Goal: Task Accomplishment & Management: Complete application form

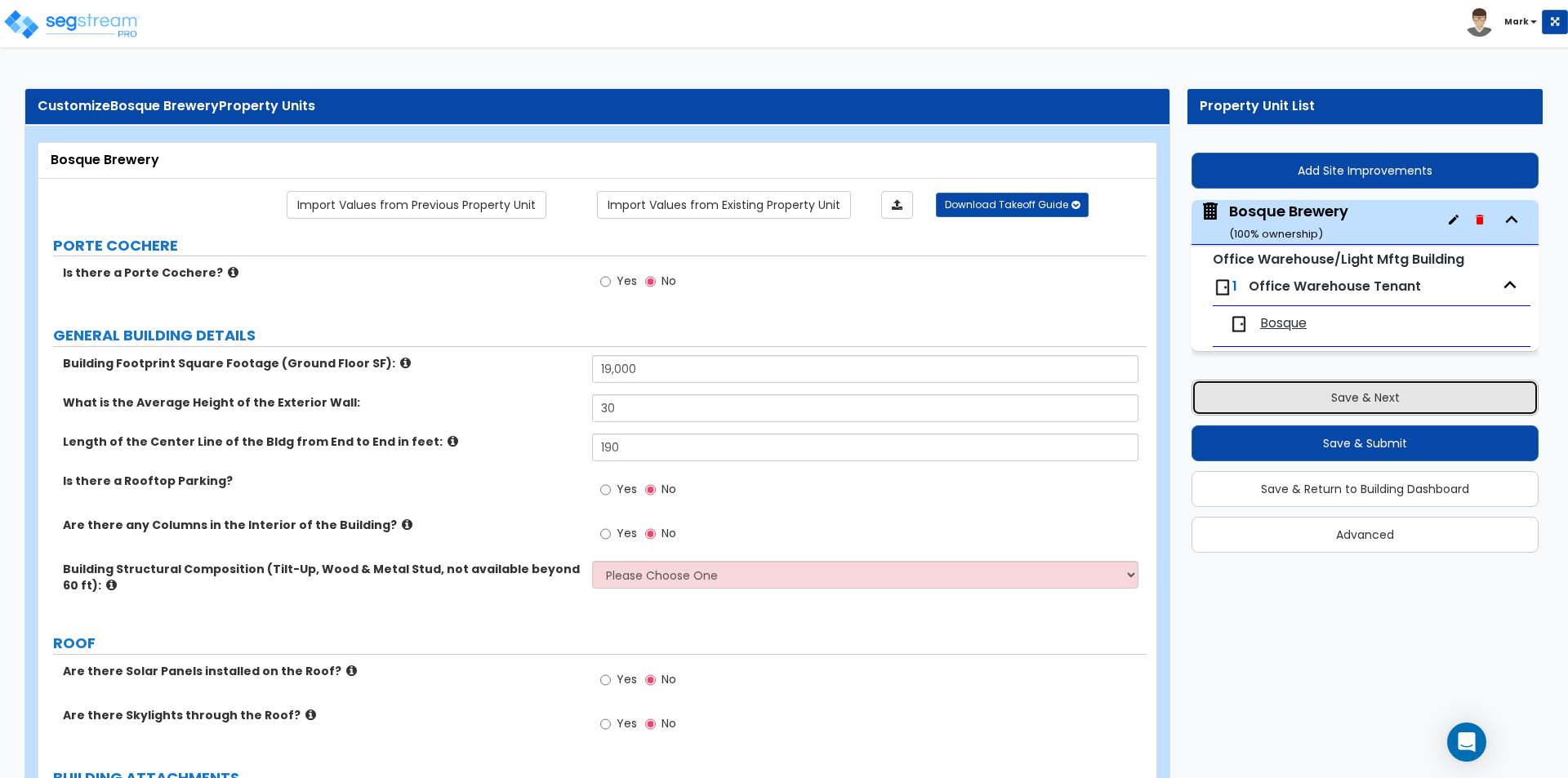
click at [1385, 389] on button "Save & Next" at bounding box center [1365, 398] width 347 height 36
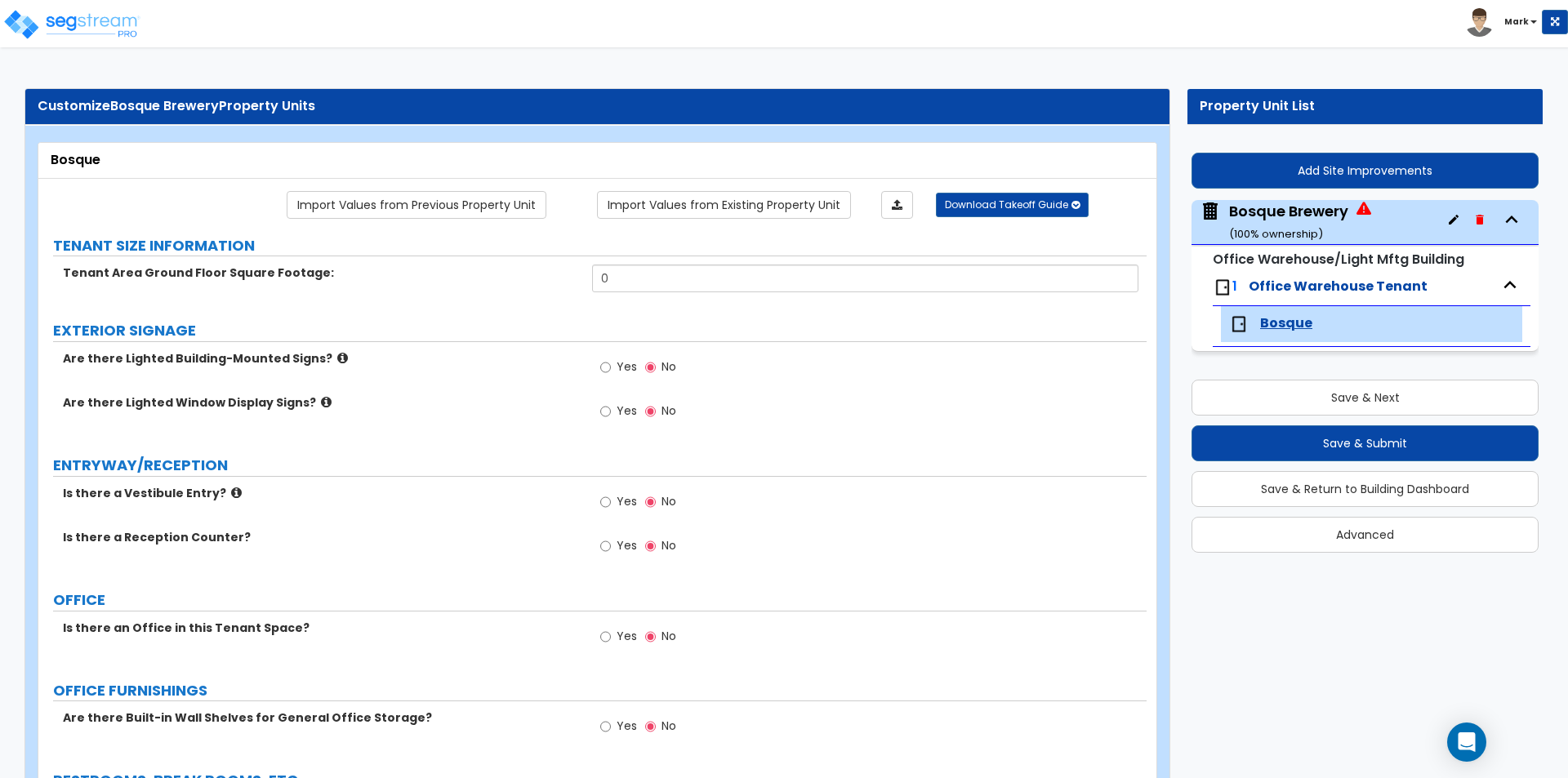
click at [1274, 214] on div "Bosque Brewery ( 100 % ownership)" at bounding box center [1288, 221] width 119 height 42
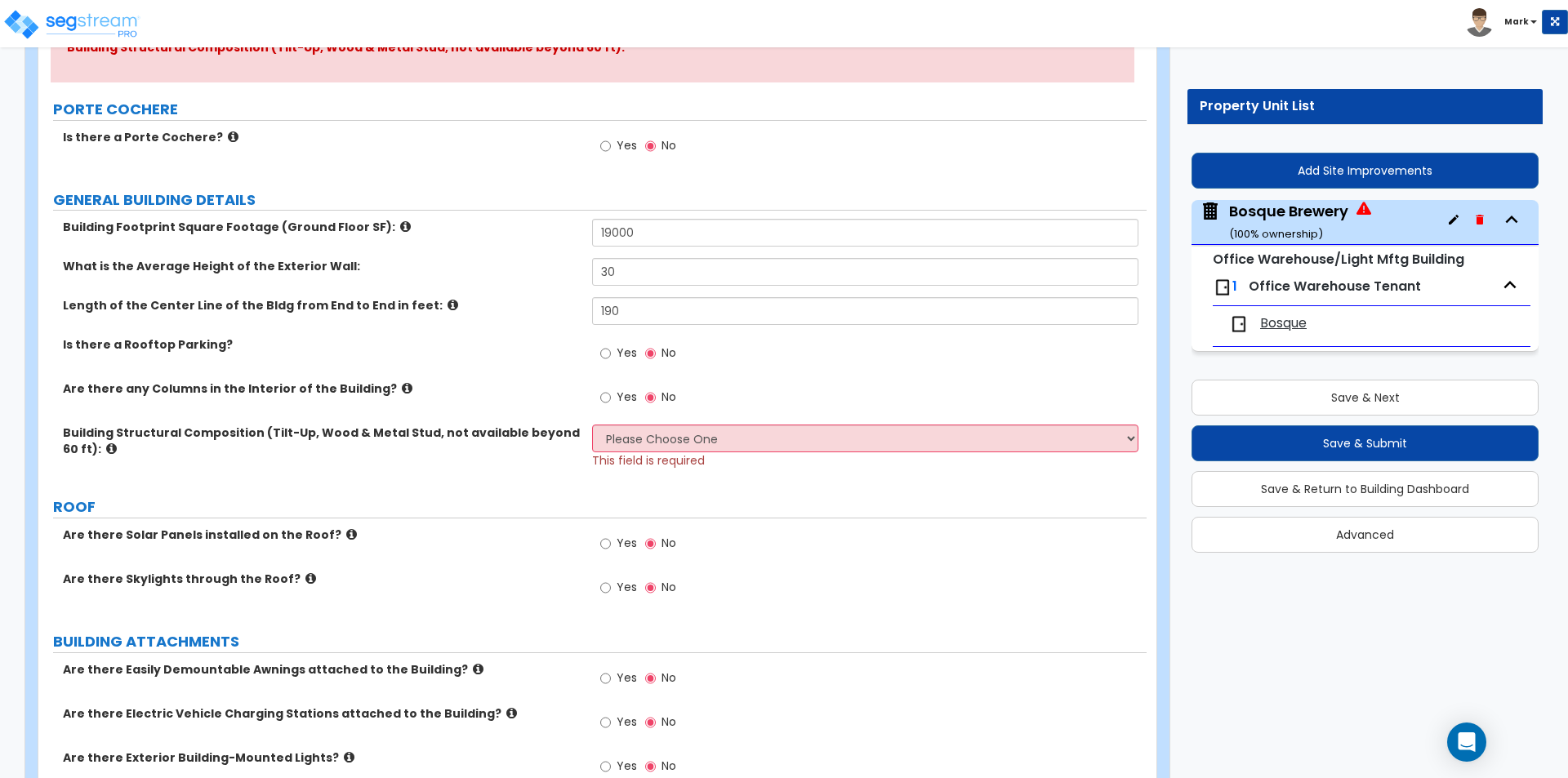
scroll to position [245, 0]
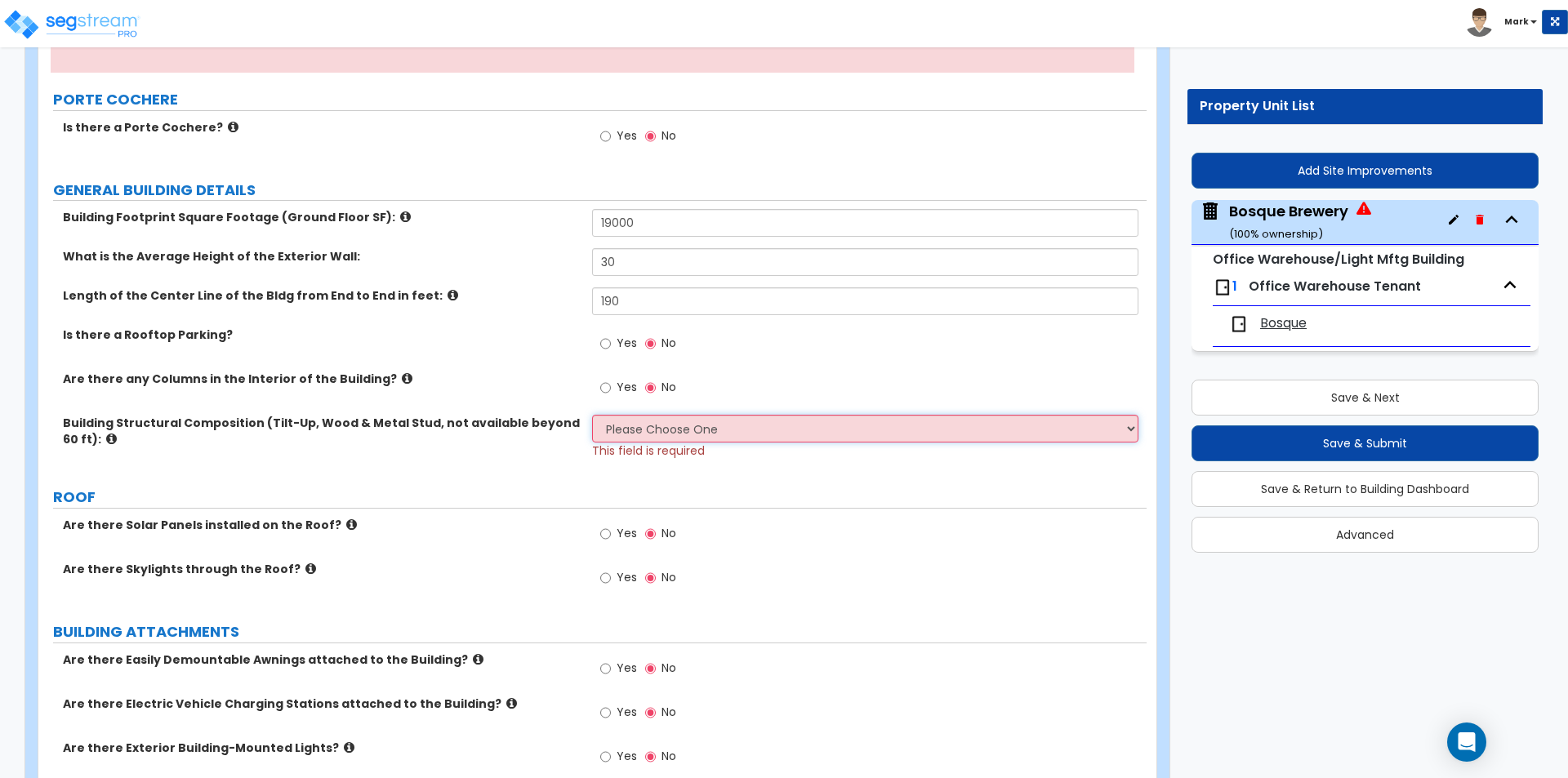
click at [798, 428] on select "Please Choose One Pre-Engineered Metal Building Tilt-up Wall Construction Reinf…" at bounding box center [865, 429] width 546 height 28
click at [544, 445] on label "Building Structural Composition (Tilt-Up, Wood & Metal Stud, not available beyo…" at bounding box center [321, 431] width 517 height 33
click at [634, 435] on select "Please Choose One Pre-Engineered Metal Building Tilt-up Wall Construction Reinf…" at bounding box center [865, 429] width 546 height 28
select select "7"
click at [592, 415] on select "Please Choose One Pre-Engineered Metal Building Tilt-up Wall Construction Reinf…" at bounding box center [865, 429] width 546 height 28
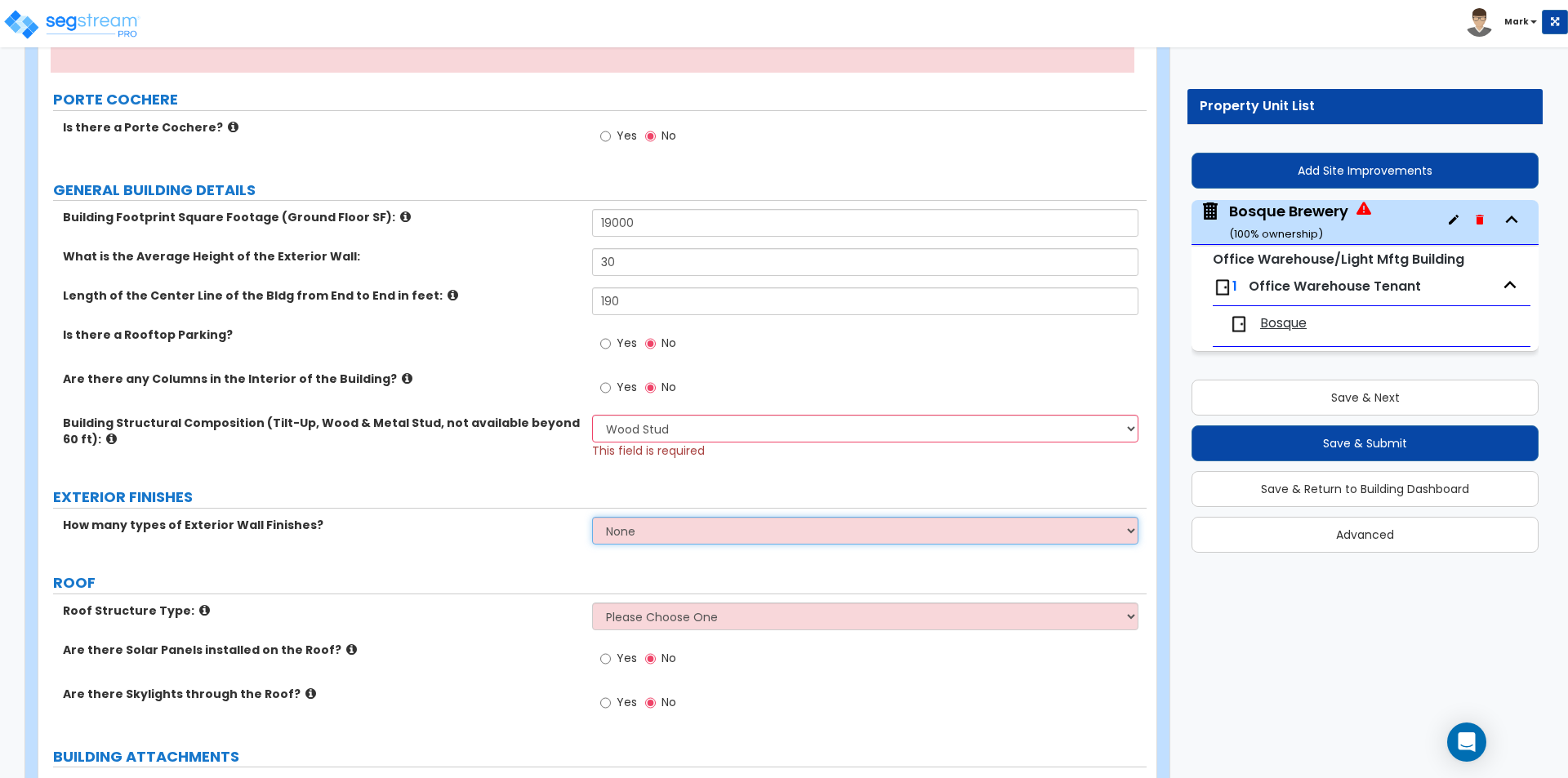
click at [630, 531] on select "None 1 2 3" at bounding box center [865, 531] width 546 height 28
select select "1"
click at [592, 517] on select "None 1 2 3" at bounding box center [865, 531] width 546 height 28
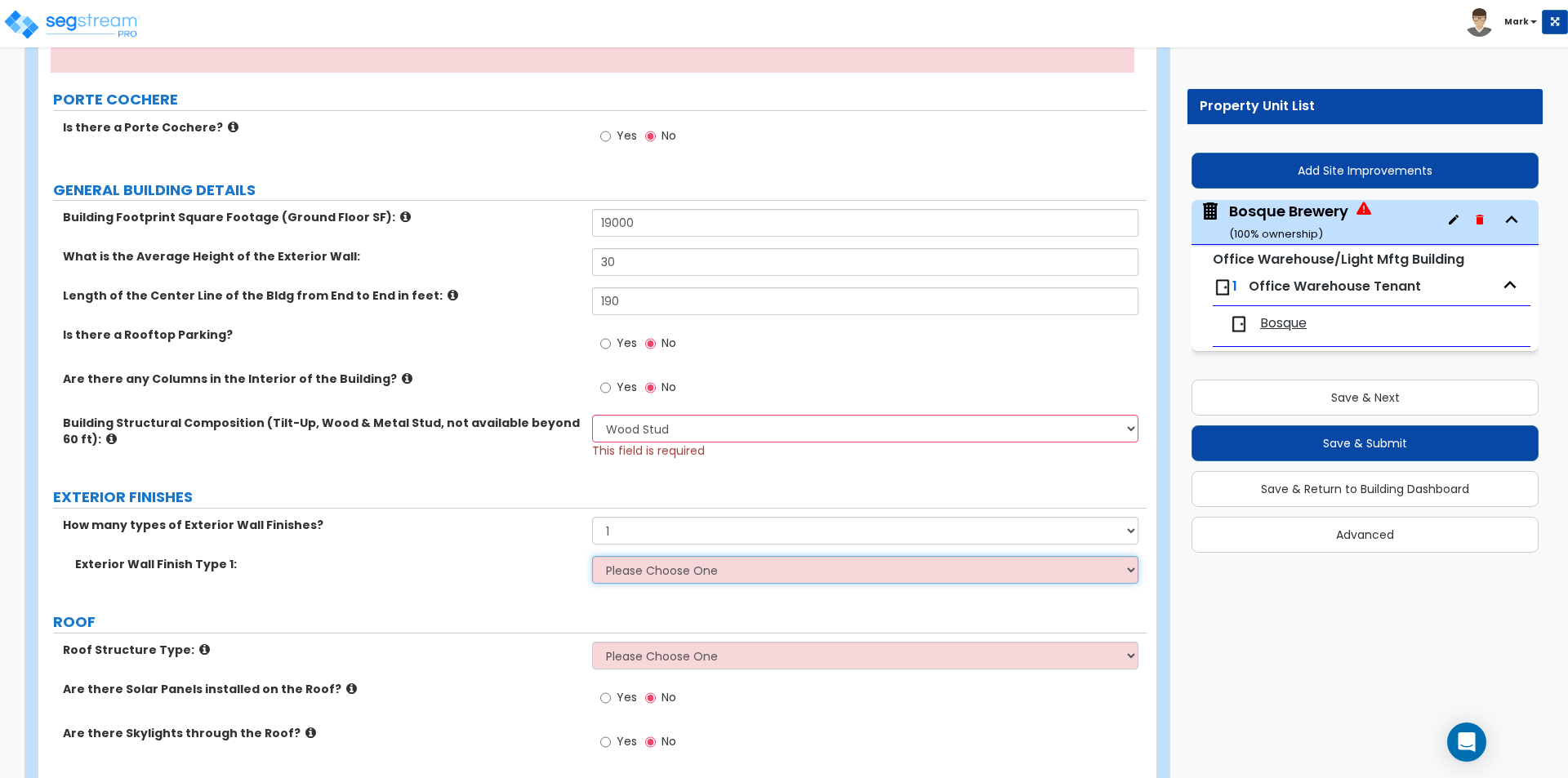
click at [693, 570] on select "Please Choose One No Finish/Shared Wall No Wall Brick Veneer Stone Veneer Wood …" at bounding box center [865, 570] width 546 height 28
select select "6"
click at [592, 556] on select "Please Choose One No Finish/Shared Wall No Wall Brick Veneer Stone Veneer Wood …" at bounding box center [865, 570] width 546 height 28
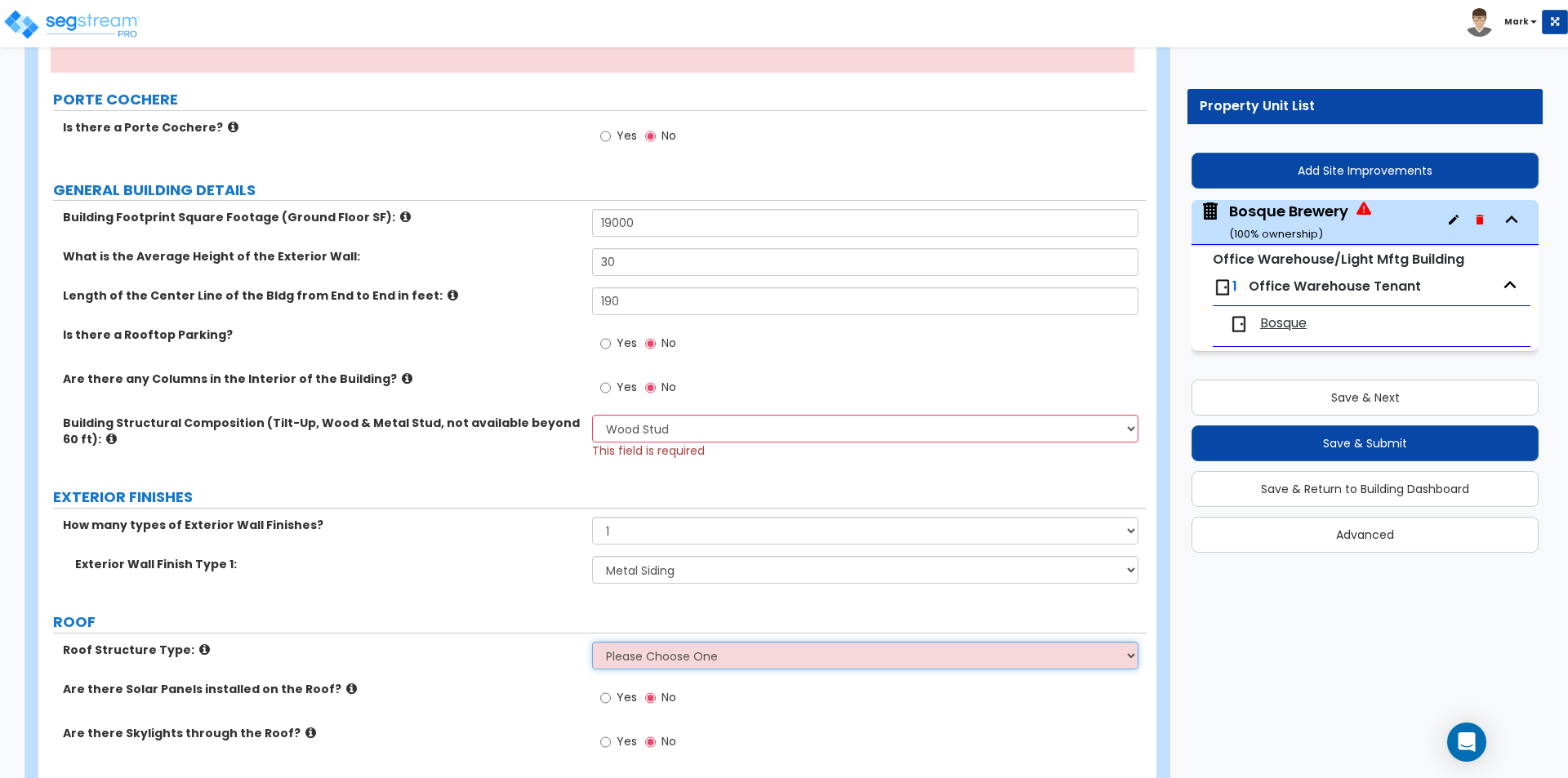
drag, startPoint x: 656, startPoint y: 667, endPoint x: 657, endPoint y: 655, distance: 12.0
click at [657, 655] on select "Please Choose One Gable Roof Flat Roof Hybrid Gable & Flat Roof" at bounding box center [865, 656] width 546 height 28
select select "1"
click at [592, 642] on select "Please Choose One Gable Roof Flat Roof Hybrid Gable & Flat Roof" at bounding box center [865, 656] width 546 height 28
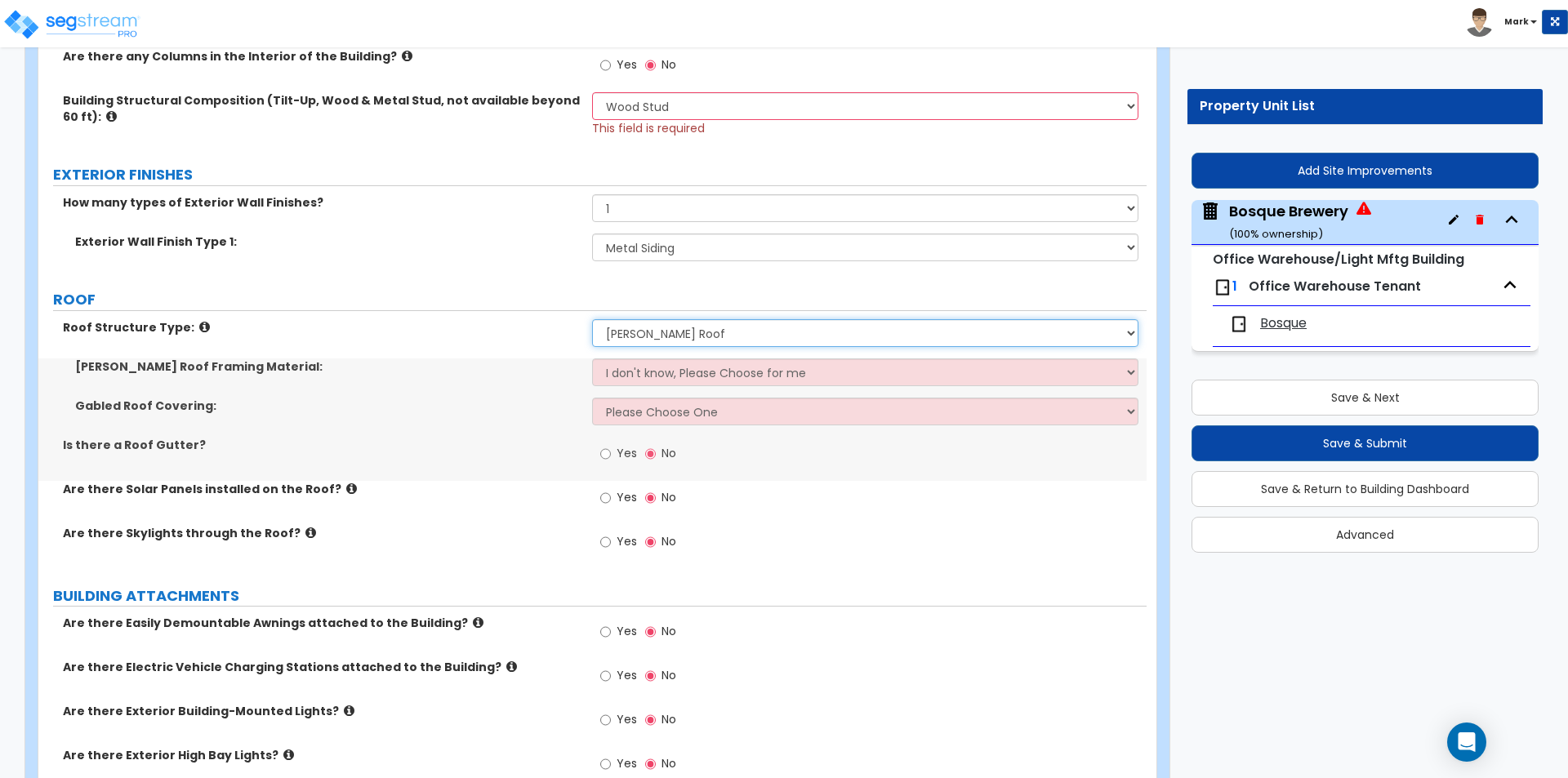
scroll to position [571, 0]
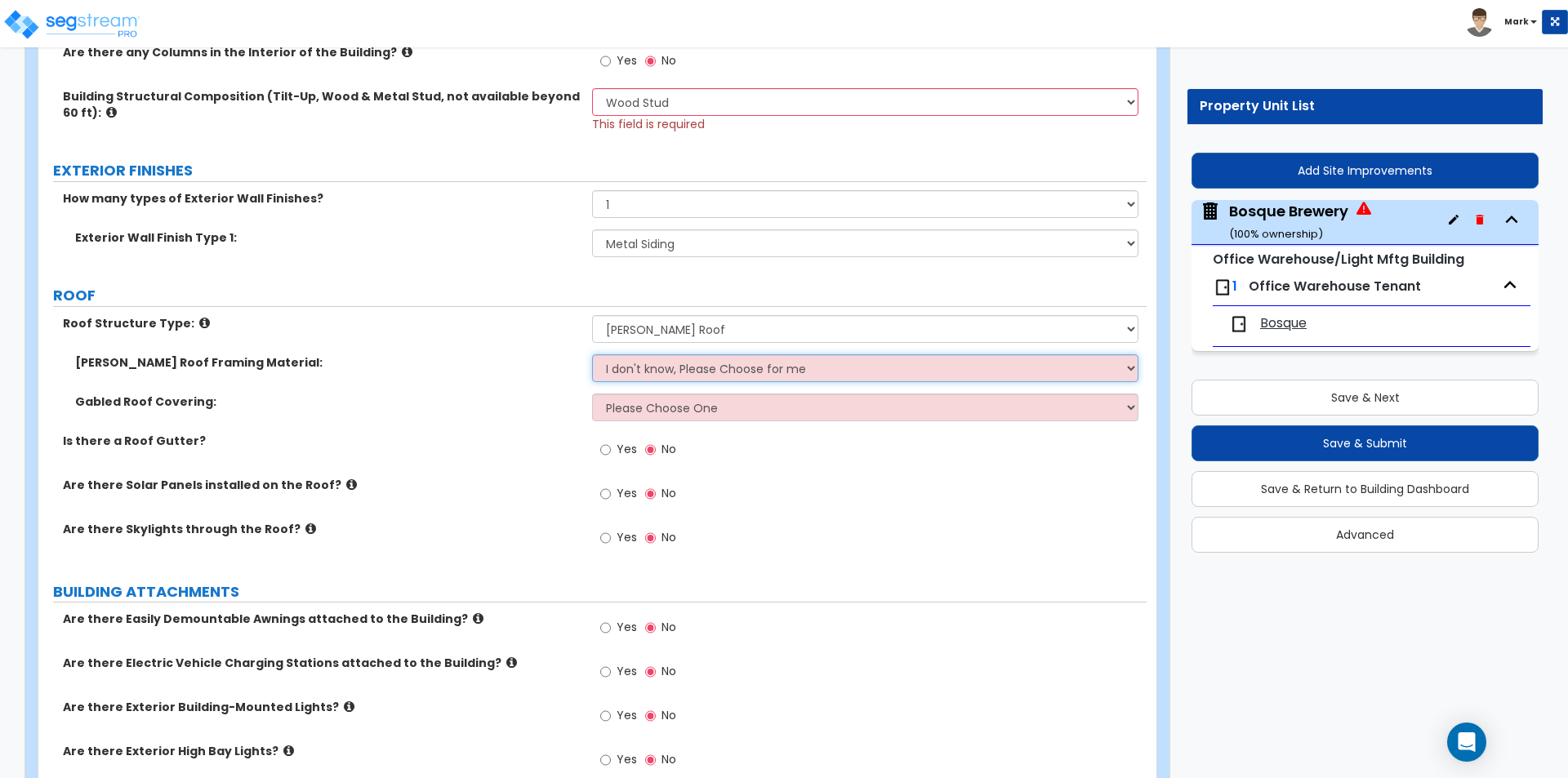
click at [730, 354] on select "I don't know, Please Choose for me Metal Wood" at bounding box center [865, 368] width 546 height 28
select select "1"
click at [592, 354] on select "I don't know, Please Choose for me Metal Wood" at bounding box center [865, 368] width 546 height 28
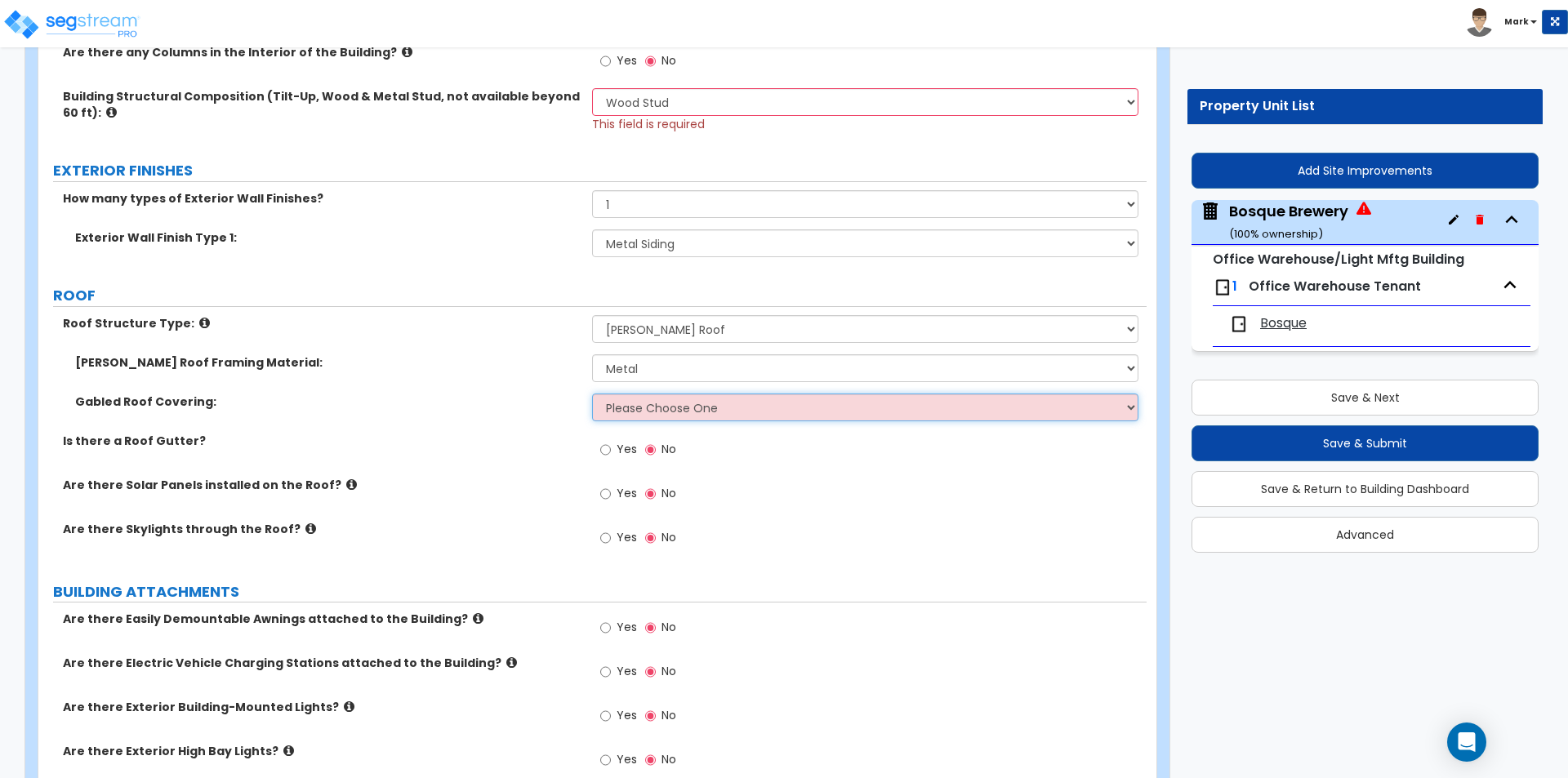
click at [702, 419] on select "Please Choose One Asphalt Shingle Clay Tile Wood Shingle Metal Shingle Standing…" at bounding box center [865, 407] width 546 height 28
select select "5"
click at [592, 394] on select "Please Choose One Asphalt Shingle Clay Tile Wood Shingle Metal Shingle Standing…" at bounding box center [865, 407] width 546 height 28
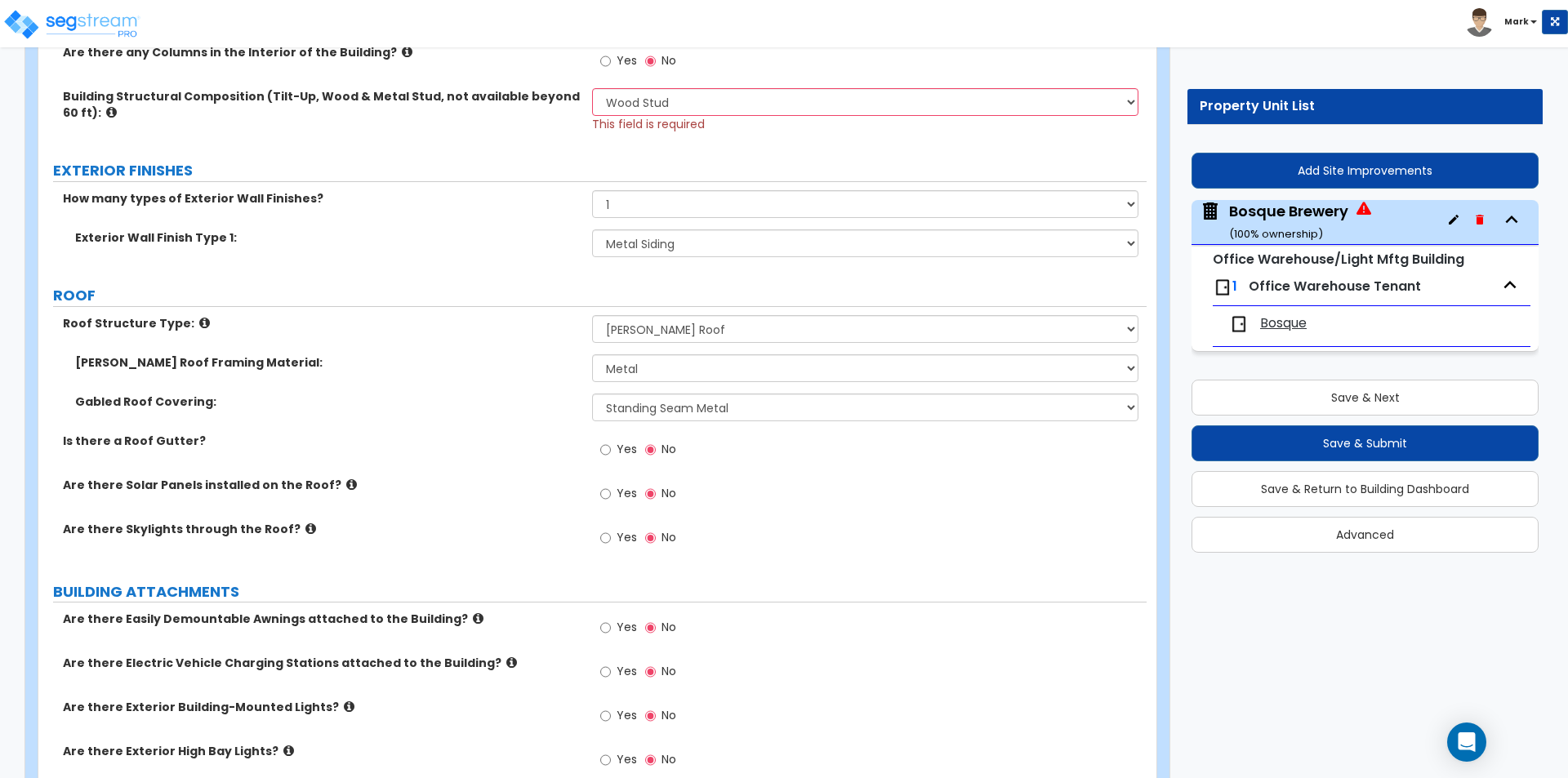
click at [566, 427] on div "Gabled Roof Covering: Please Choose One Asphalt Shingle Clay Tile Wood Shingle …" at bounding box center [593, 413] width 1108 height 39
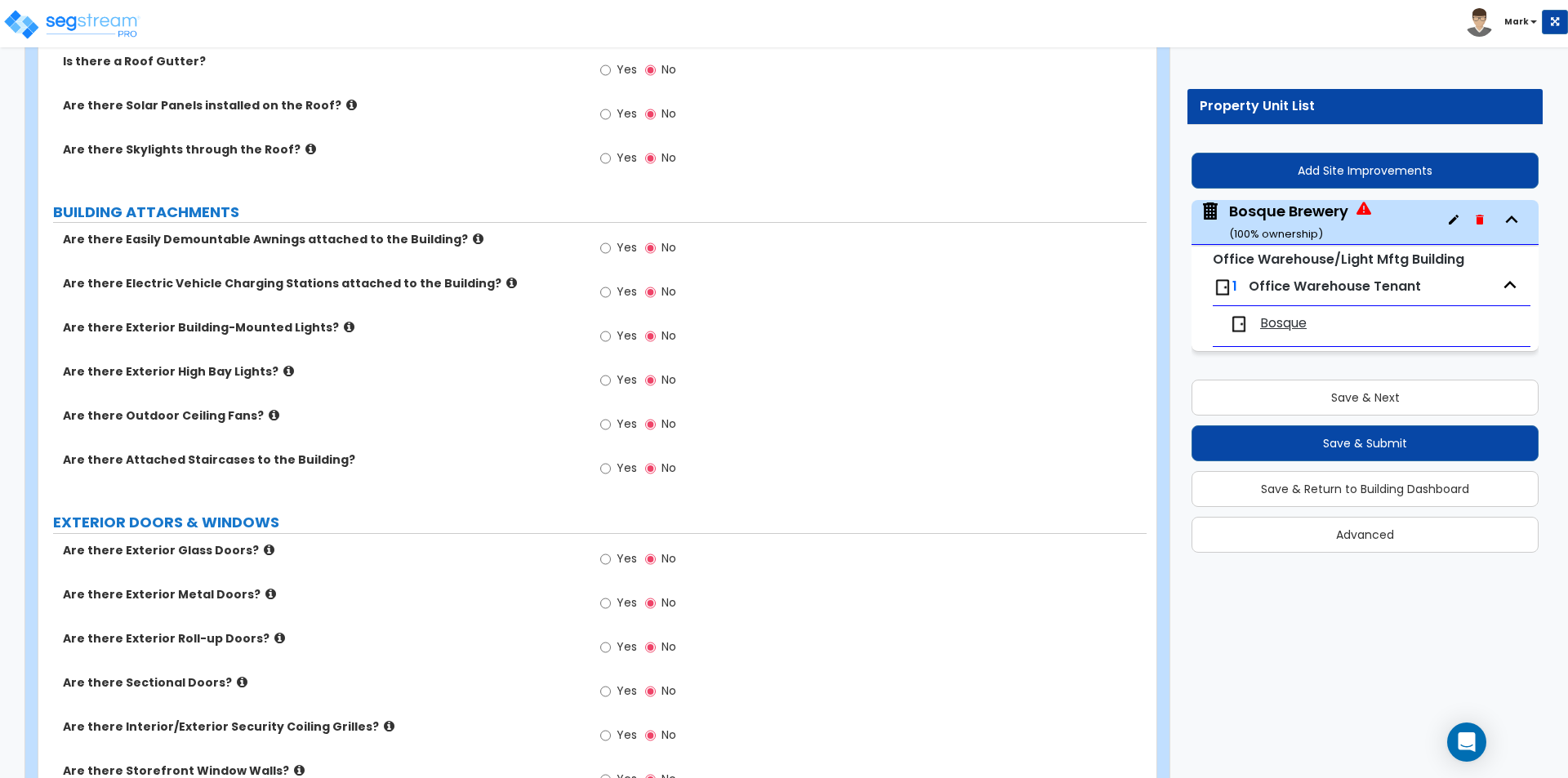
scroll to position [979, 0]
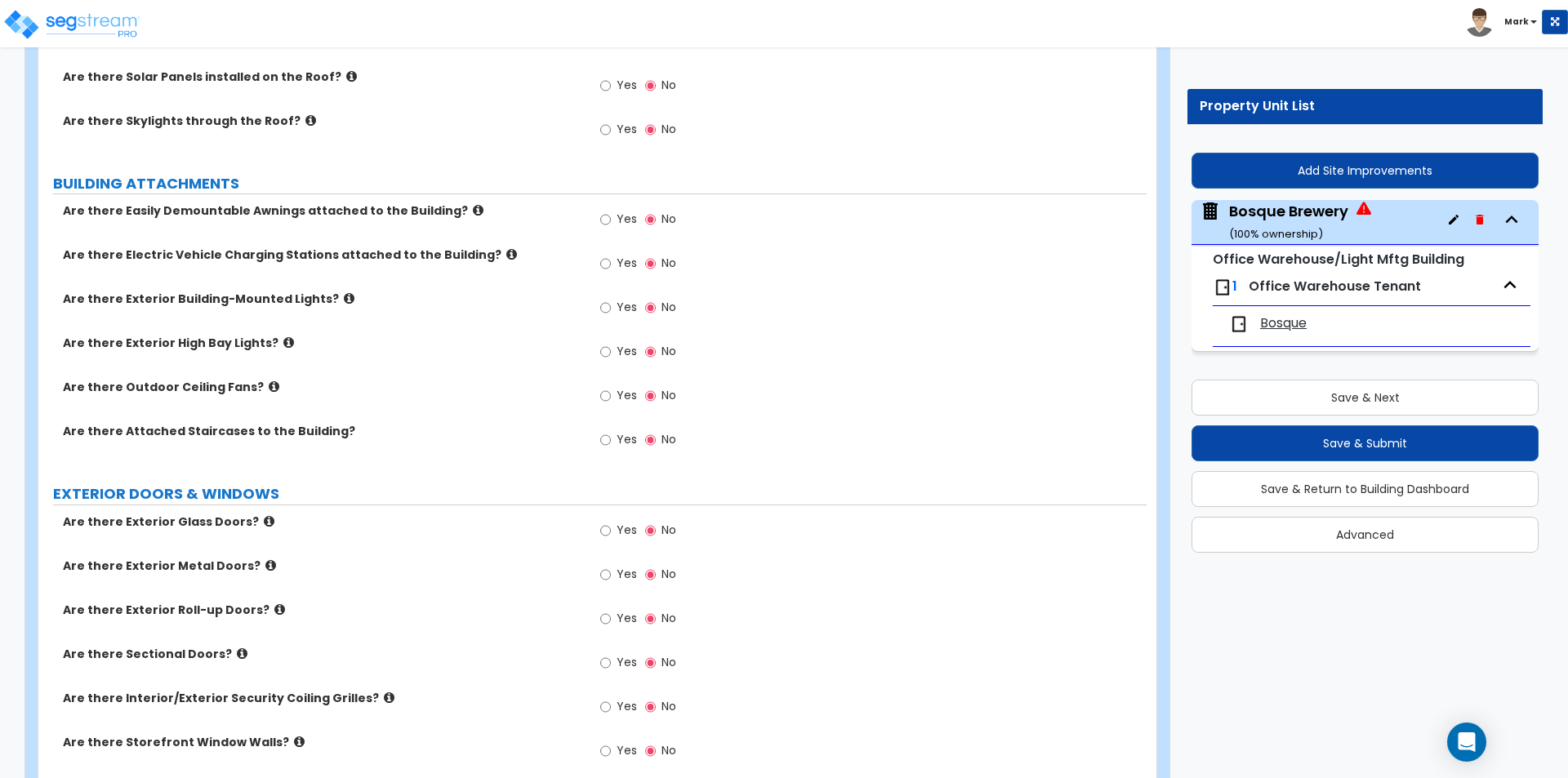
click at [588, 294] on div "Are there Exterior Building-Mounted Lights?" at bounding box center [316, 299] width 554 height 16
click at [611, 304] on input "Yes" at bounding box center [605, 308] width 11 height 18
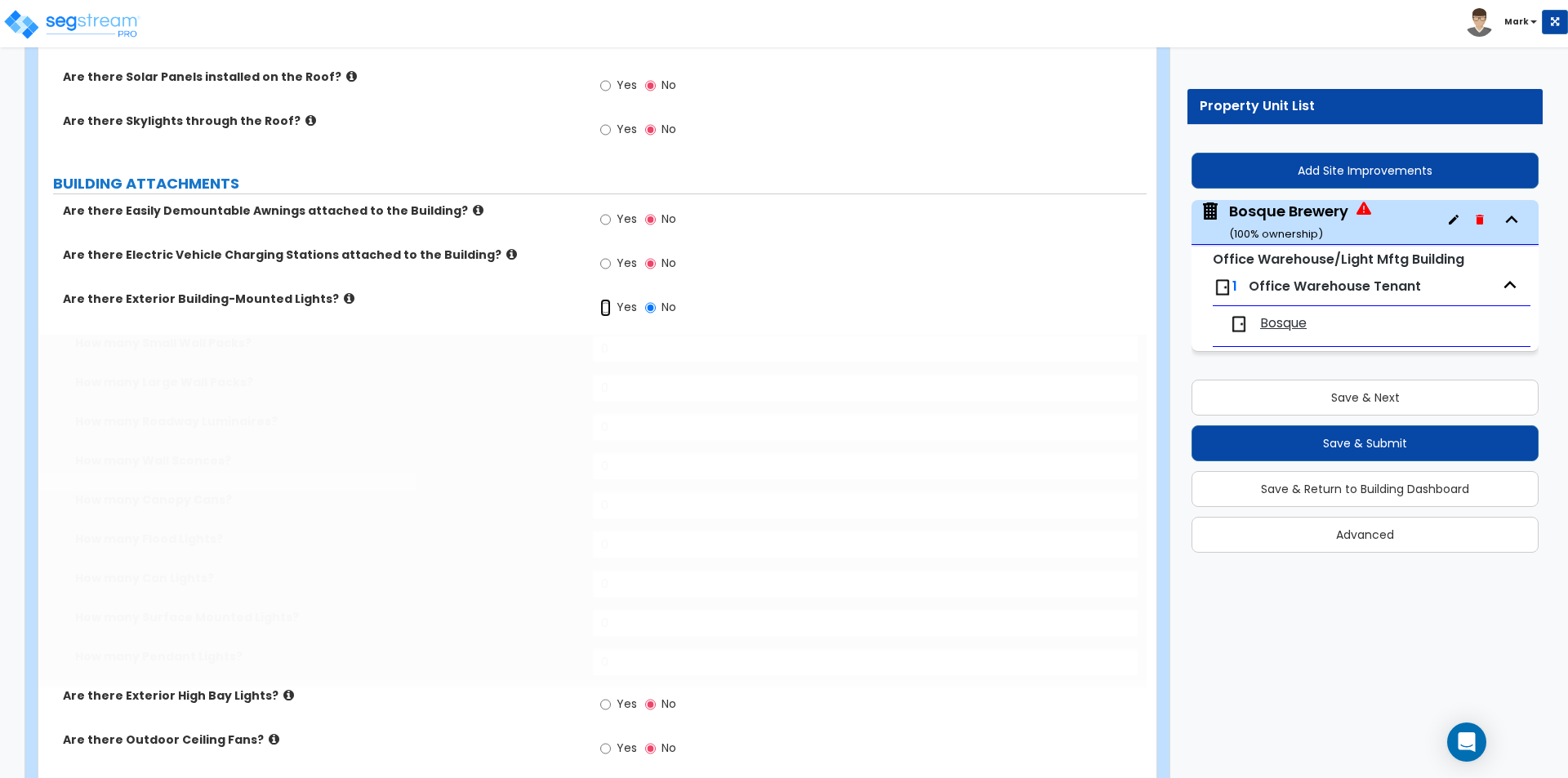
radio input "true"
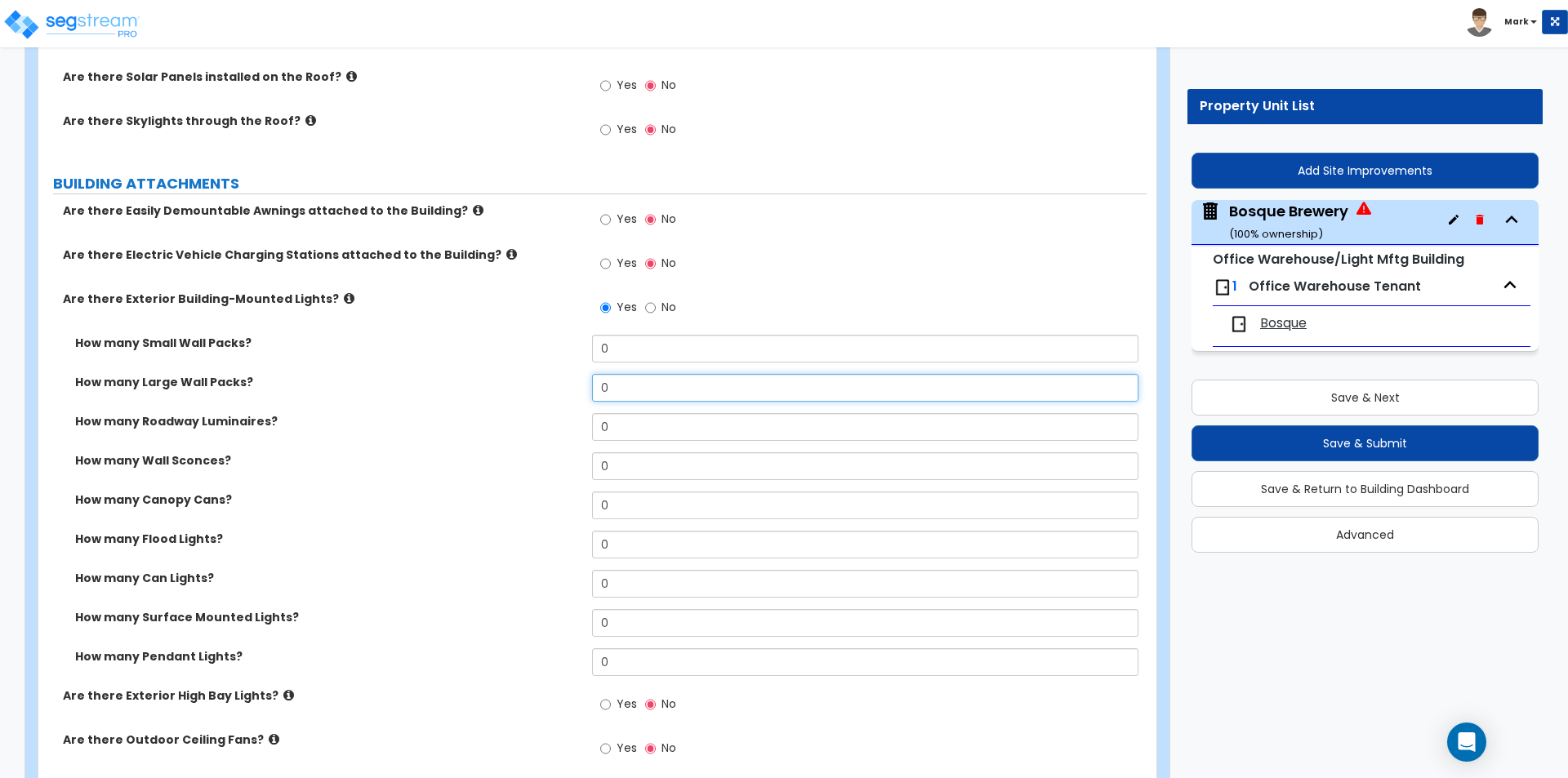
click at [616, 394] on input "0" at bounding box center [865, 388] width 546 height 28
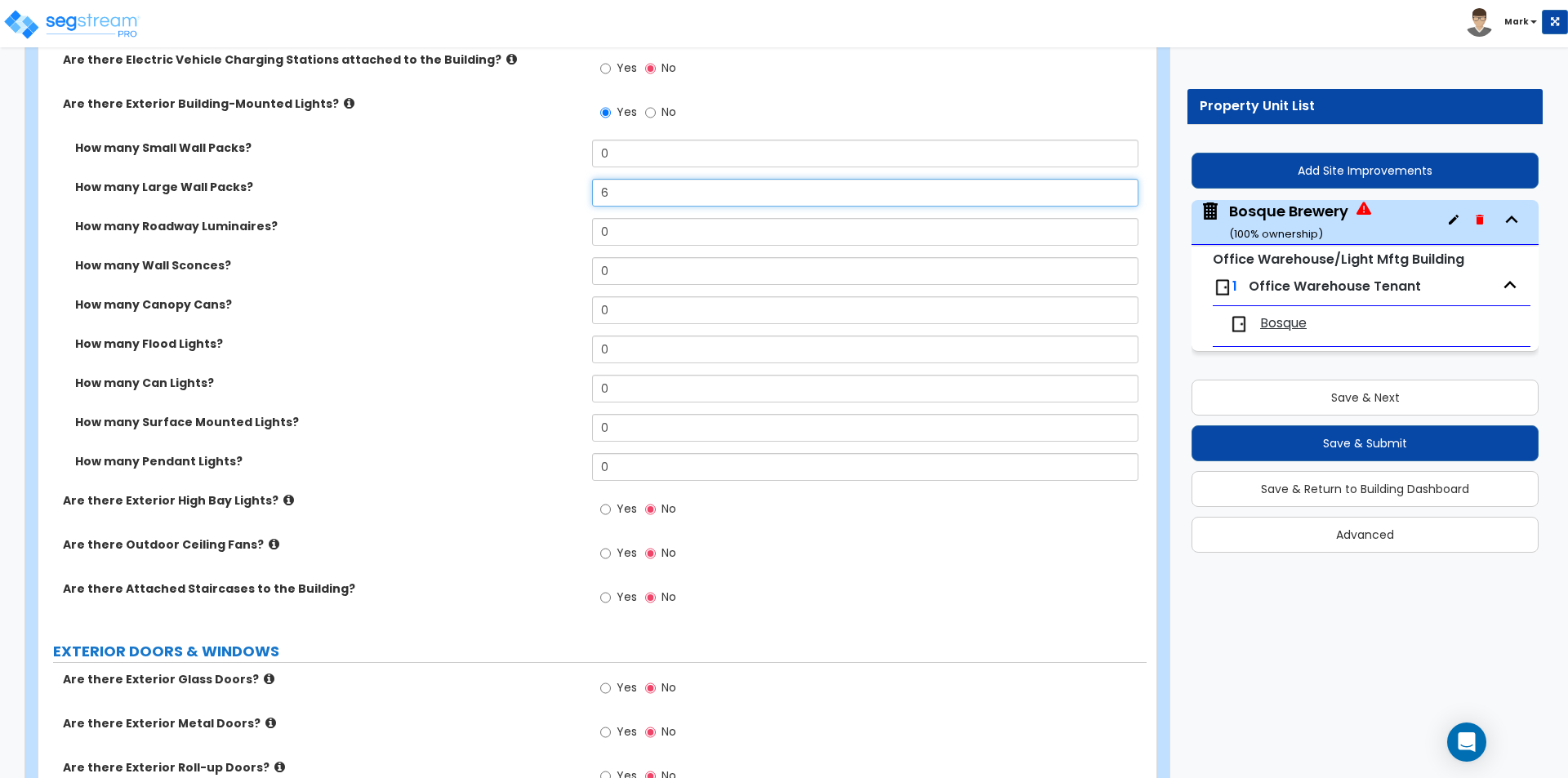
scroll to position [1143, 0]
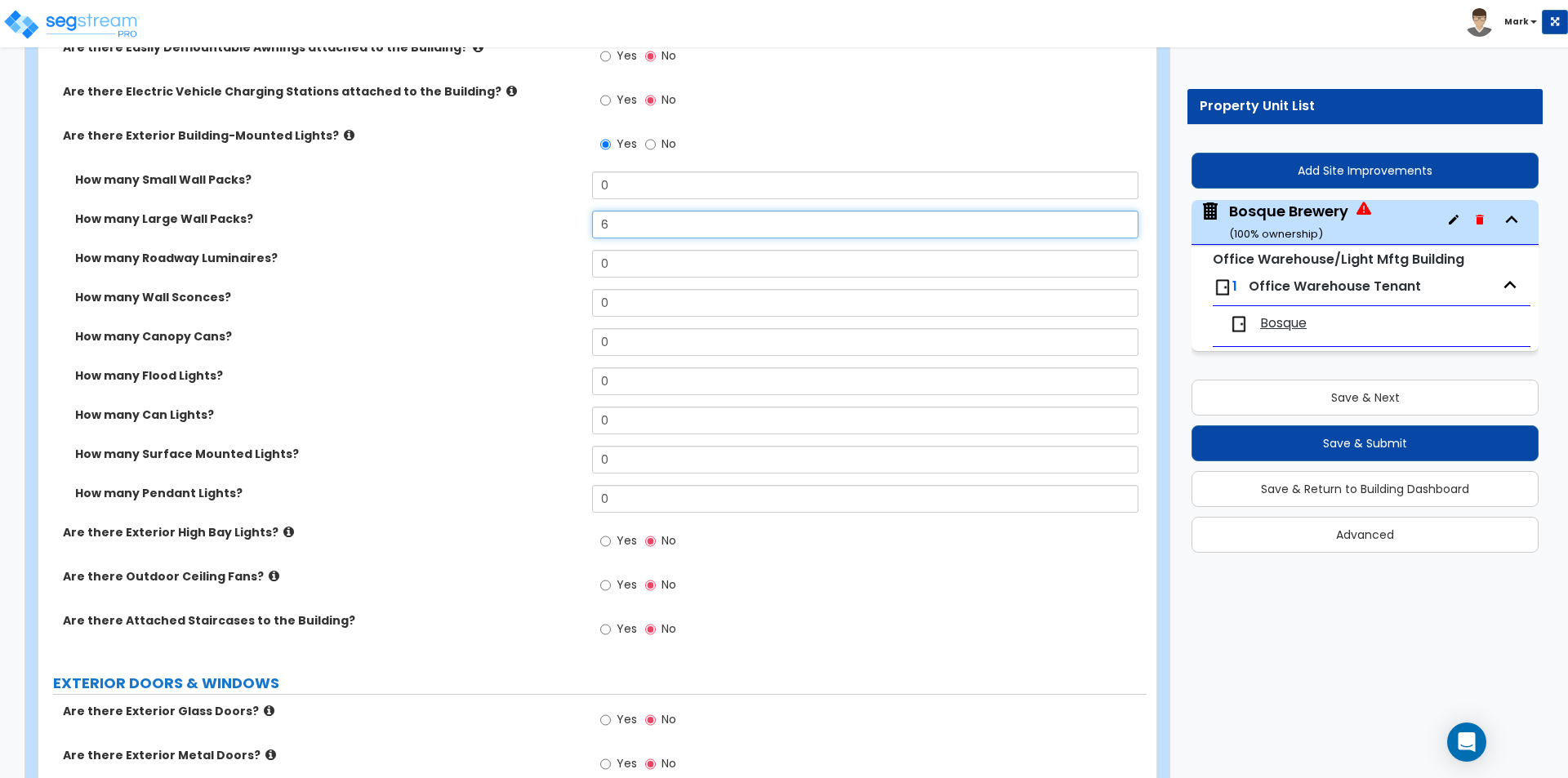
type input "6"
click at [344, 134] on icon at bounding box center [348, 135] width 11 height 12
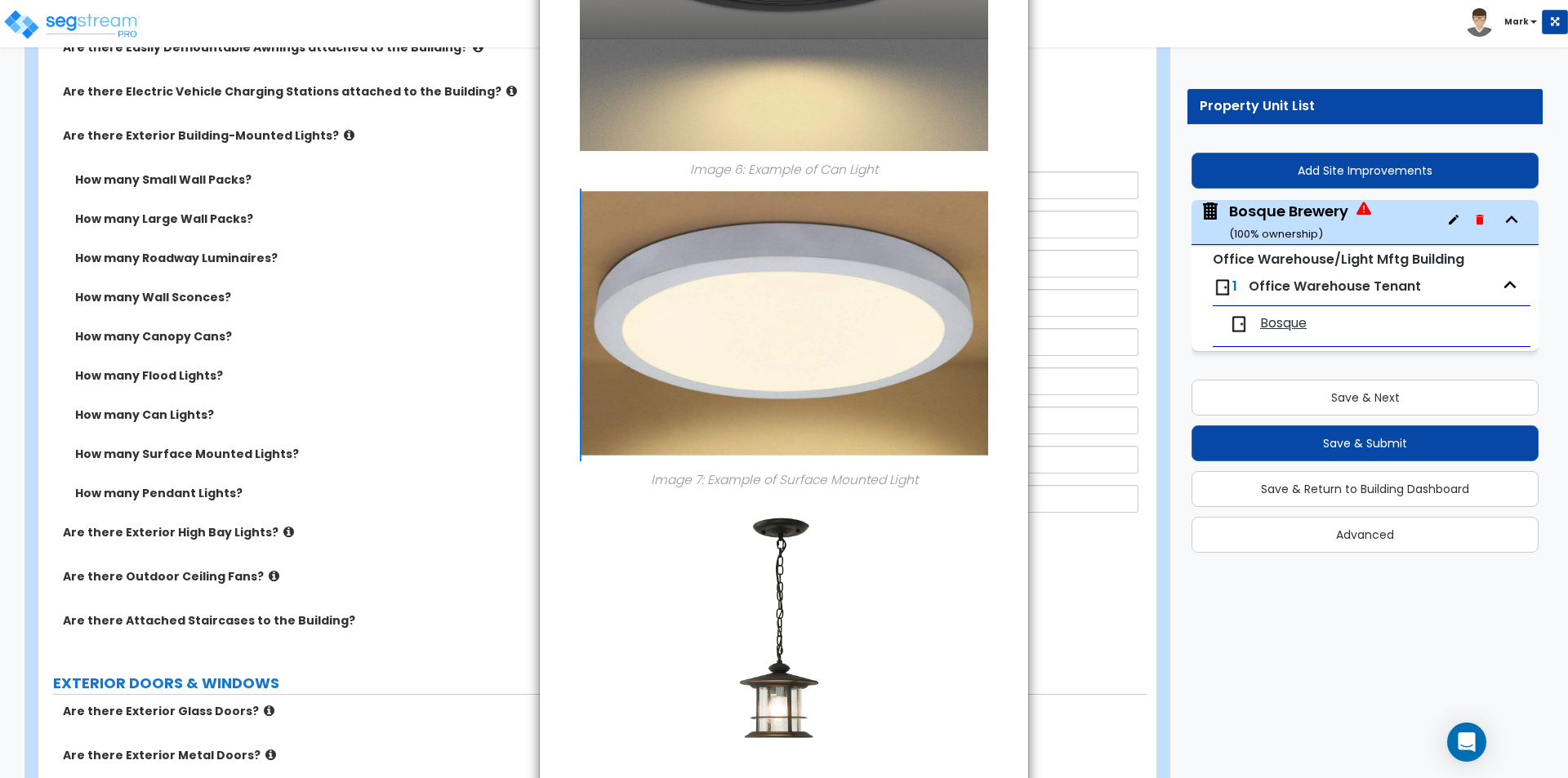
scroll to position [1977, 0]
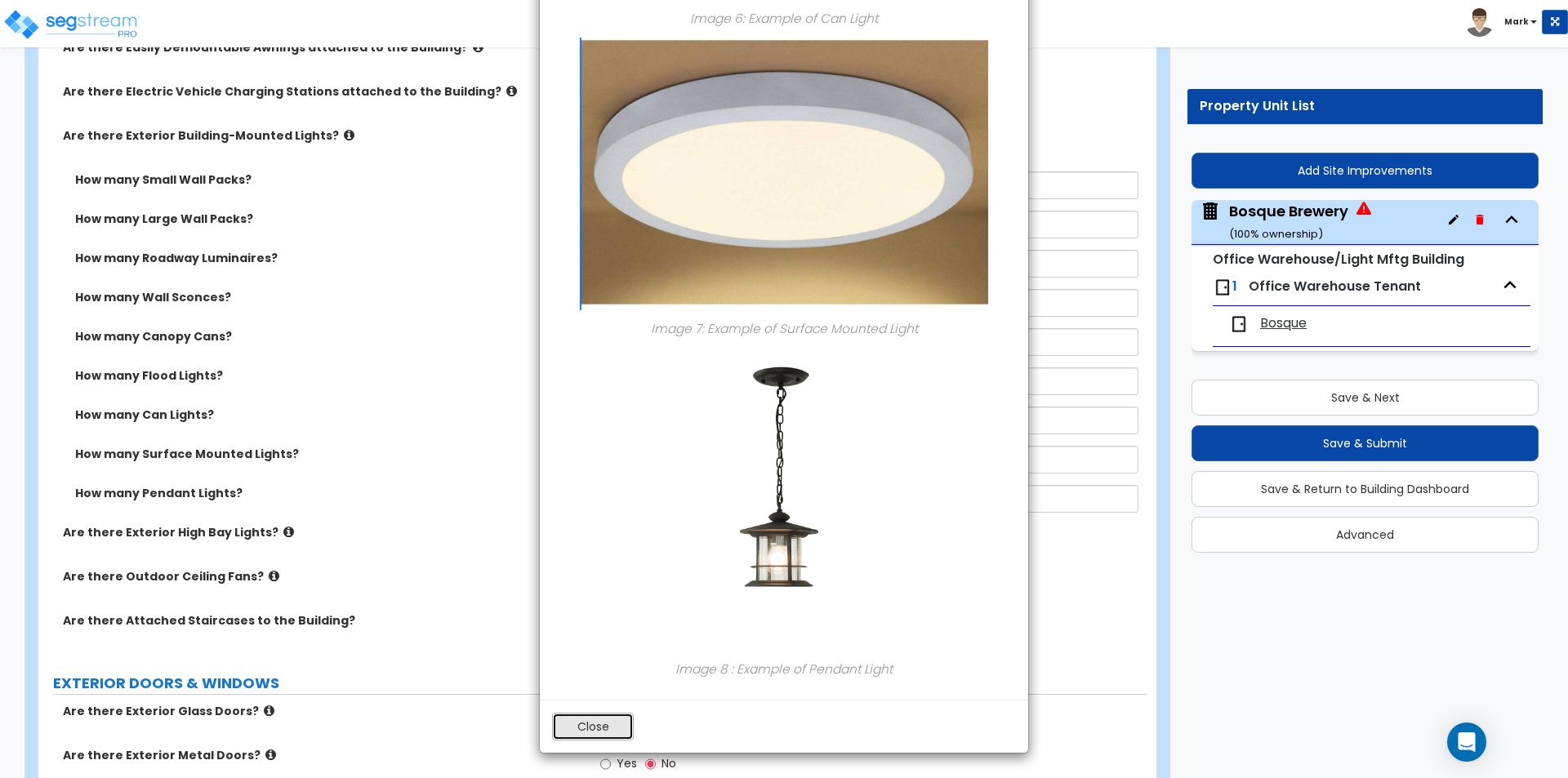
click at [595, 727] on button "Close" at bounding box center [593, 726] width 81 height 28
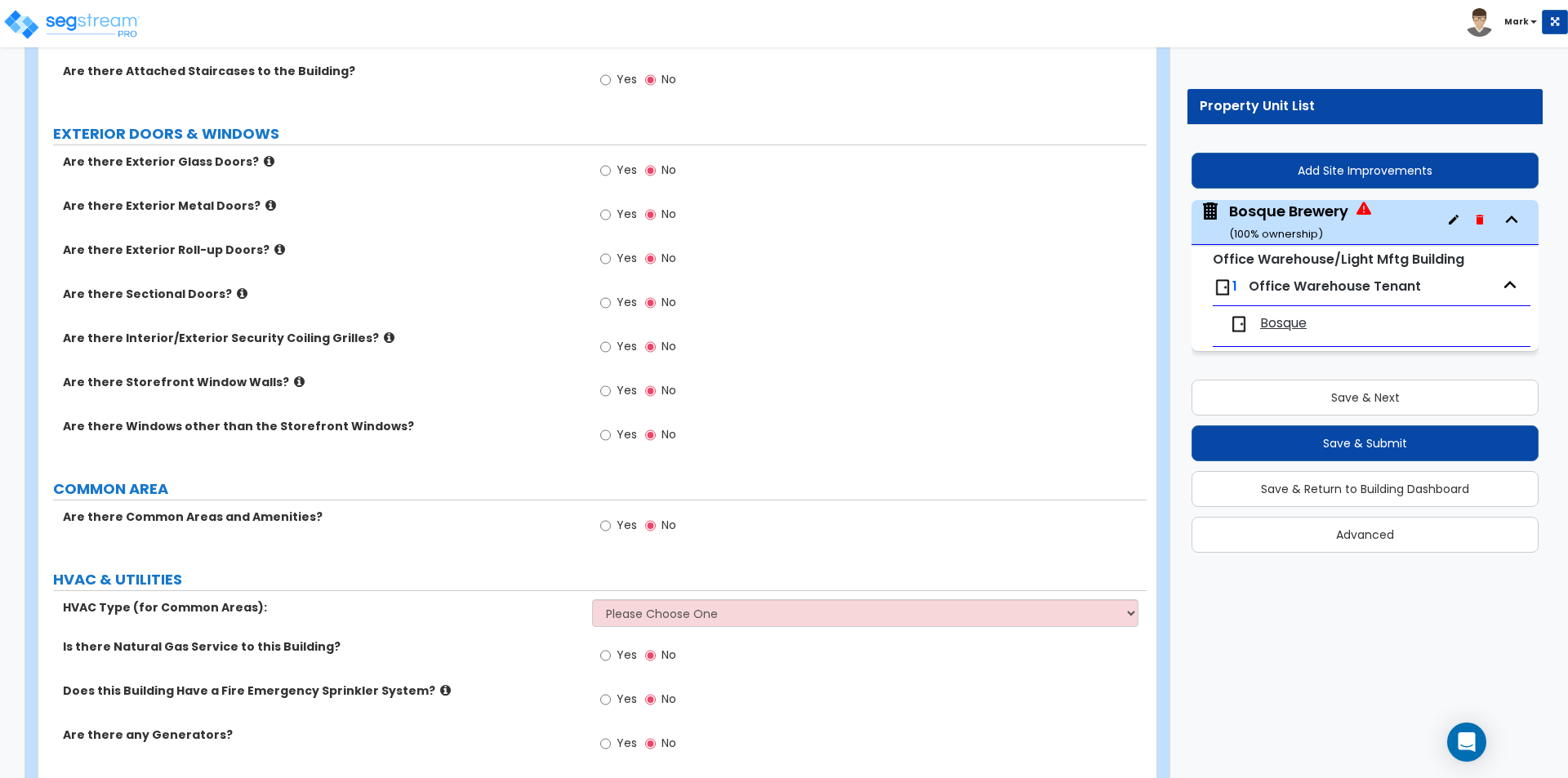
scroll to position [1760, 0]
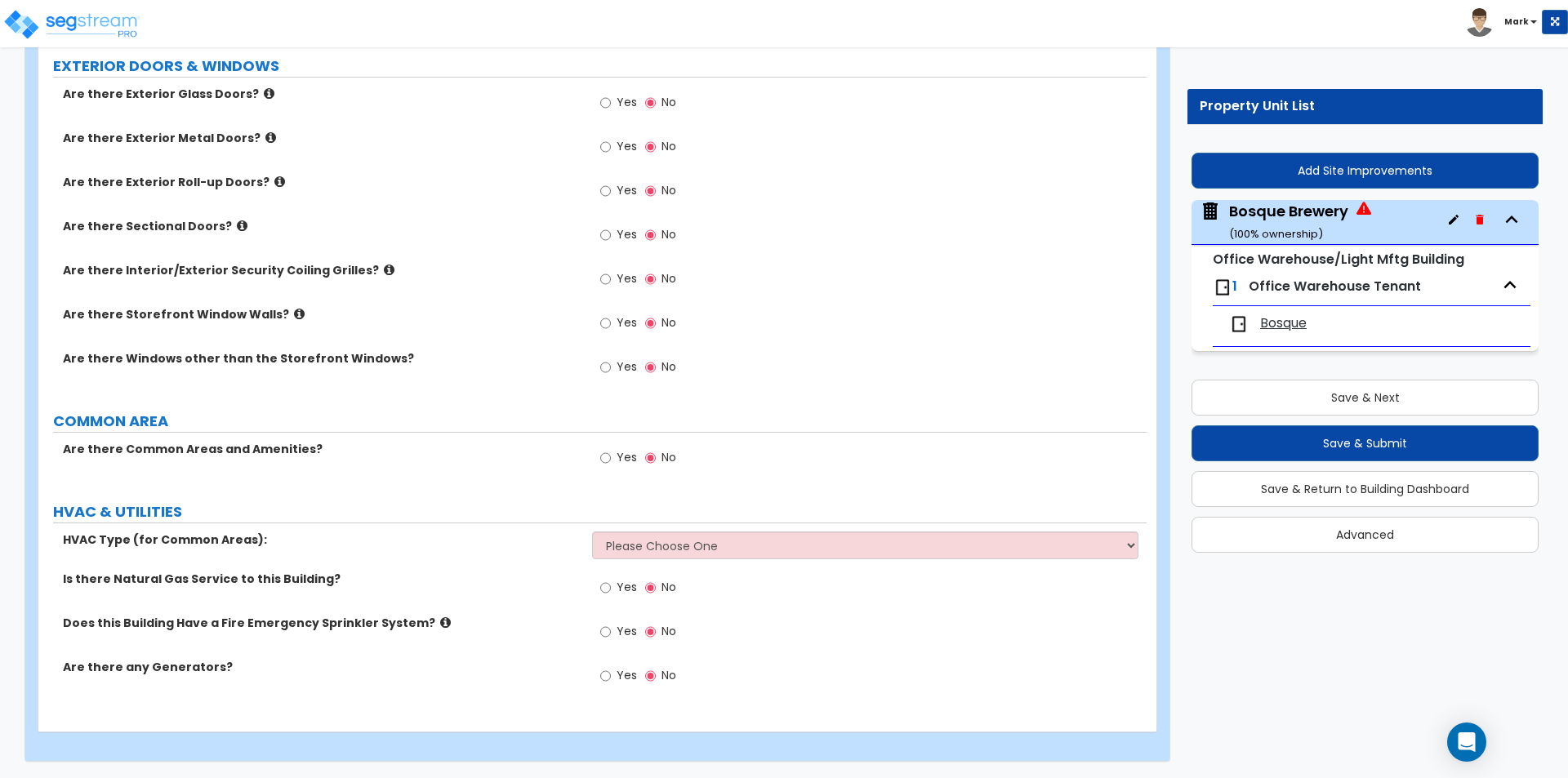
click at [618, 233] on span "Yes" at bounding box center [626, 234] width 21 height 16
click at [611, 233] on input "Yes" at bounding box center [605, 235] width 11 height 18
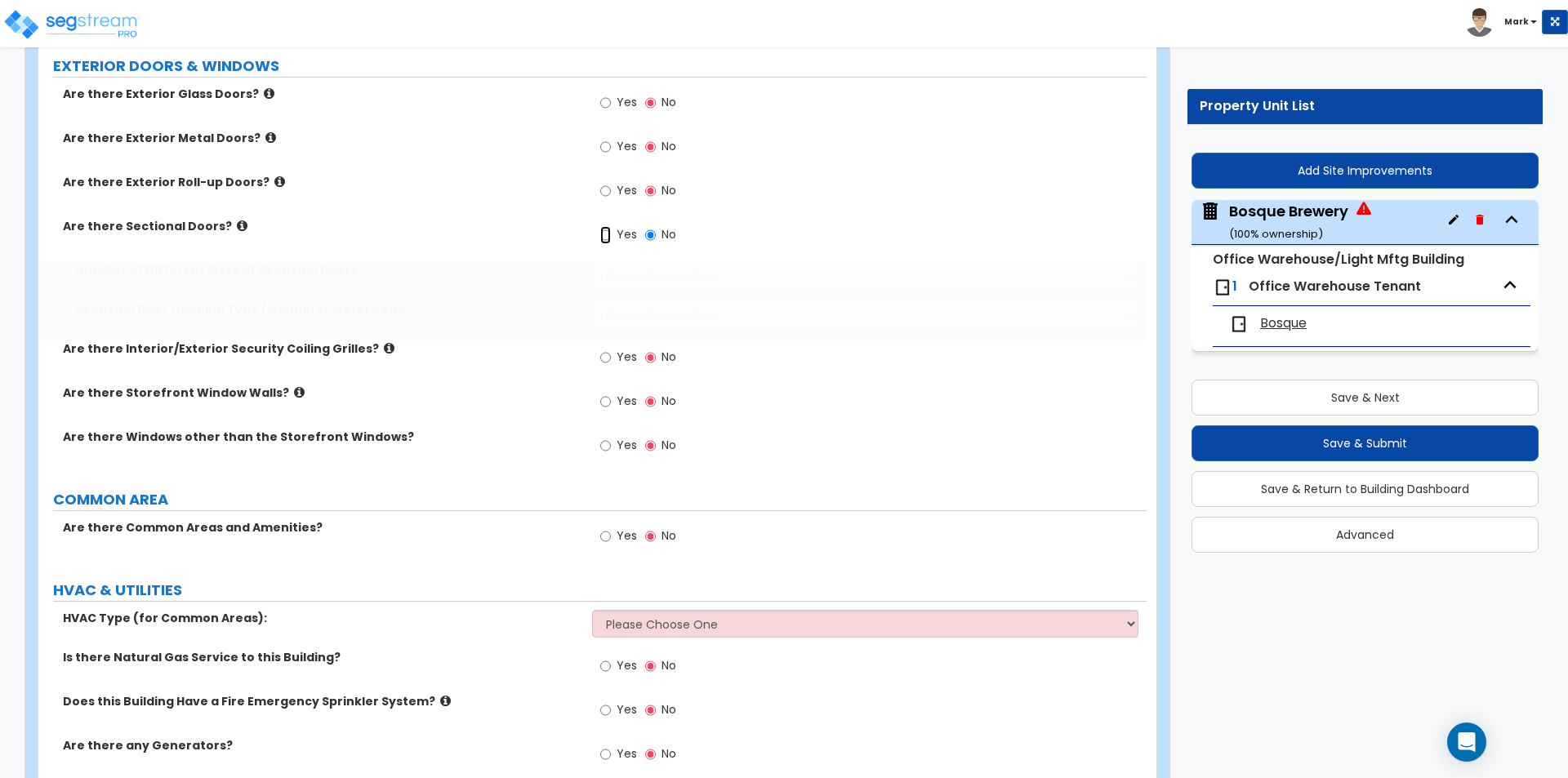
radio input "true"
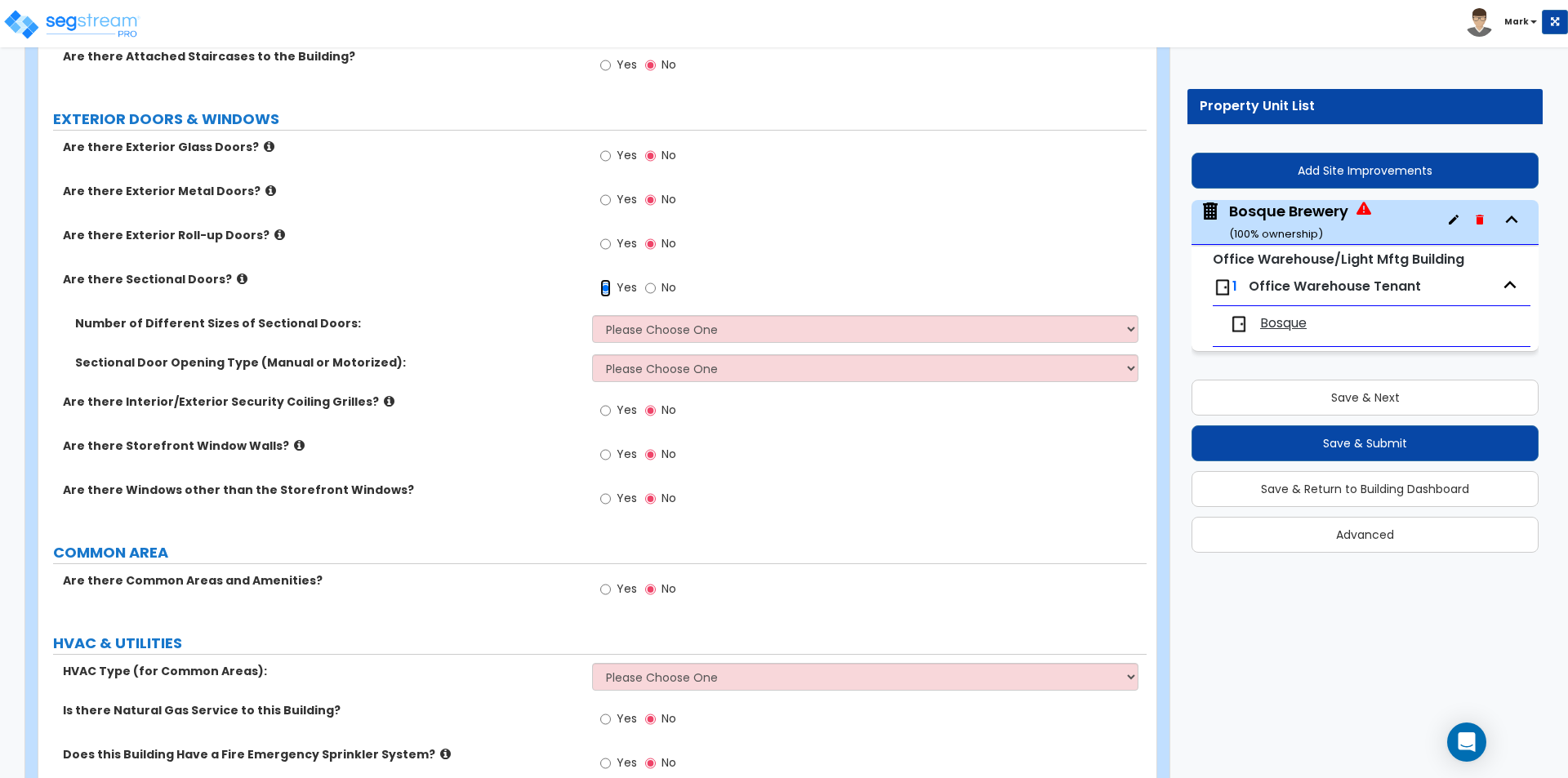
scroll to position [1678, 0]
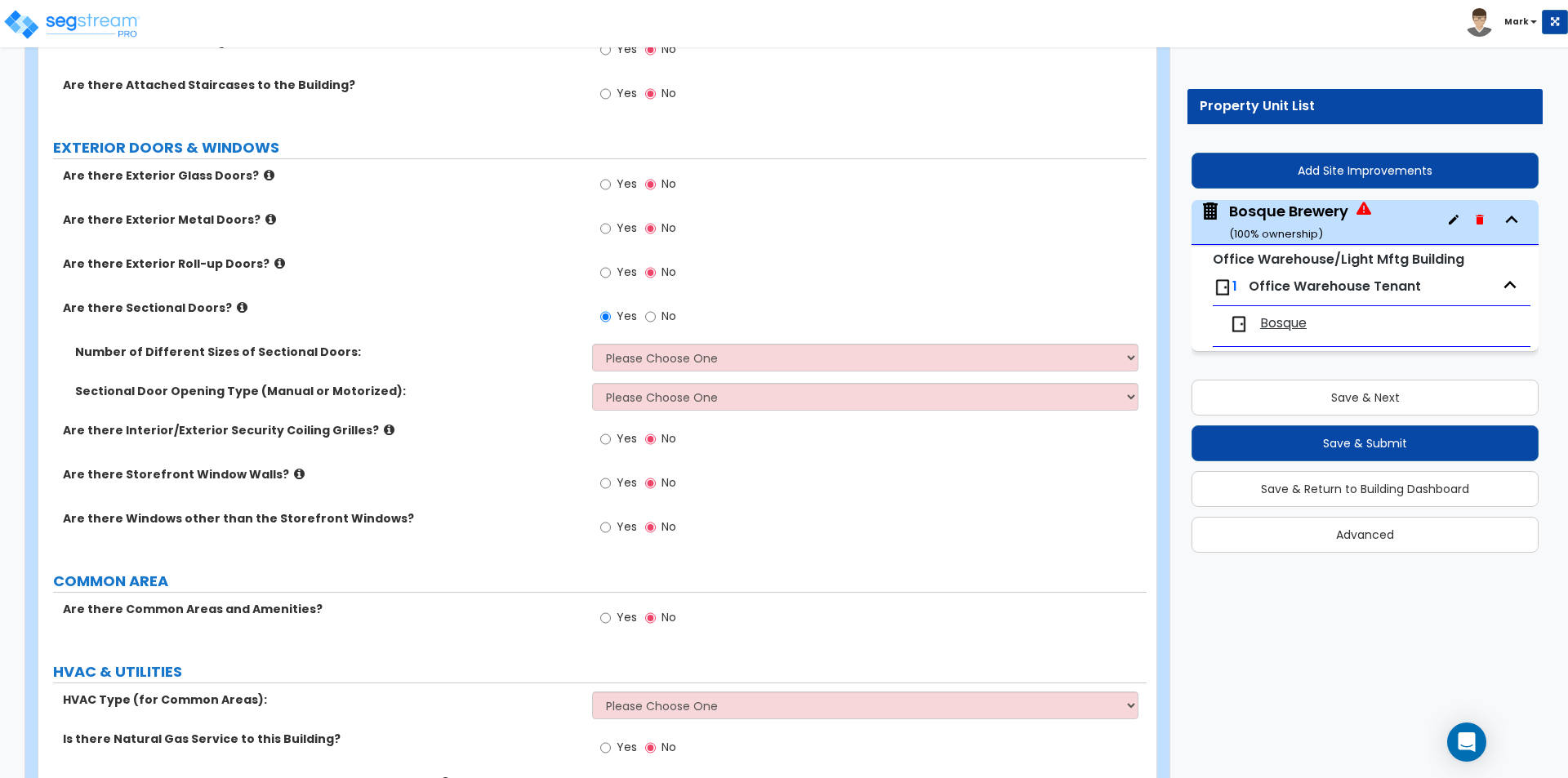
click at [613, 220] on label "Yes" at bounding box center [618, 230] width 37 height 28
click at [611, 220] on input "Yes" at bounding box center [605, 228] width 11 height 18
radio input "true"
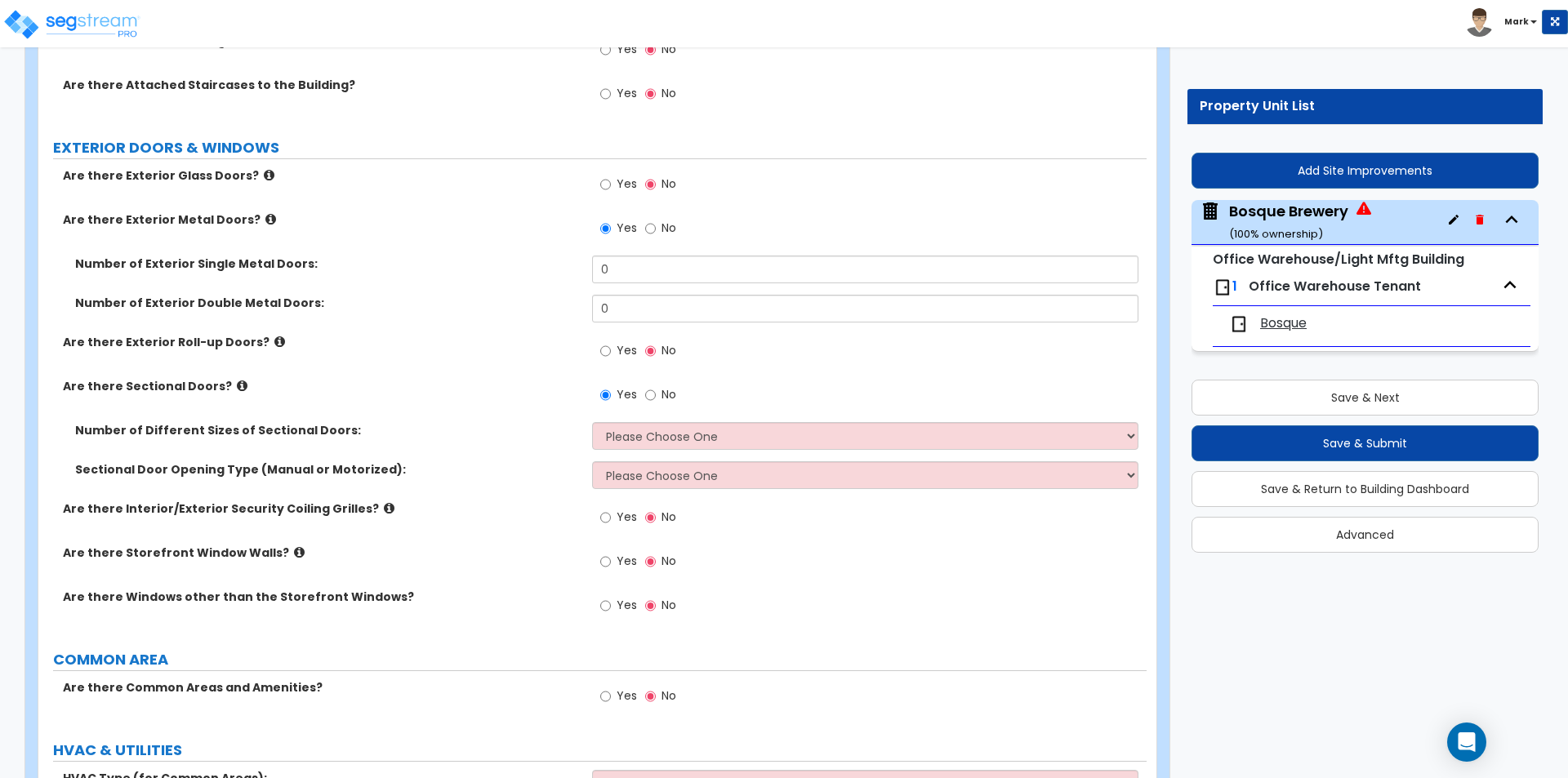
click at [618, 92] on span "Yes" at bounding box center [626, 93] width 21 height 16
click at [611, 92] on input "Yes" at bounding box center [605, 94] width 11 height 18
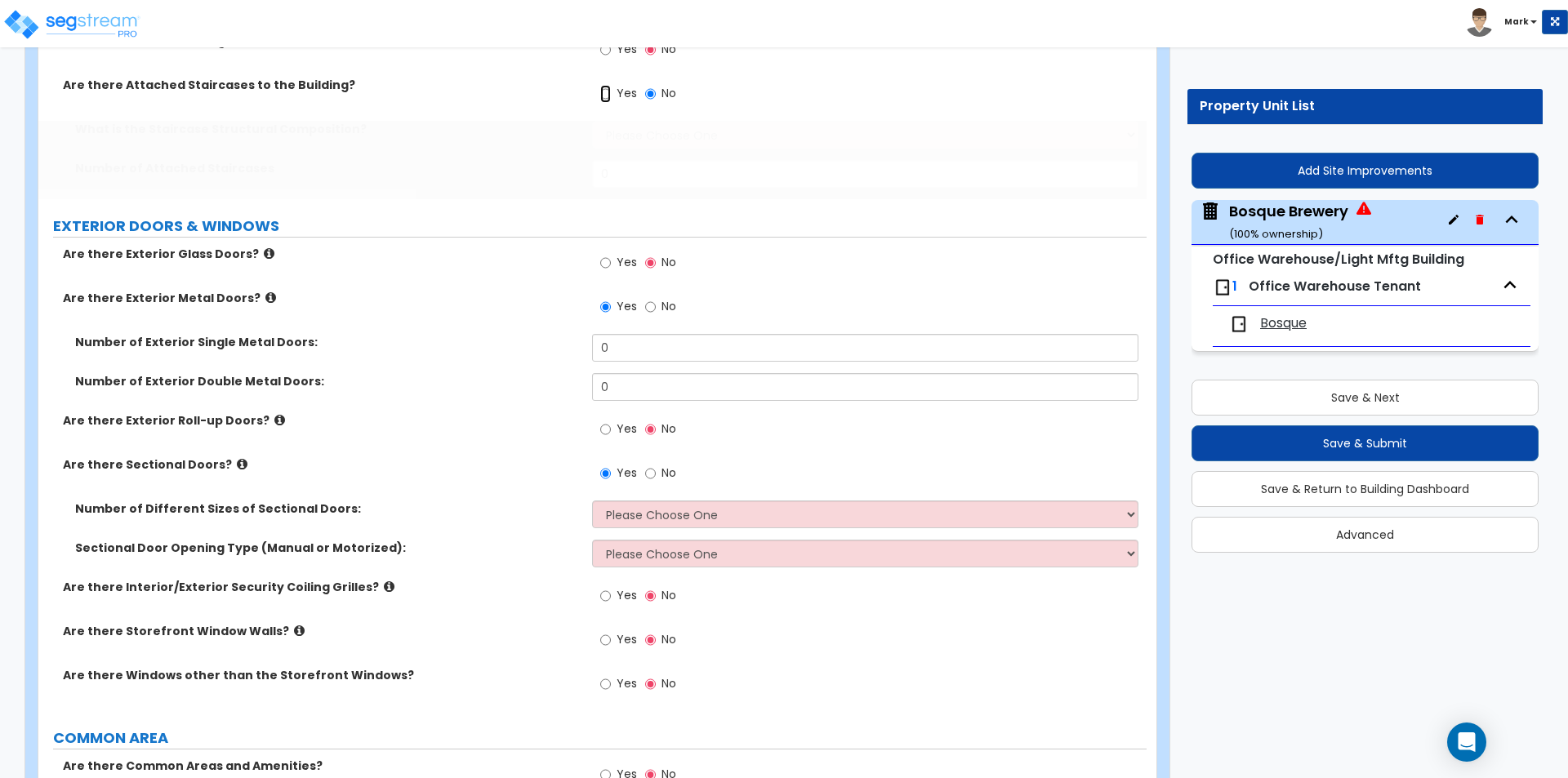
radio input "true"
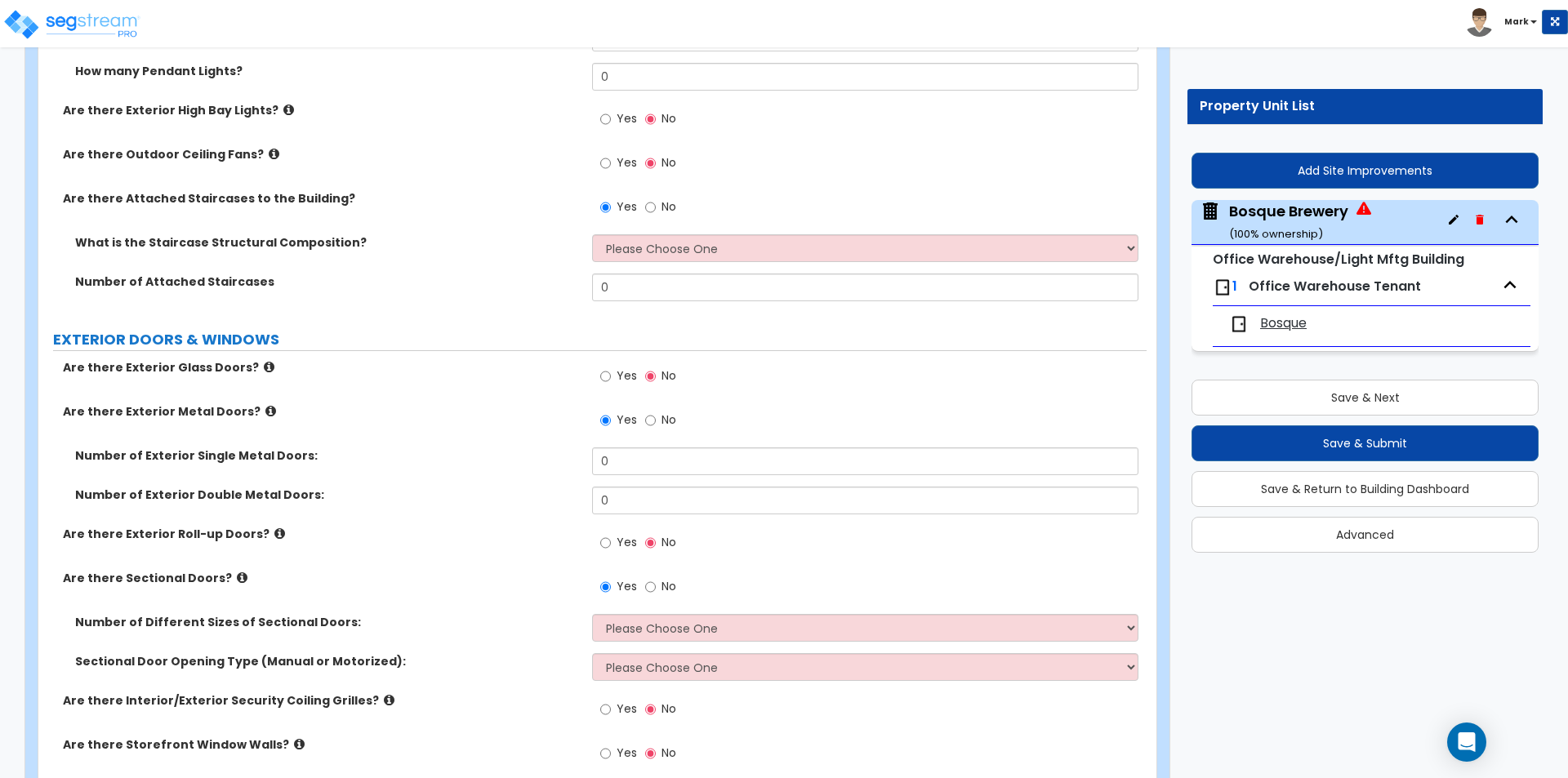
scroll to position [1515, 0]
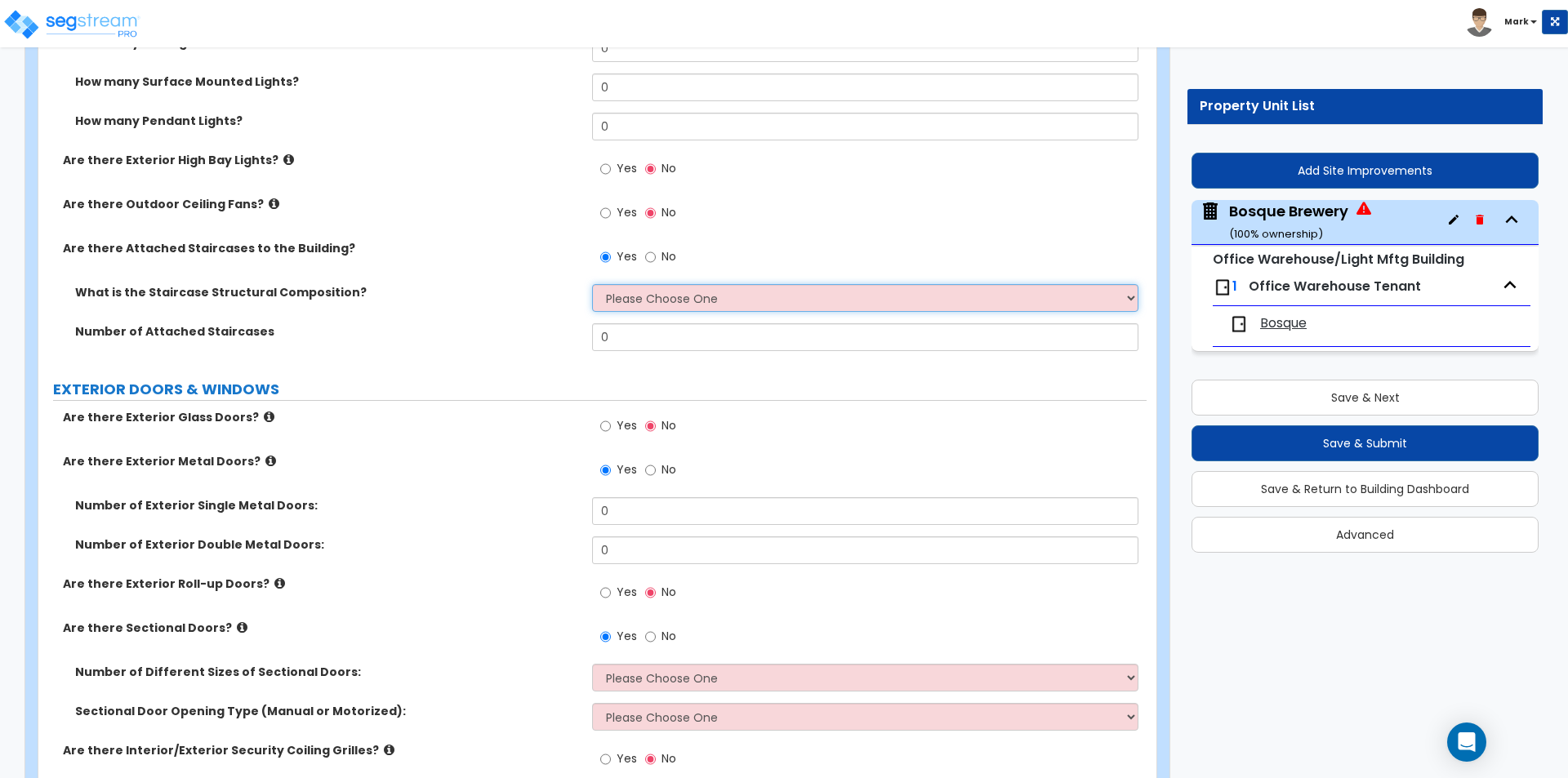
click at [683, 300] on select "Please Choose One Reinforced Concrete Structural Steel Wood" at bounding box center [865, 298] width 546 height 28
select select "4"
click at [592, 284] on select "Please Choose One Reinforced Concrete Structural Steel Wood" at bounding box center [865, 298] width 546 height 28
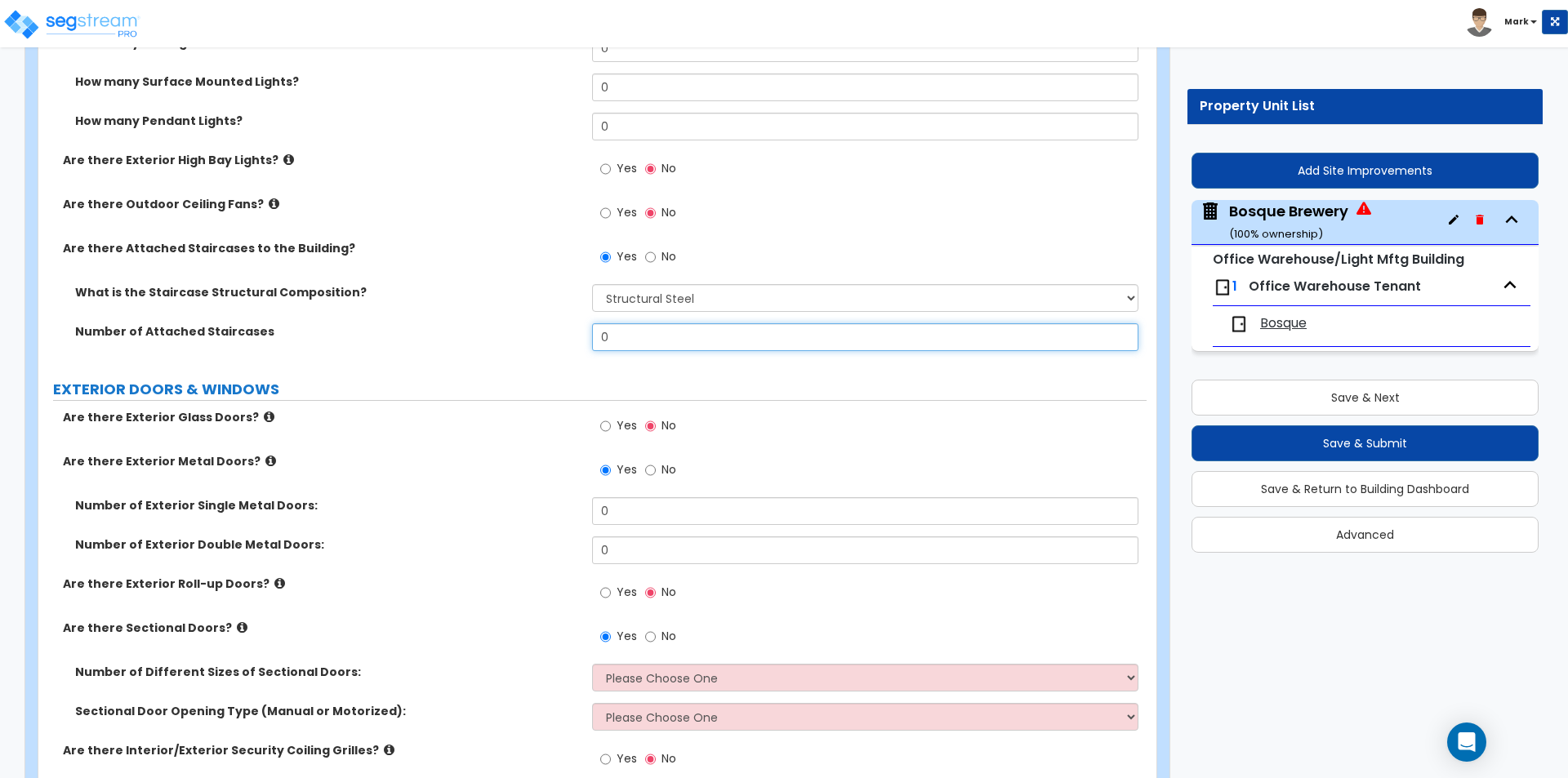
click at [673, 341] on input "0" at bounding box center [865, 337] width 546 height 28
type input "1"
click at [533, 349] on div "Number of Attached Staircases 1" at bounding box center [593, 343] width 1108 height 39
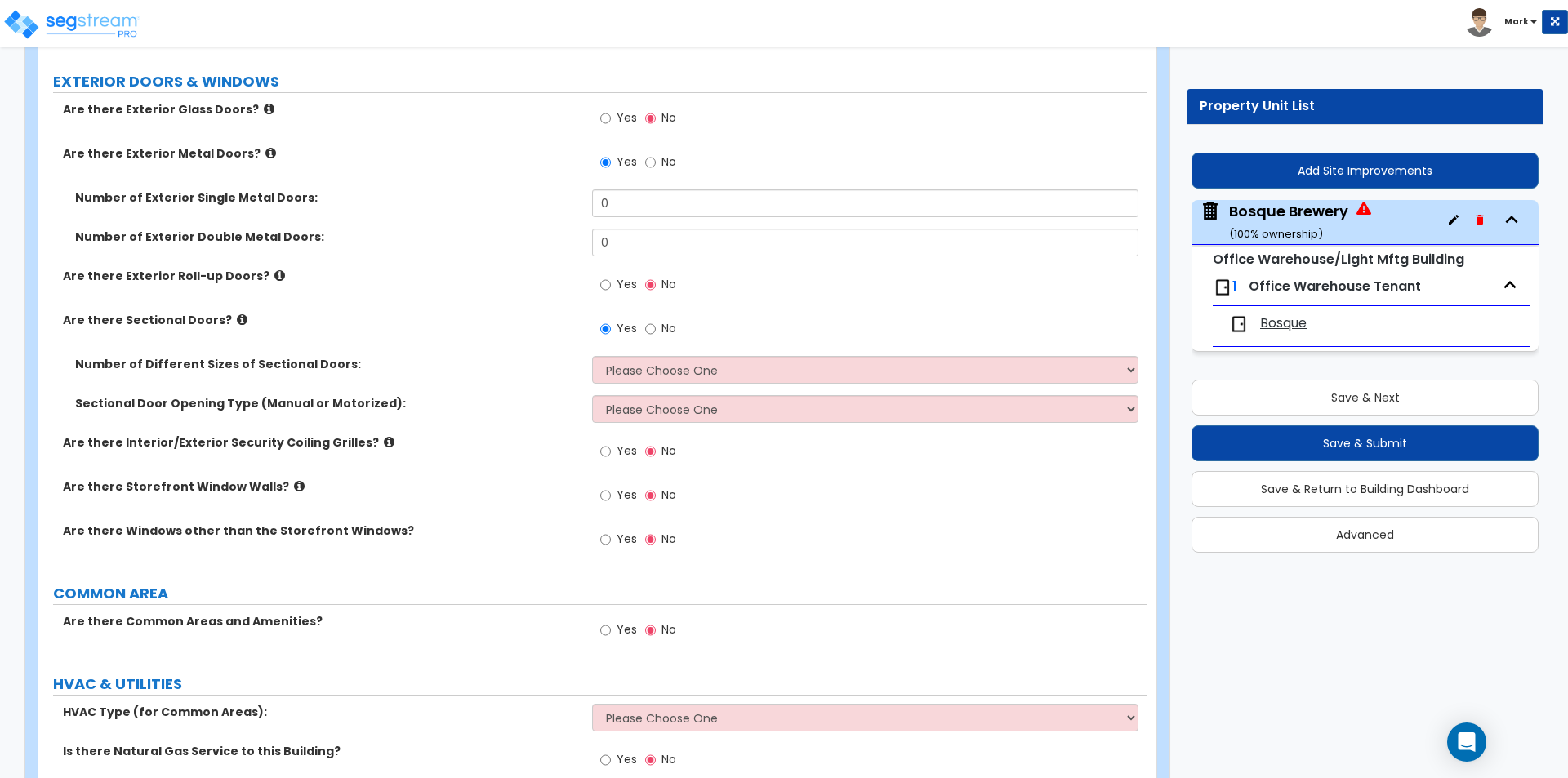
scroll to position [1841, 0]
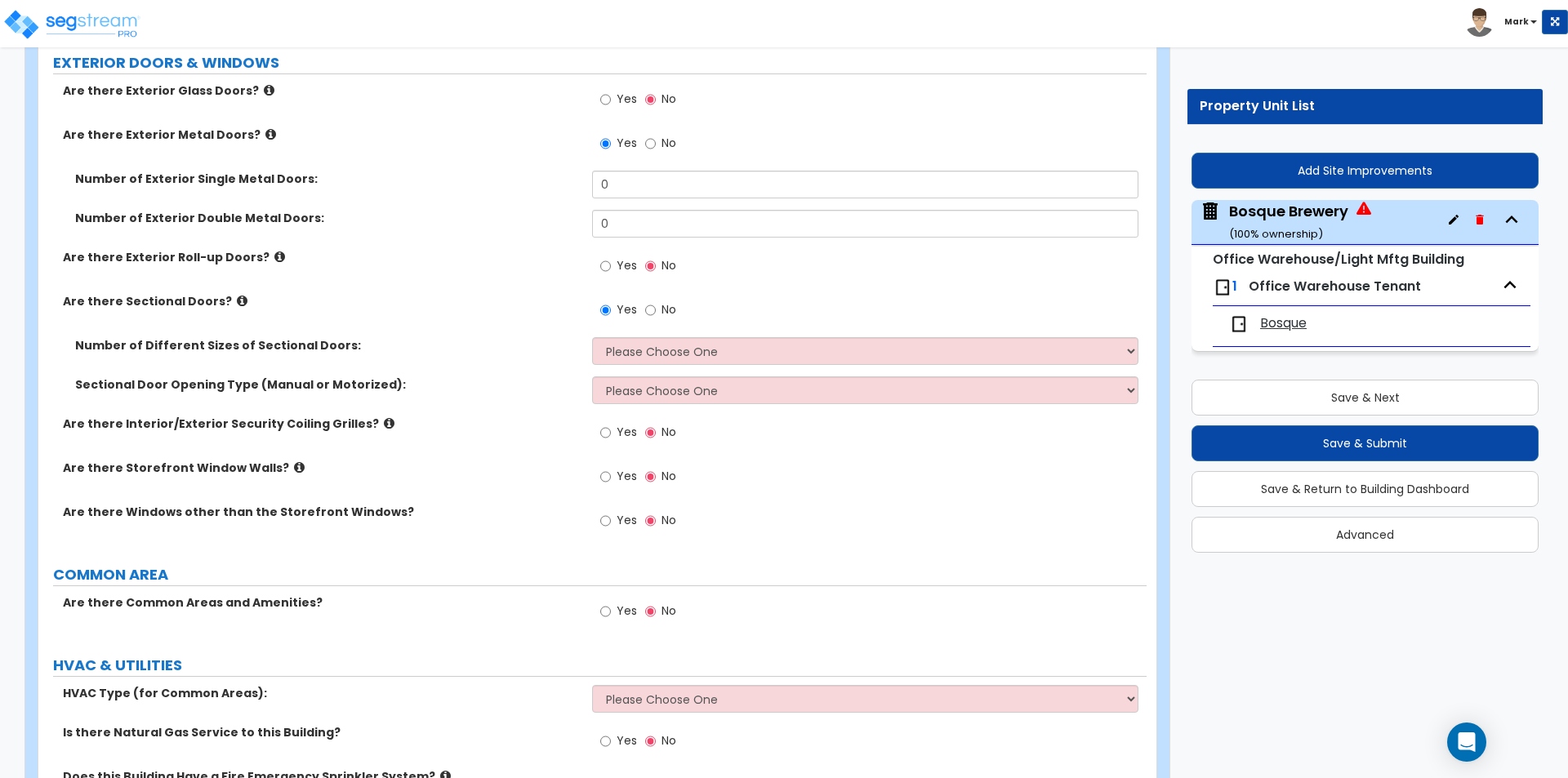
click at [614, 262] on label "Yes" at bounding box center [618, 268] width 37 height 28
click at [611, 262] on input "Yes" at bounding box center [605, 266] width 11 height 18
radio input "true"
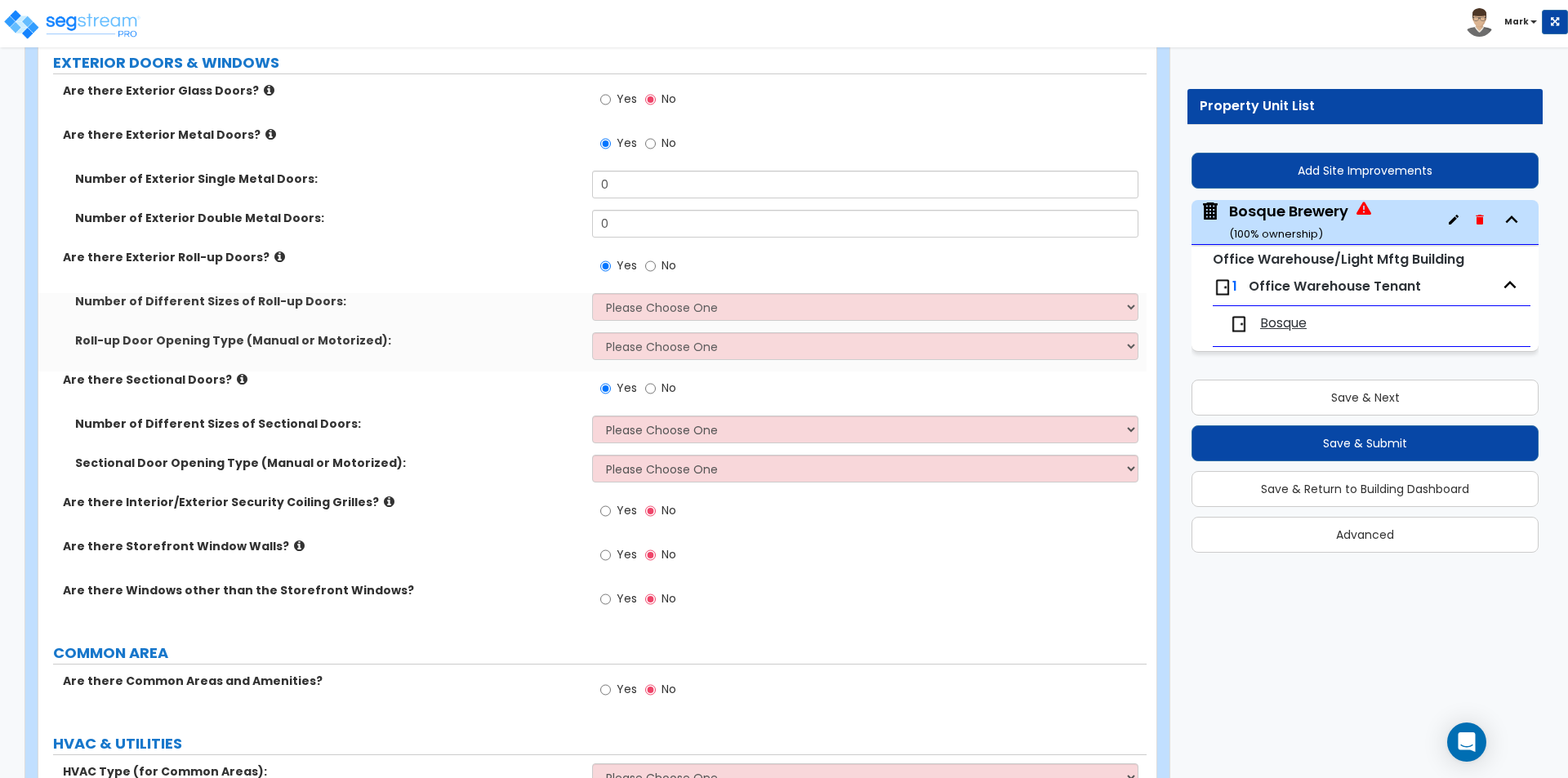
click at [664, 393] on span "No" at bounding box center [669, 388] width 15 height 16
click at [656, 393] on input "No" at bounding box center [650, 389] width 11 height 18
radio input "false"
radio input "true"
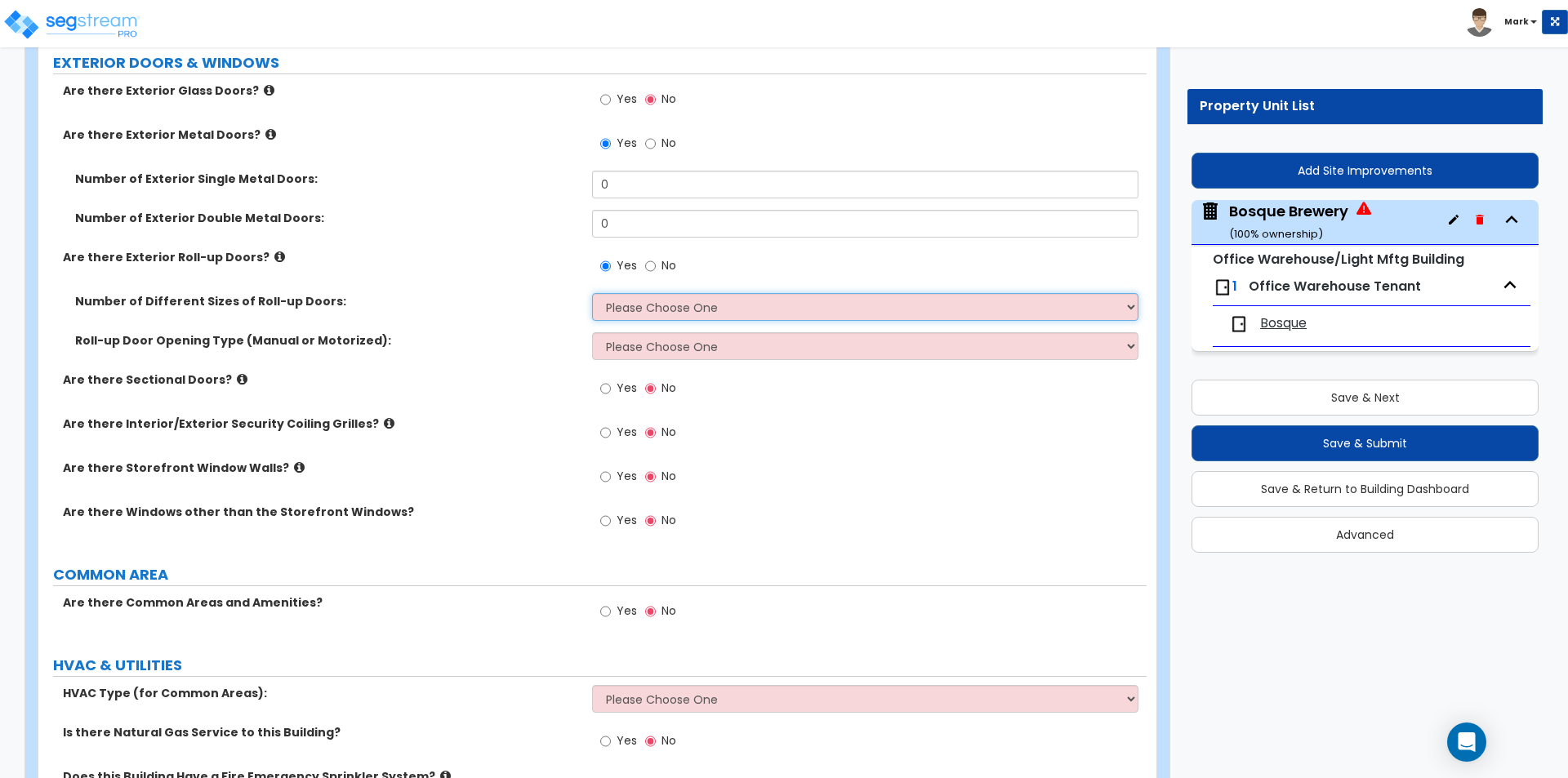
click at [644, 314] on select "Please Choose One 1 2 3" at bounding box center [865, 307] width 546 height 28
select select "2"
click at [592, 293] on select "Please Choose One 1 2 3" at bounding box center [865, 307] width 546 height 28
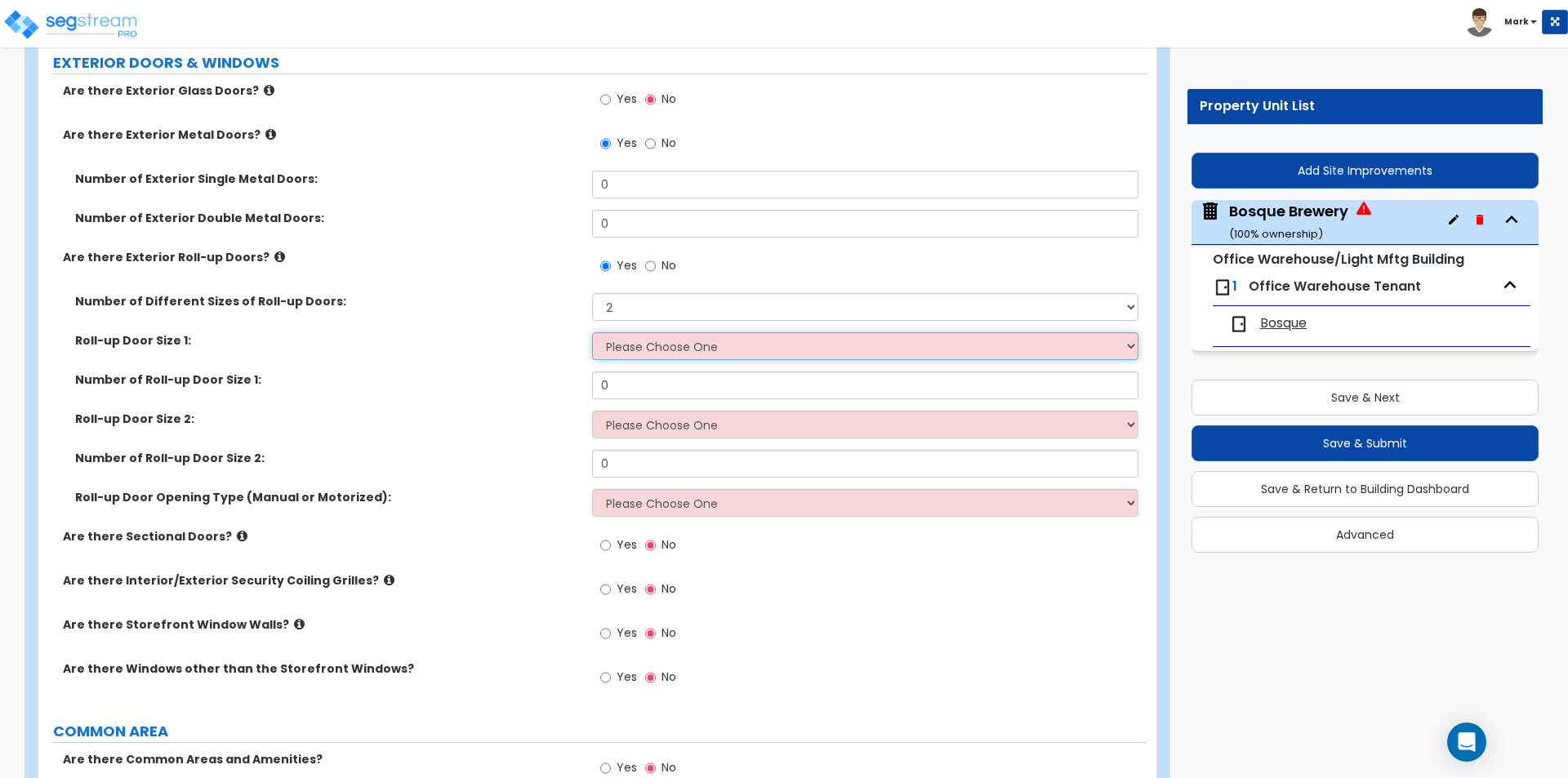
click at [713, 345] on select "Please Choose One 8' x 8' 10' x 10' 12' x 12' 14' x 14' 20' x 12' 20' x 16'" at bounding box center [865, 346] width 546 height 28
select select "5"
click at [592, 332] on select "Please Choose One 8' x 8' 10' x 10' 12' x 12' 14' x 14' 20' x 12' 20' x 16'" at bounding box center [865, 346] width 546 height 28
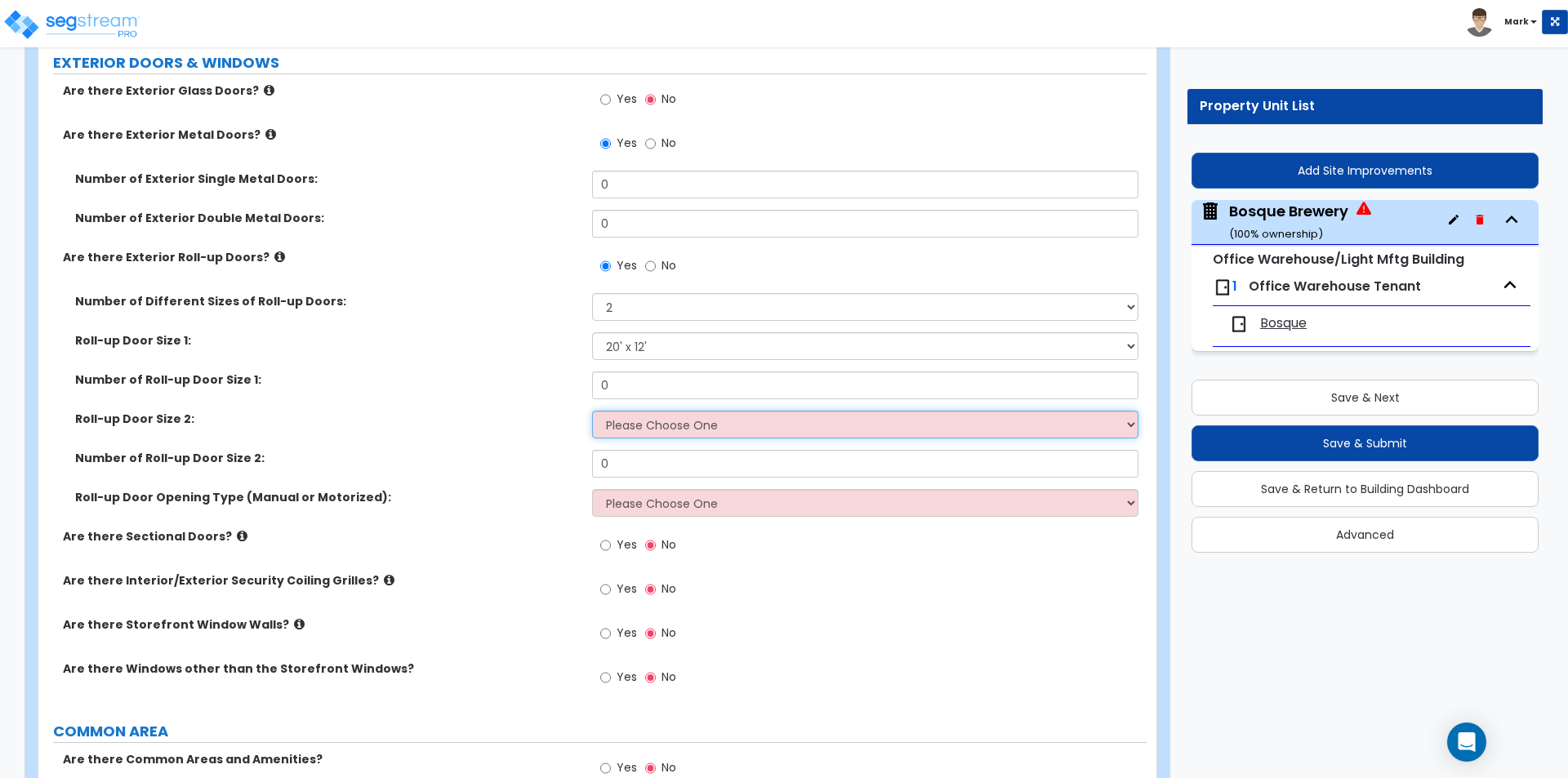
click at [685, 426] on select "Please Choose One 8' x 8' 10' x 10' 12' x 12' 14' x 14' 20' x 12' 20' x 16'" at bounding box center [865, 425] width 546 height 28
select select "2"
click at [592, 411] on select "Please Choose One 8' x 8' 10' x 10' 12' x 12' 14' x 14' 20' x 12' 20' x 16'" at bounding box center [865, 425] width 546 height 28
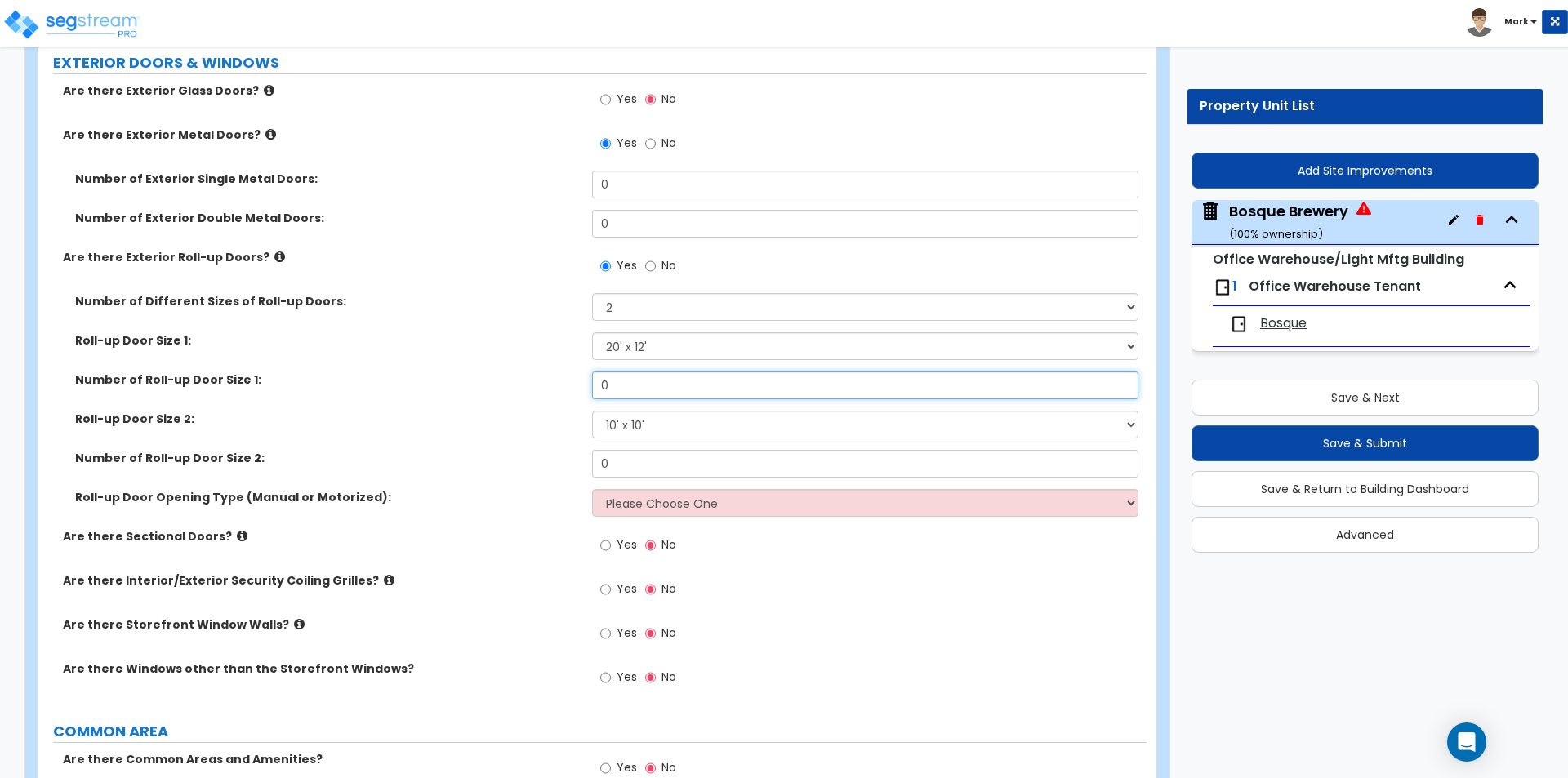
click at [677, 380] on input "0" at bounding box center [865, 385] width 546 height 28
type input "1"
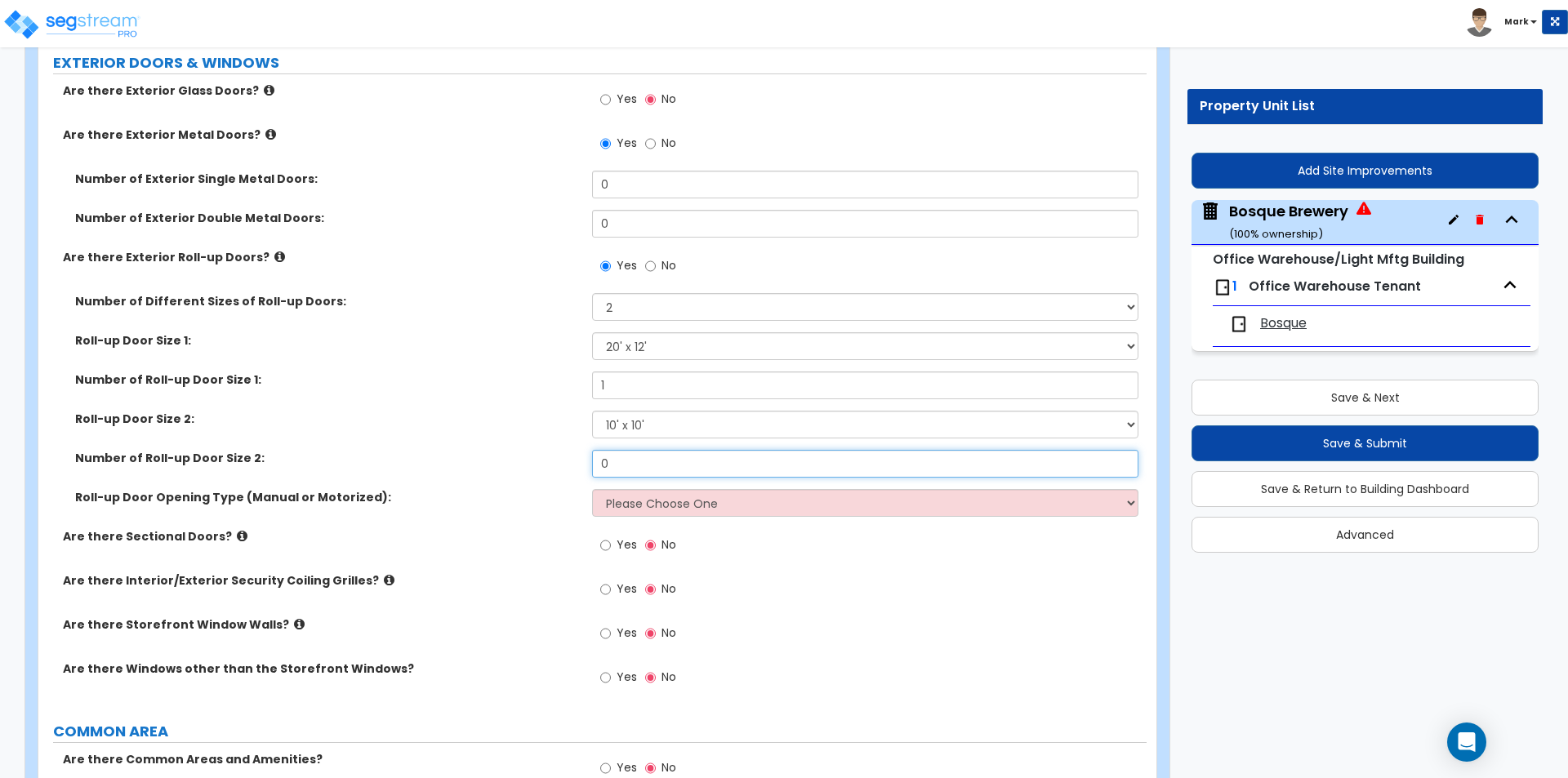
click at [673, 465] on input "0" at bounding box center [865, 463] width 546 height 28
type input "1"
click at [548, 463] on label "Number of Roll-up Door Size 2:" at bounding box center [327, 458] width 505 height 16
click at [613, 494] on select "Please Choose One All Manual All Motorized Some are Motorized" at bounding box center [865, 503] width 546 height 28
click at [549, 503] on label "Roll-up Door Opening Type (Manual or Motorized):" at bounding box center [327, 497] width 505 height 16
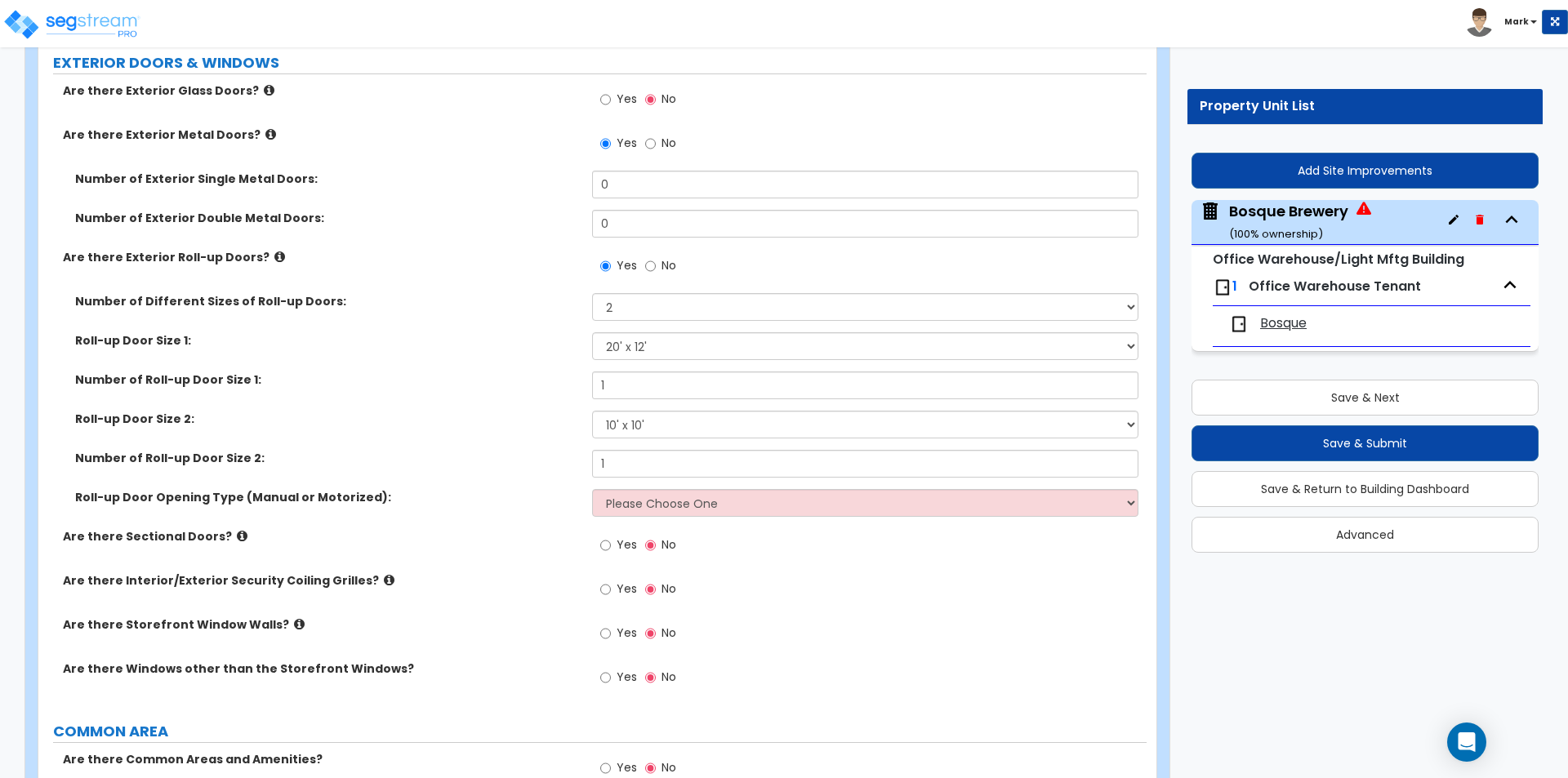
click at [438, 386] on label "Number of Roll-up Door Size 1:" at bounding box center [327, 380] width 505 height 16
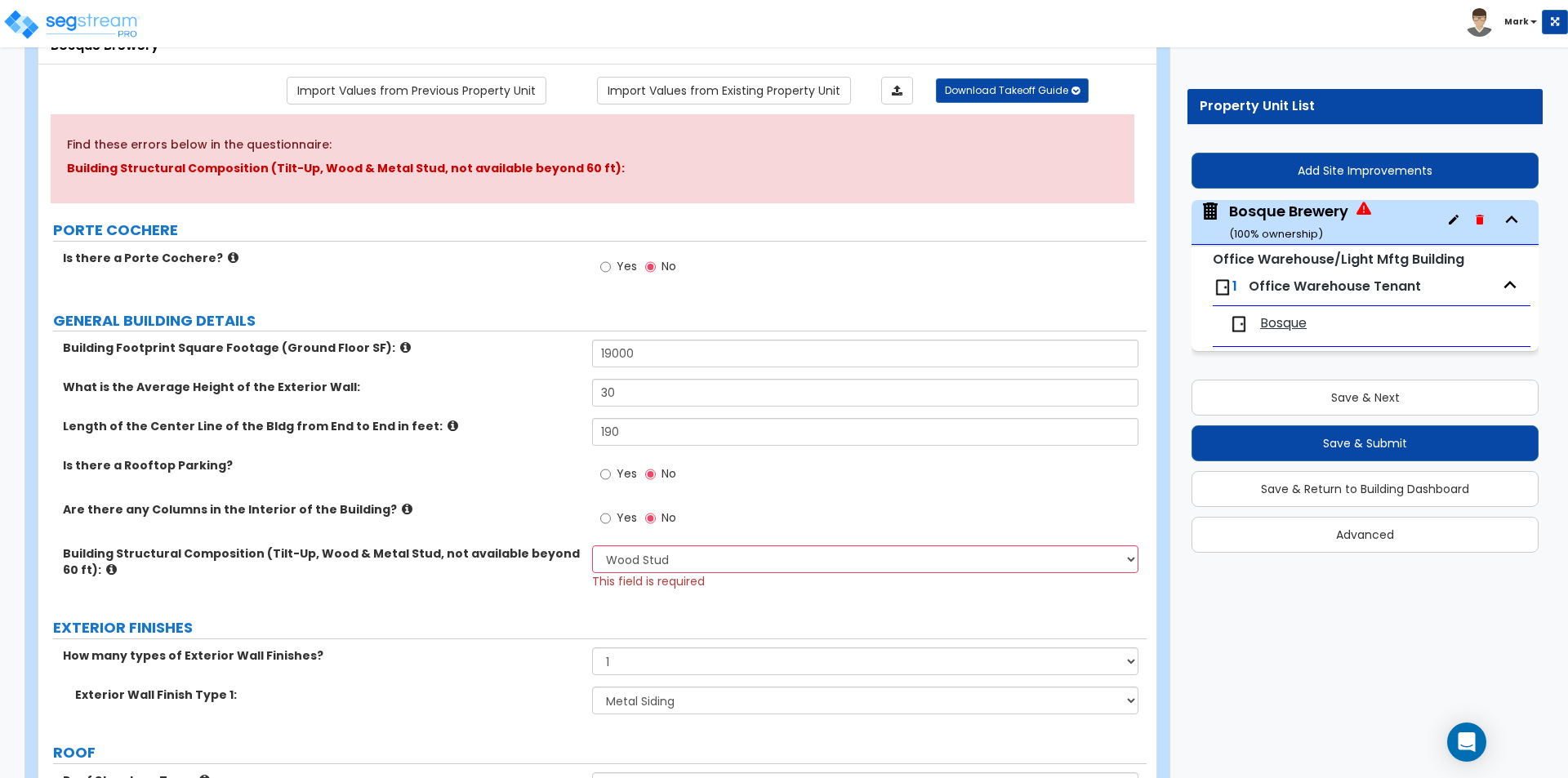
scroll to position [245, 0]
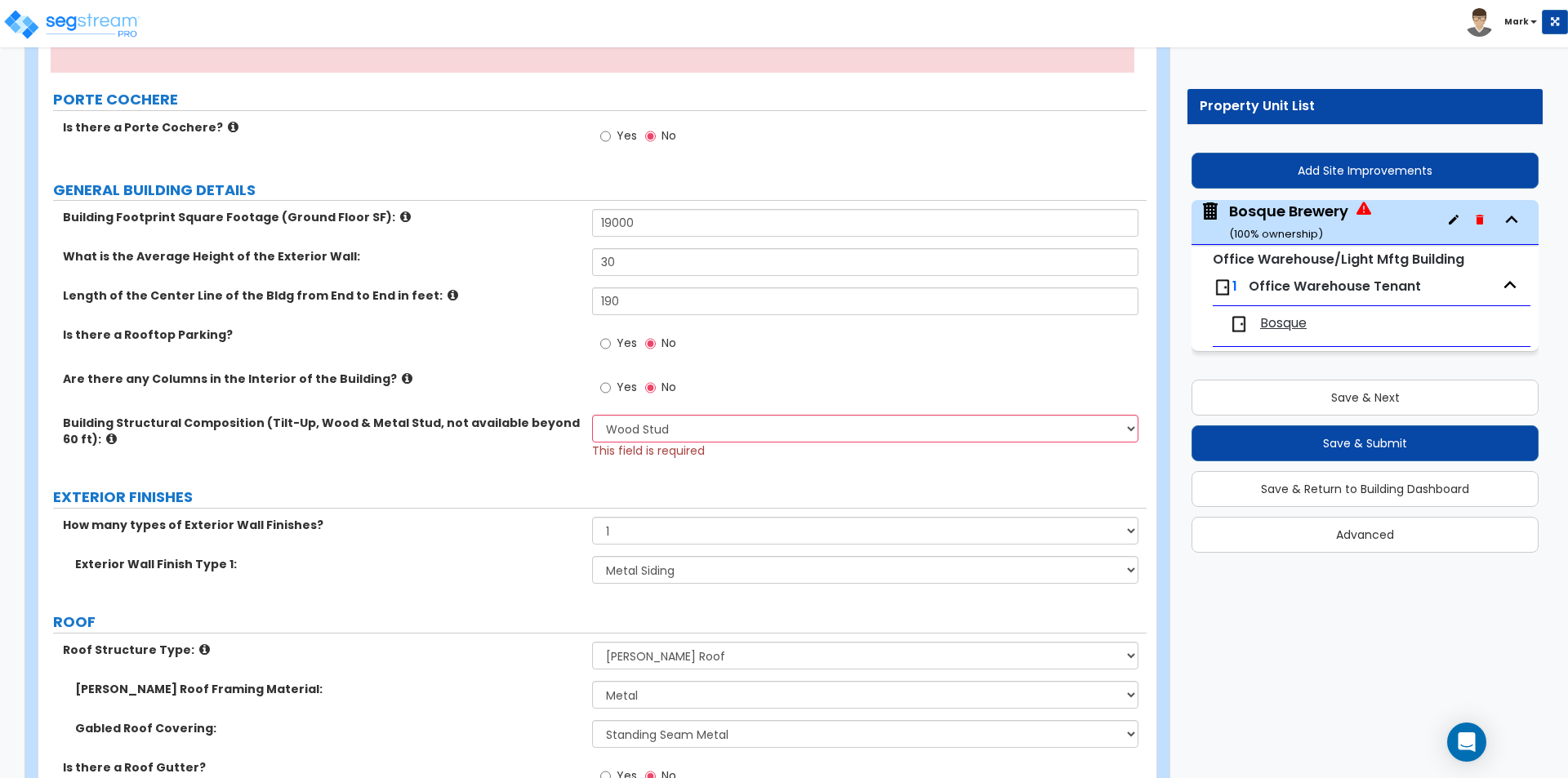
click at [1243, 389] on button "Save & Next" at bounding box center [1365, 398] width 347 height 36
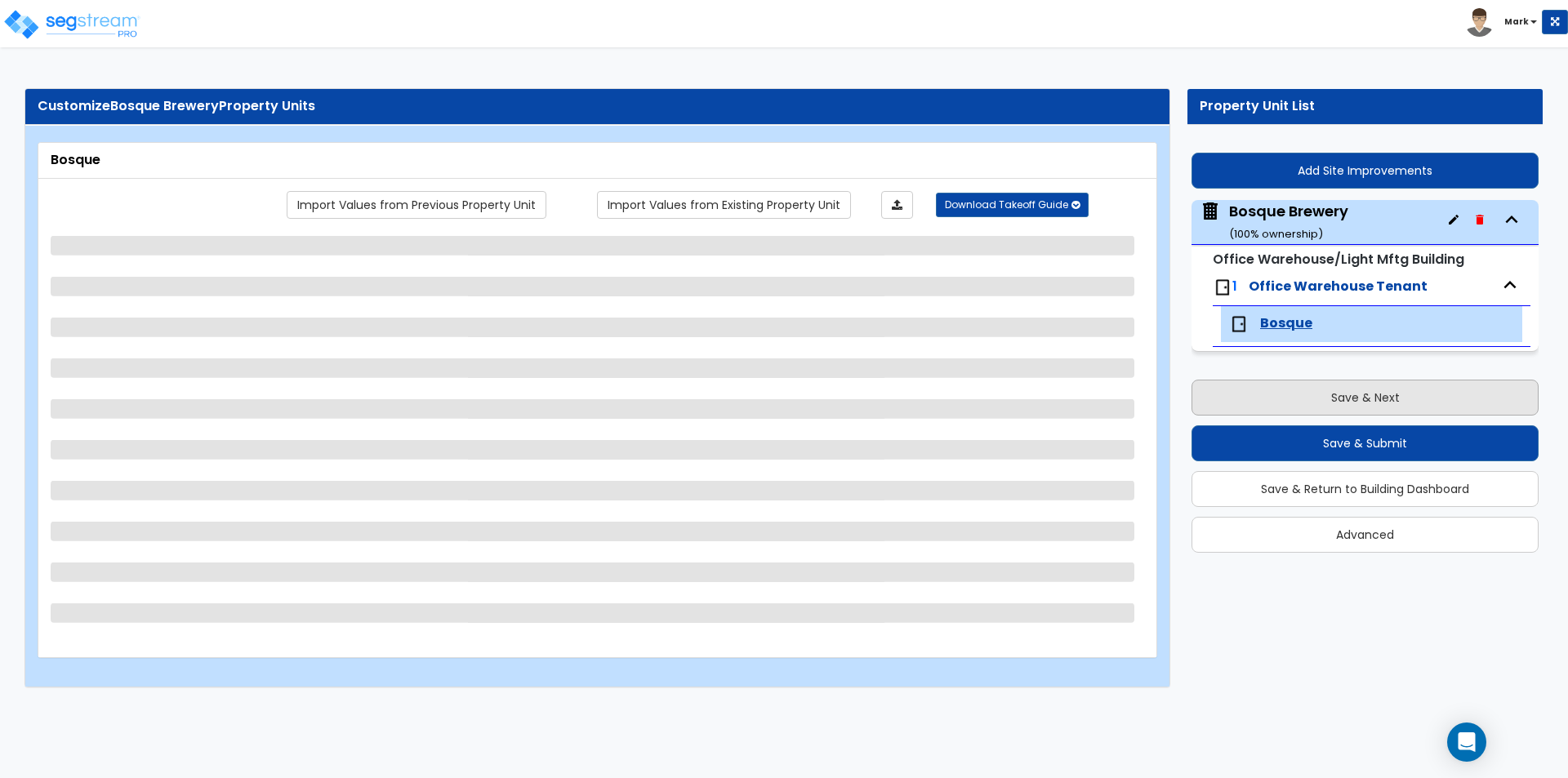
scroll to position [0, 0]
click at [1286, 403] on button "Save & Next" at bounding box center [1365, 398] width 347 height 36
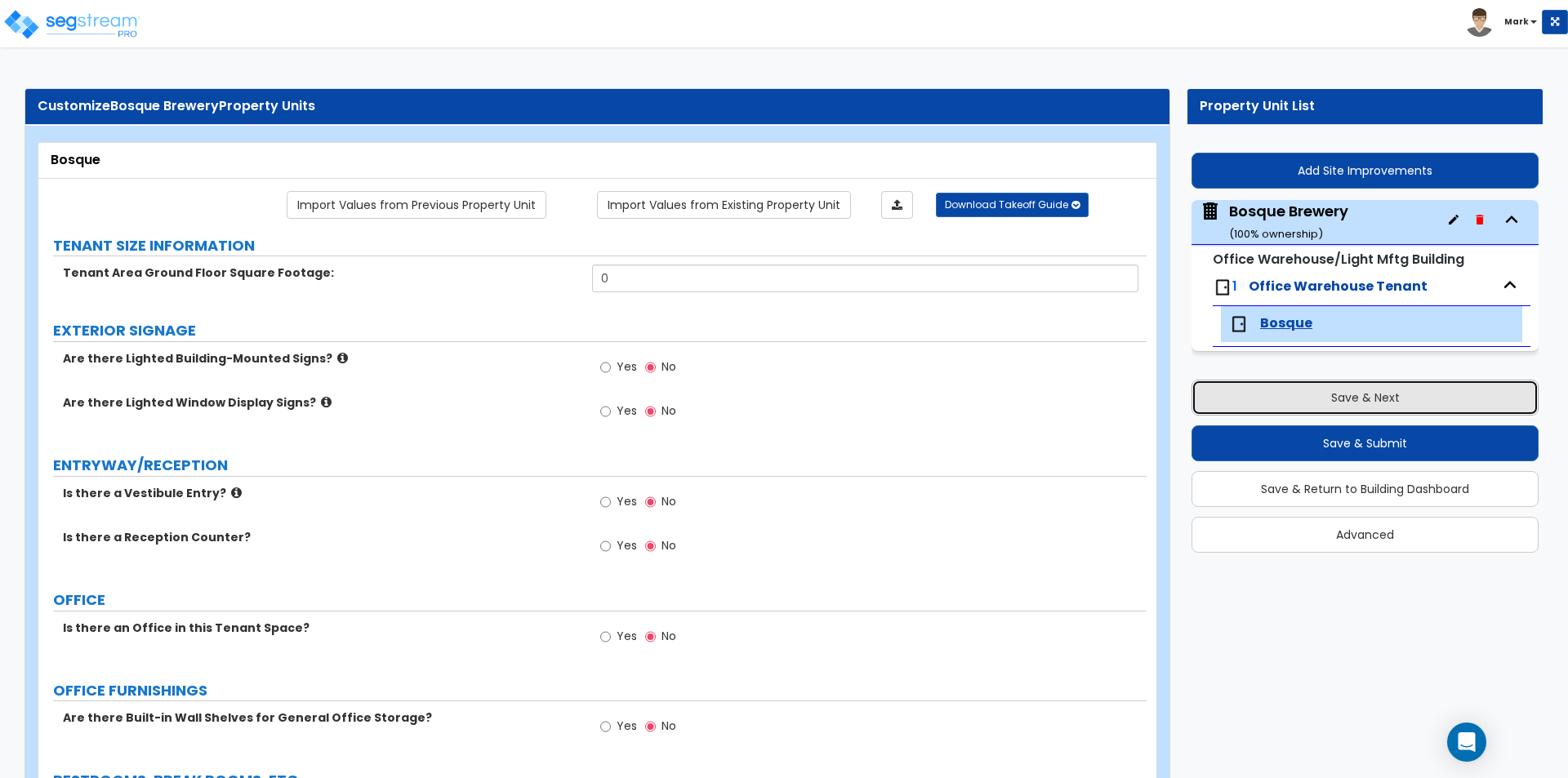
click at [1286, 403] on button "Save & Next" at bounding box center [1365, 398] width 347 height 36
select select "7"
select select "1"
select select "6"
select select "1"
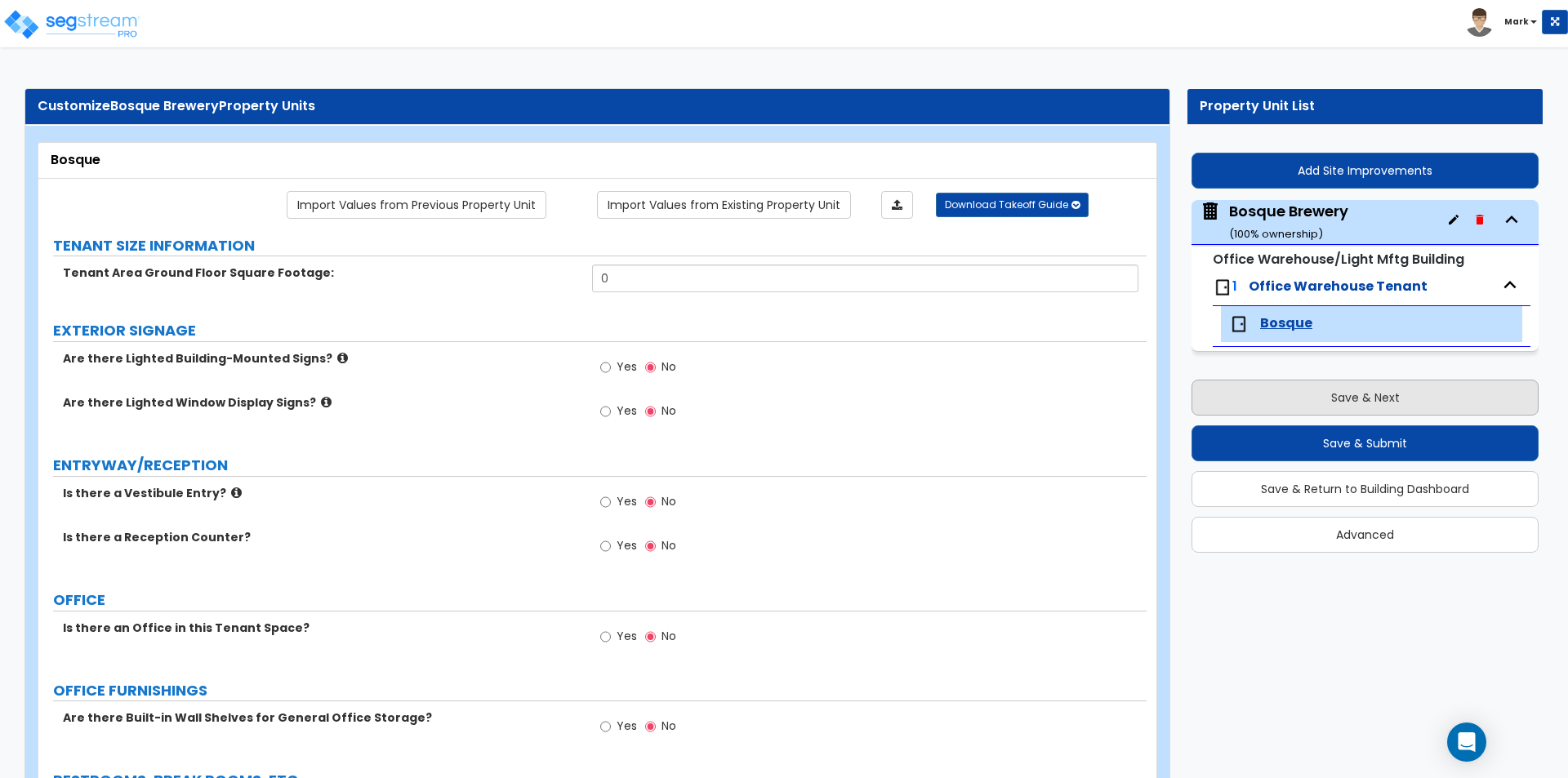
select select "1"
select select "5"
select select "4"
select select "2"
select select "5"
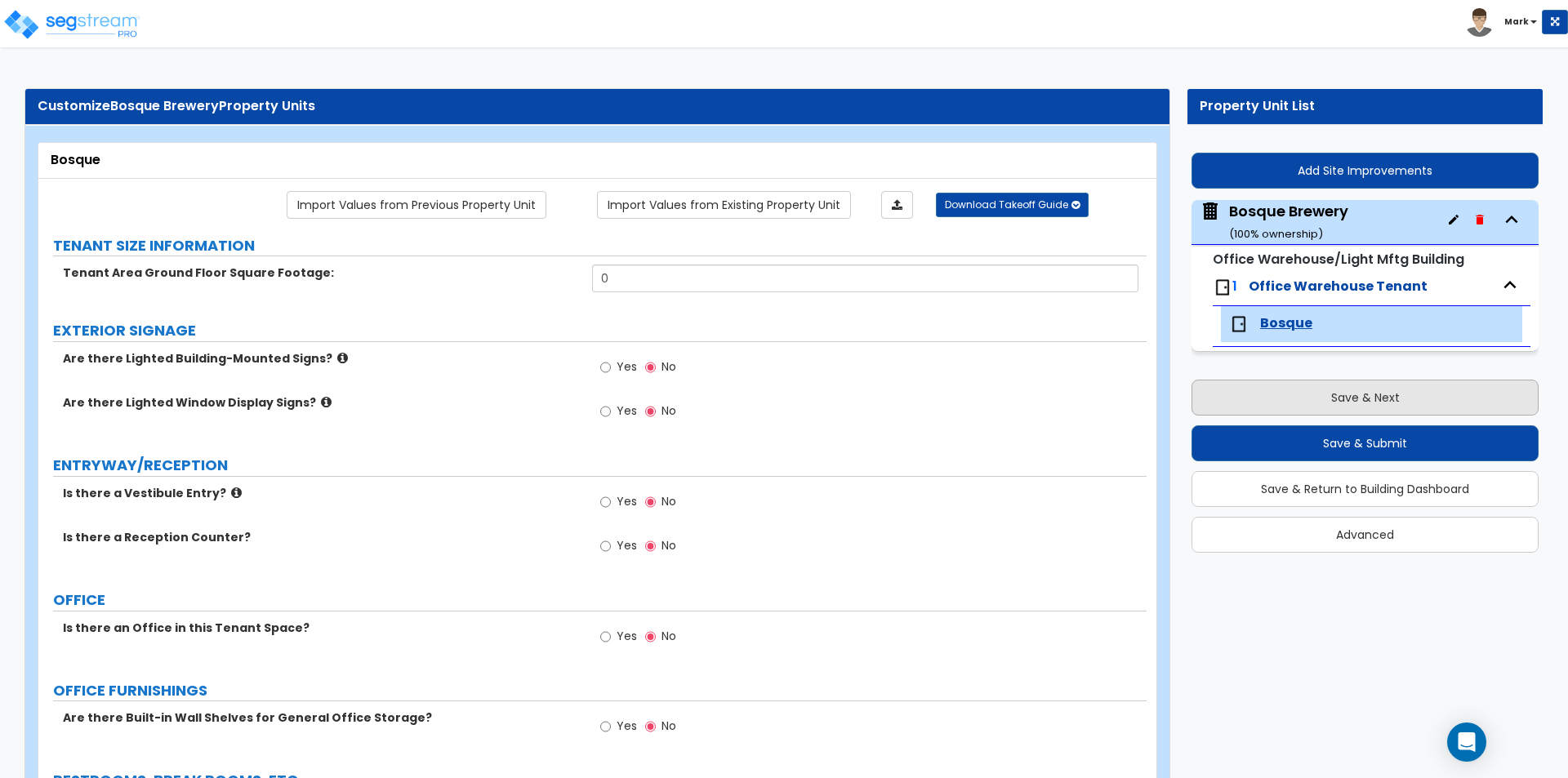
select select "2"
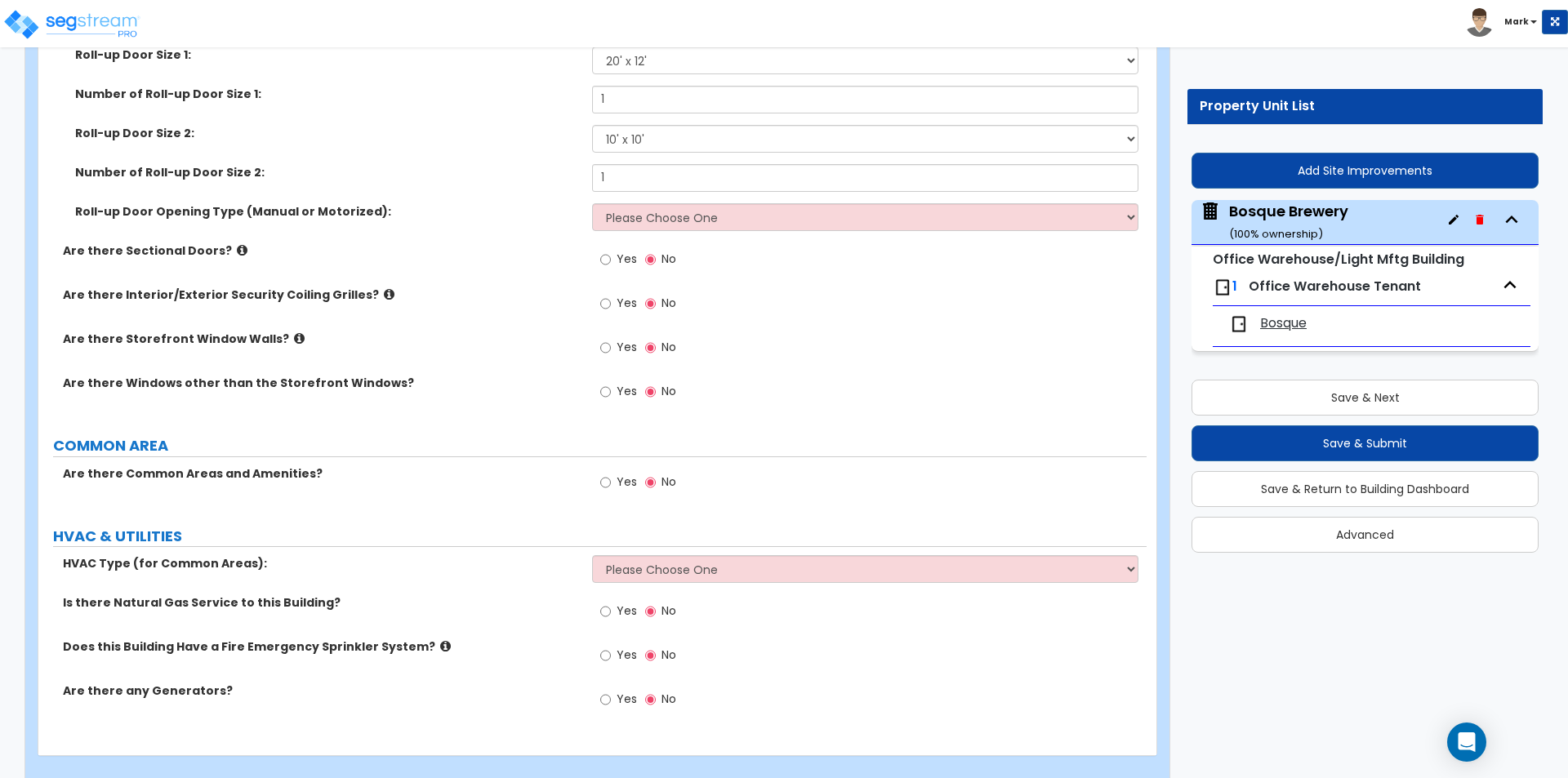
scroll to position [2052, 0]
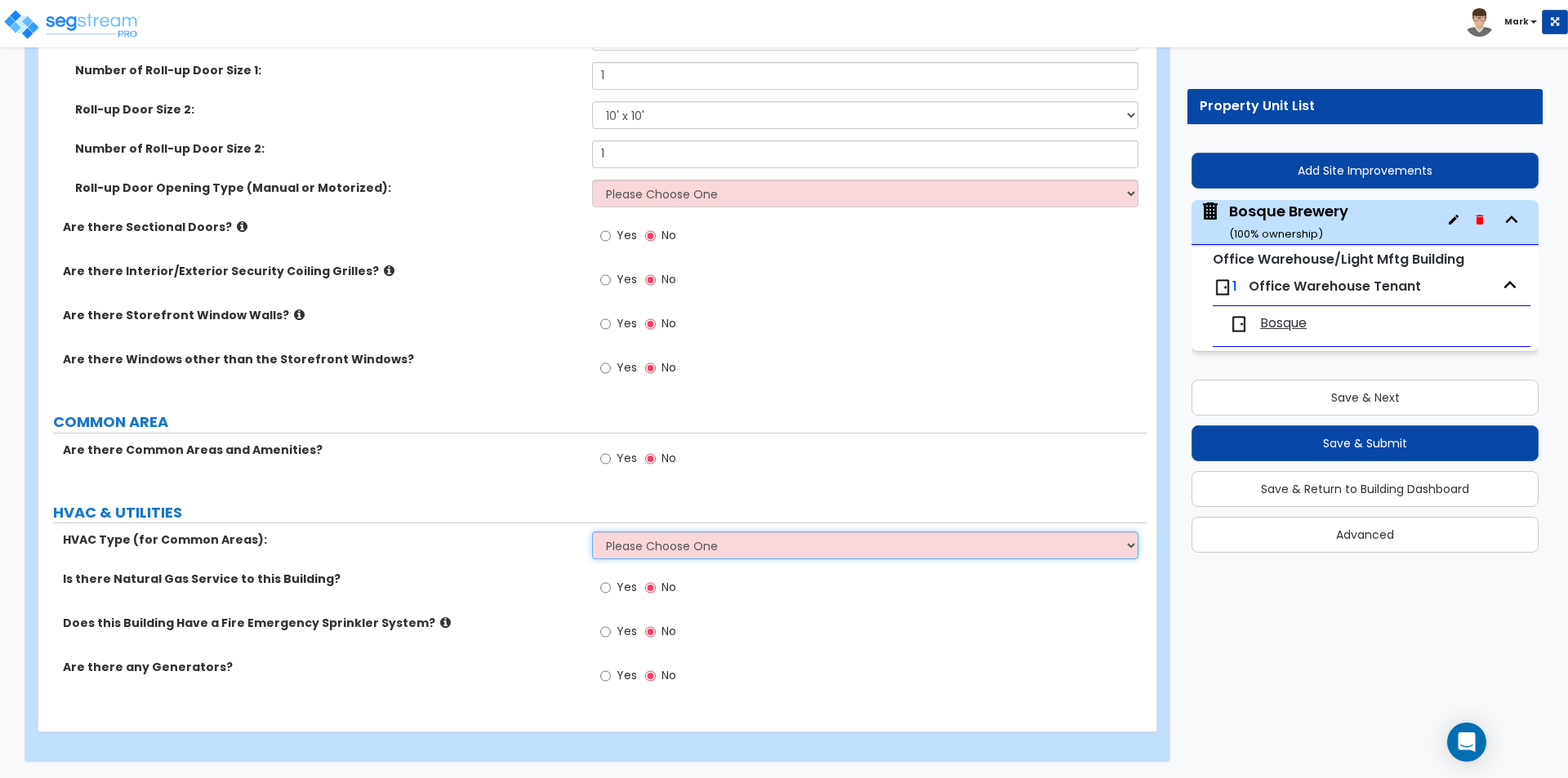
click at [726, 554] on select "Please Choose One Rooftop Unit Furnace-Condenser Forced Air Split Heating/Cooli…" at bounding box center [865, 546] width 546 height 28
select select "3"
click at [592, 532] on select "Please Choose One Rooftop Unit Furnace-Condenser Forced Air Split Heating/Cooli…" at bounding box center [865, 546] width 546 height 28
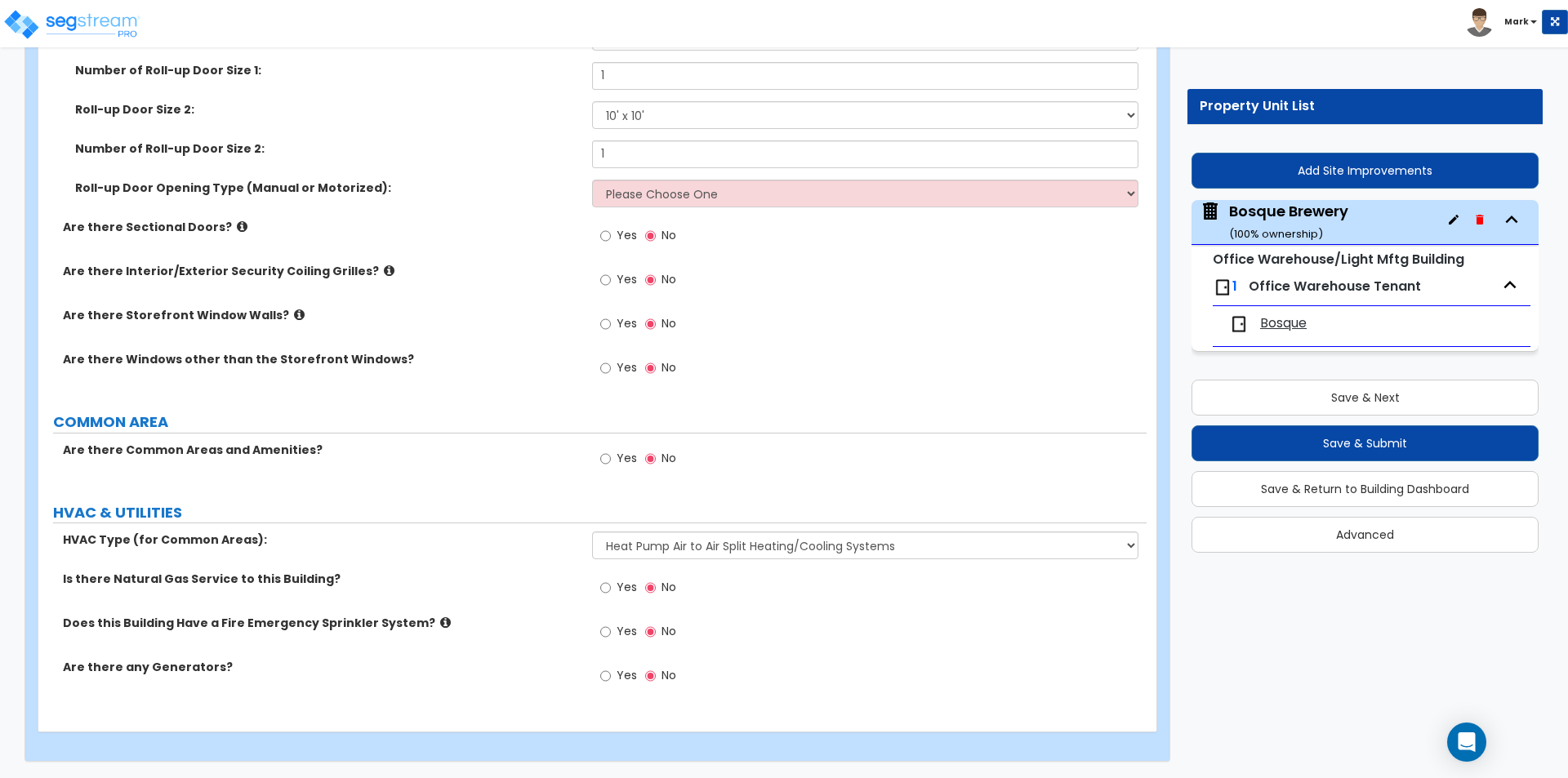
click at [628, 586] on span "Yes" at bounding box center [626, 587] width 21 height 16
click at [611, 586] on input "Yes" at bounding box center [605, 587] width 11 height 18
radio input "true"
click at [1377, 284] on span "Office Warehouse Tenant" at bounding box center [1335, 286] width 173 height 19
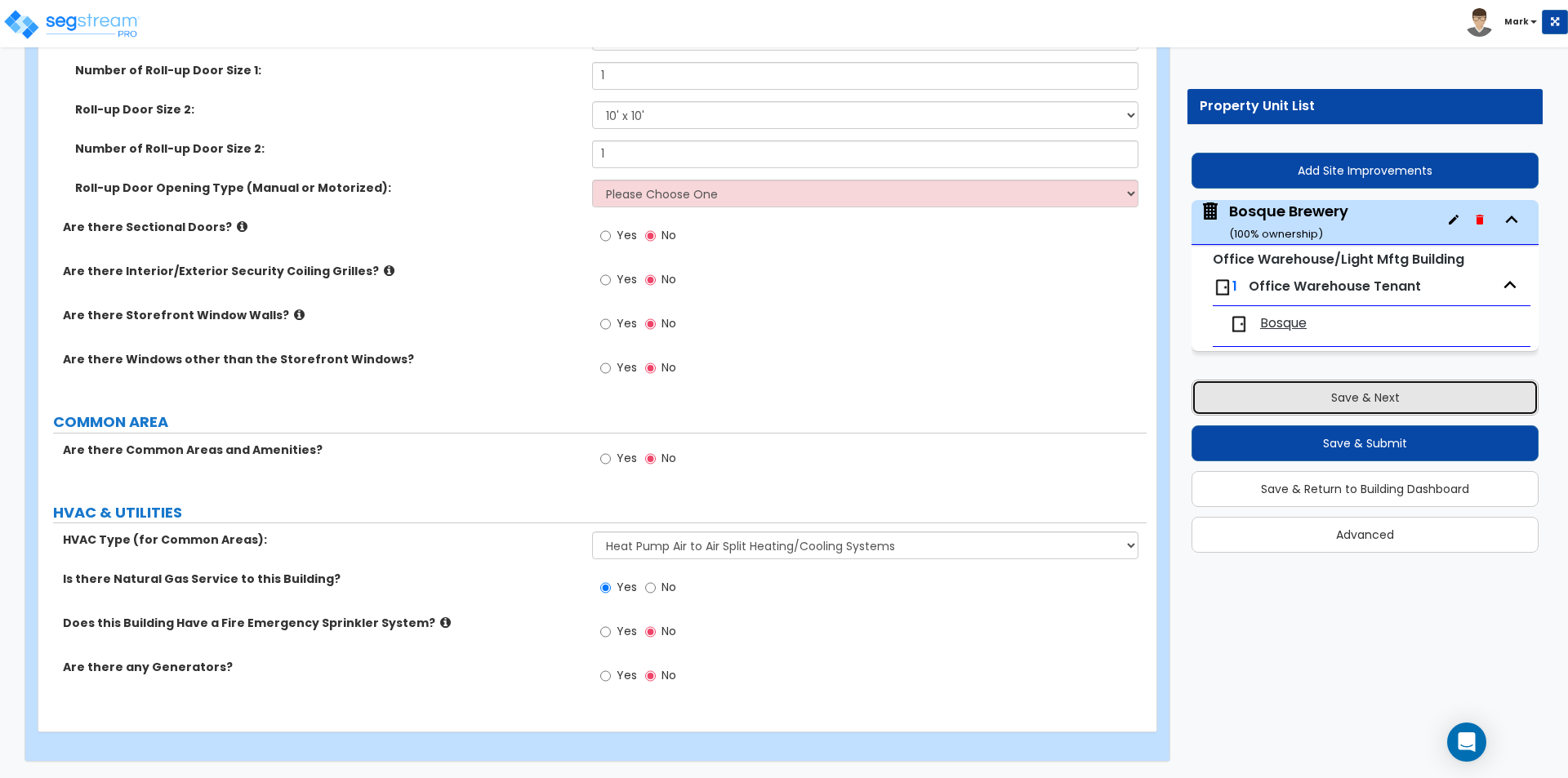
click at [1338, 380] on button "Save & Next" at bounding box center [1365, 398] width 347 height 36
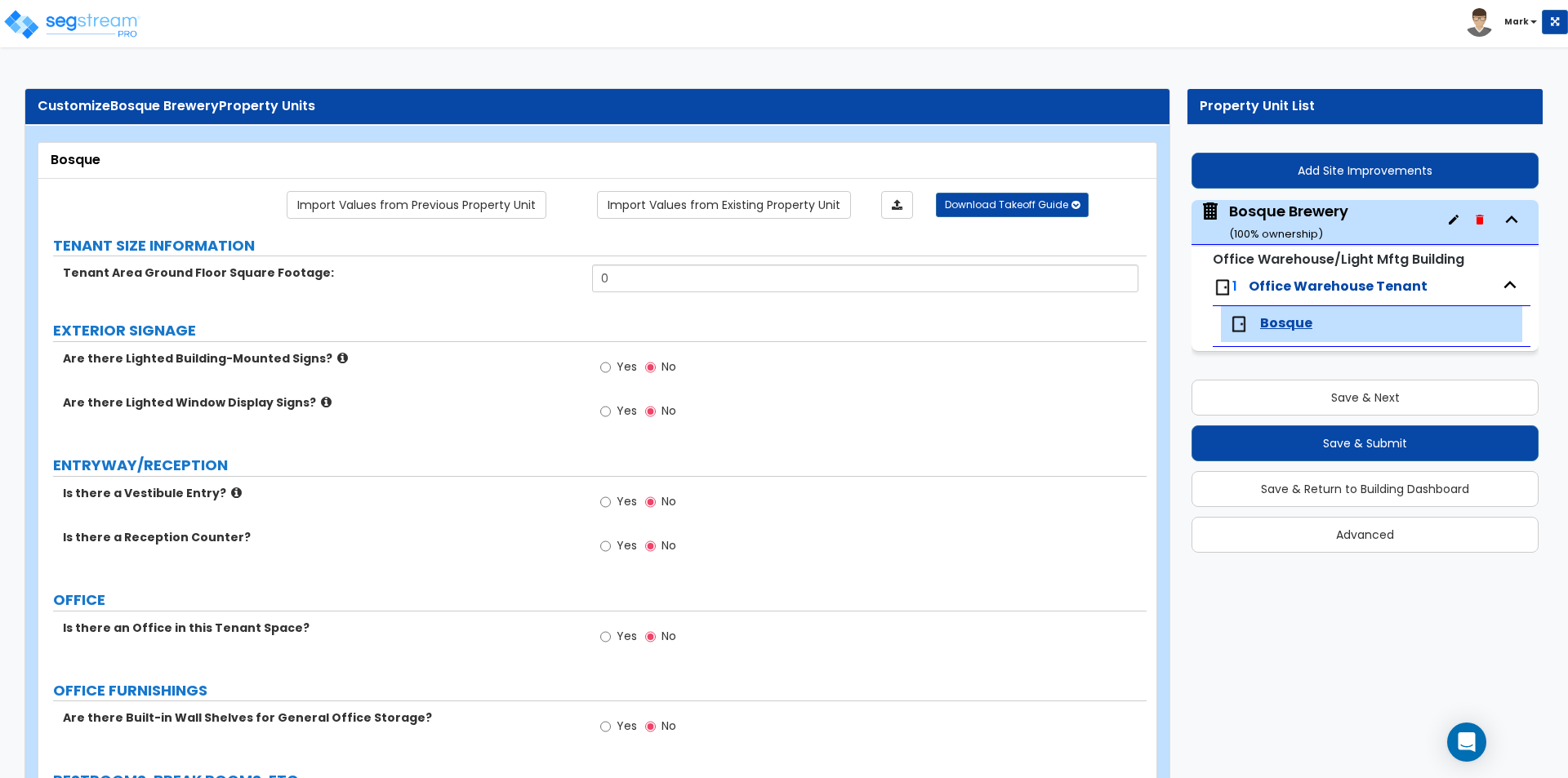
scroll to position [81, 0]
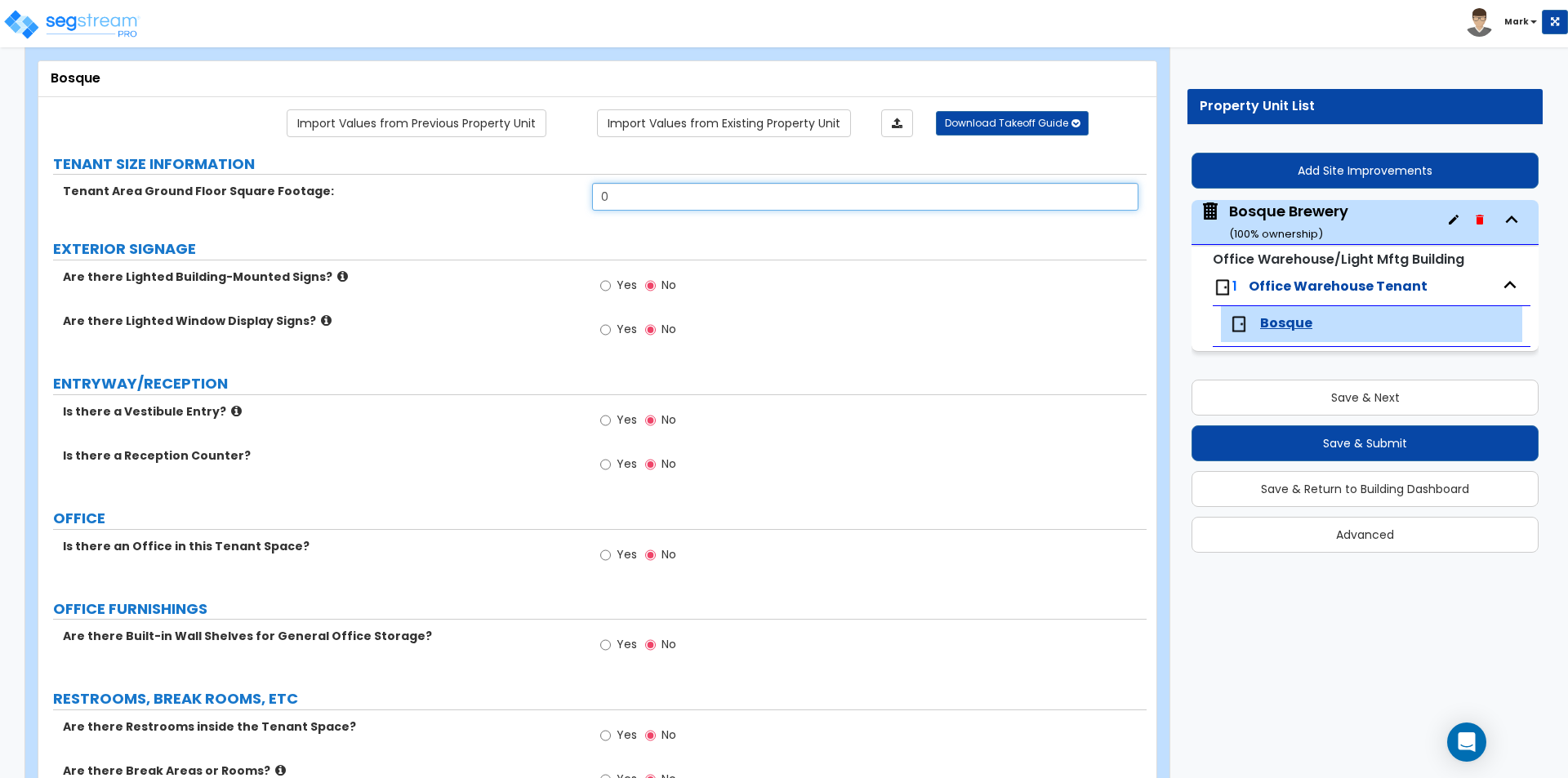
click at [609, 204] on input "0" at bounding box center [865, 197] width 546 height 28
type input "19,000"
click at [468, 253] on label "EXTERIOR SIGNAGE" at bounding box center [600, 249] width 1093 height 21
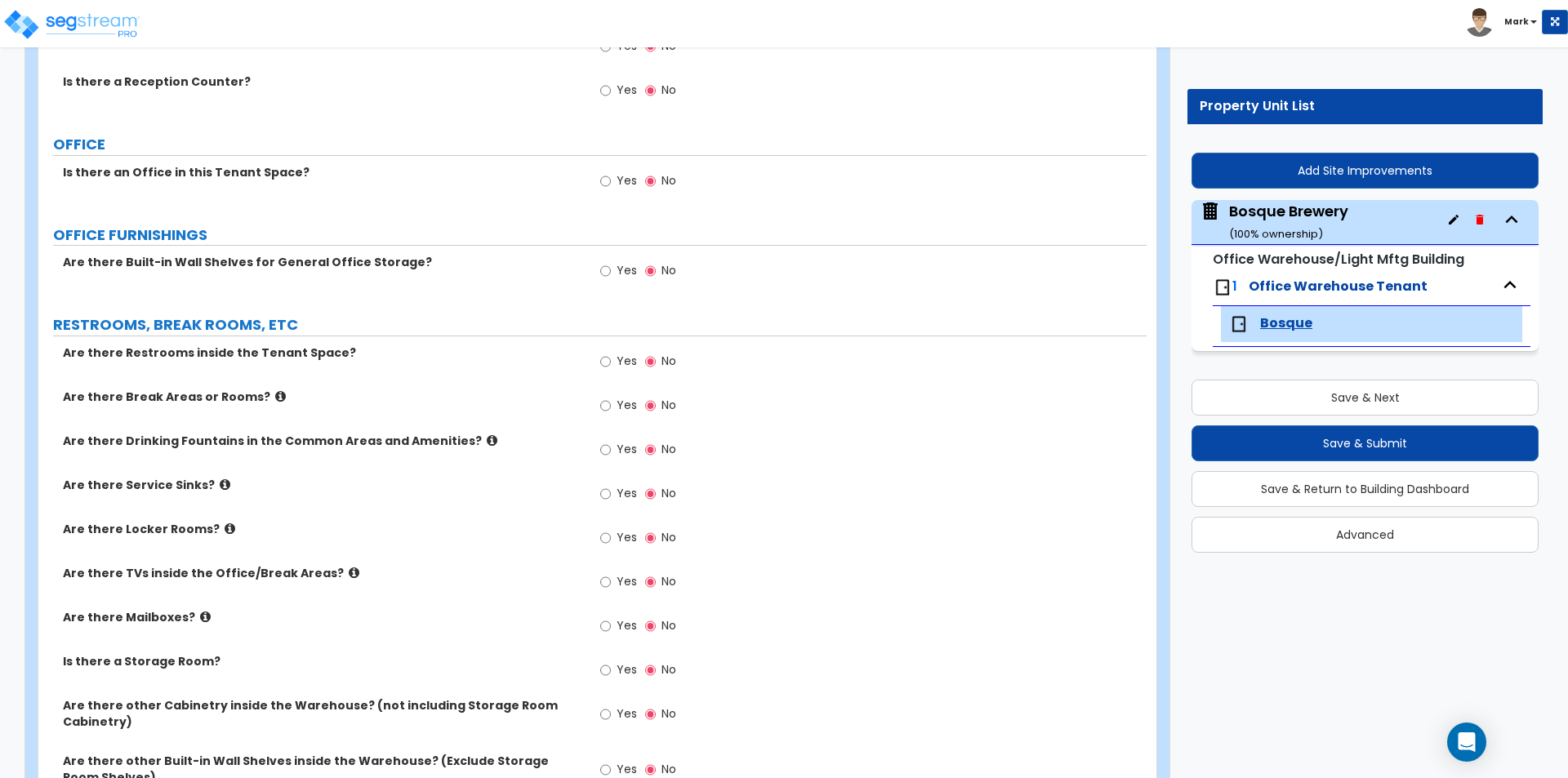
scroll to position [571, 0]
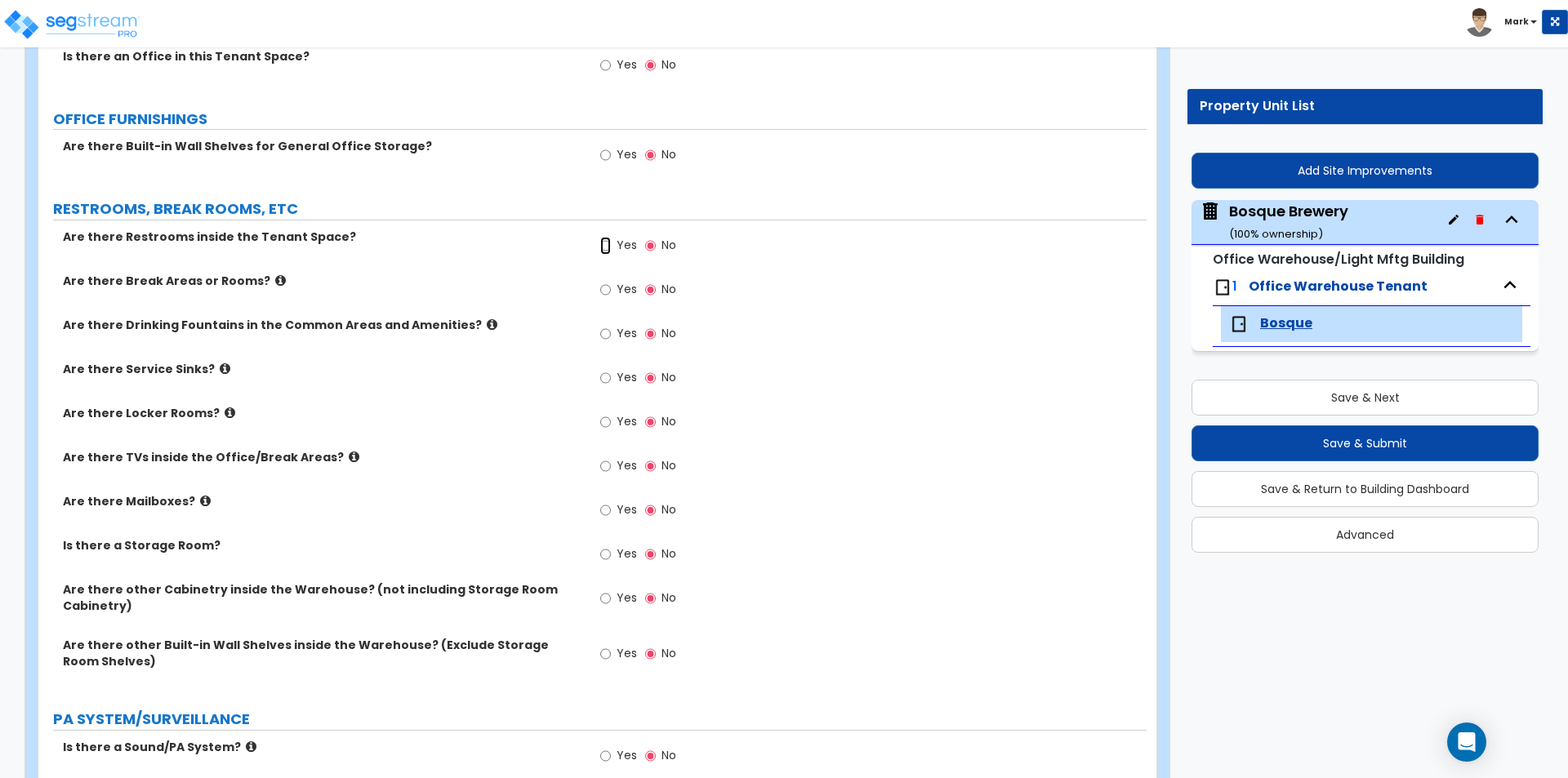
drag, startPoint x: 602, startPoint y: 246, endPoint x: 597, endPoint y: 265, distance: 19.6
click at [602, 245] on input "Yes" at bounding box center [605, 246] width 11 height 18
radio input "true"
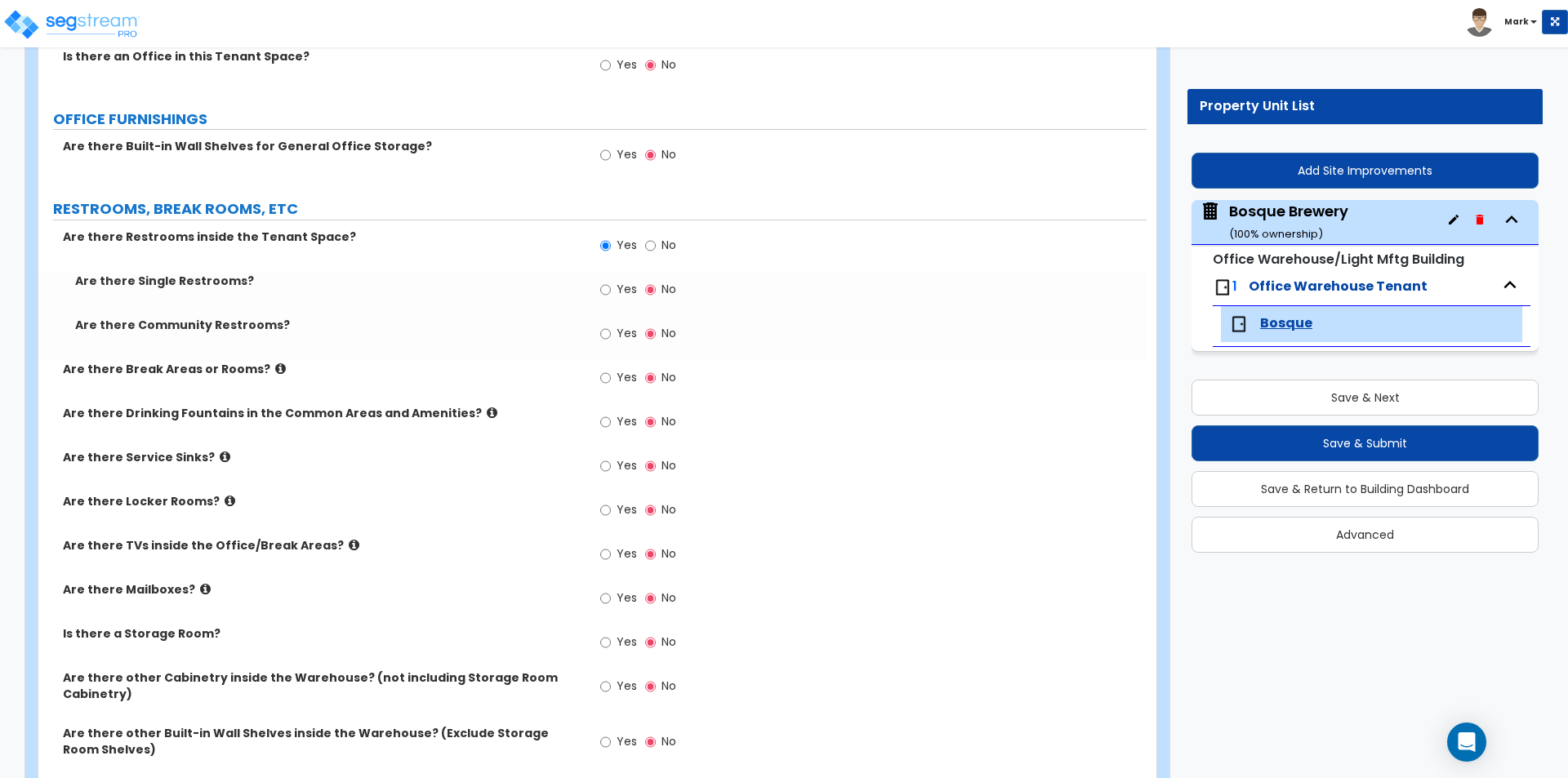
click at [616, 377] on span "Yes" at bounding box center [626, 377] width 21 height 16
click at [611, 377] on input "Yes" at bounding box center [605, 378] width 11 height 18
radio input "true"
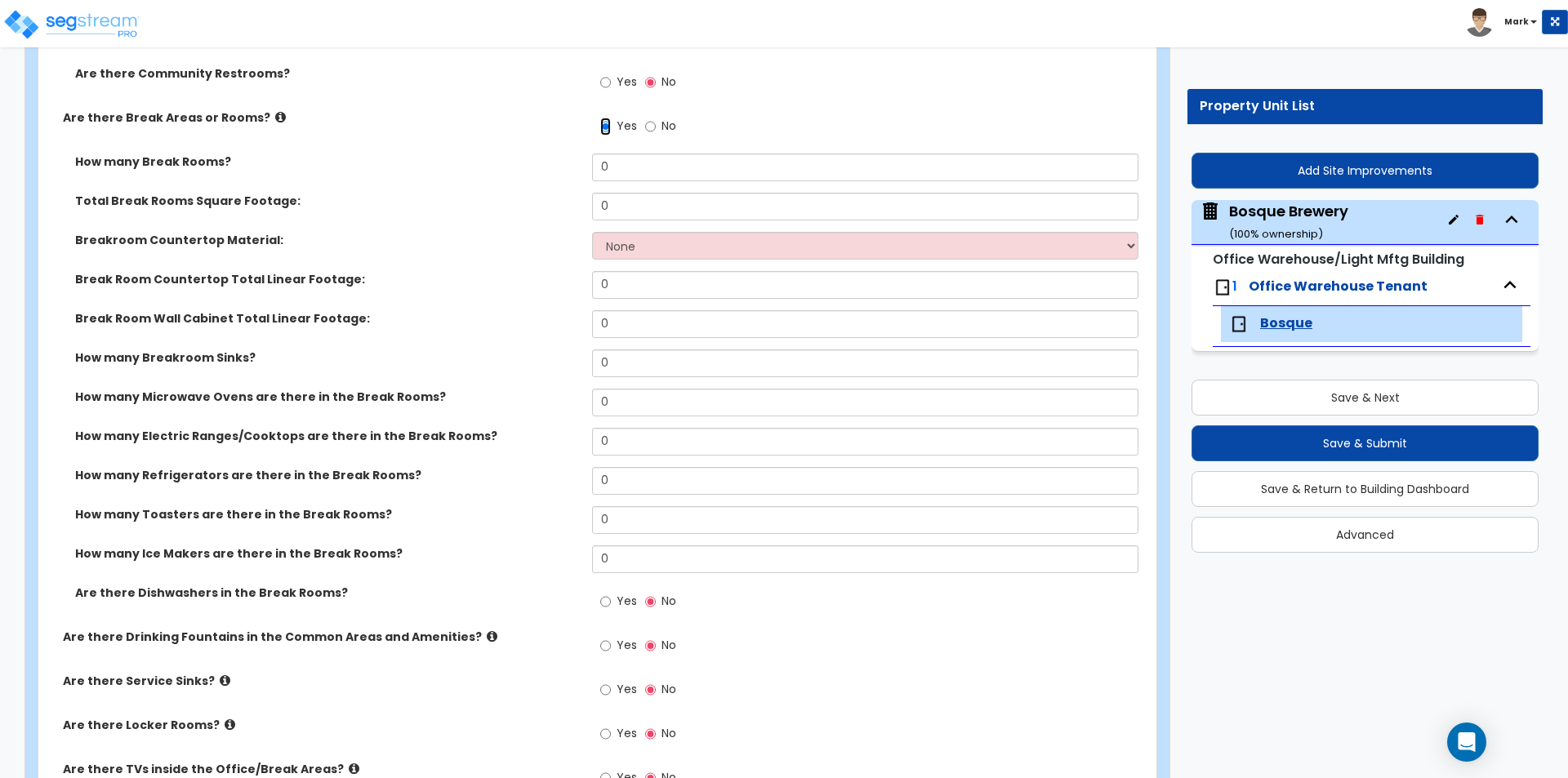
scroll to position [817, 0]
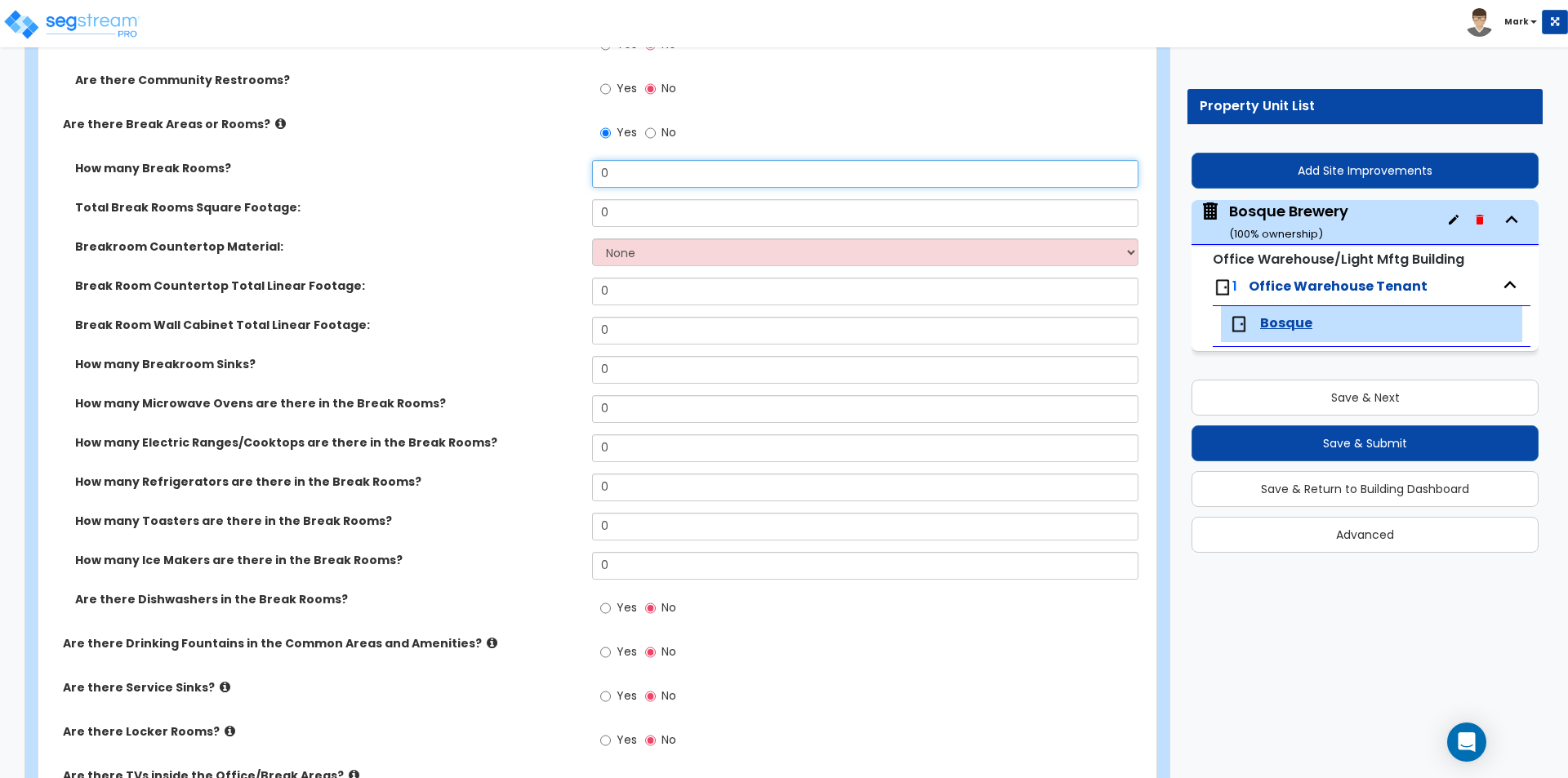
click at [660, 178] on input "0" at bounding box center [865, 174] width 546 height 28
type input "1"
click at [649, 204] on input "0" at bounding box center [865, 213] width 546 height 28
type input "100"
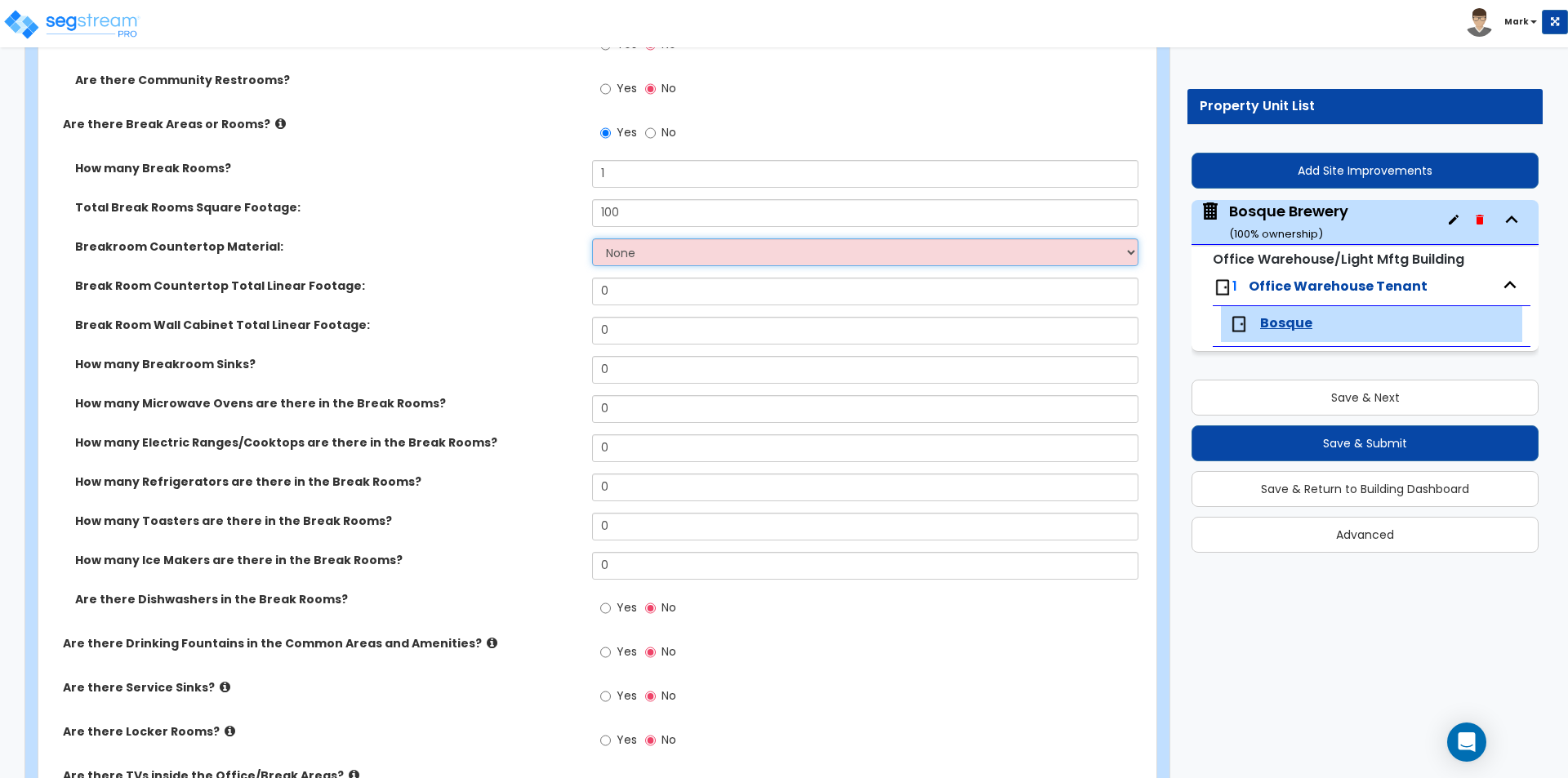
click at [675, 251] on select "None Plastic Laminate Solid Surface Stone Quartz Marble Tile Wood Stainless Ste…" at bounding box center [865, 252] width 546 height 28
select select "2"
click at [592, 238] on select "None Plastic Laminate Solid Surface Stone Quartz Marble Tile Wood Stainless Ste…" at bounding box center [865, 252] width 546 height 28
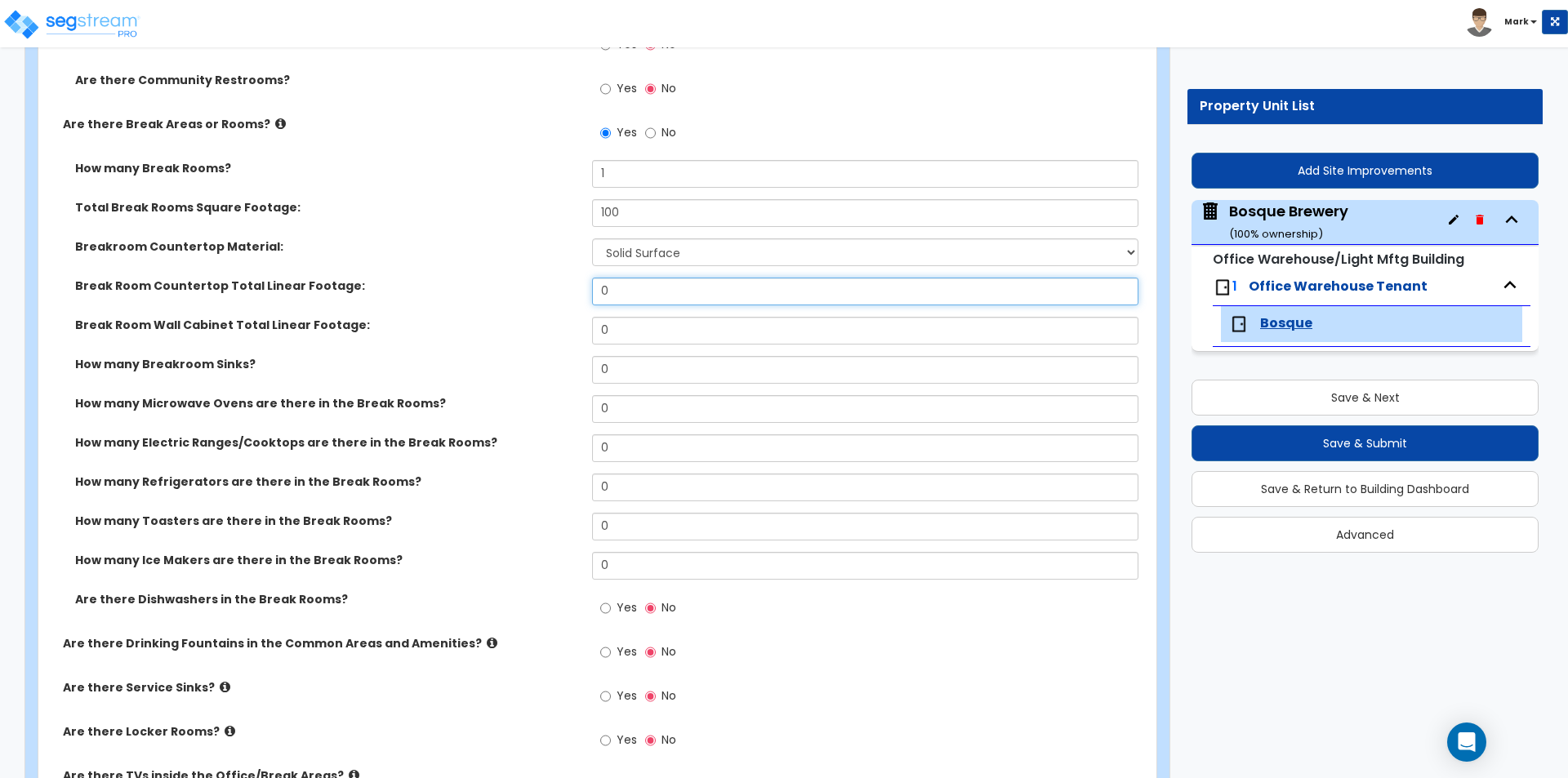
click at [654, 301] on input "0" at bounding box center [865, 292] width 546 height 28
type input "7"
click at [637, 338] on input "0" at bounding box center [865, 330] width 546 height 28
type input "5"
click at [526, 354] on div "Break Room Wall Cabinet Total Linear Footage: 5" at bounding box center [593, 336] width 1108 height 39
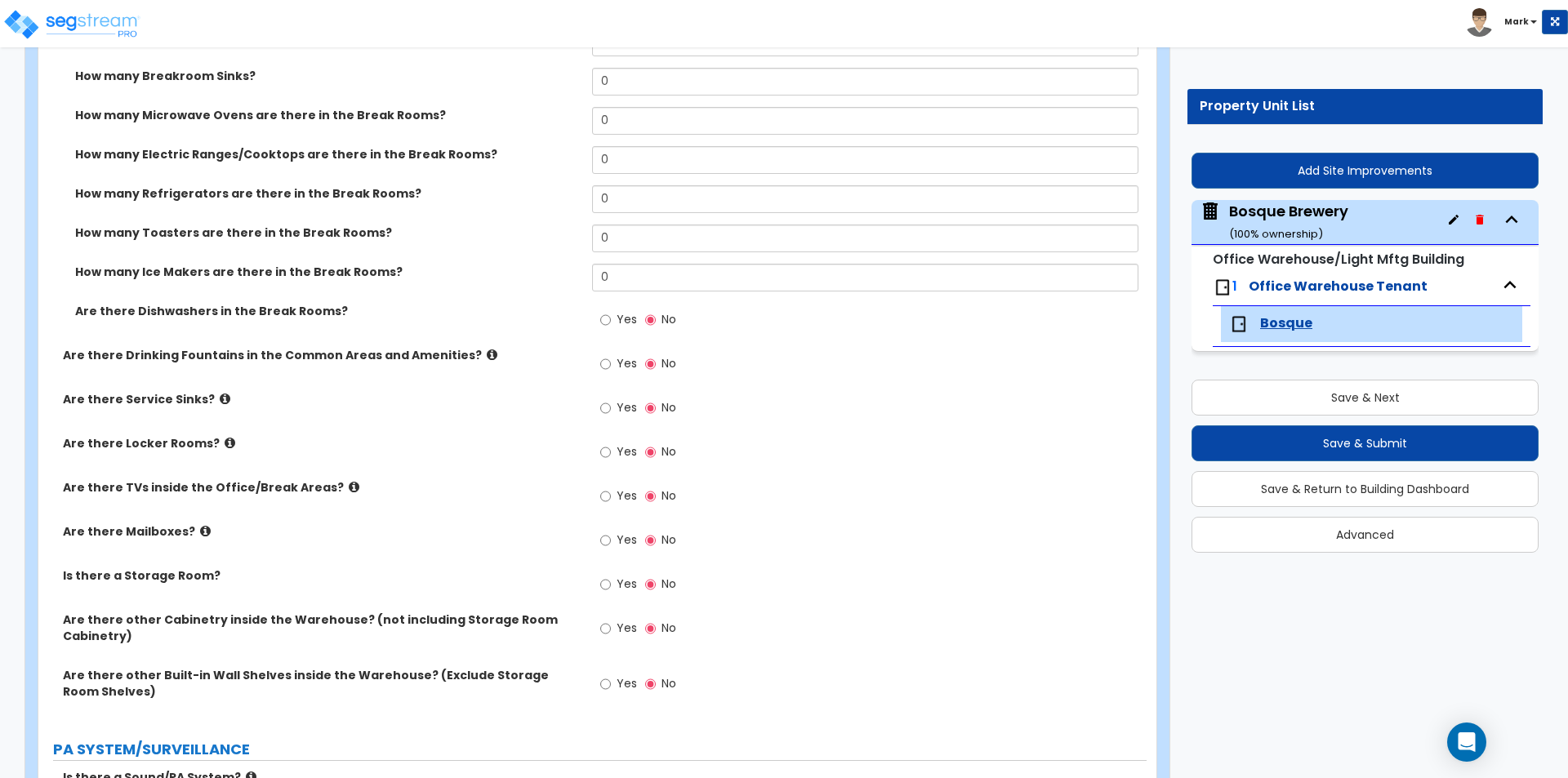
scroll to position [1143, 0]
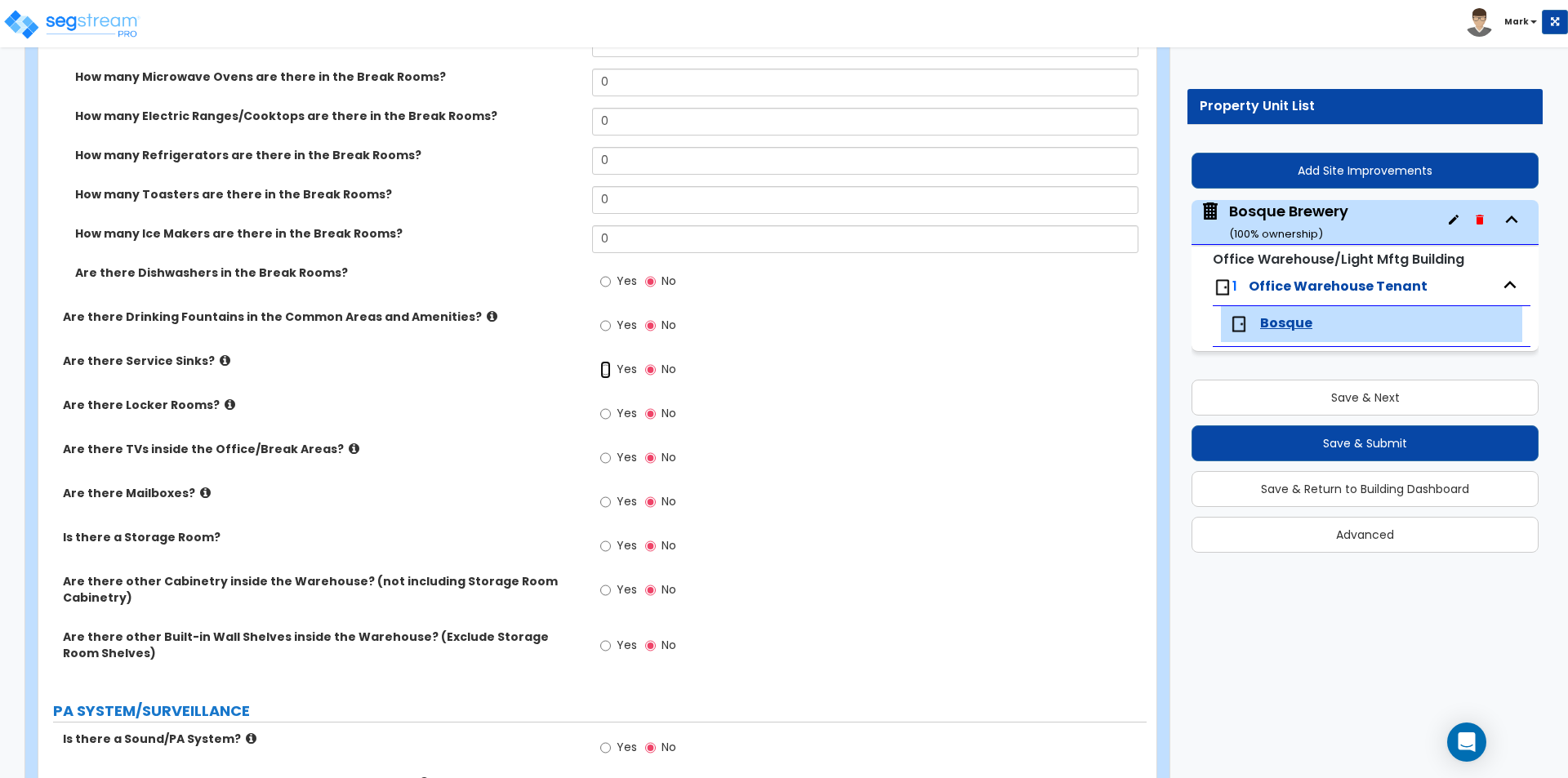
click at [606, 365] on input "Yes" at bounding box center [605, 370] width 11 height 18
radio input "true"
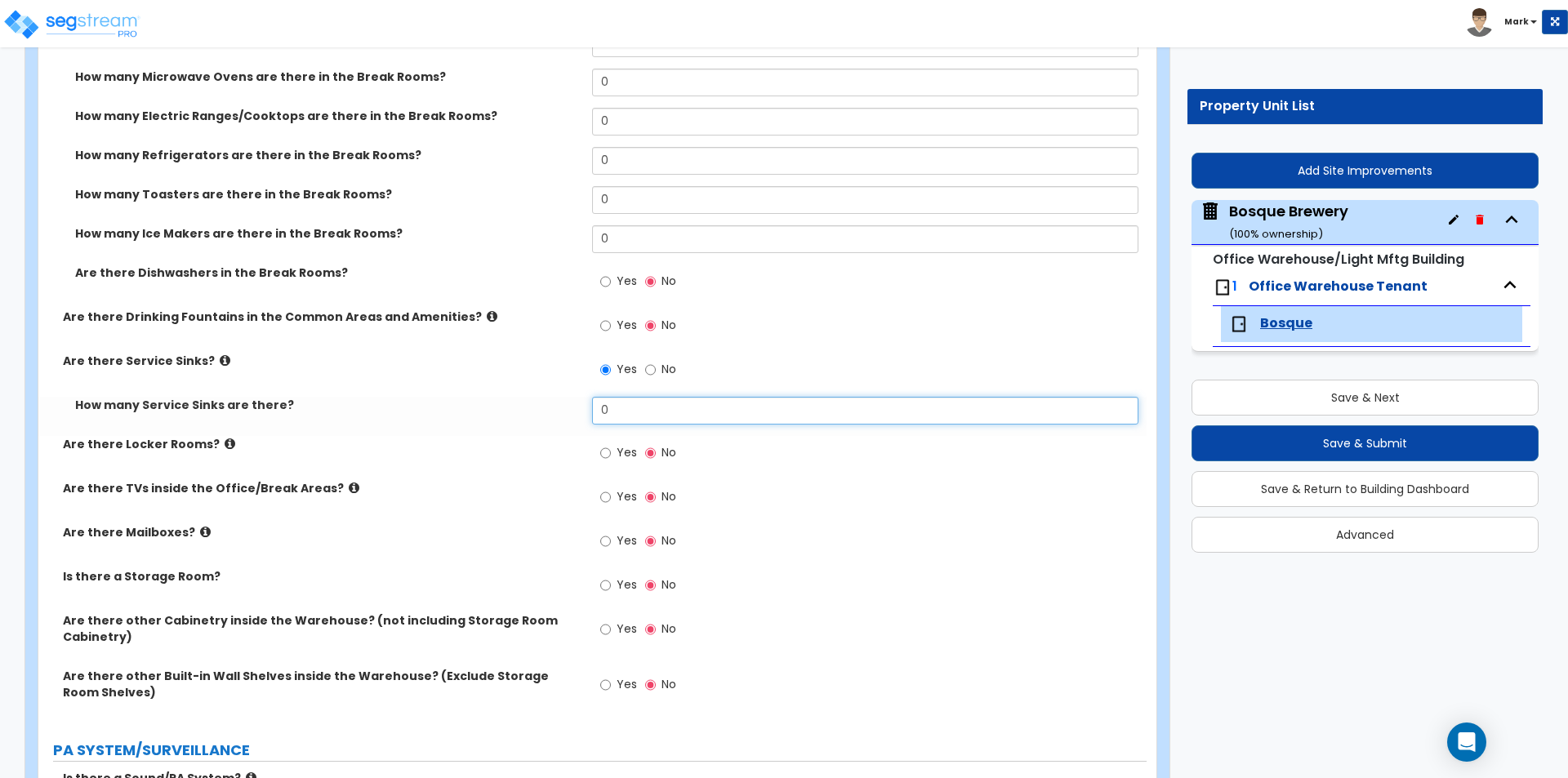
click at [620, 412] on input "0" at bounding box center [865, 411] width 546 height 28
type input "2"
click at [546, 472] on div "Are there Locker Rooms? Yes No" at bounding box center [593, 458] width 1108 height 44
click at [219, 360] on icon at bounding box center [224, 360] width 11 height 12
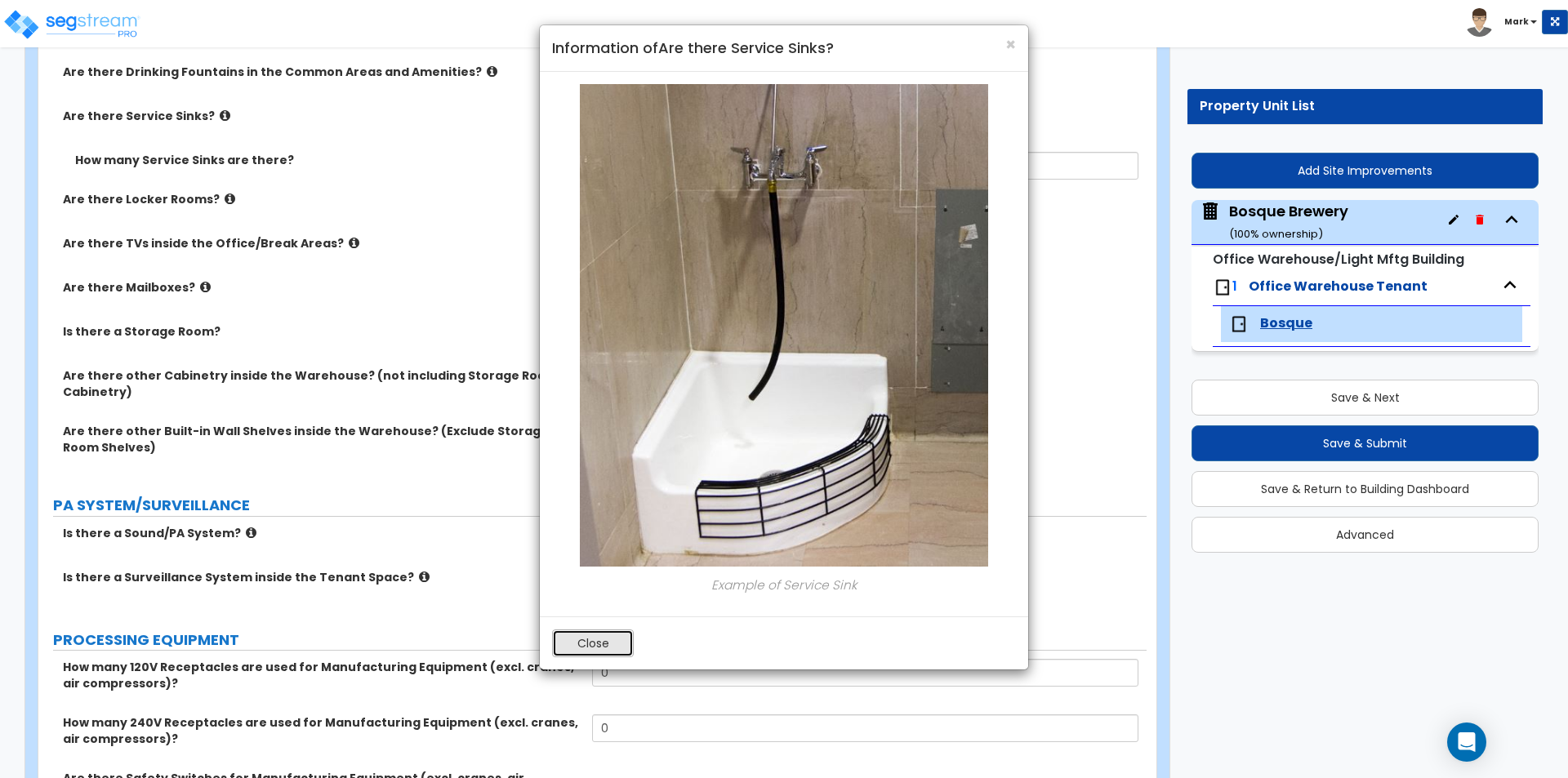
drag, startPoint x: 602, startPoint y: 644, endPoint x: 597, endPoint y: 634, distance: 11.2
click at [602, 642] on button "Close" at bounding box center [593, 643] width 81 height 28
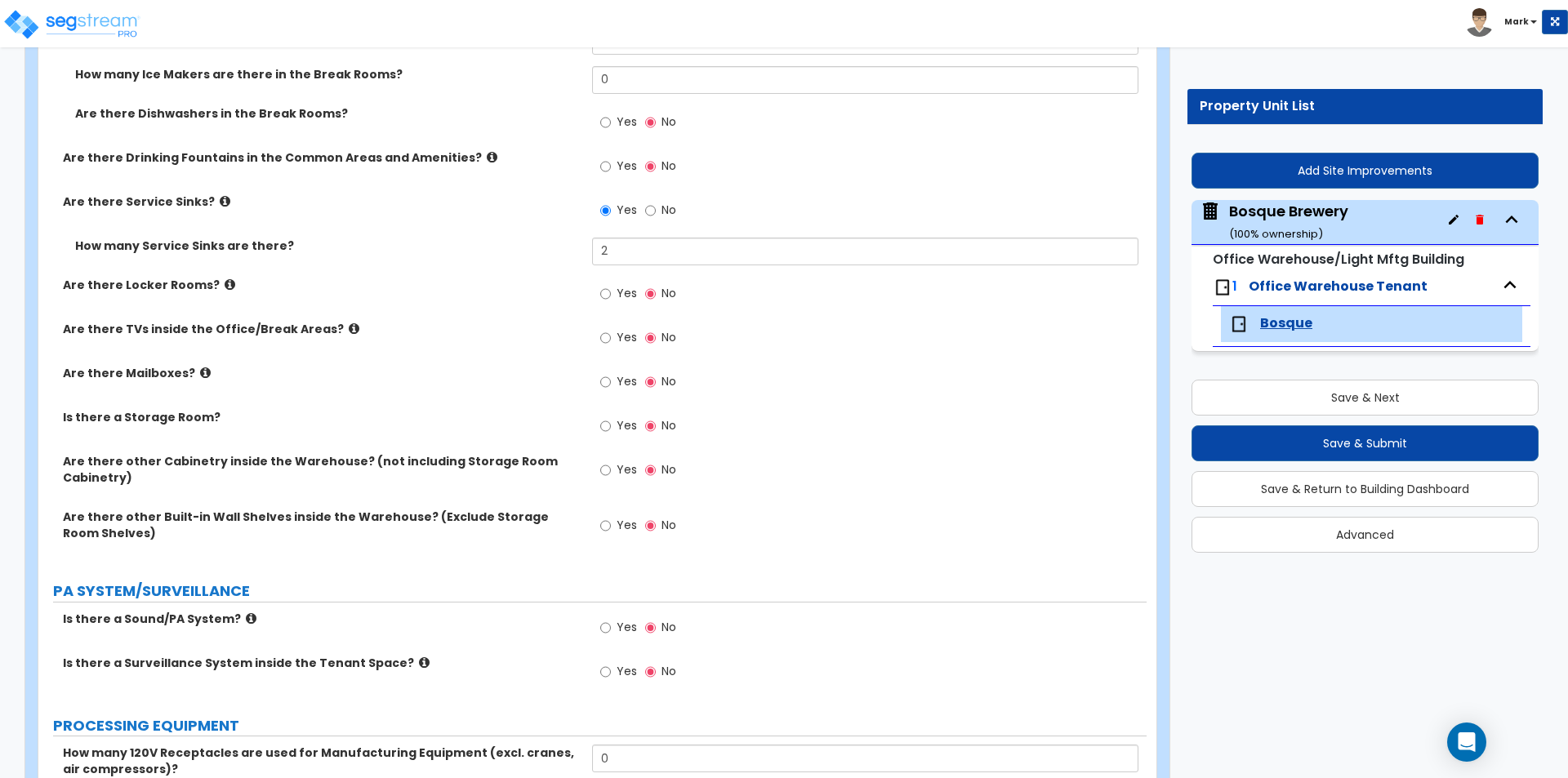
scroll to position [1224, 0]
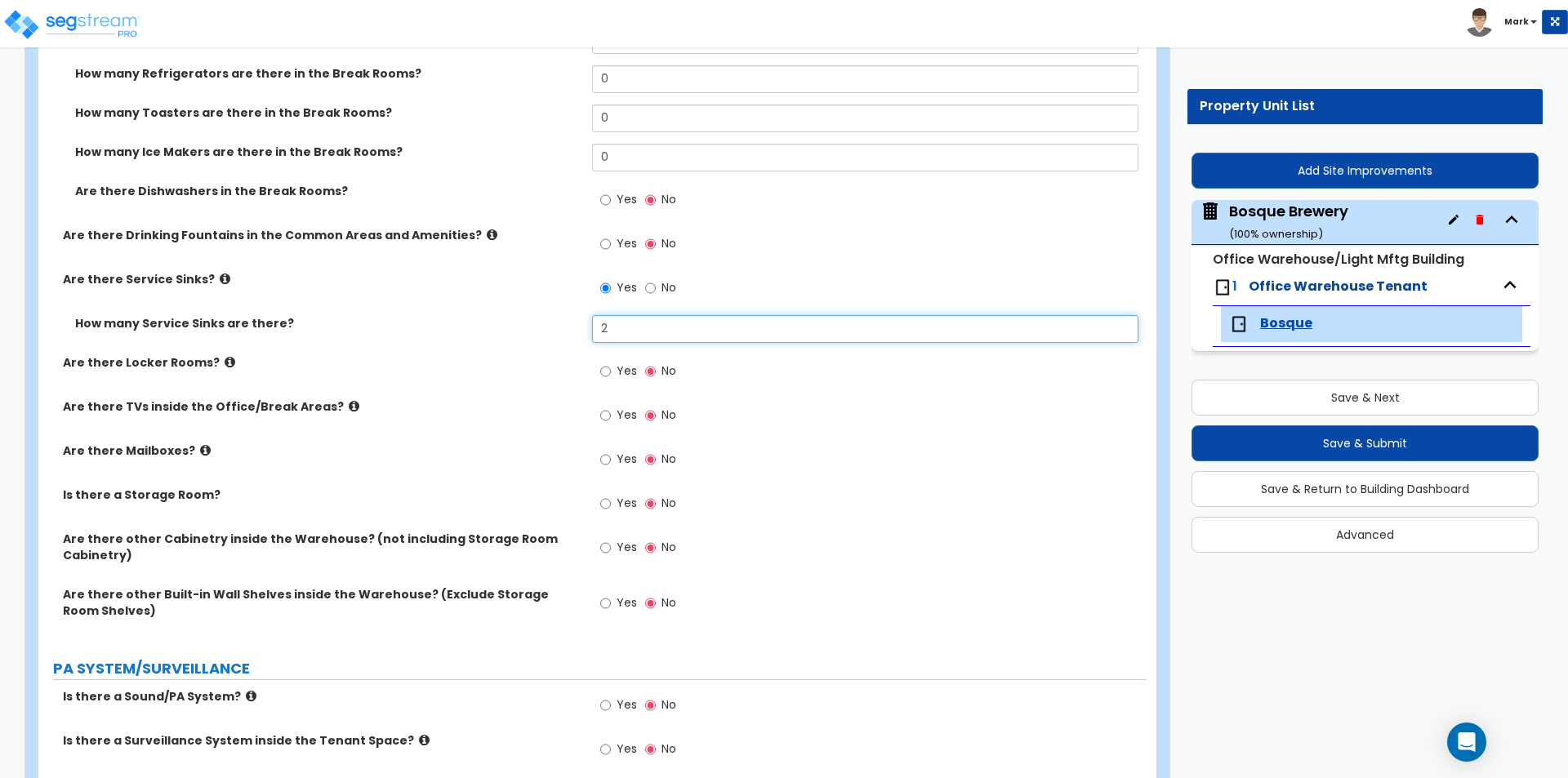
click at [631, 325] on input "2" at bounding box center [865, 329] width 546 height 28
type input "1"
click at [487, 307] on div "Are there Service Sinks? Yes No" at bounding box center [593, 293] width 1108 height 44
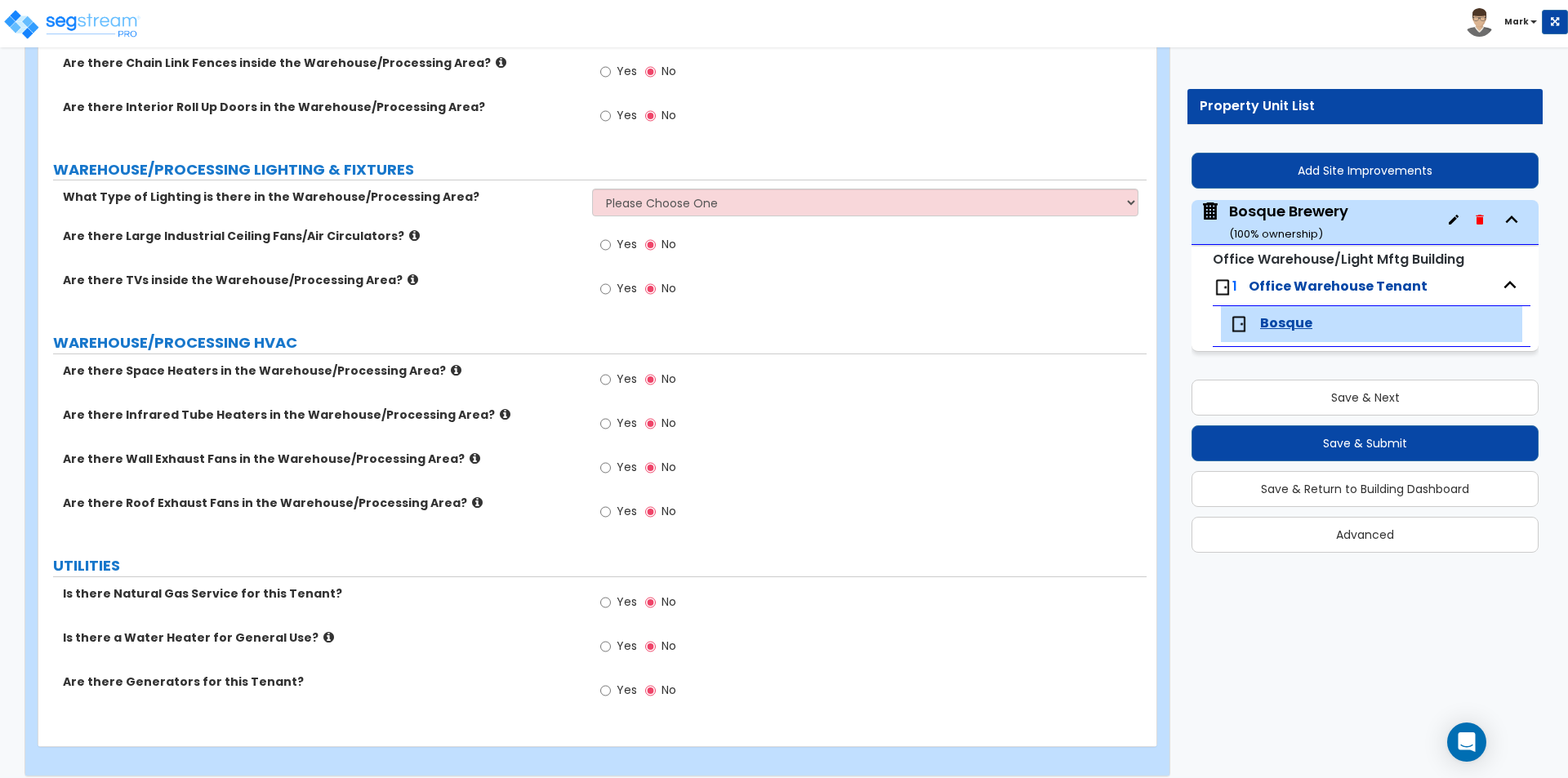
scroll to position [3103, 0]
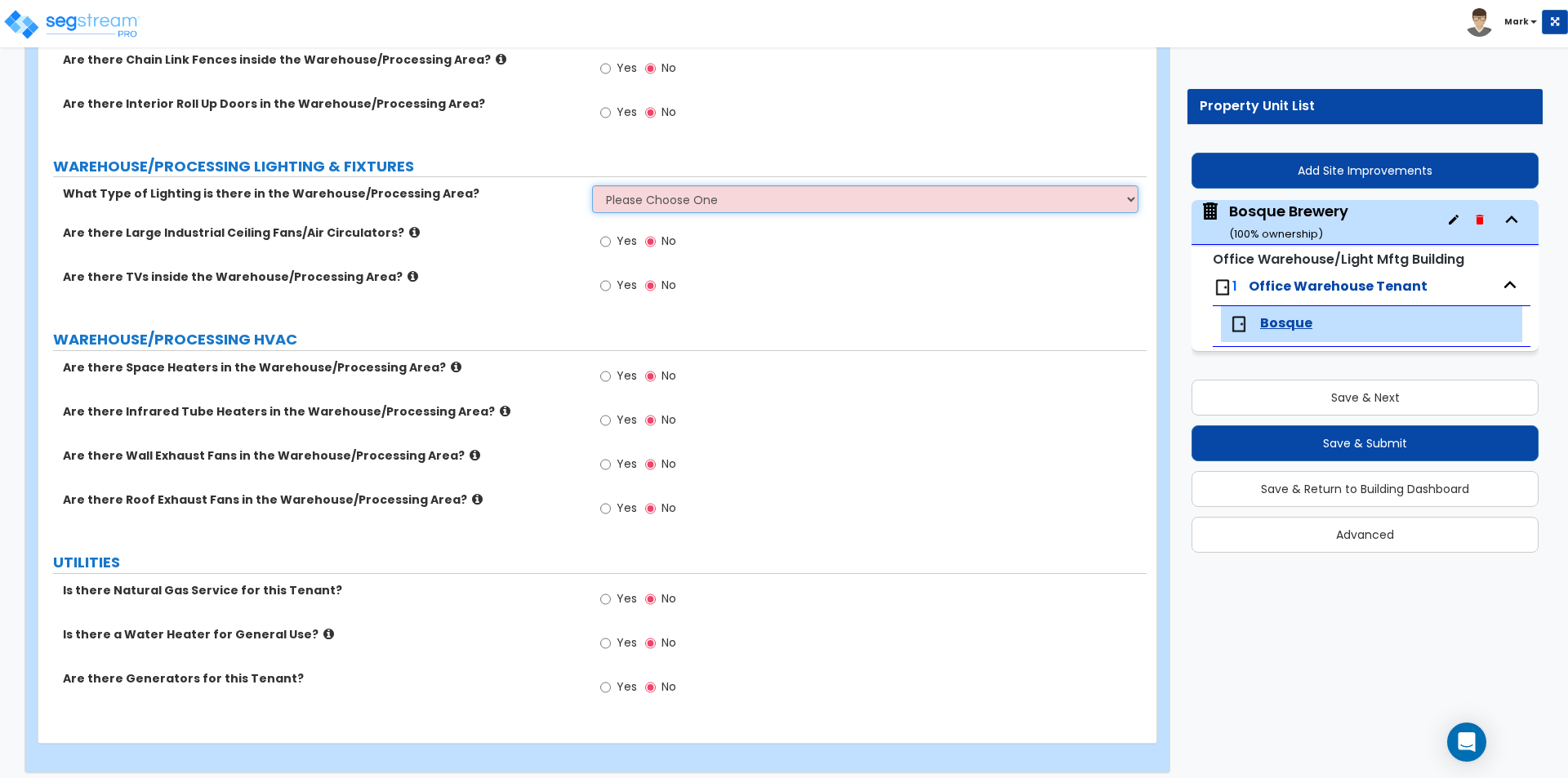
click at [761, 186] on select "Please Choose One High Bay Round Fixtures High Bay Fluorescent Tube Lighting Hi…" at bounding box center [865, 200] width 546 height 28
select select "2"
click at [592, 186] on select "Please Choose One High Bay Round Fixtures High Bay Fluorescent Tube Lighting Hi…" at bounding box center [865, 200] width 546 height 28
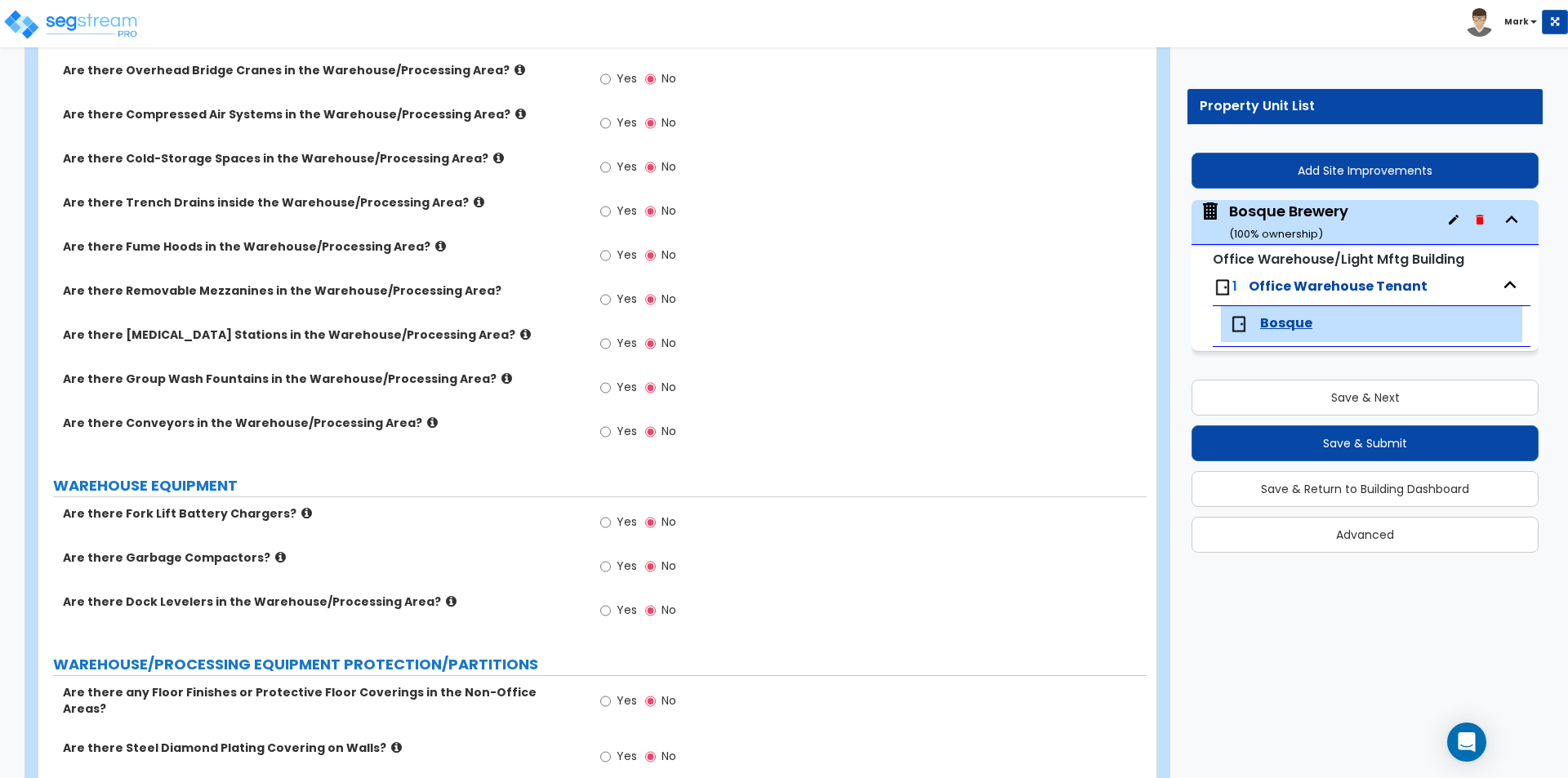
scroll to position [2287, 0]
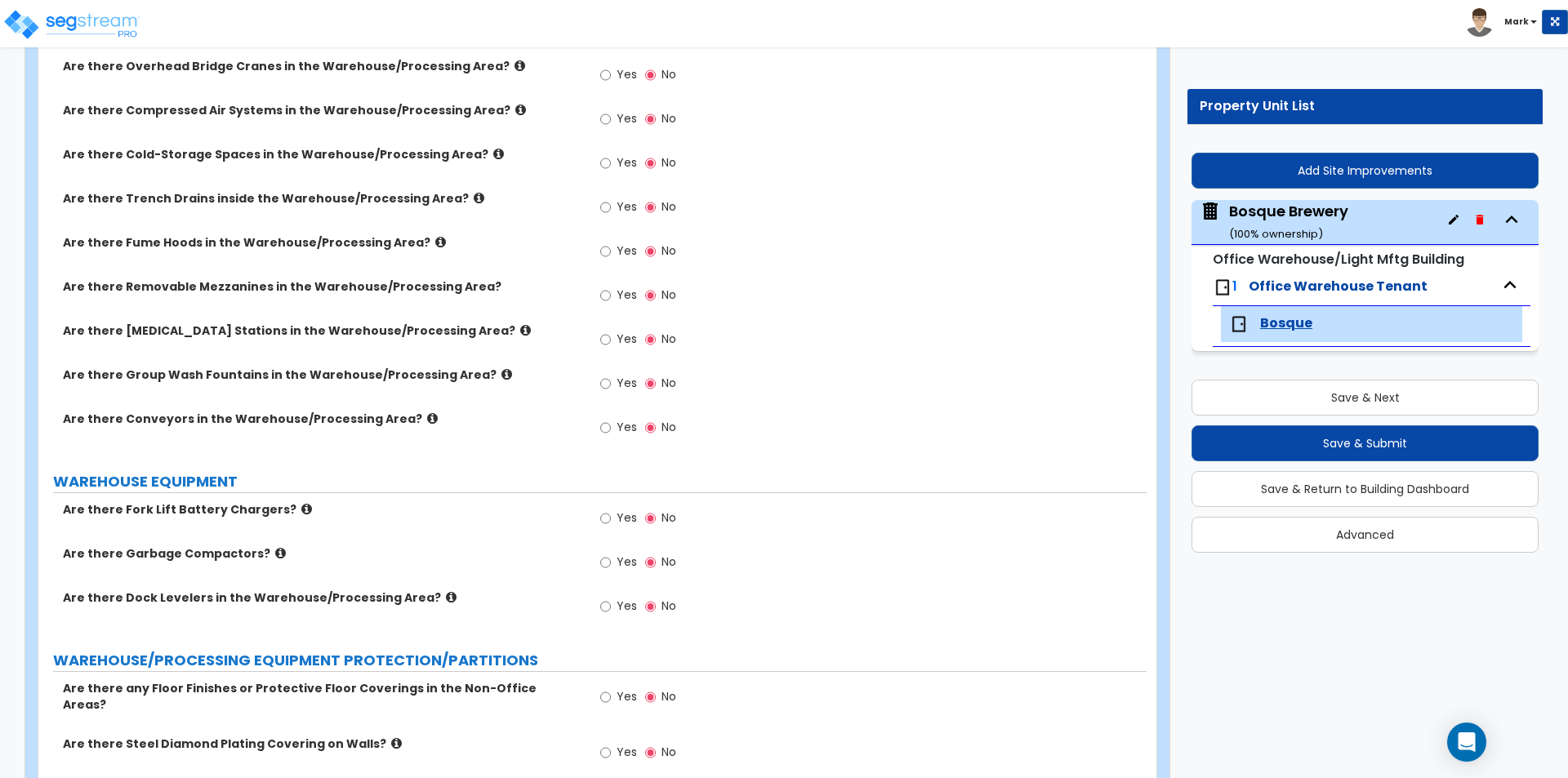
click at [445, 601] on icon at bounding box center [450, 596] width 11 height 12
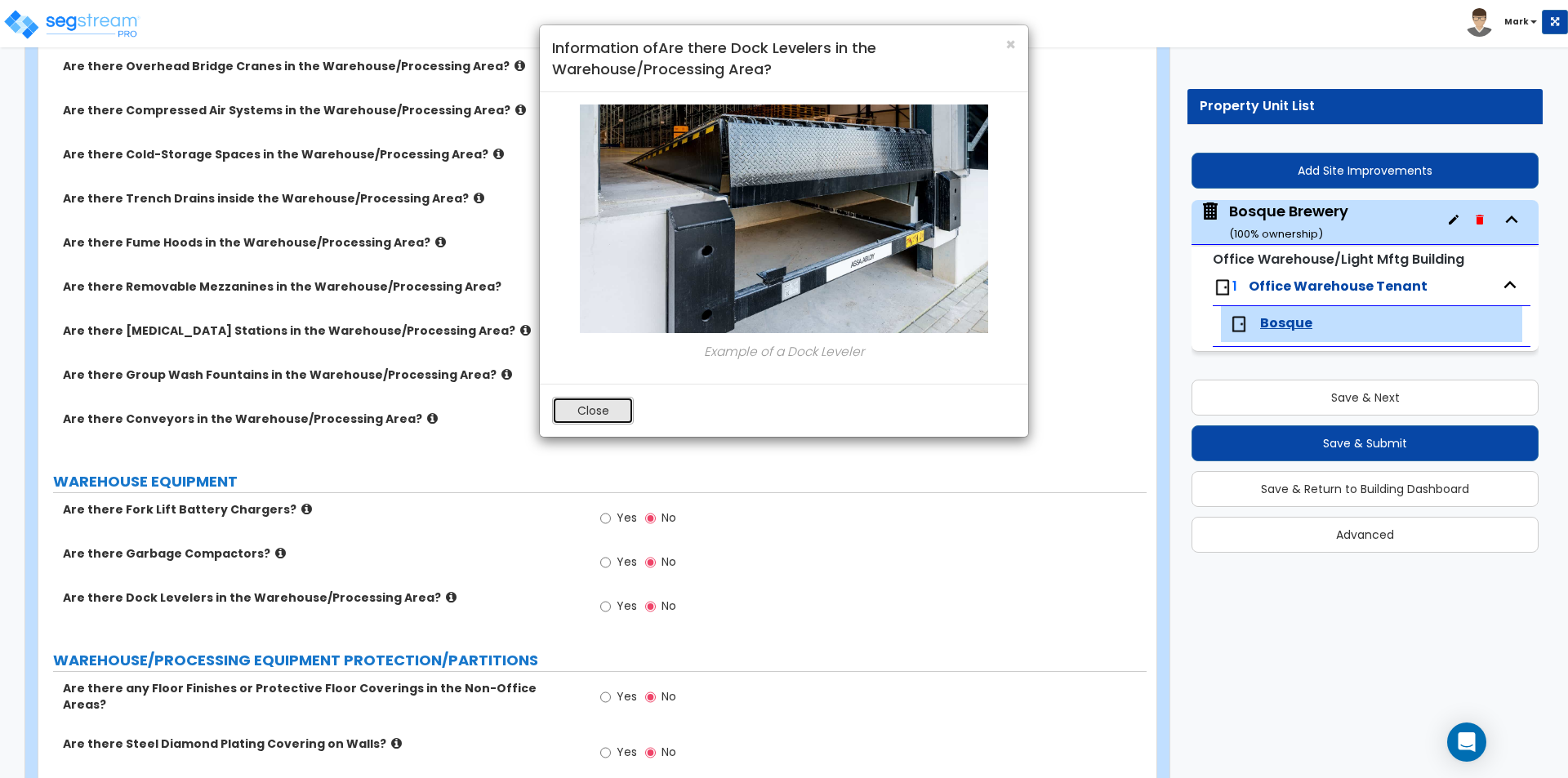
click at [601, 407] on button "Close" at bounding box center [593, 411] width 81 height 28
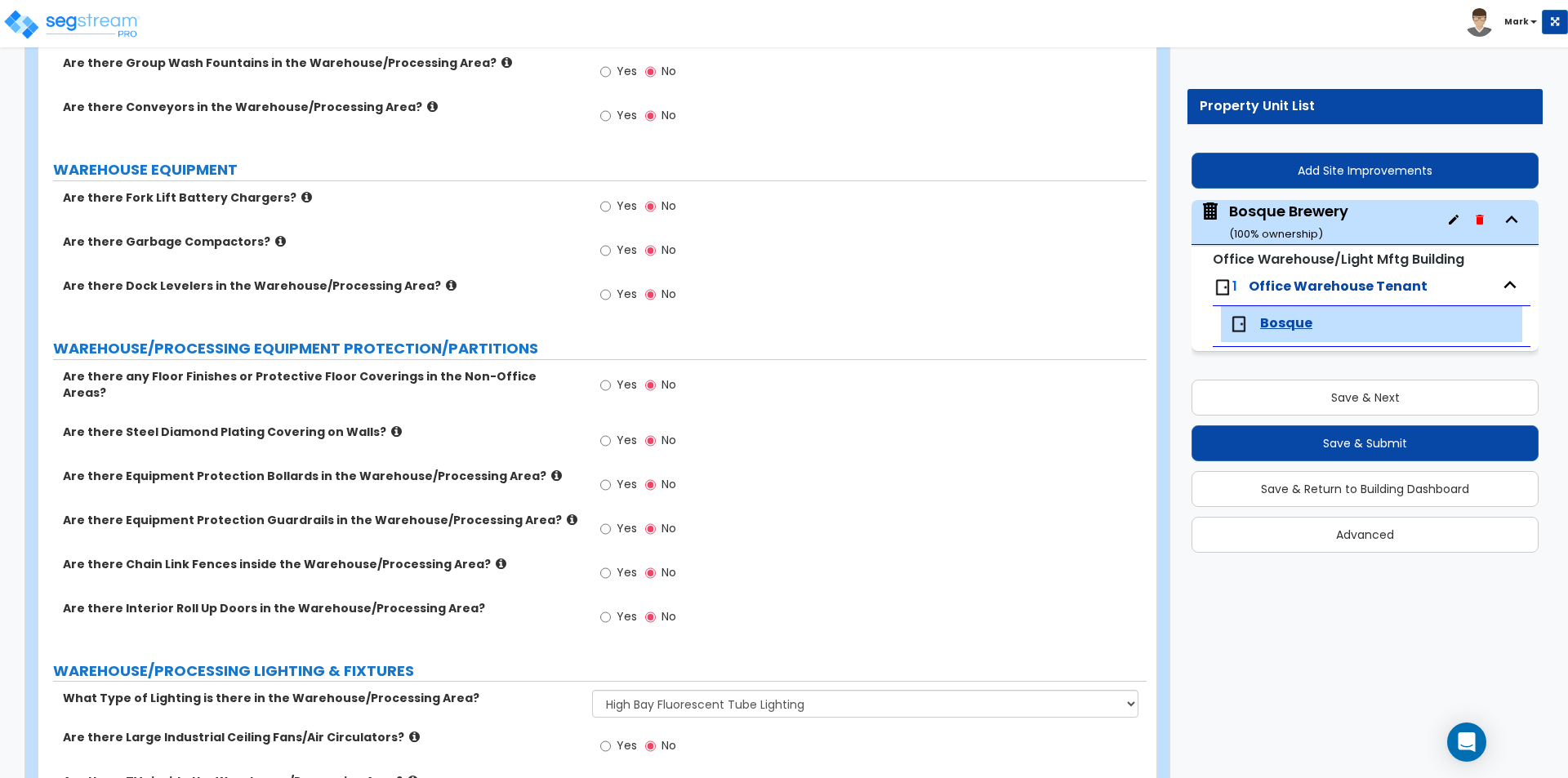
scroll to position [2613, 0]
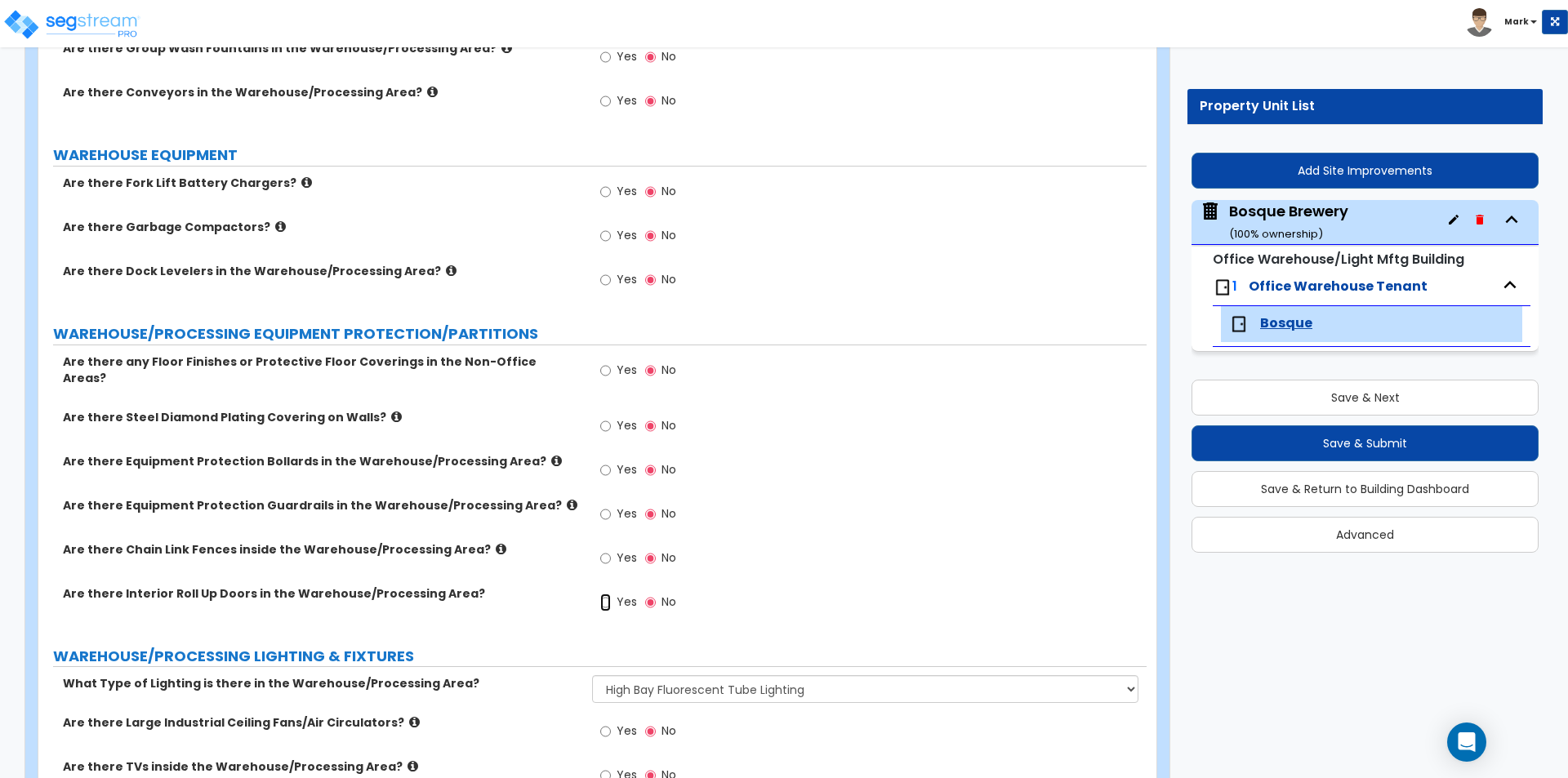
click at [606, 593] on input "Yes" at bounding box center [605, 602] width 11 height 18
radio input "true"
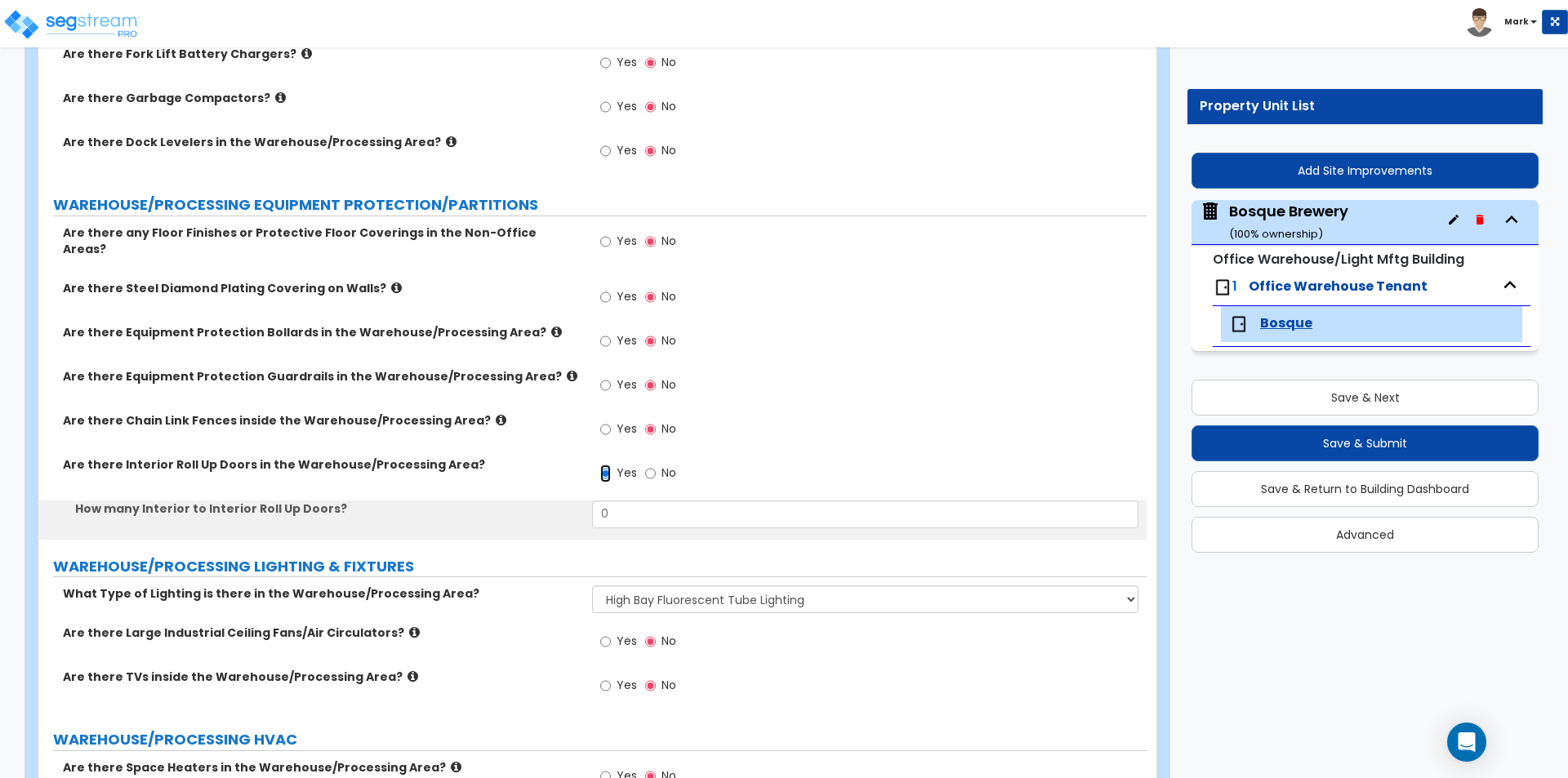
scroll to position [3022, 0]
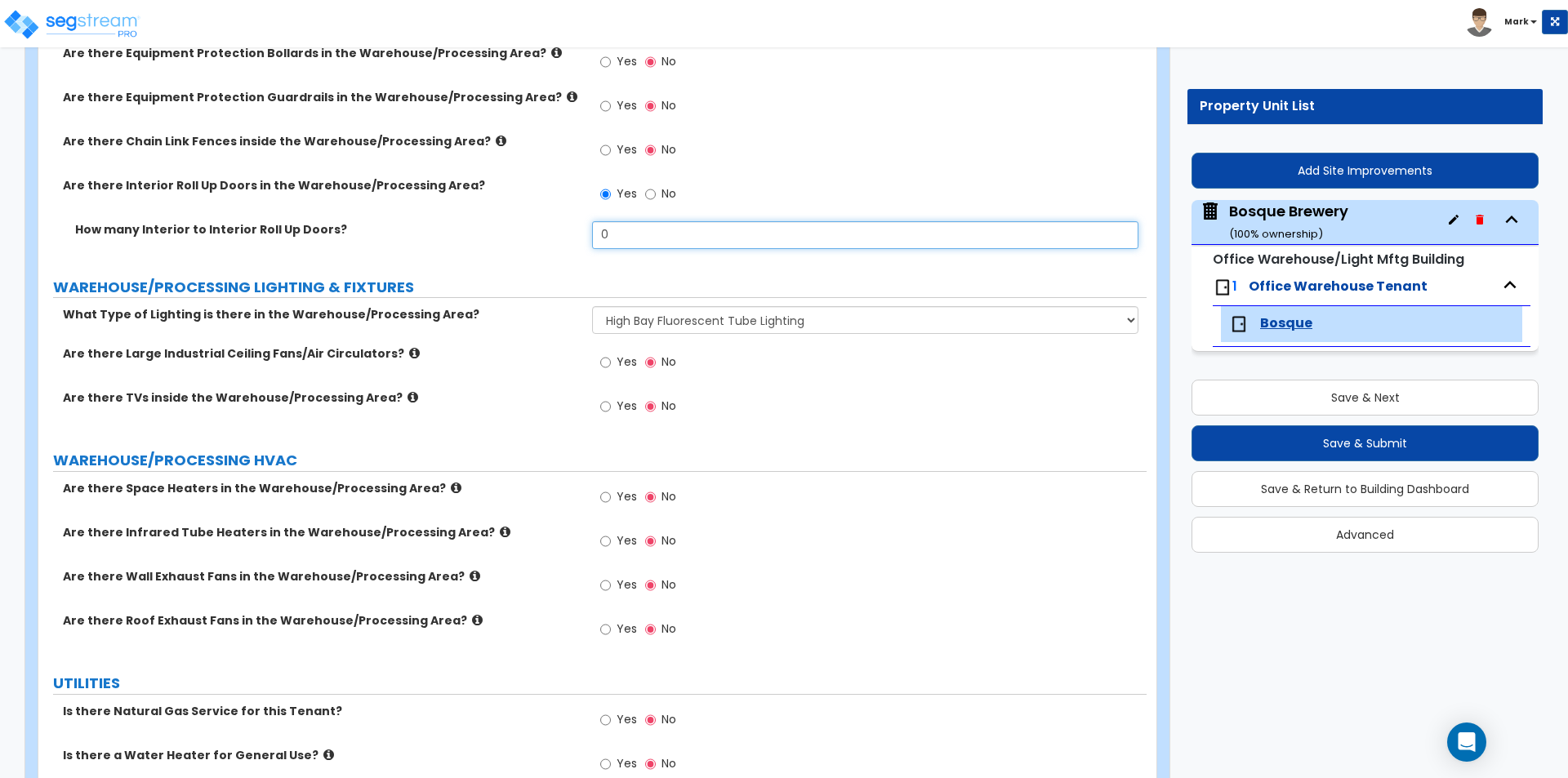
click at [639, 223] on input "0" at bounding box center [865, 235] width 546 height 28
type input "1"
type input "0"
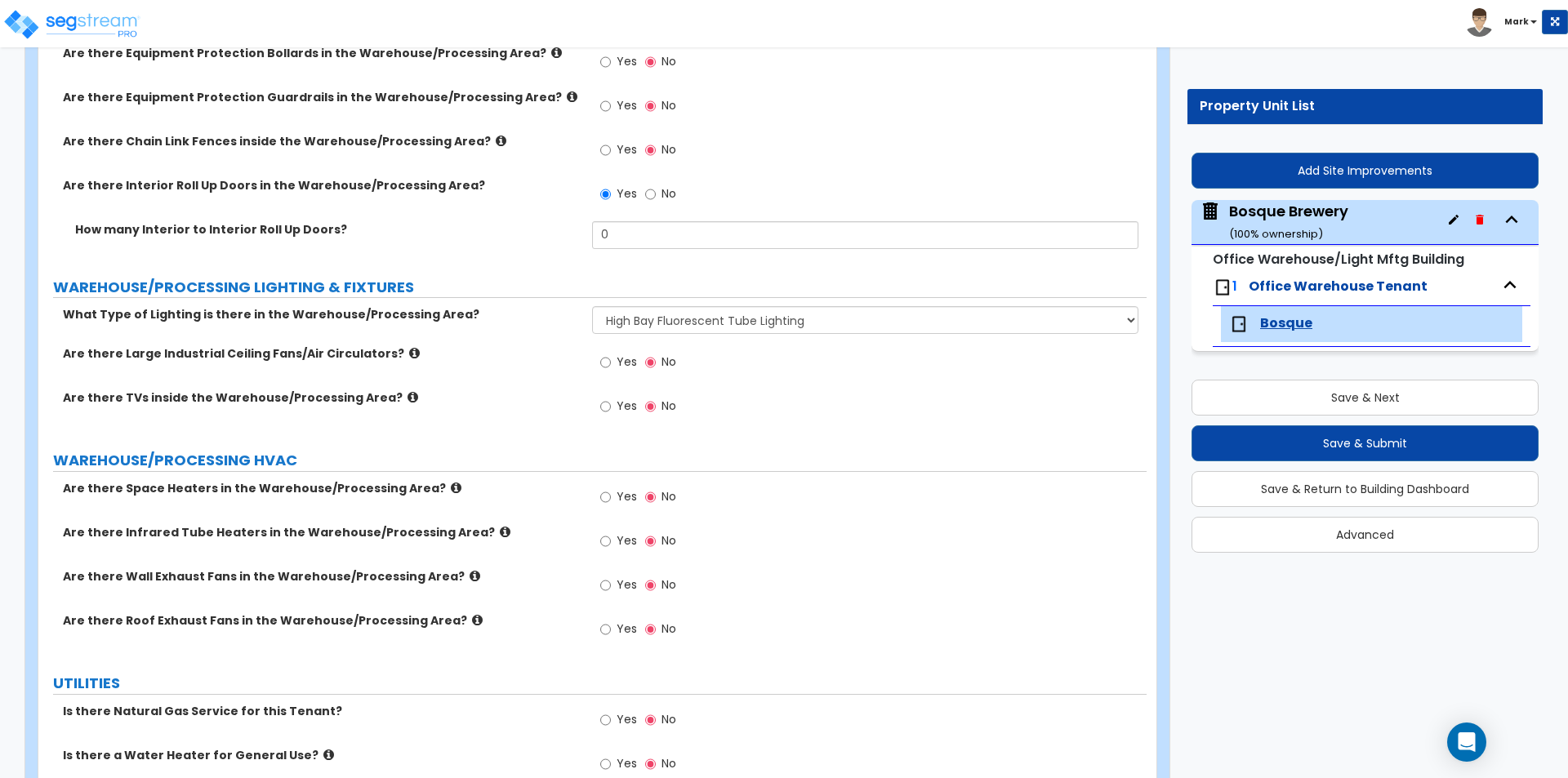
click at [556, 242] on div "How many Interior to Interior Roll Up Doors? 0" at bounding box center [593, 241] width 1108 height 39
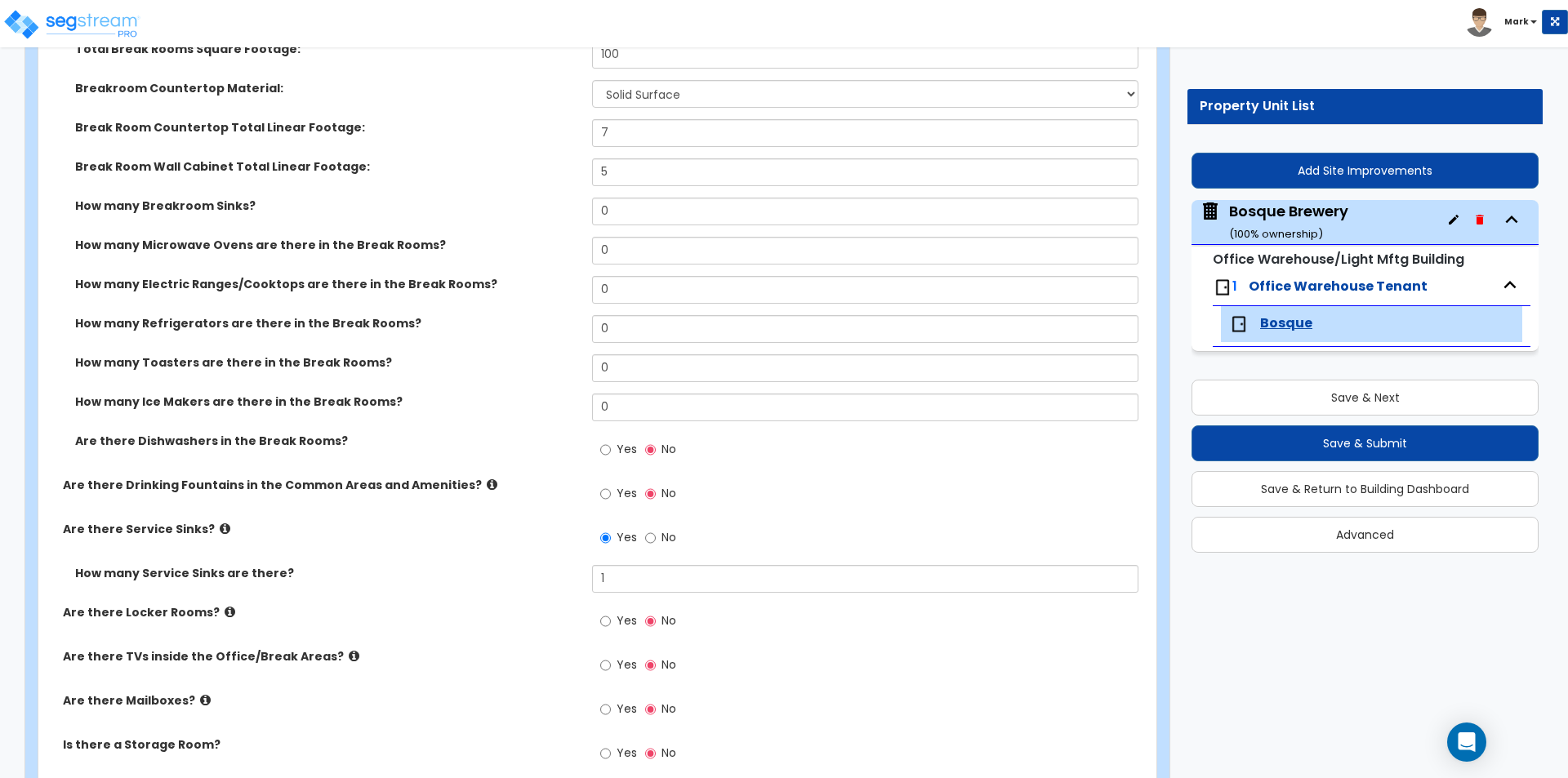
scroll to position [900, 0]
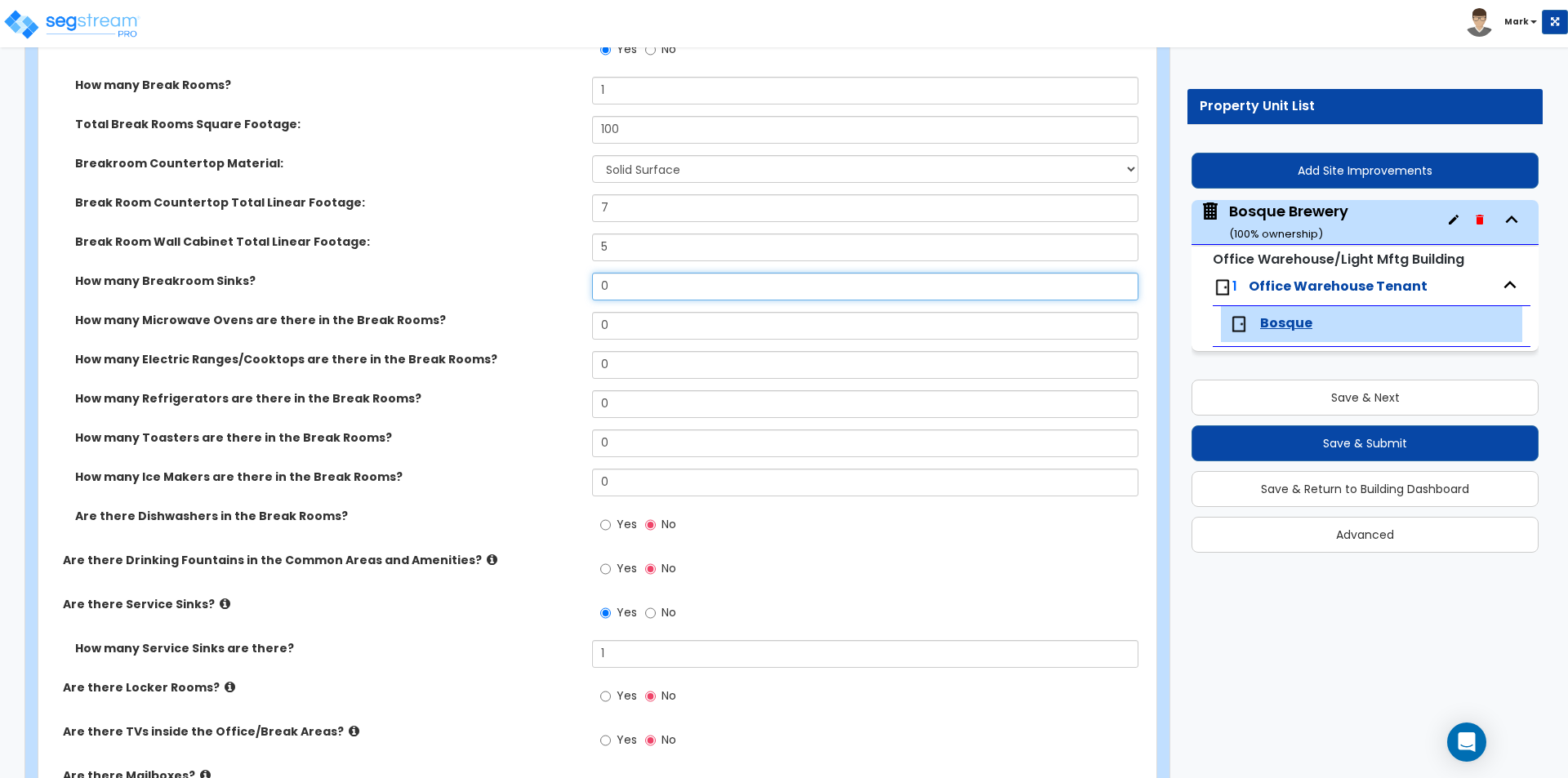
click at [631, 283] on input "0" at bounding box center [865, 287] width 546 height 28
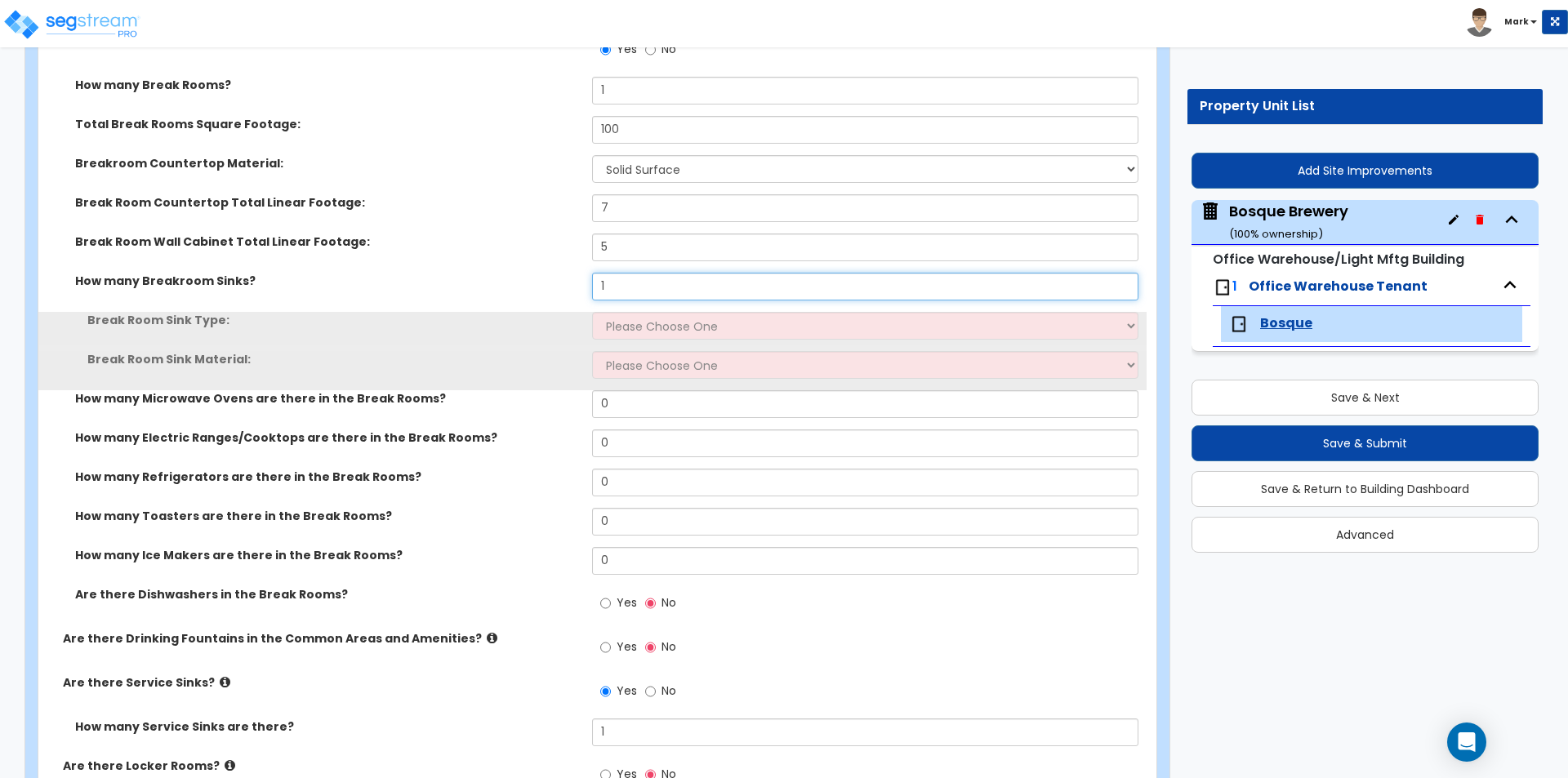
type input "1"
drag, startPoint x: 635, startPoint y: 321, endPoint x: 641, endPoint y: 333, distance: 13.4
click at [636, 323] on select "Please Choose One Single Sink Double Sink" at bounding box center [865, 326] width 546 height 28
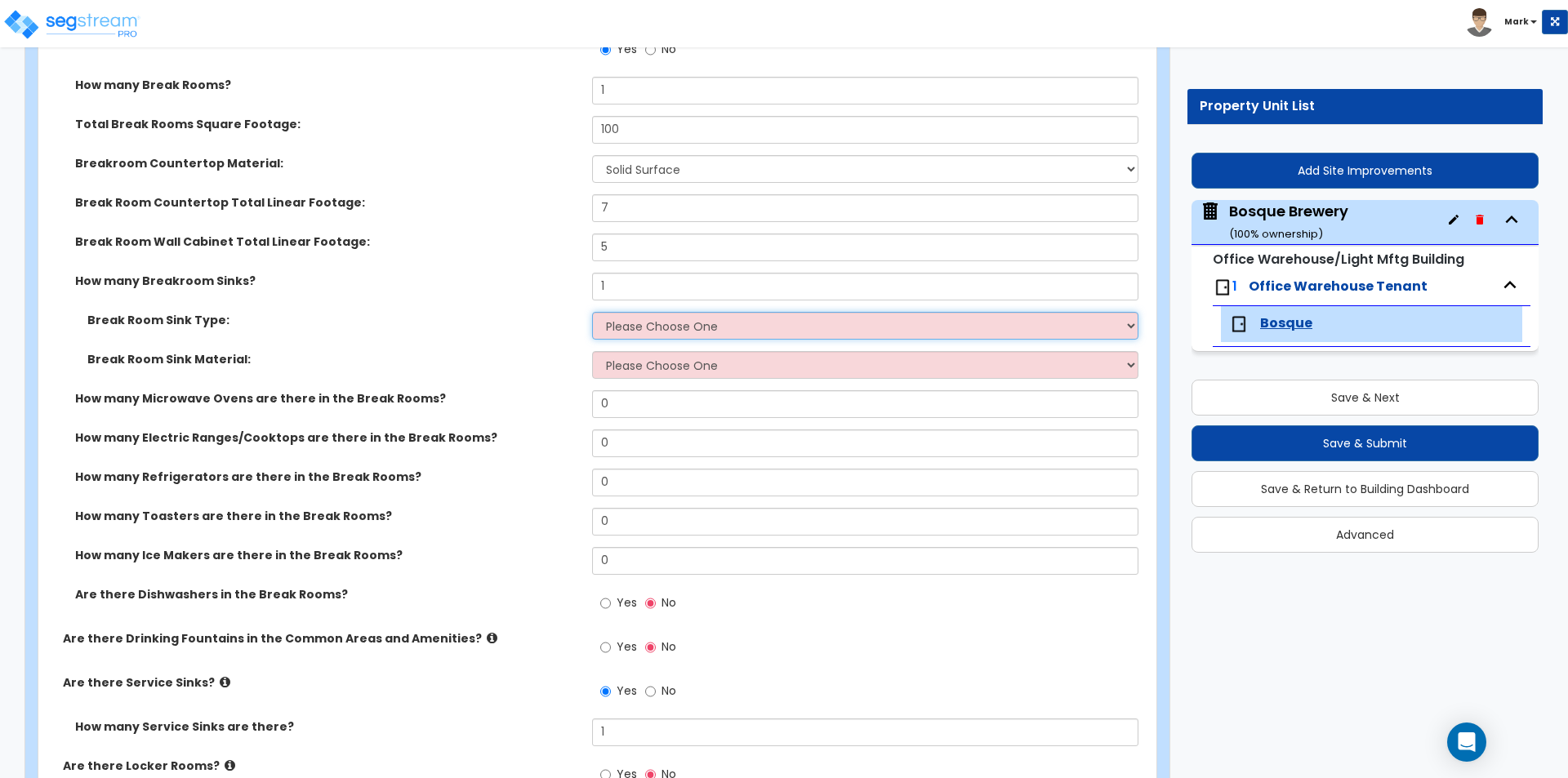
select select "1"
click at [592, 312] on select "Please Choose One Single Sink Double Sink" at bounding box center [865, 326] width 546 height 28
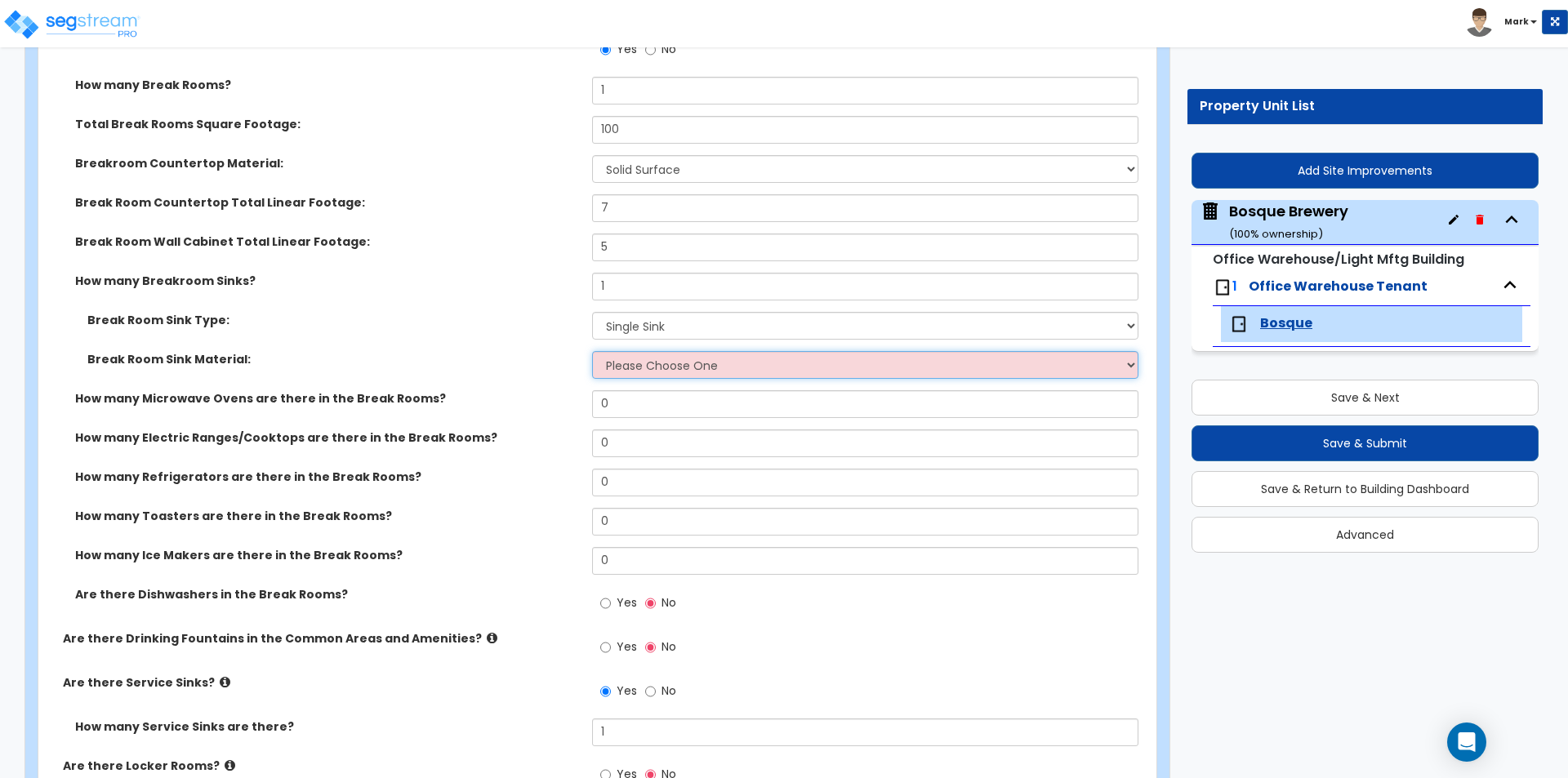
click at [650, 367] on select "Please Choose One Stainless Steel Porcelain Enamel Cast Iron" at bounding box center [865, 365] width 546 height 28
select select "1"
click at [592, 351] on select "Please Choose One Stainless Steel Porcelain Enamel Cast Iron" at bounding box center [865, 365] width 546 height 28
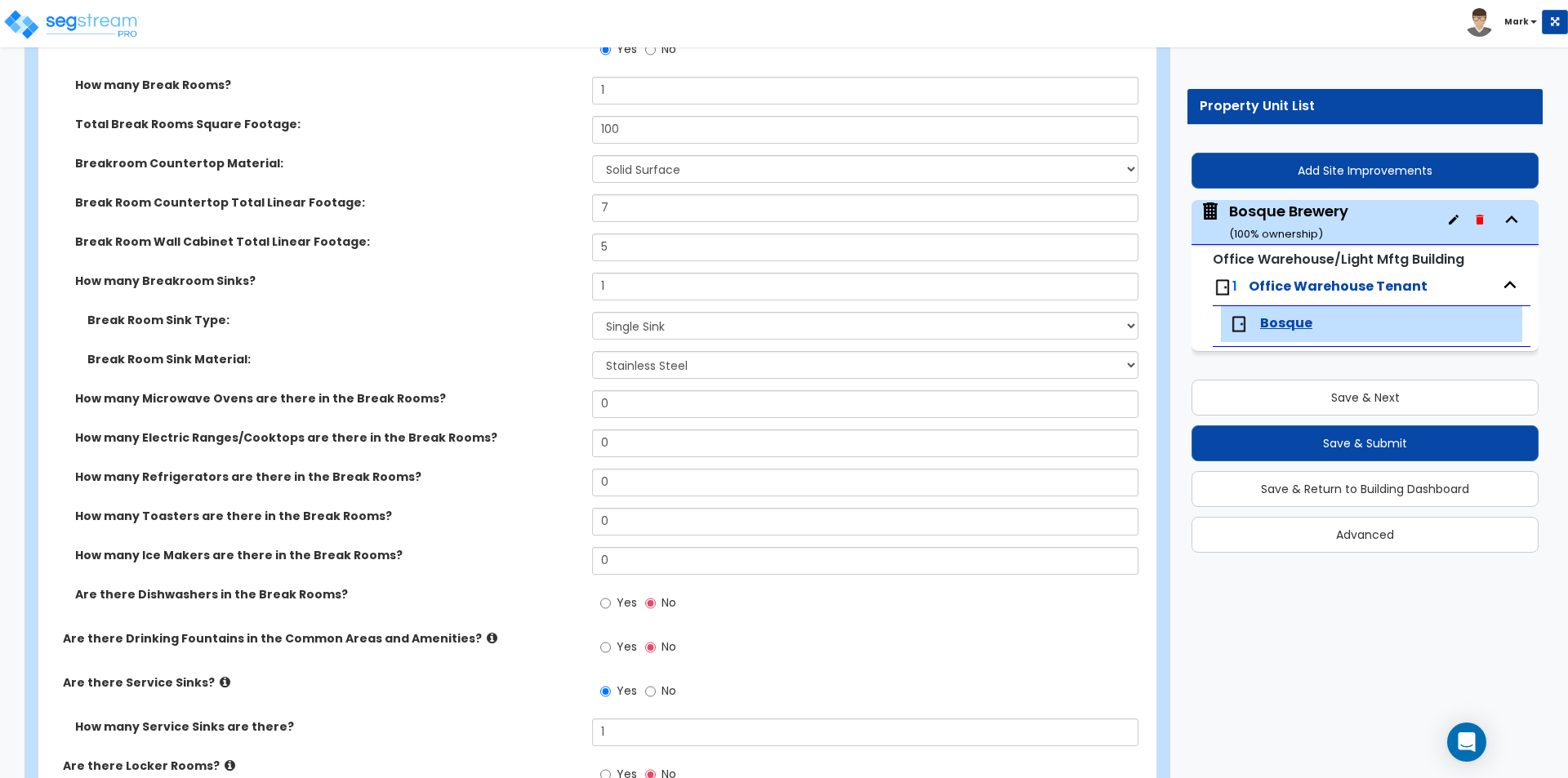
drag, startPoint x: 1320, startPoint y: 216, endPoint x: 1316, endPoint y: 206, distance: 10.8
click at [1319, 214] on div "Bosque Brewery ( 100 % ownership)" at bounding box center [1288, 221] width 119 height 42
select select "7"
select select "1"
select select "6"
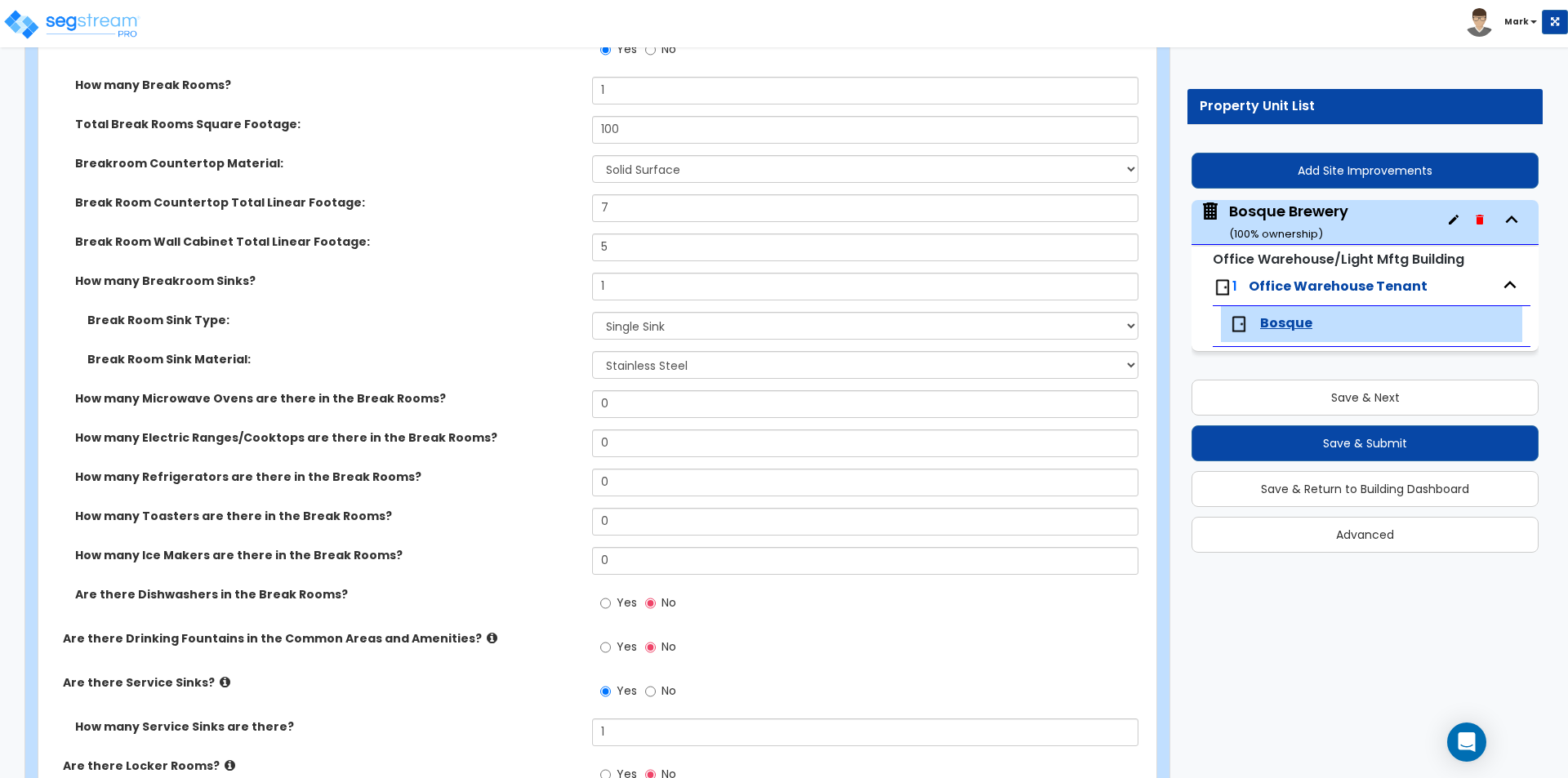
select select "1"
select select "5"
select select "4"
select select "2"
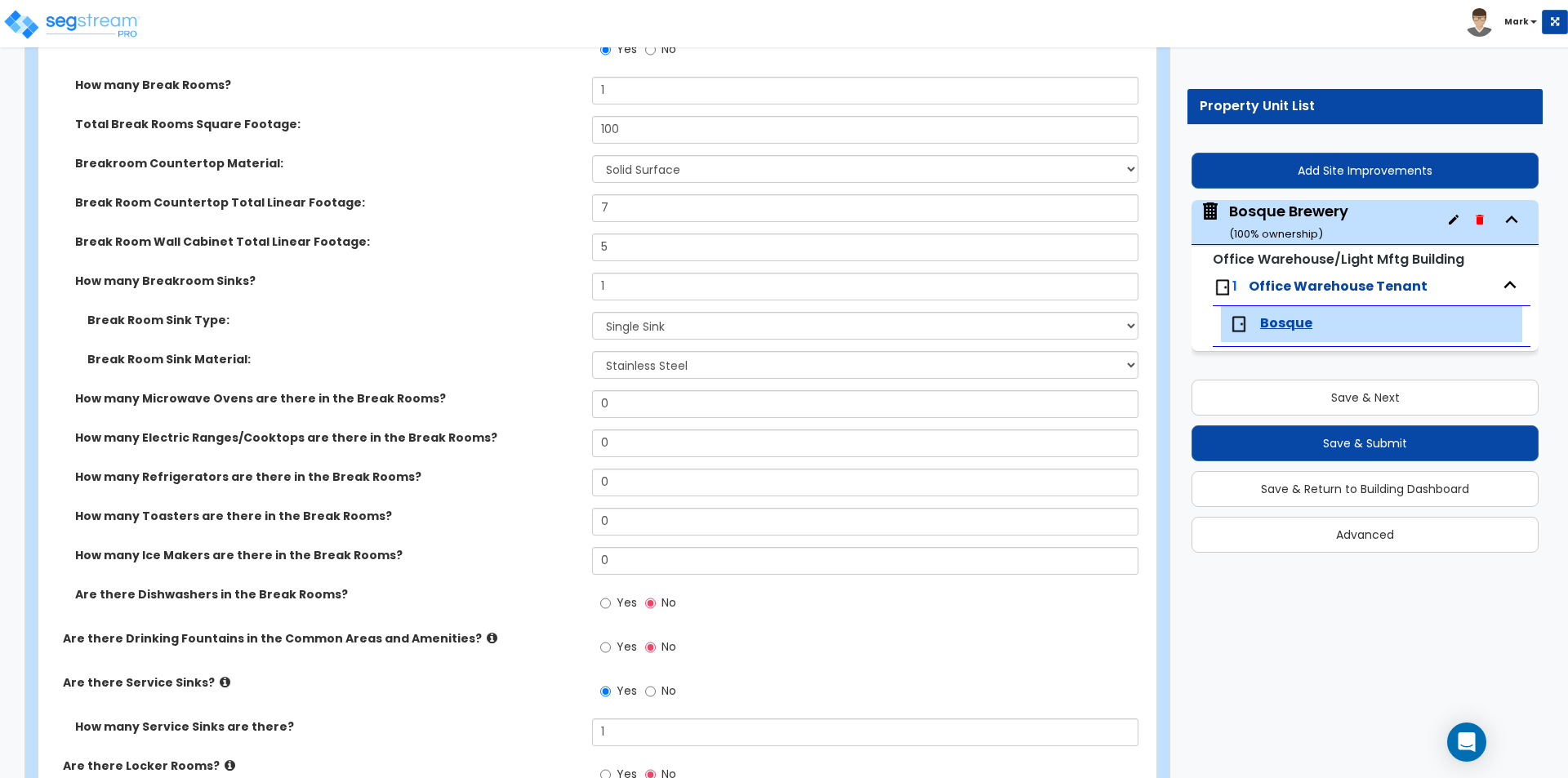
select select "5"
select select "2"
select select "3"
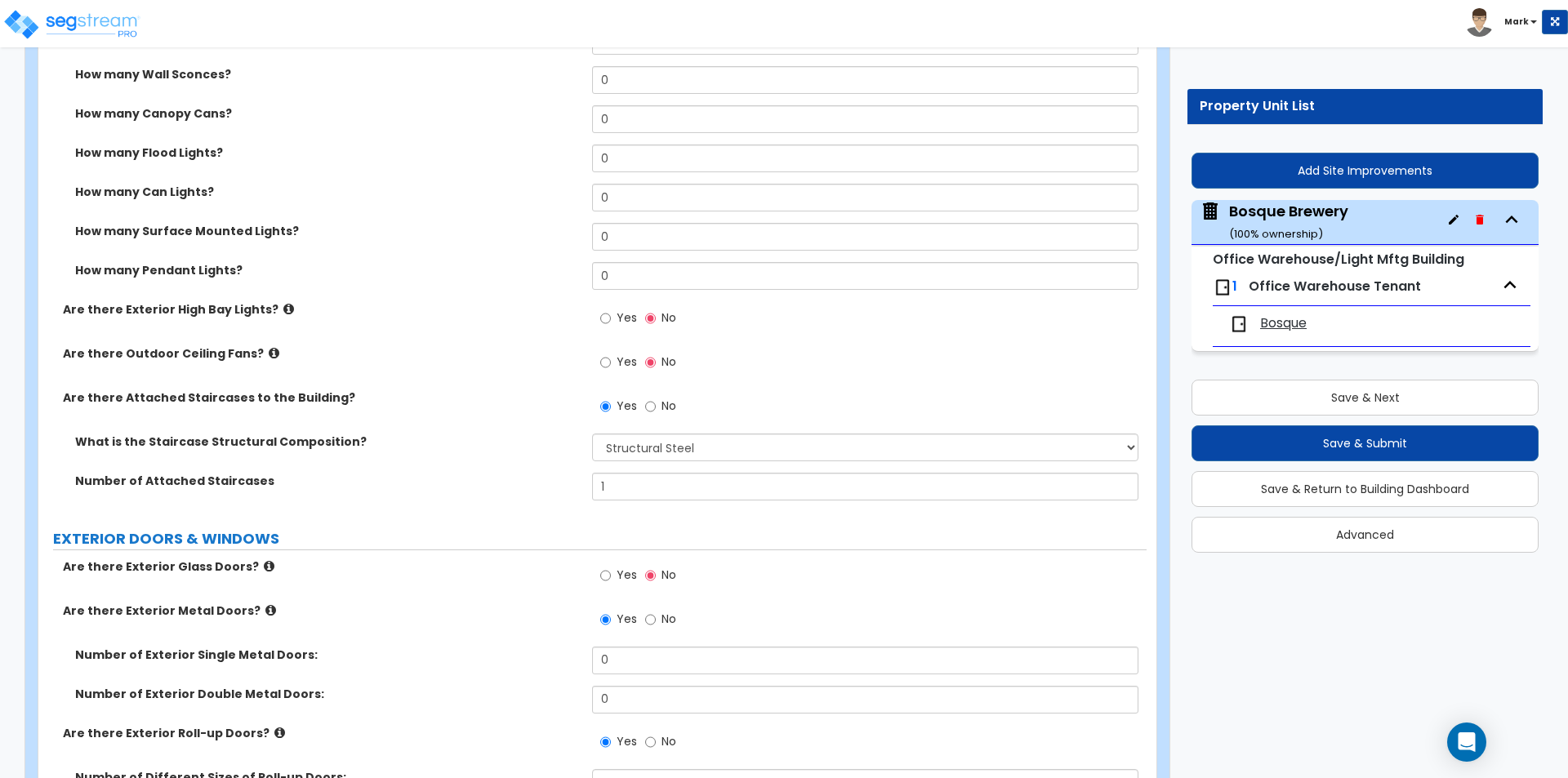
scroll to position [1306, 0]
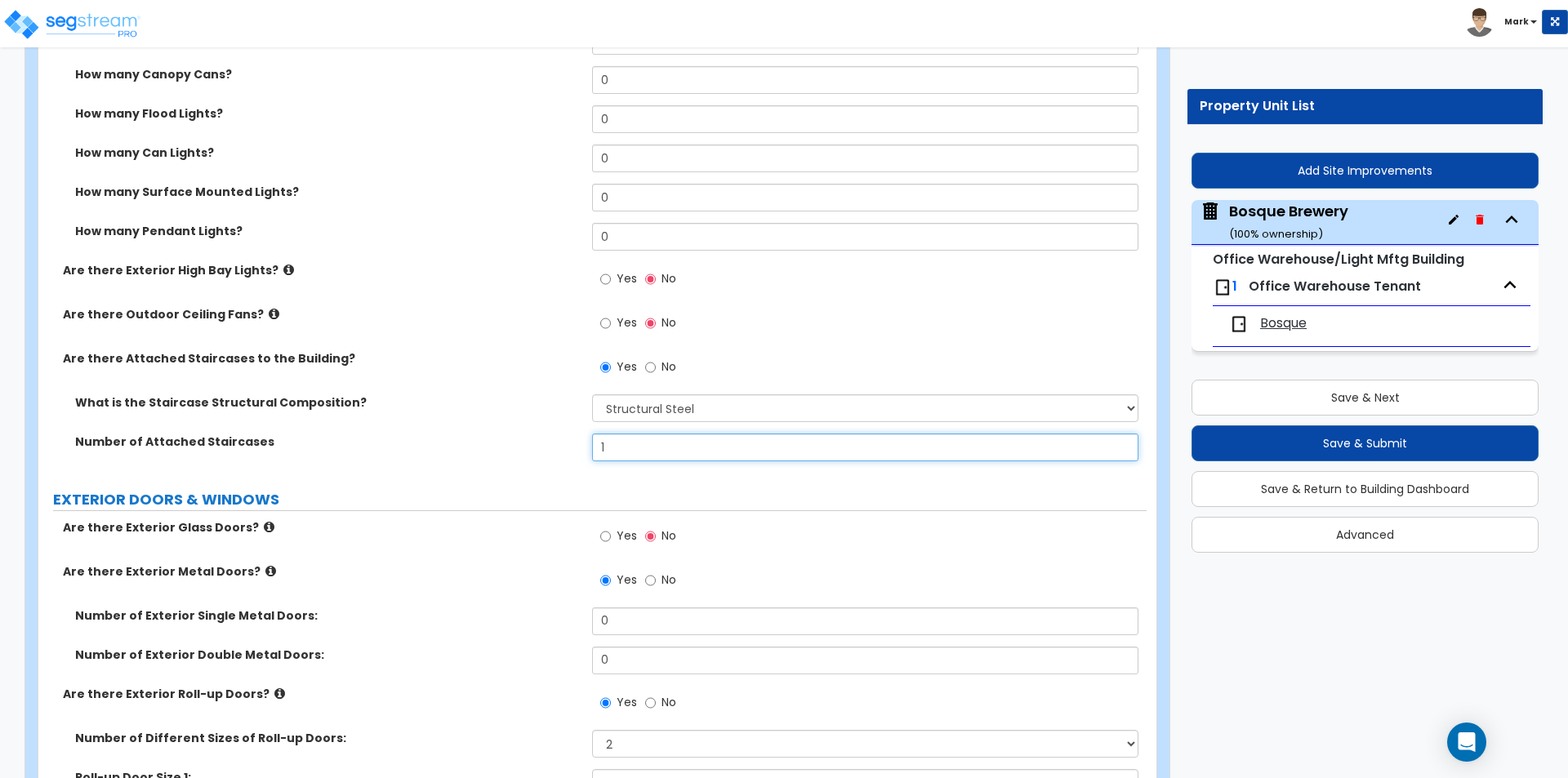
click at [671, 440] on input "1" at bounding box center [865, 448] width 546 height 28
type input "2"
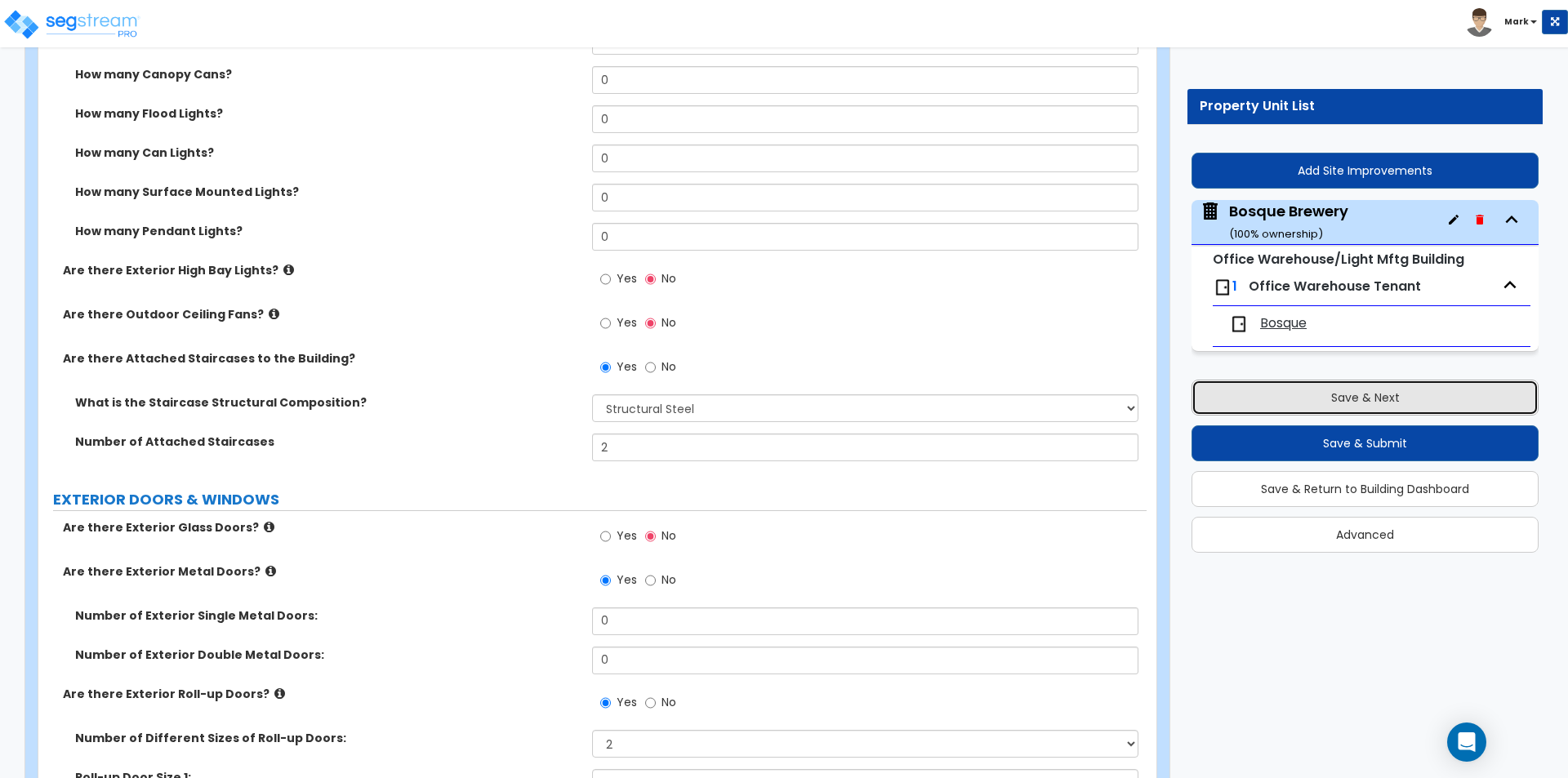
click at [1281, 395] on button "Save & Next" at bounding box center [1365, 398] width 347 height 36
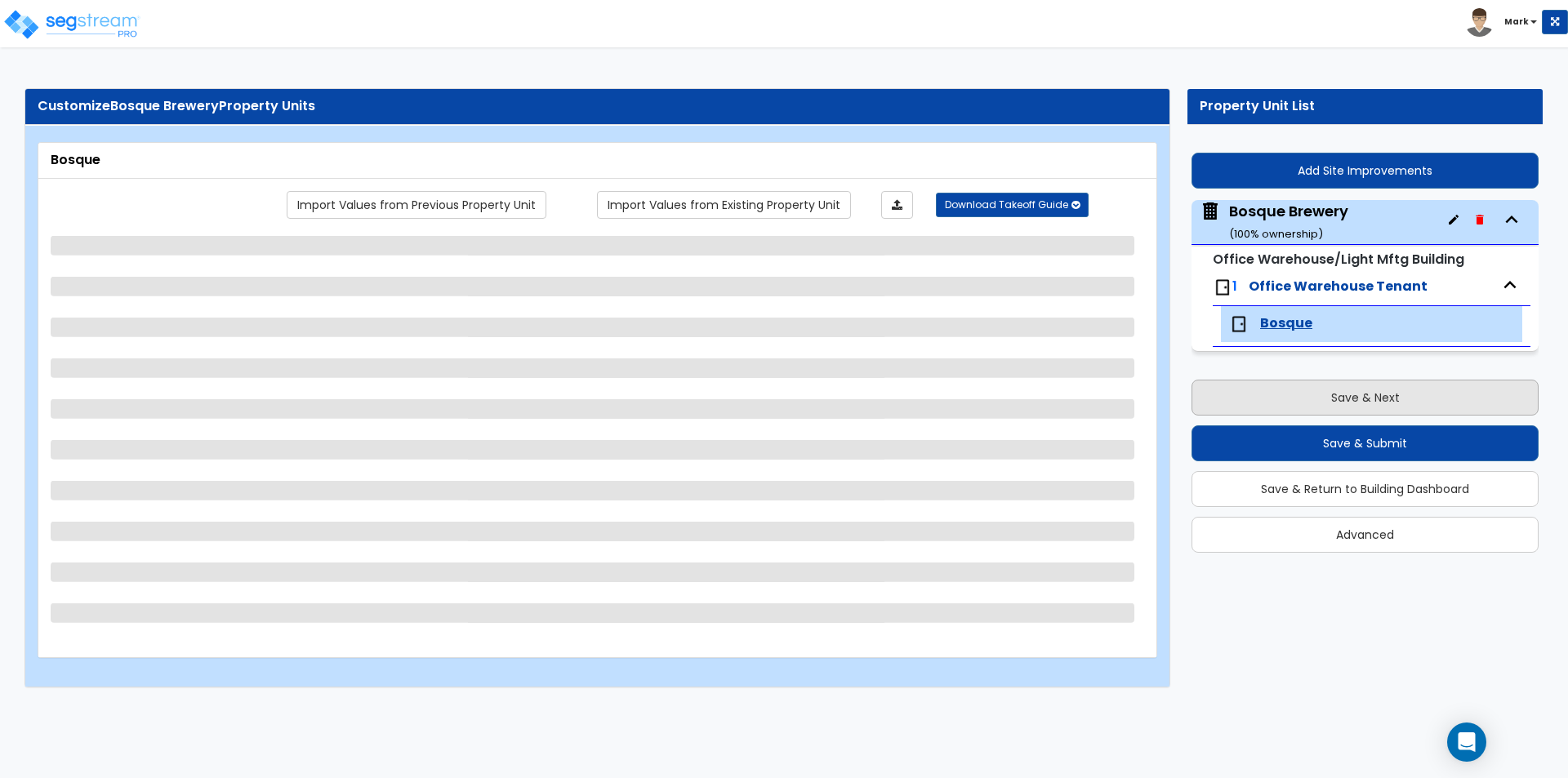
scroll to position [0, 0]
select select "2"
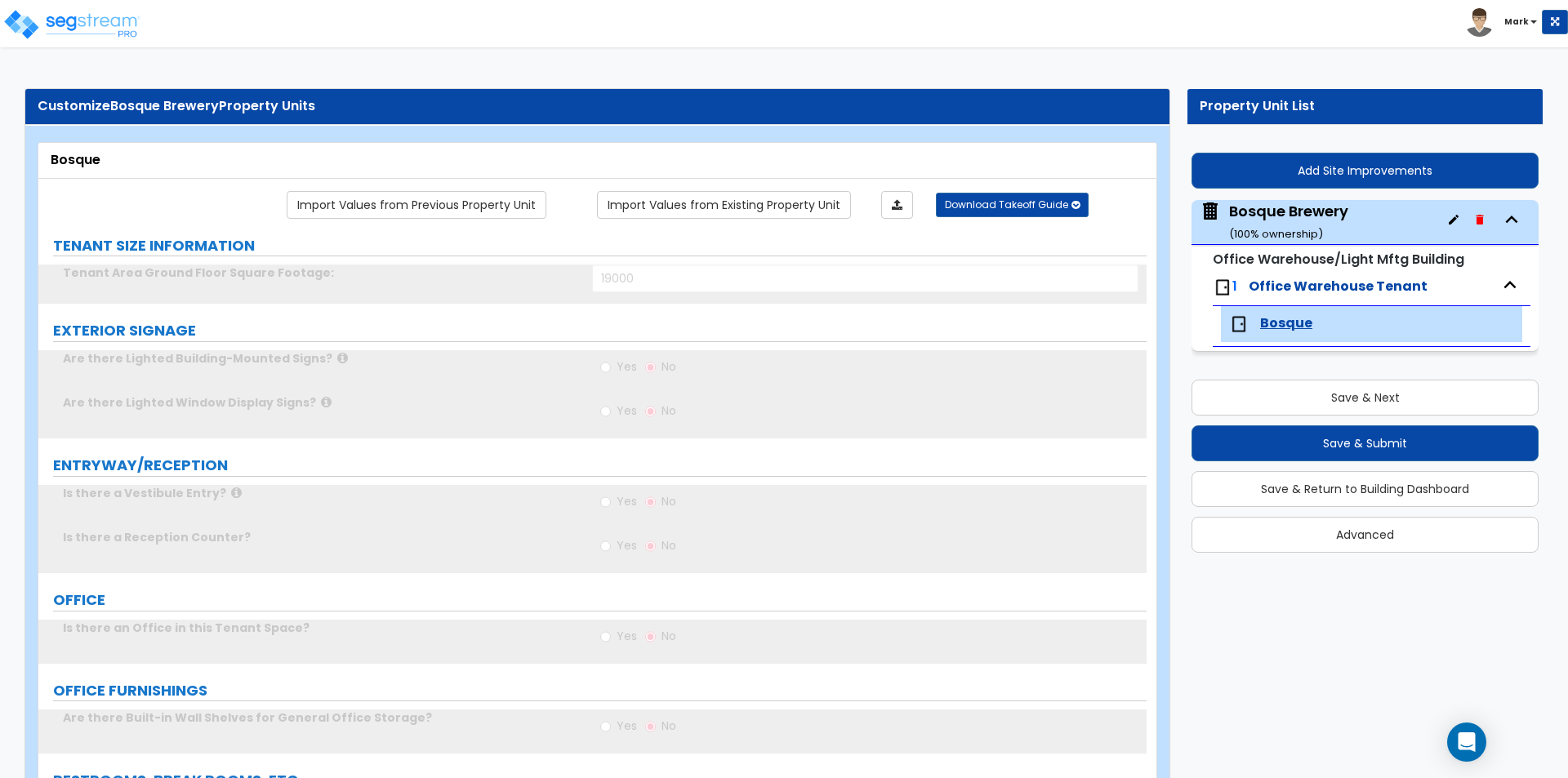
radio input "true"
type input "1"
type input "100"
select select "2"
type input "7"
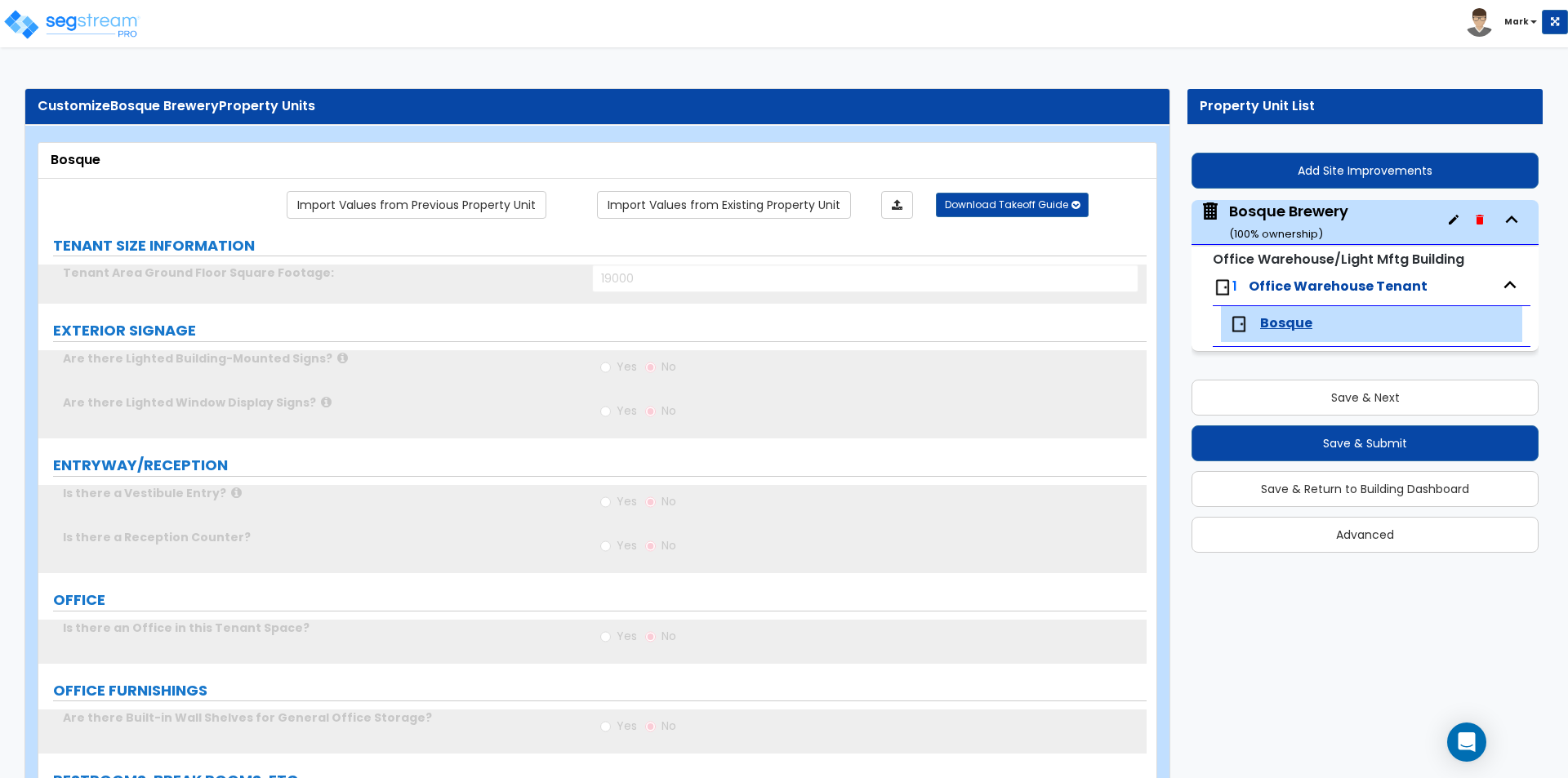
type input "5"
type input "1"
select select "1"
radio input "true"
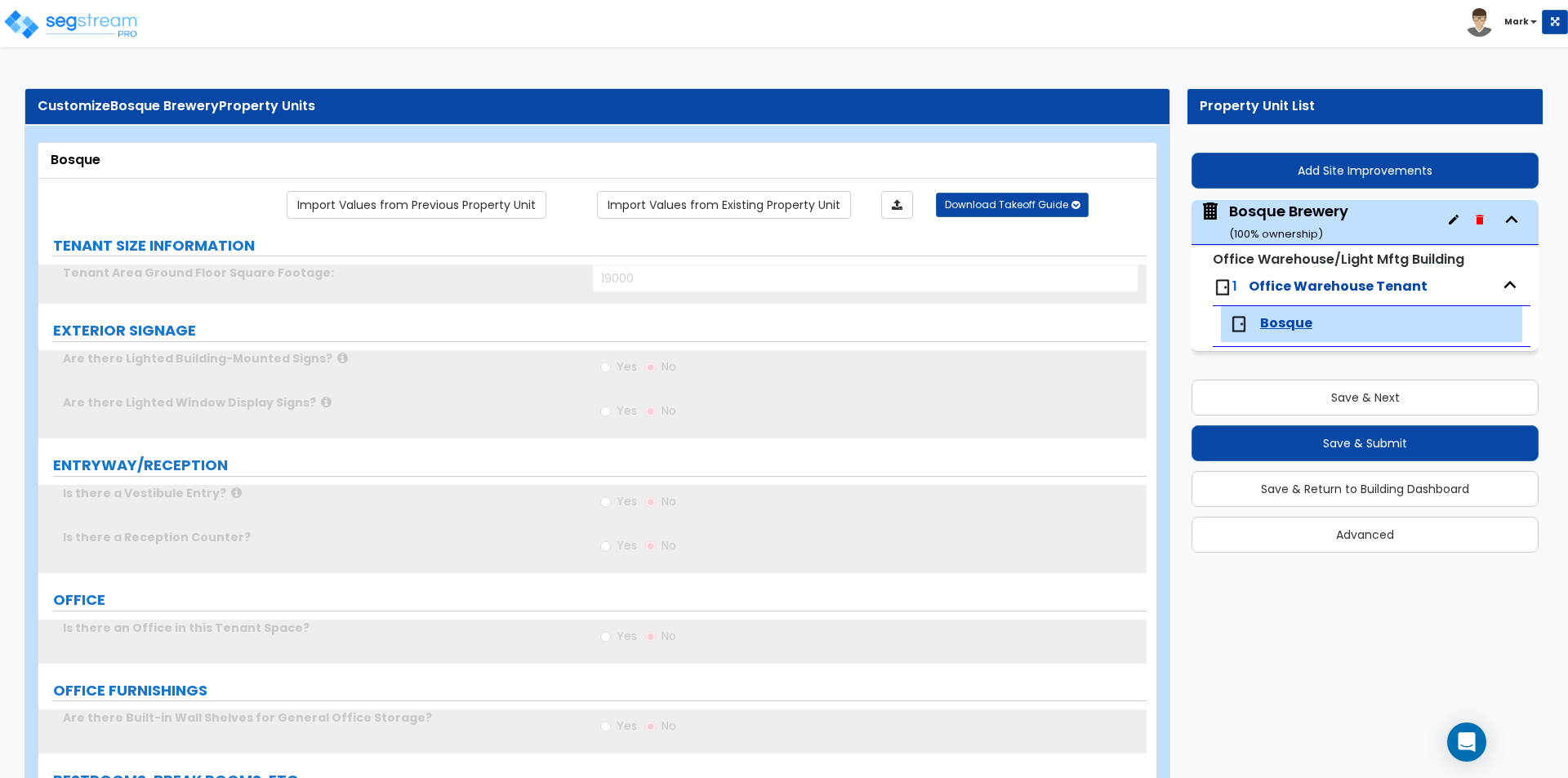
type input "1"
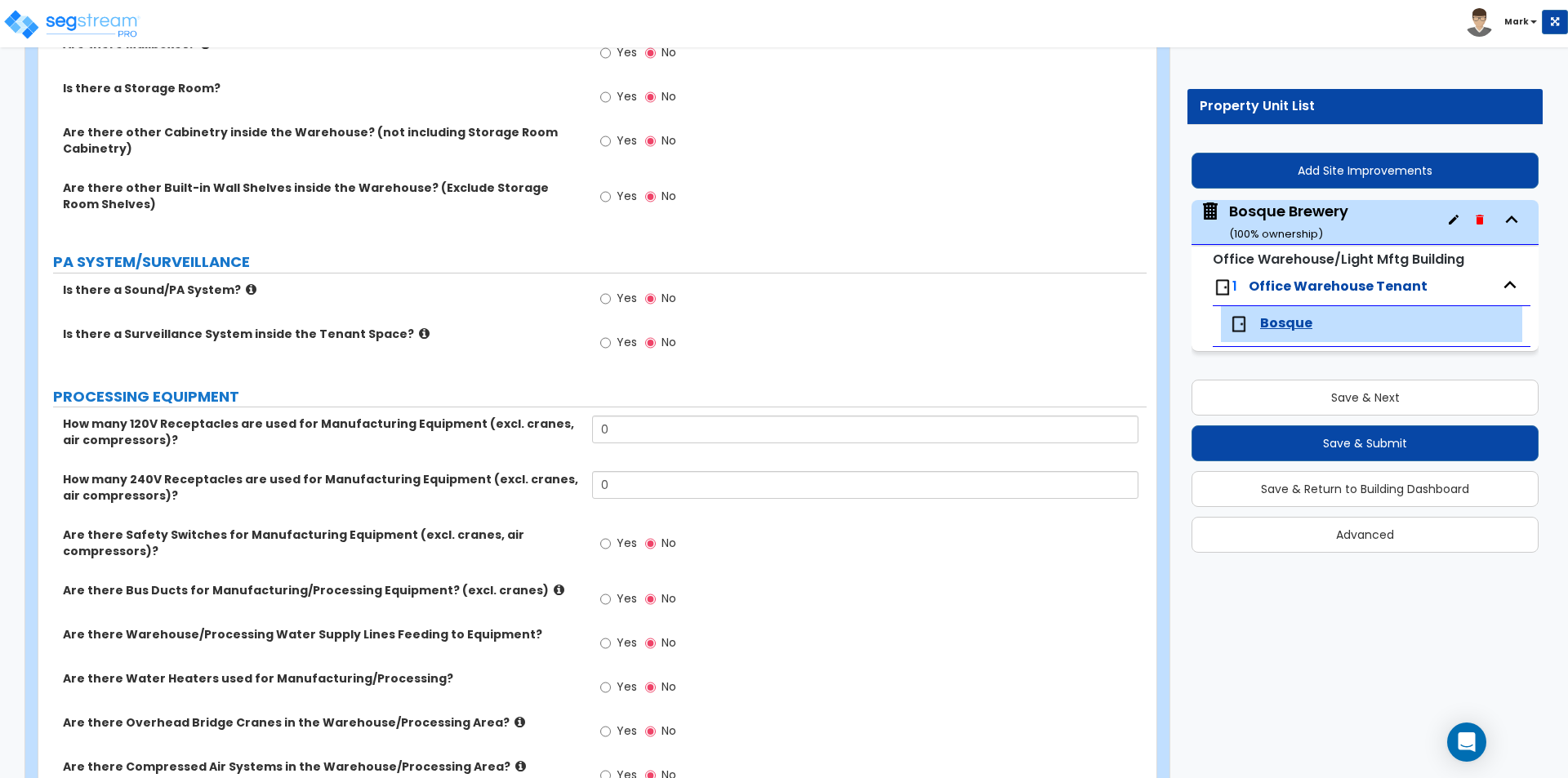
scroll to position [1714, 0]
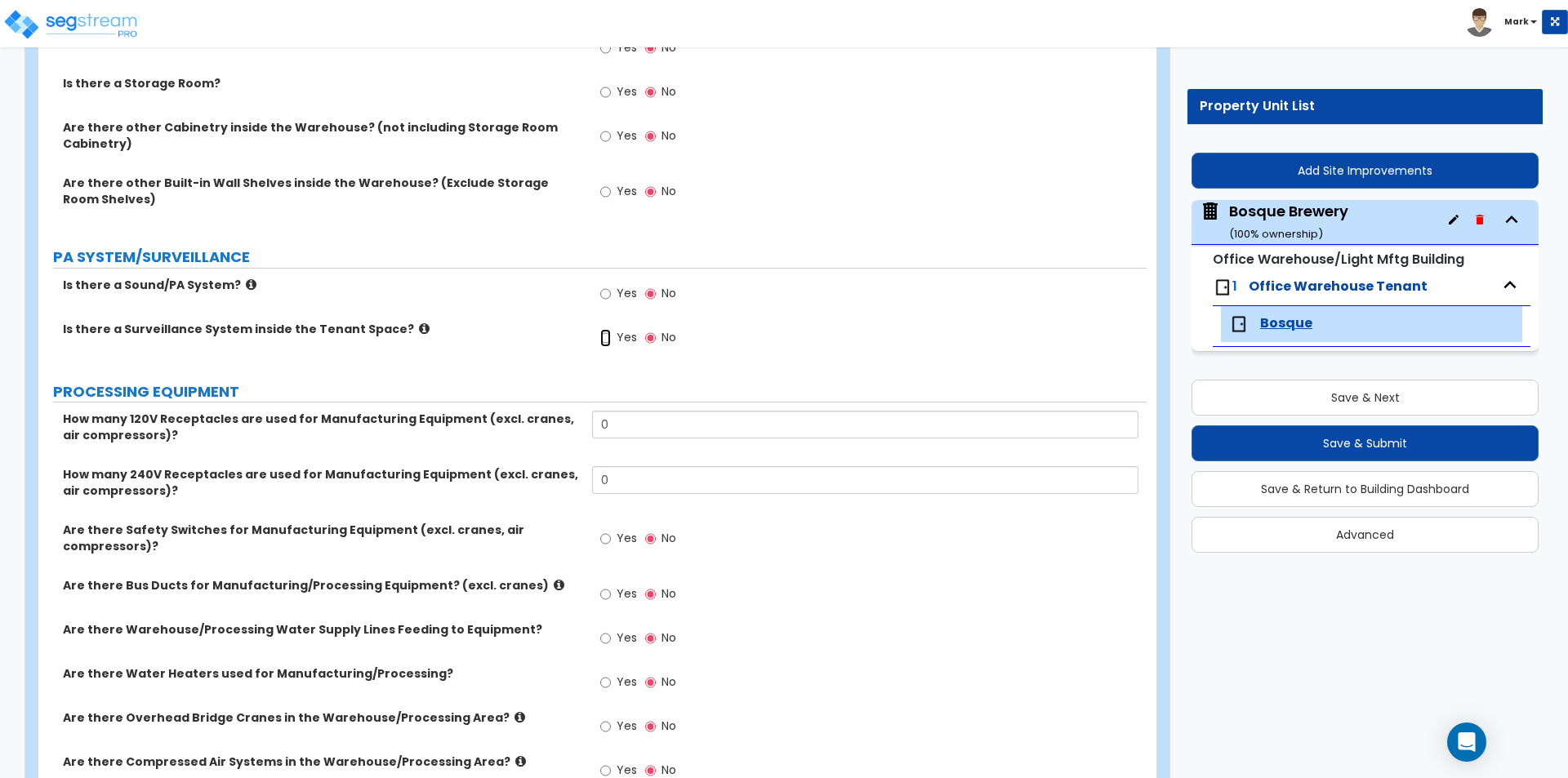
click at [606, 334] on input "Yes" at bounding box center [605, 338] width 11 height 18
radio input "true"
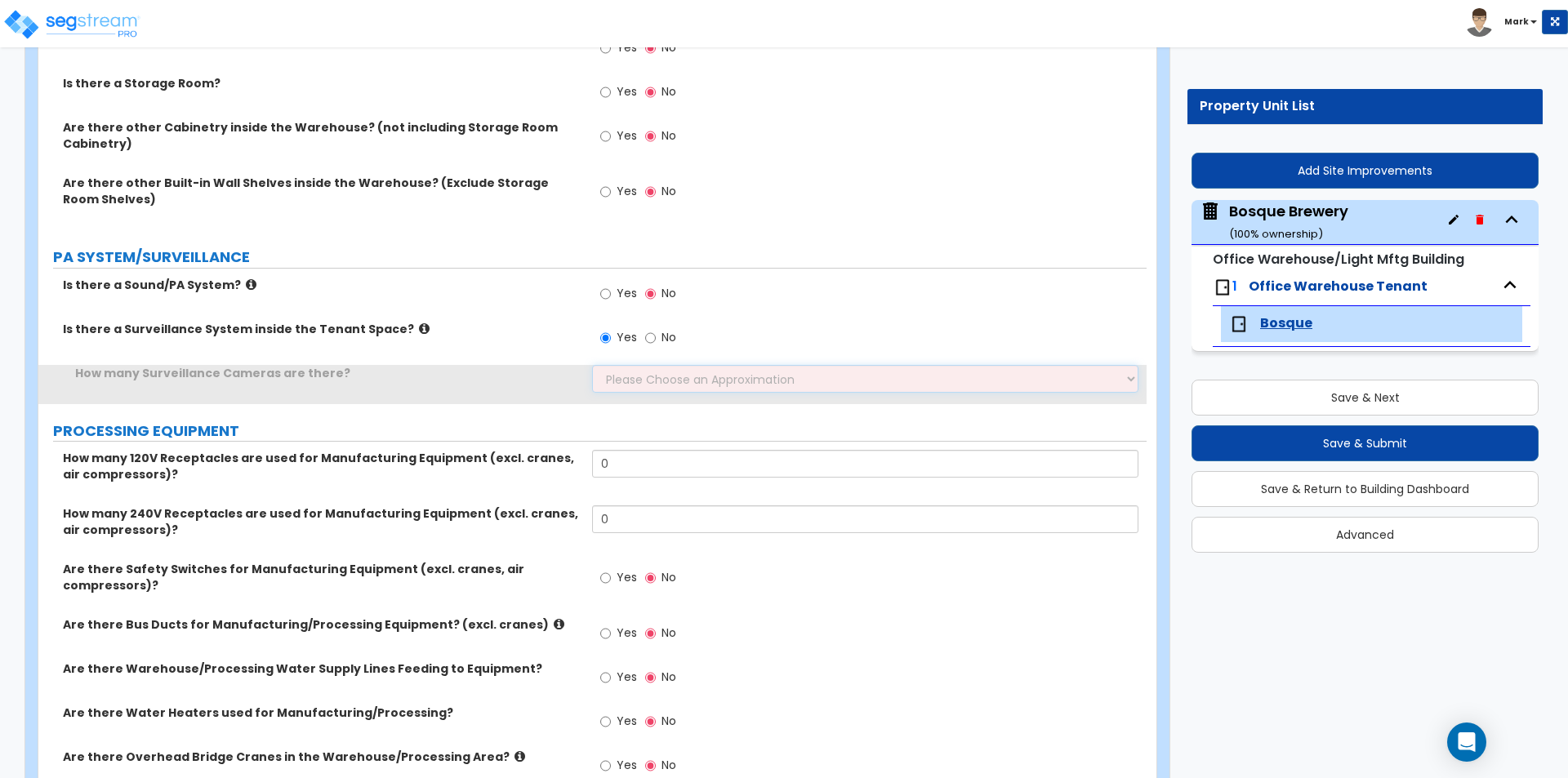
click at [634, 389] on select "Please Choose an Approximation Barely Noticed Any Noticed a Couple Frequently S…" at bounding box center [865, 379] width 546 height 28
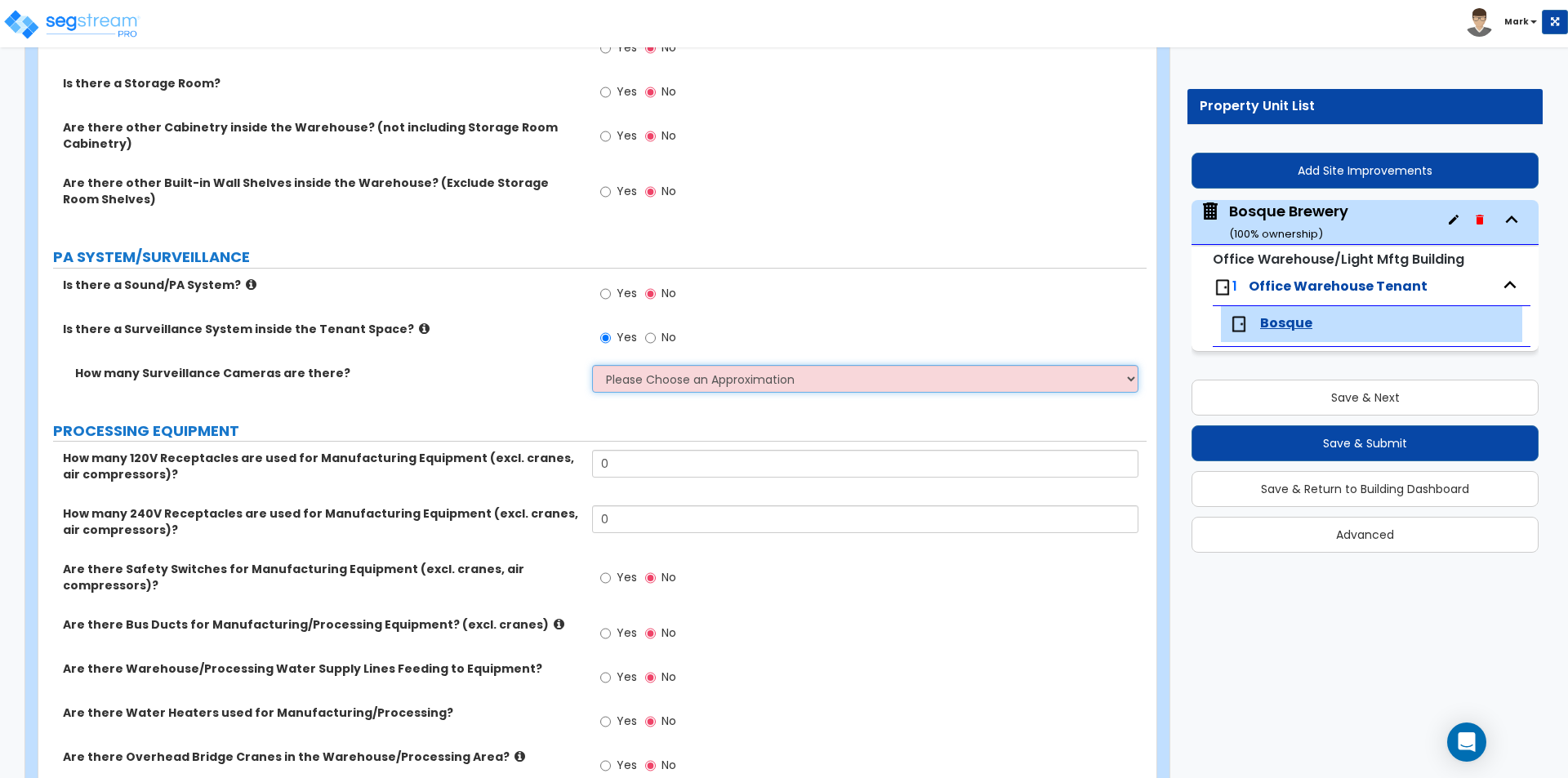
select select "3"
click at [592, 365] on select "Please Choose an Approximation Barely Noticed Any Noticed a Couple Frequently S…" at bounding box center [865, 379] width 546 height 28
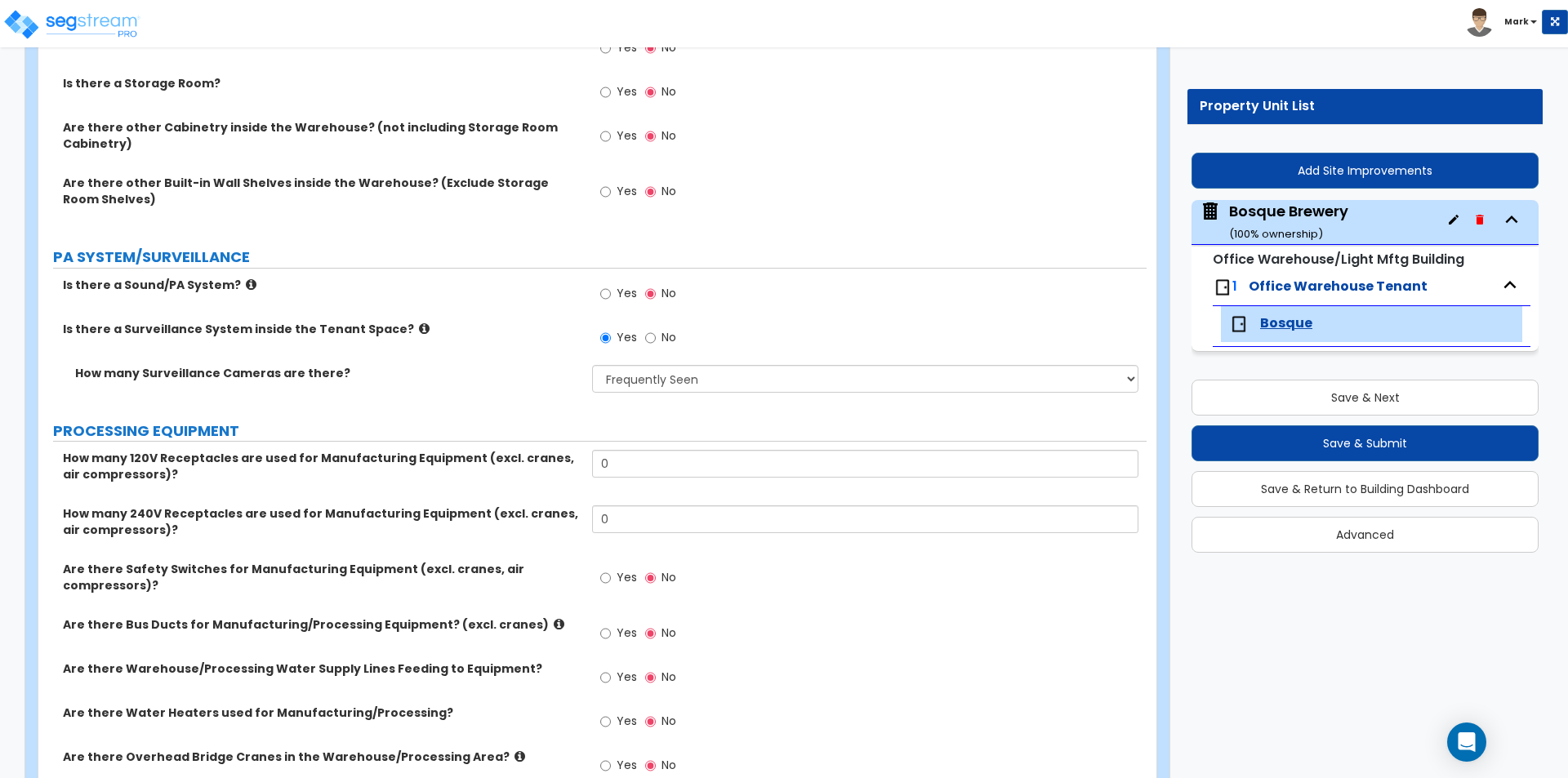
click at [539, 380] on label "How many Surveillance Cameras are there?" at bounding box center [327, 373] width 505 height 16
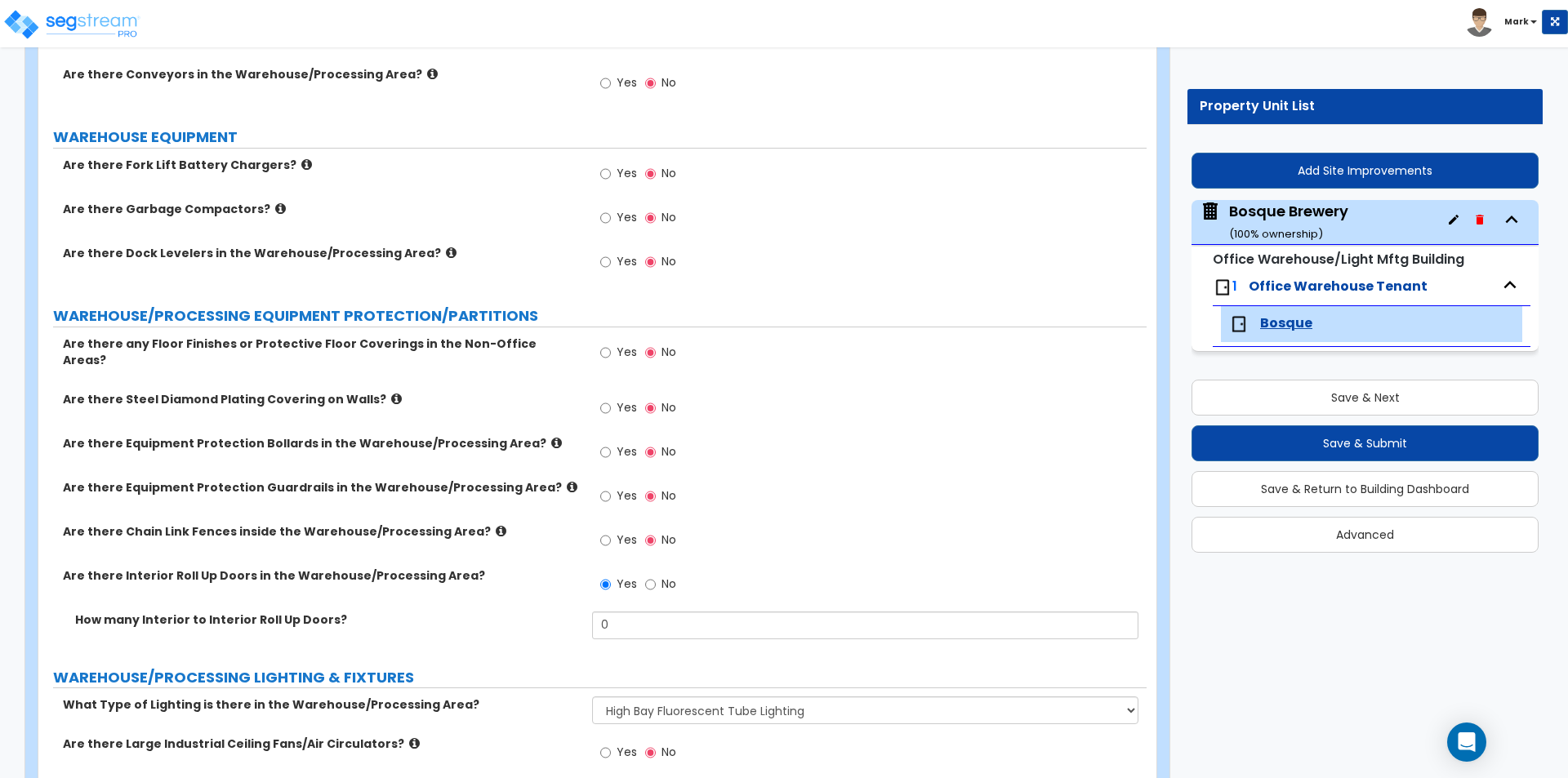
scroll to position [2775, 0]
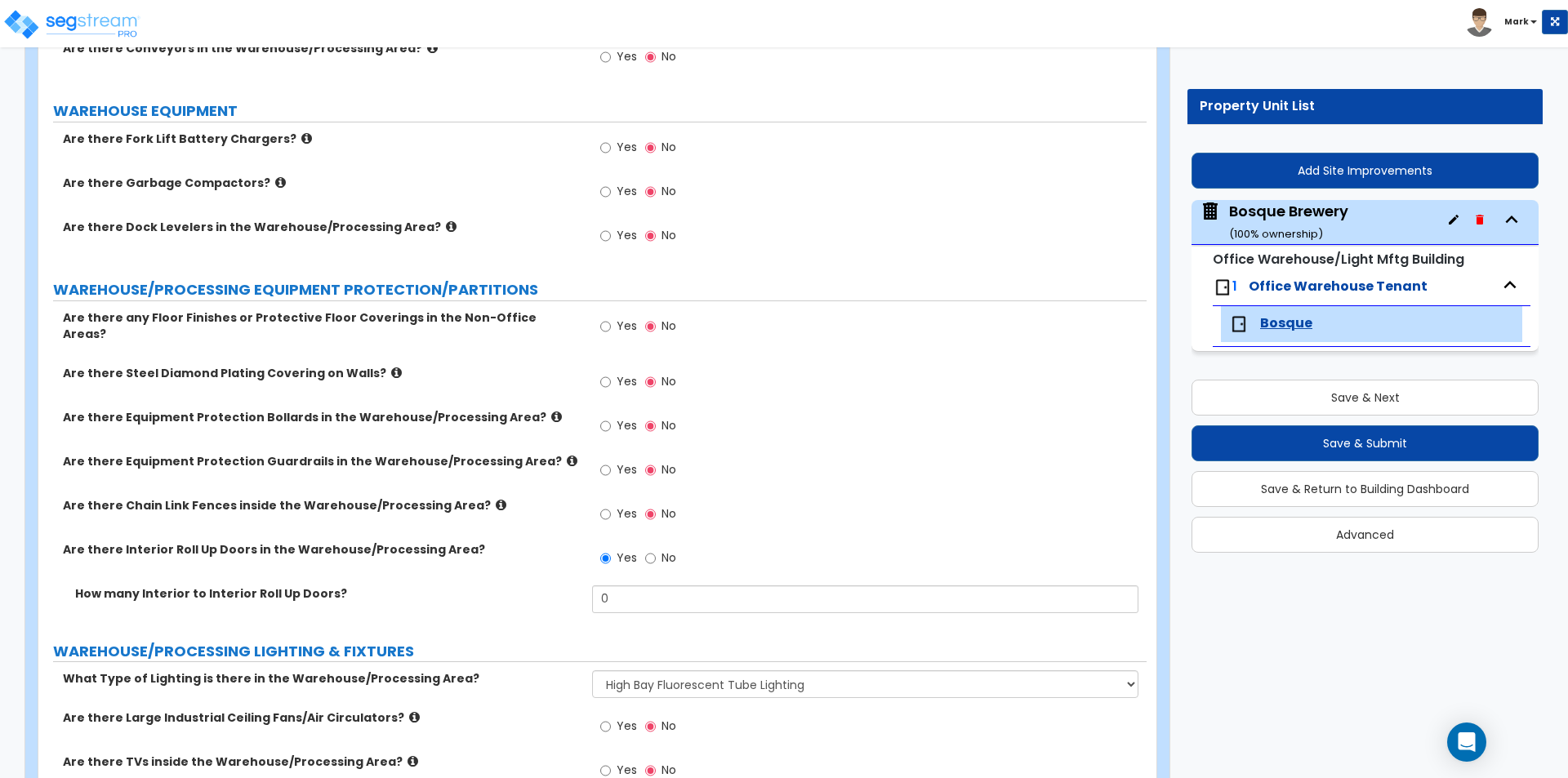
click at [619, 417] on span "Yes" at bounding box center [626, 426] width 21 height 16
click at [611, 417] on input "Yes" at bounding box center [605, 426] width 11 height 18
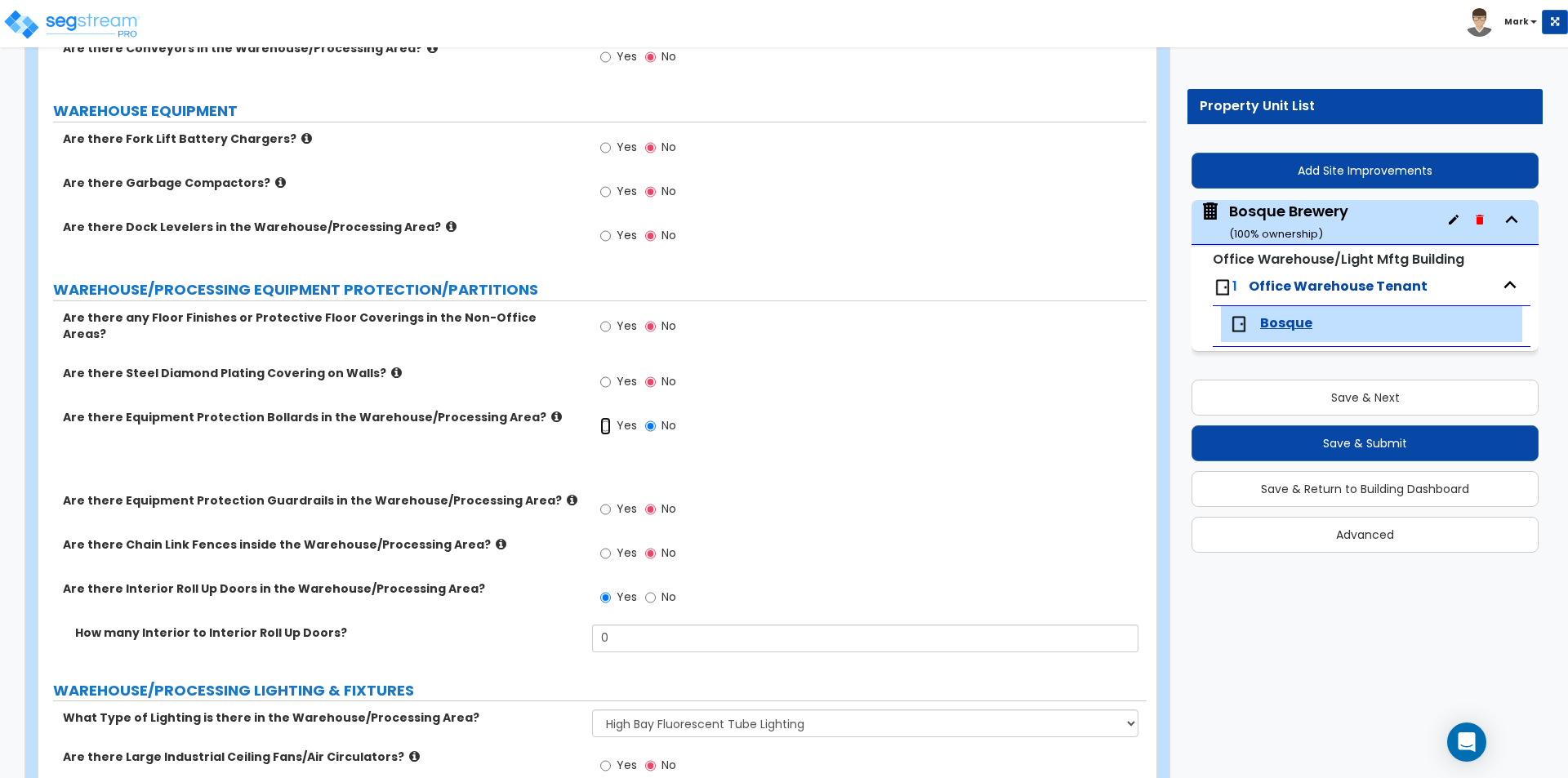
radio input "true"
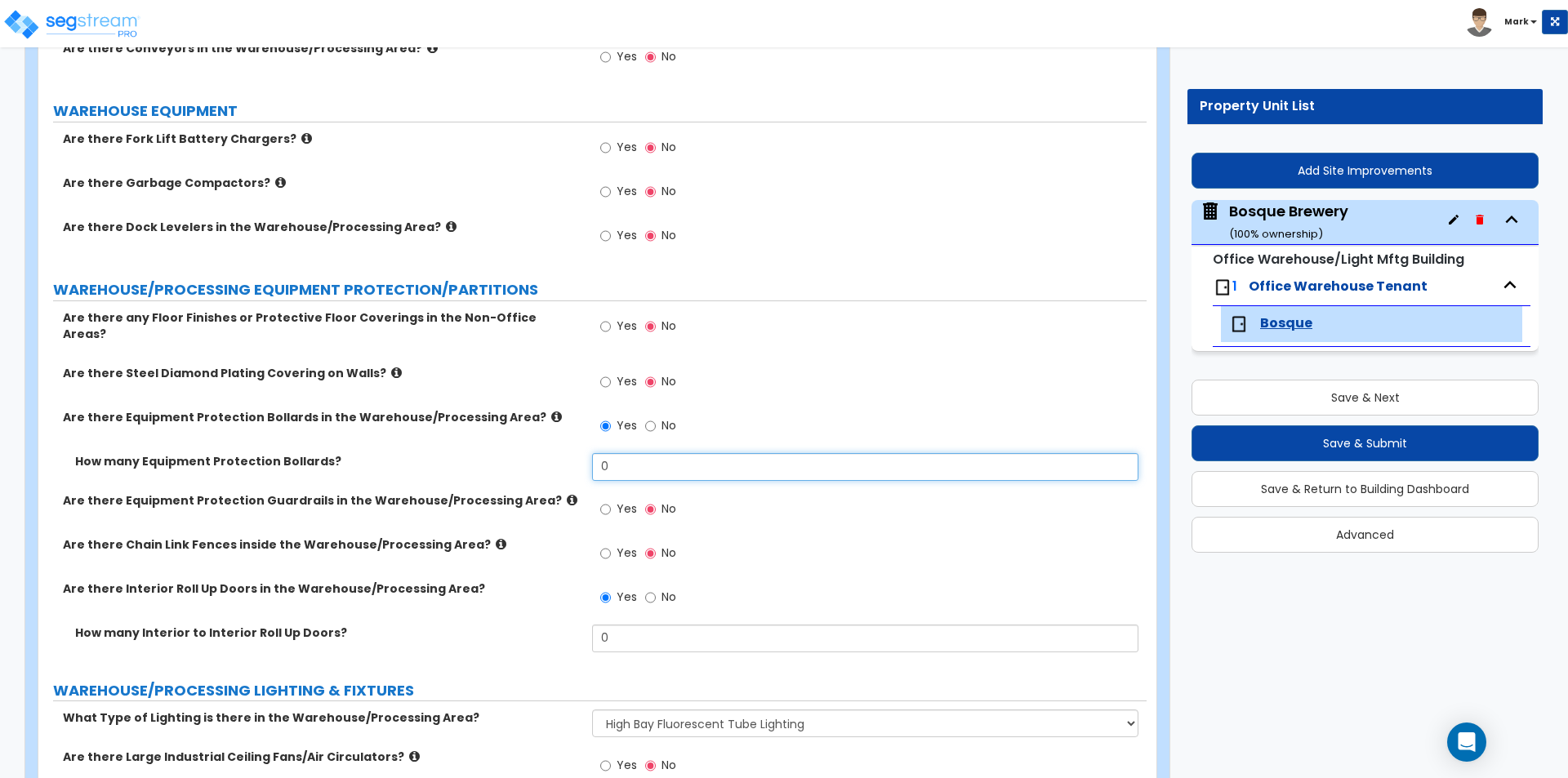
click at [630, 453] on input "0" at bounding box center [865, 467] width 546 height 28
type input "5"
type input "4"
click at [500, 437] on div "Are there Equipment Protection Bollards in the Warehouse/Processing Area? Yes No" at bounding box center [593, 431] width 1108 height 44
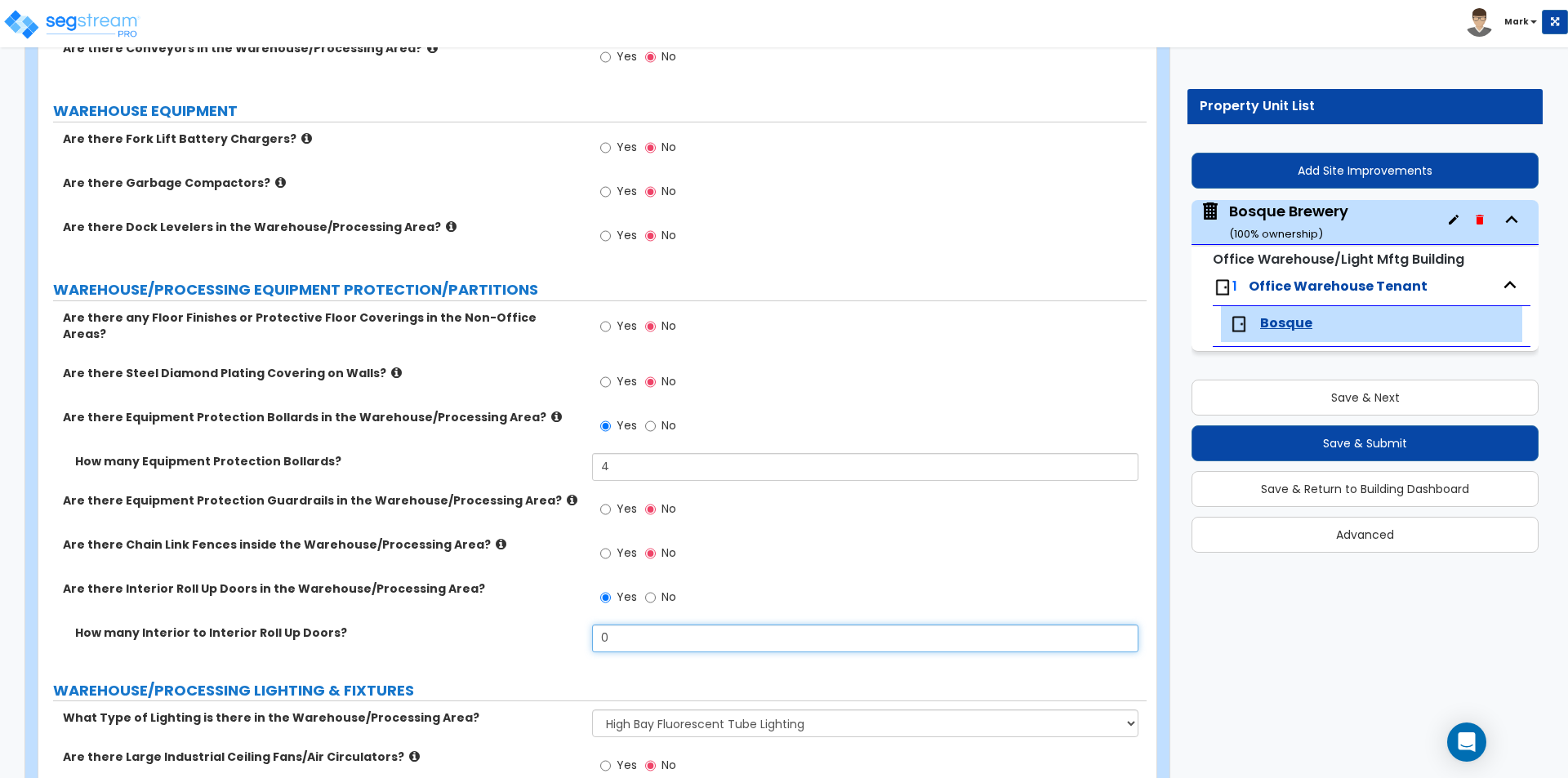
click at [651, 639] on input "0" at bounding box center [865, 638] width 546 height 28
type input "1"
click at [505, 611] on div "Are there Interior Roll Up Doors in the Warehouse/Processing Area? Yes No" at bounding box center [593, 602] width 1108 height 44
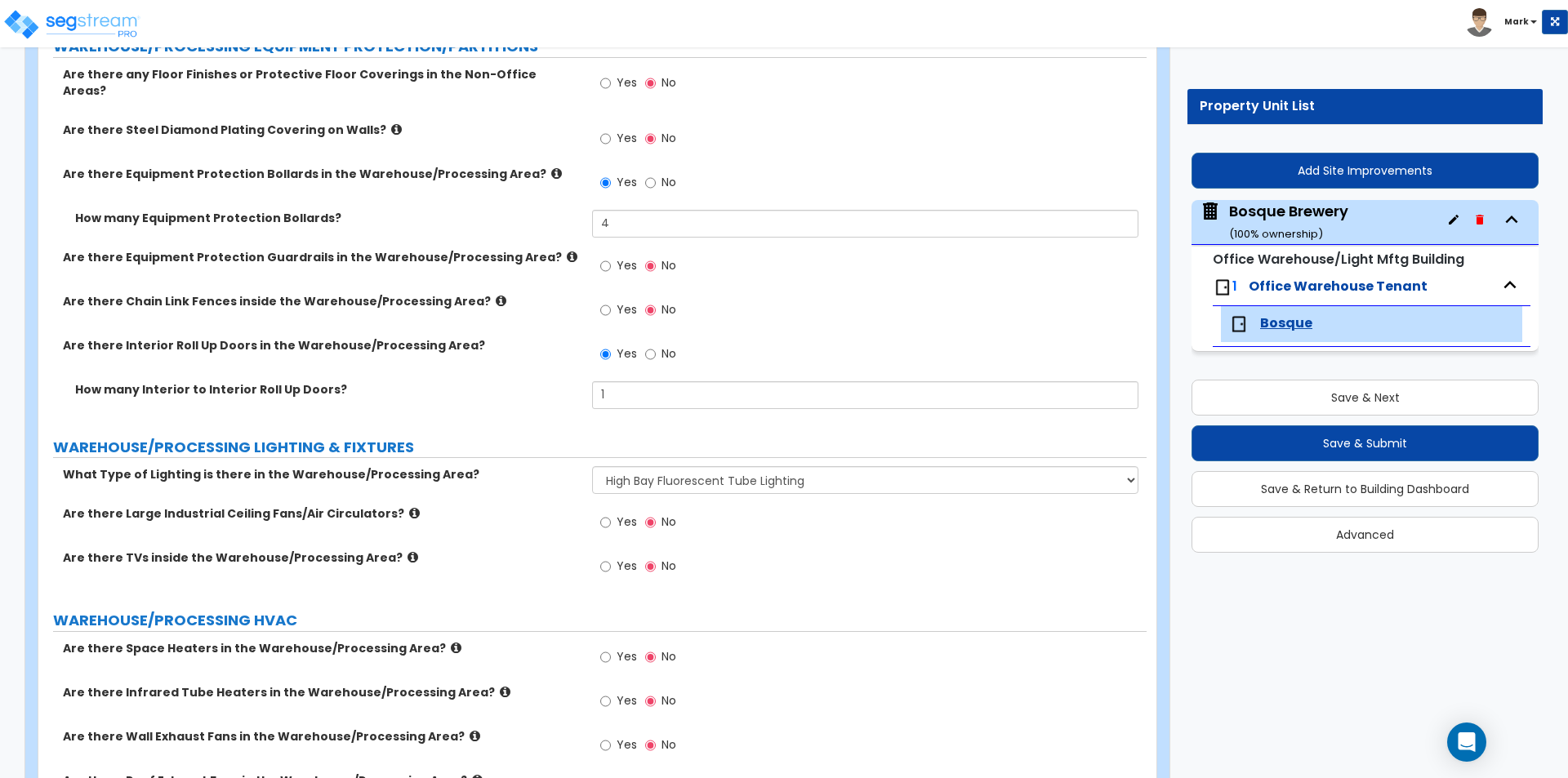
scroll to position [3020, 0]
click at [596, 508] on div "Yes No" at bounding box center [638, 523] width 92 height 38
click at [602, 512] on input "Yes" at bounding box center [605, 521] width 11 height 18
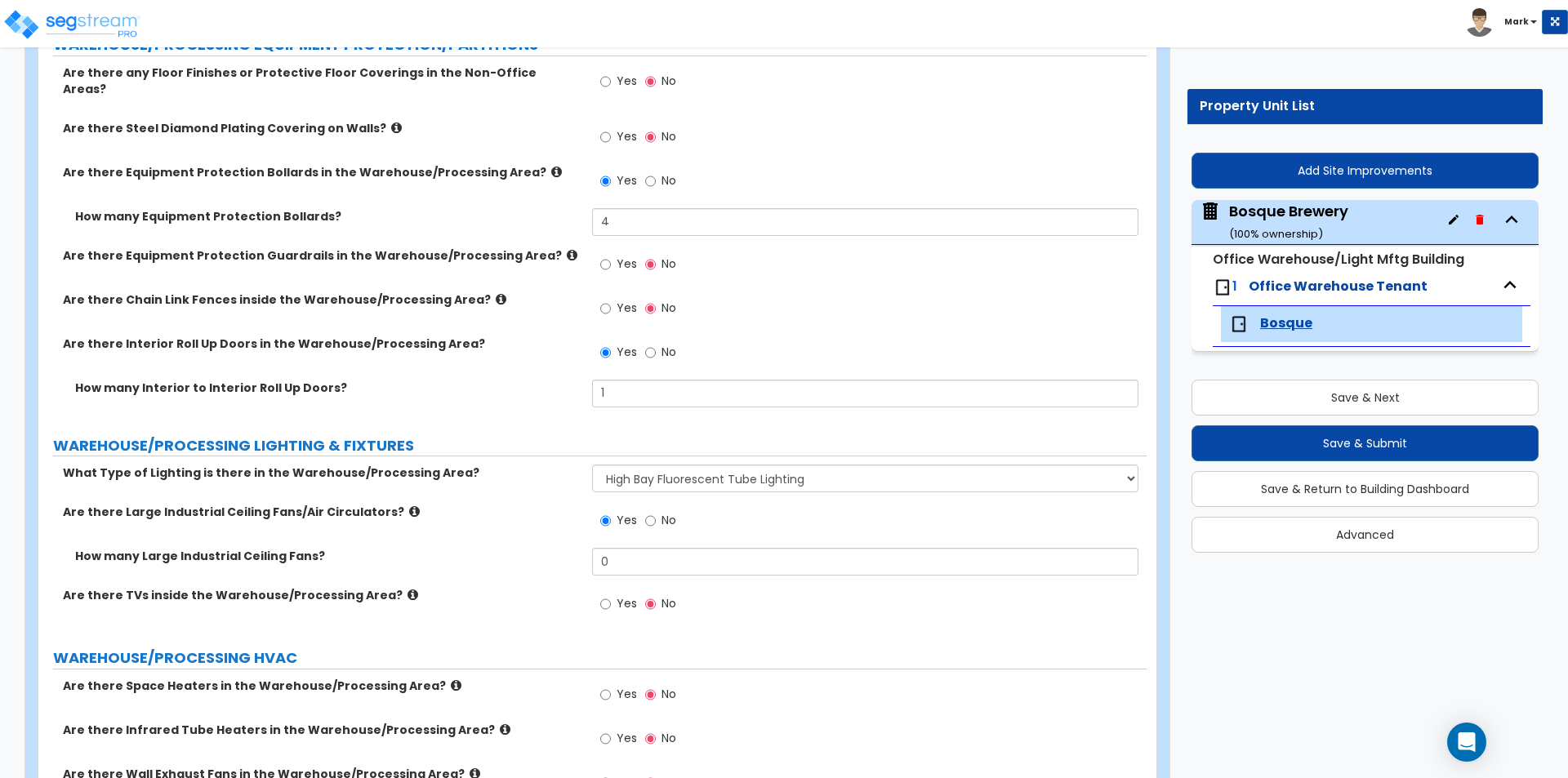
click at [409, 505] on icon at bounding box center [414, 511] width 11 height 12
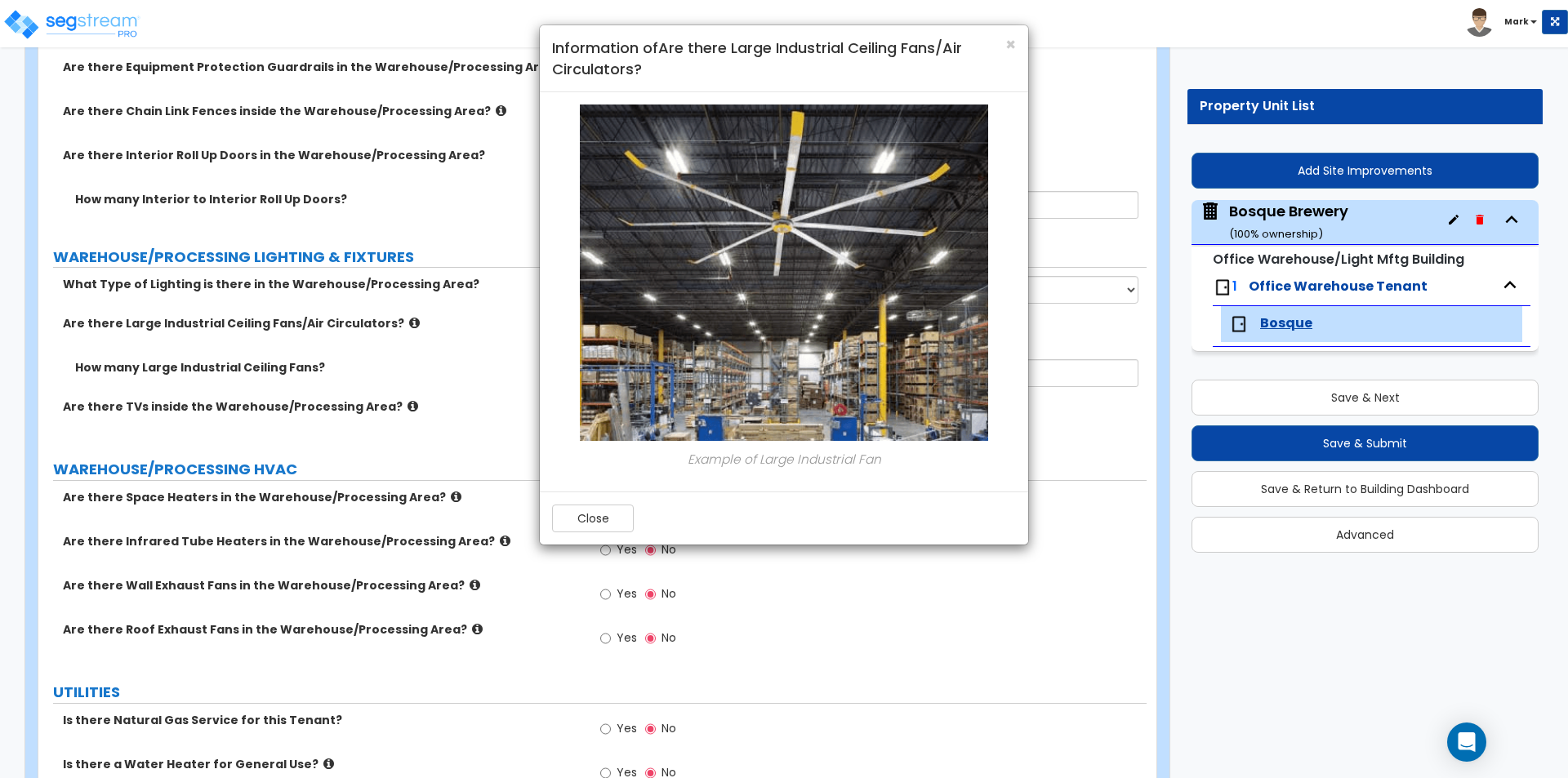
scroll to position [3012, 0]
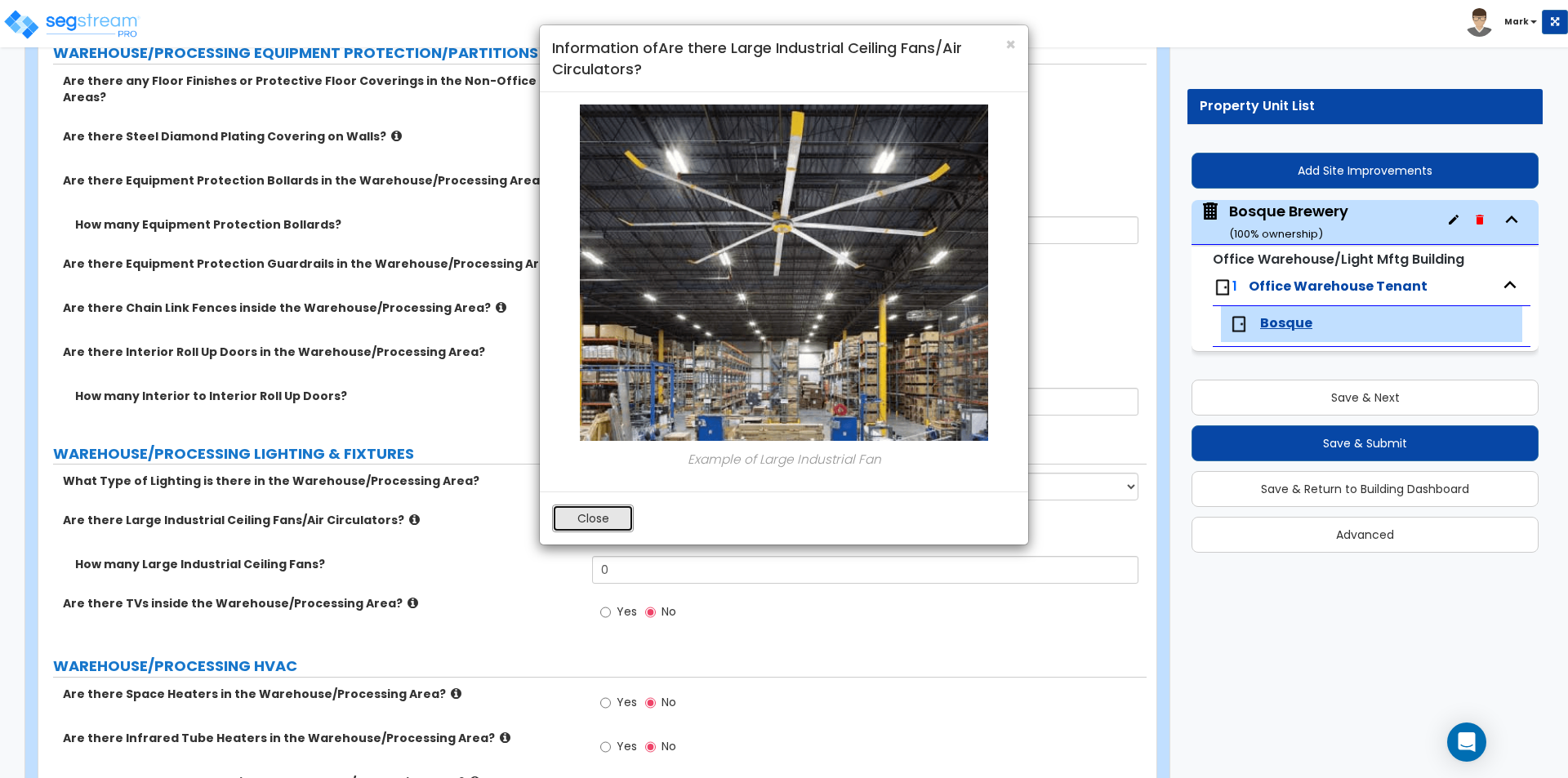
click at [584, 525] on button "Close" at bounding box center [593, 518] width 81 height 28
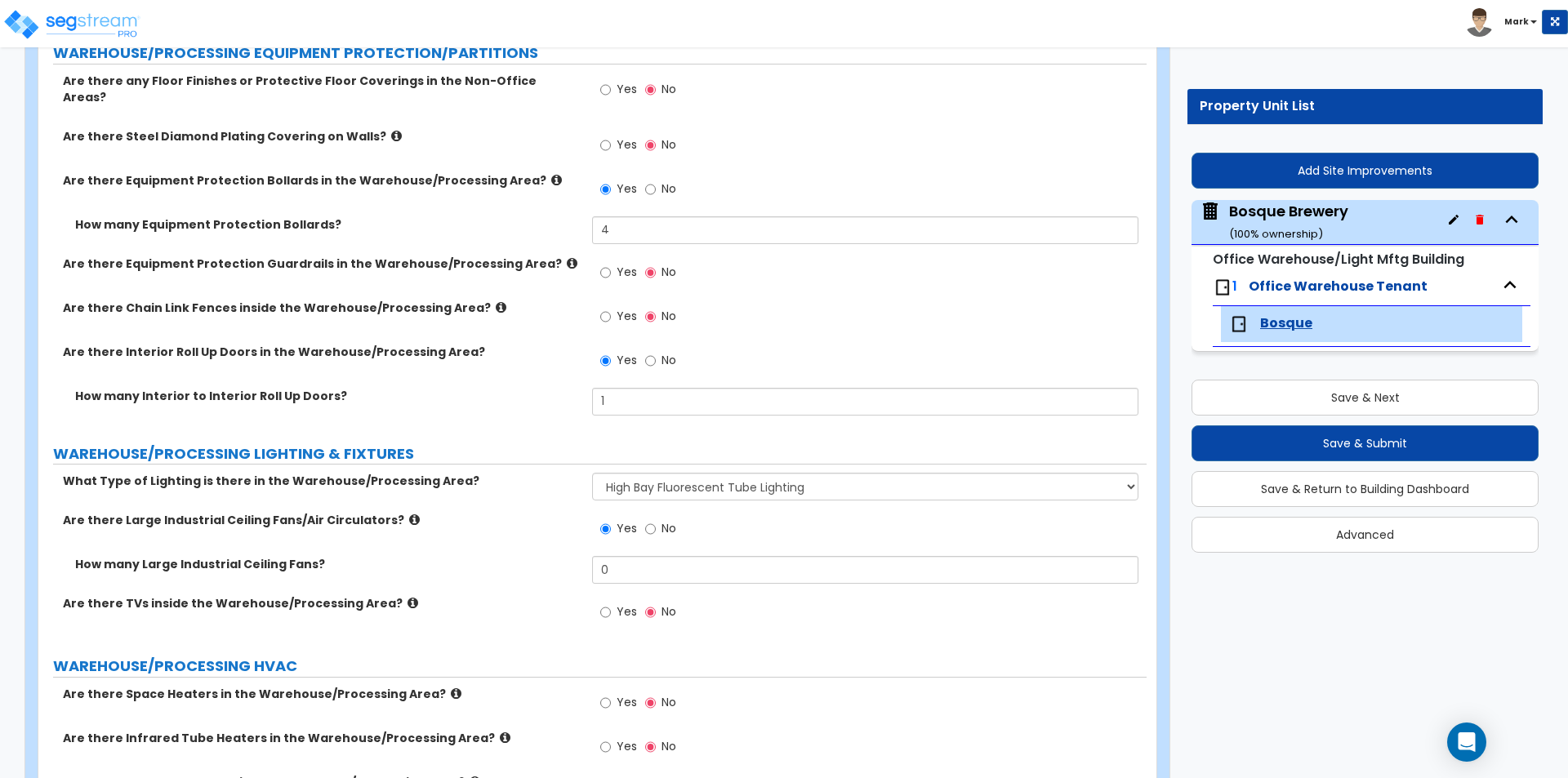
drag, startPoint x: 666, startPoint y: 524, endPoint x: 657, endPoint y: 516, distance: 12.0
click at [661, 518] on label "No" at bounding box center [661, 531] width 31 height 28
click at [649, 520] on input "No" at bounding box center [650, 529] width 11 height 18
radio input "false"
radio input "true"
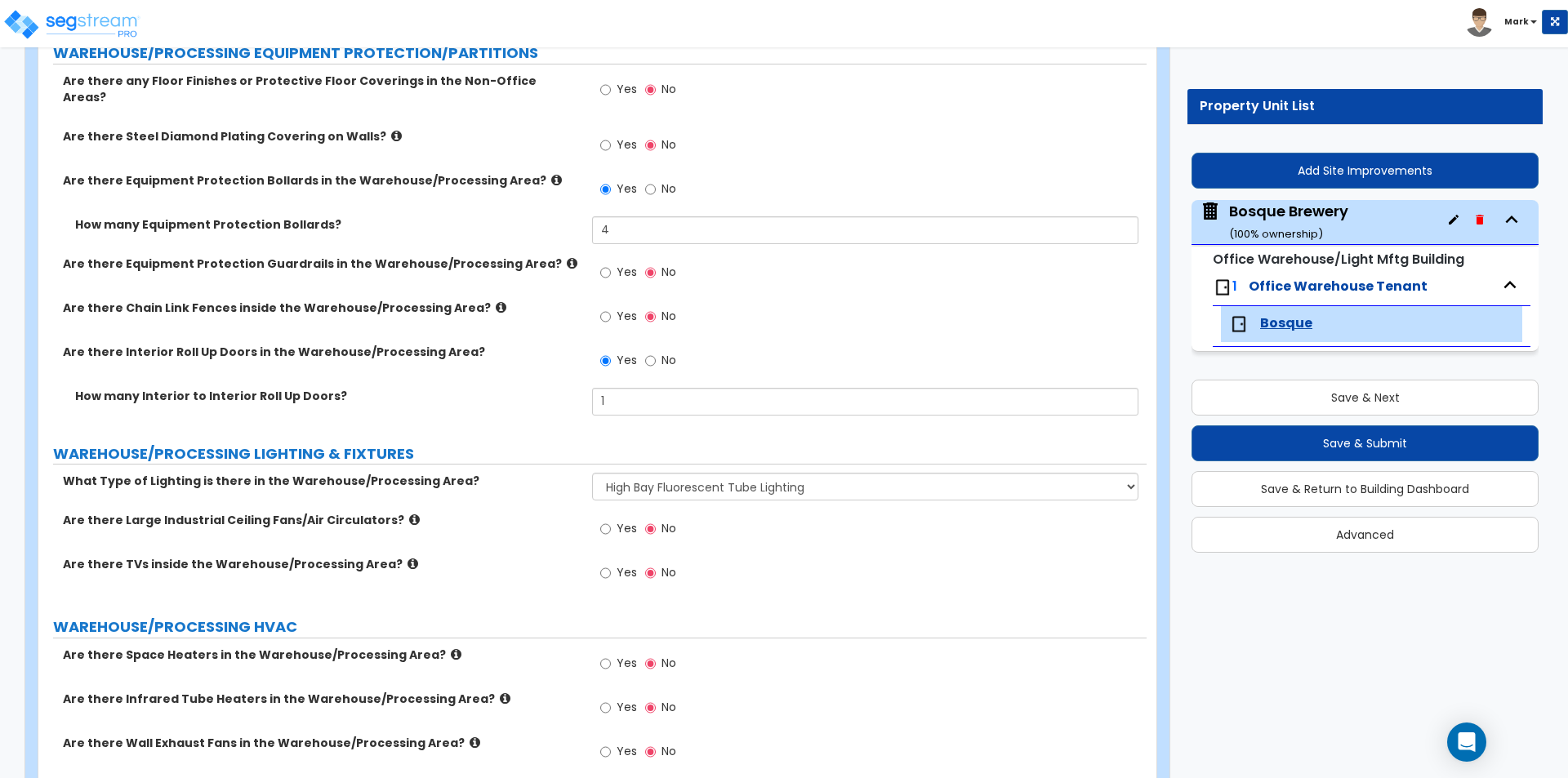
click at [553, 556] on label "Are there TVs inside the Warehouse/Processing Area?" at bounding box center [321, 564] width 517 height 16
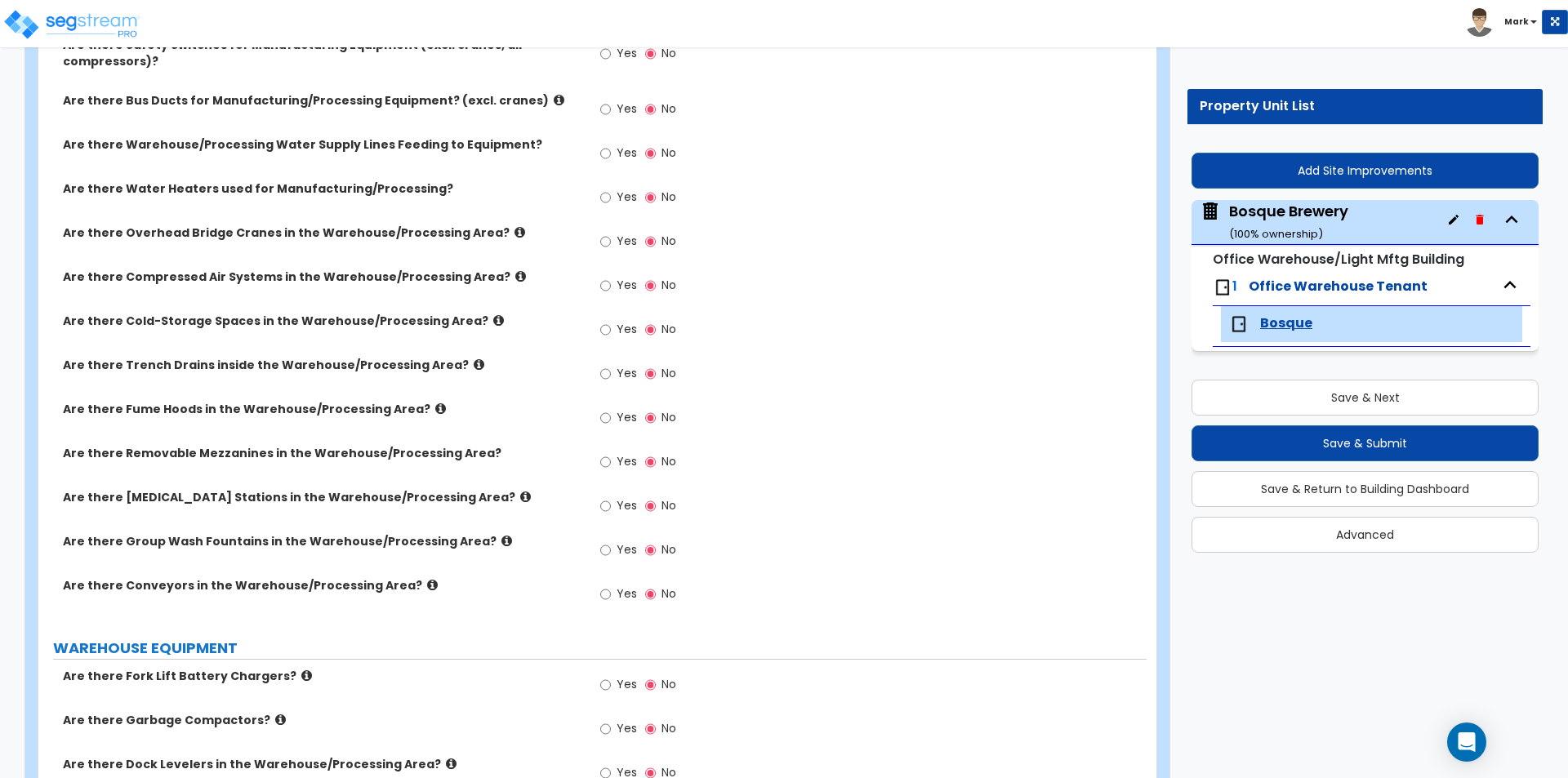
scroll to position [2157, 0]
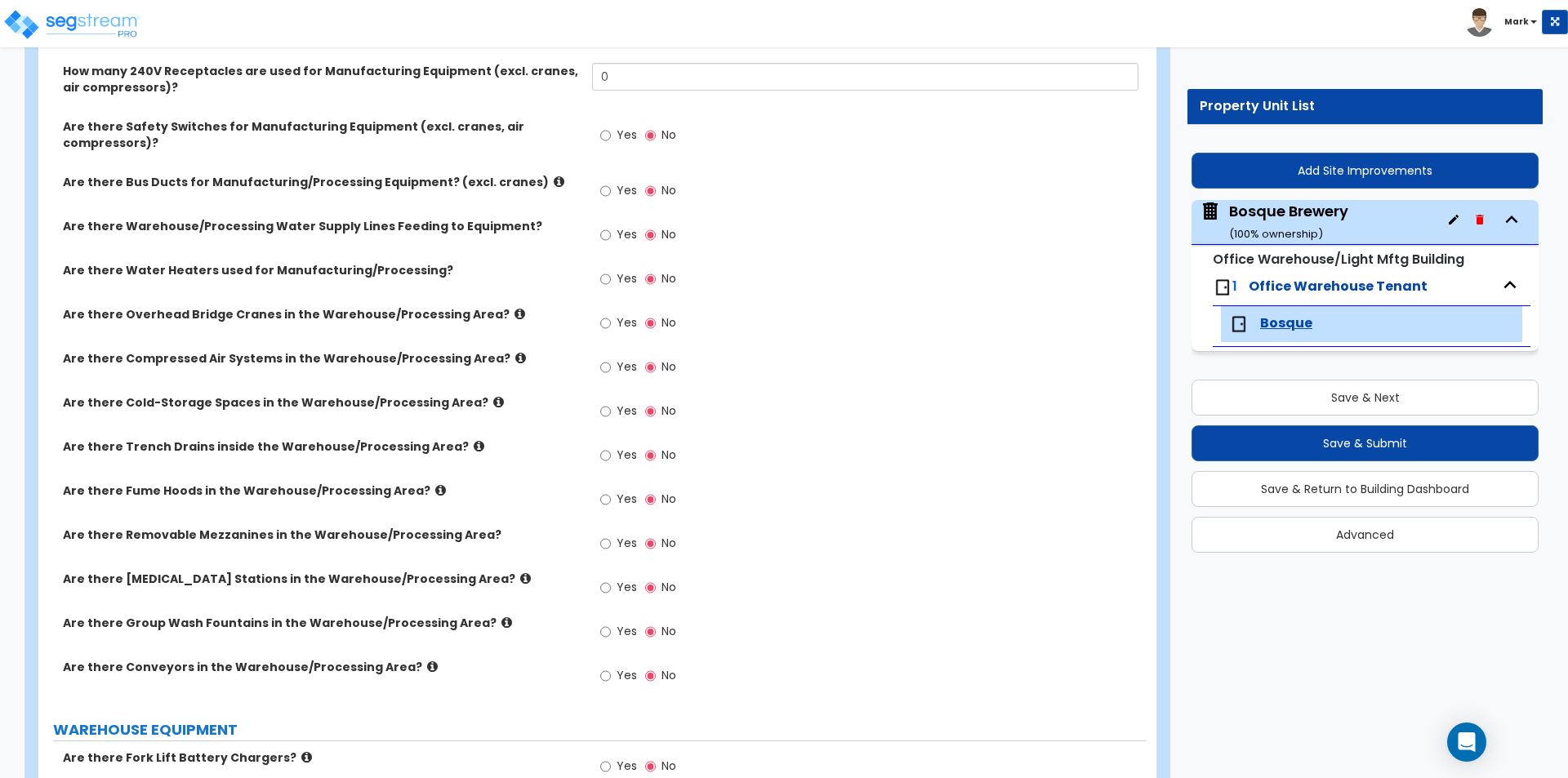
click at [617, 405] on span "Yes" at bounding box center [626, 411] width 21 height 16
click at [611, 405] on input "Yes" at bounding box center [605, 412] width 11 height 18
radio input "true"
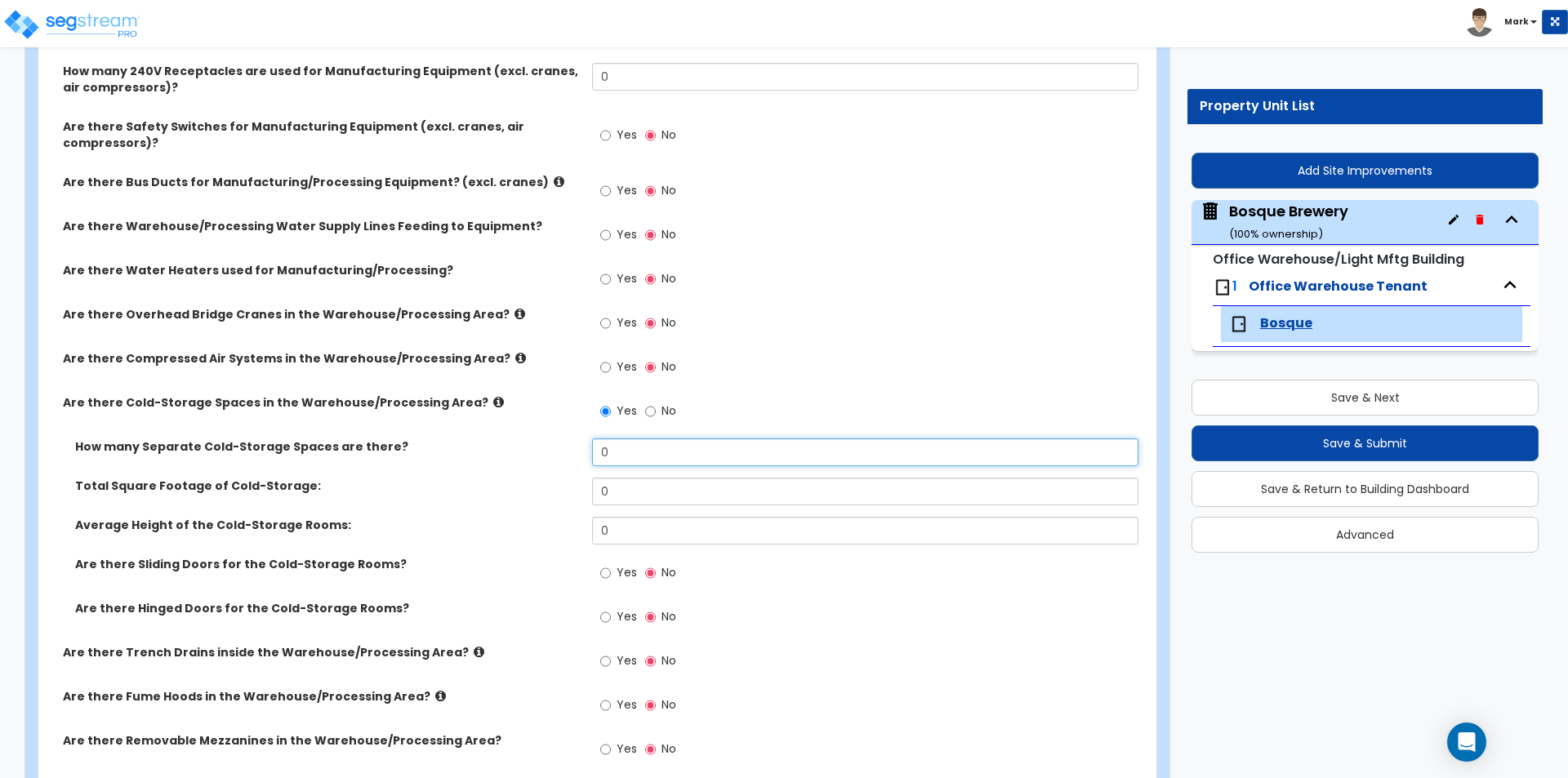
click at [625, 449] on input "0" at bounding box center [865, 453] width 546 height 28
type input "1"
click at [622, 486] on input "0" at bounding box center [865, 491] width 546 height 28
type input "1"
type input "200"
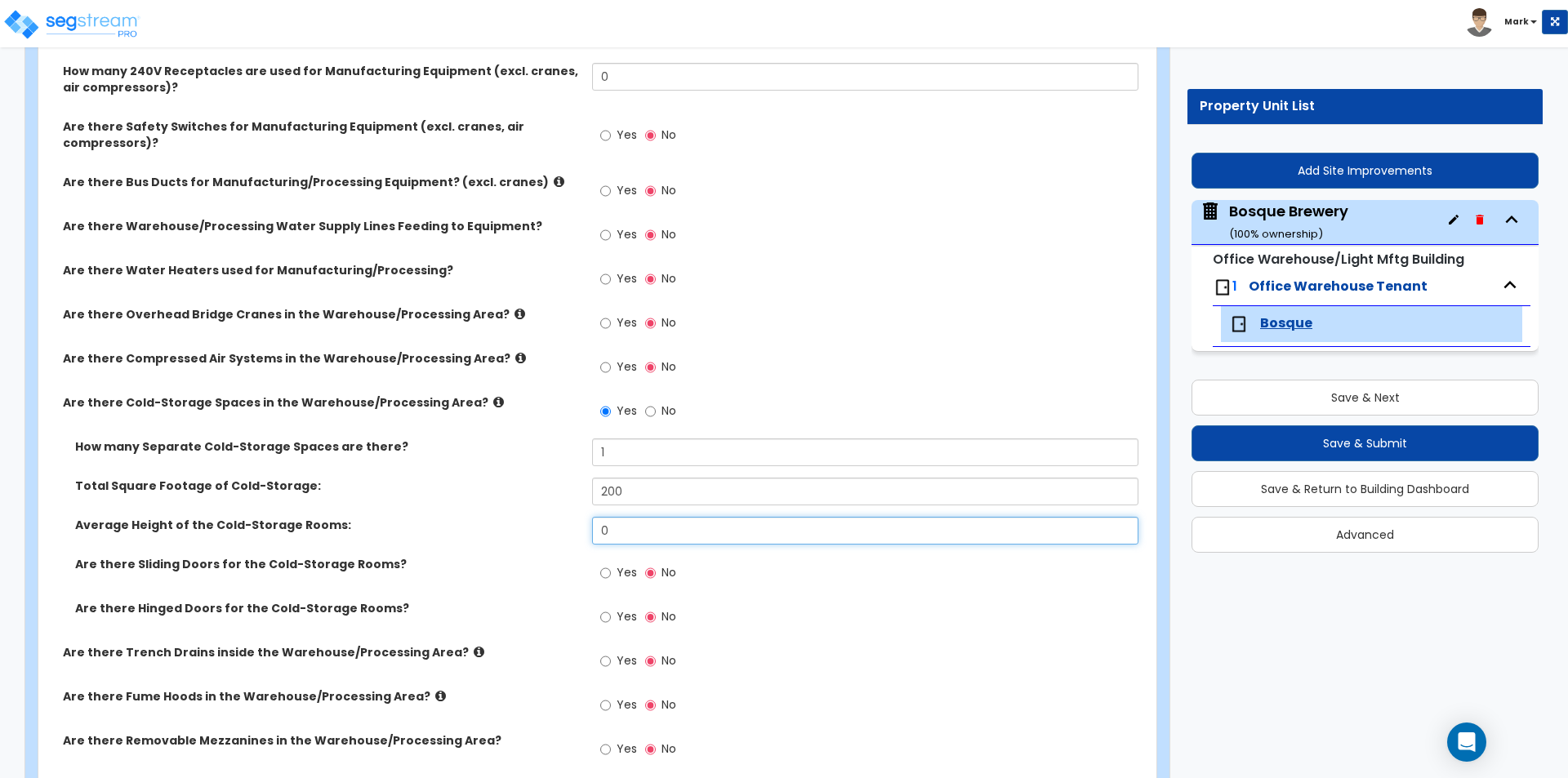
click at [661, 530] on input "0" at bounding box center [865, 531] width 546 height 28
type input "15"
click at [565, 469] on div "How many Separate Cold-Storage Spaces are there? 1" at bounding box center [593, 458] width 1108 height 39
click at [1317, 223] on div "Bosque Brewery ( 100 % ownership)" at bounding box center [1288, 221] width 119 height 42
select select "7"
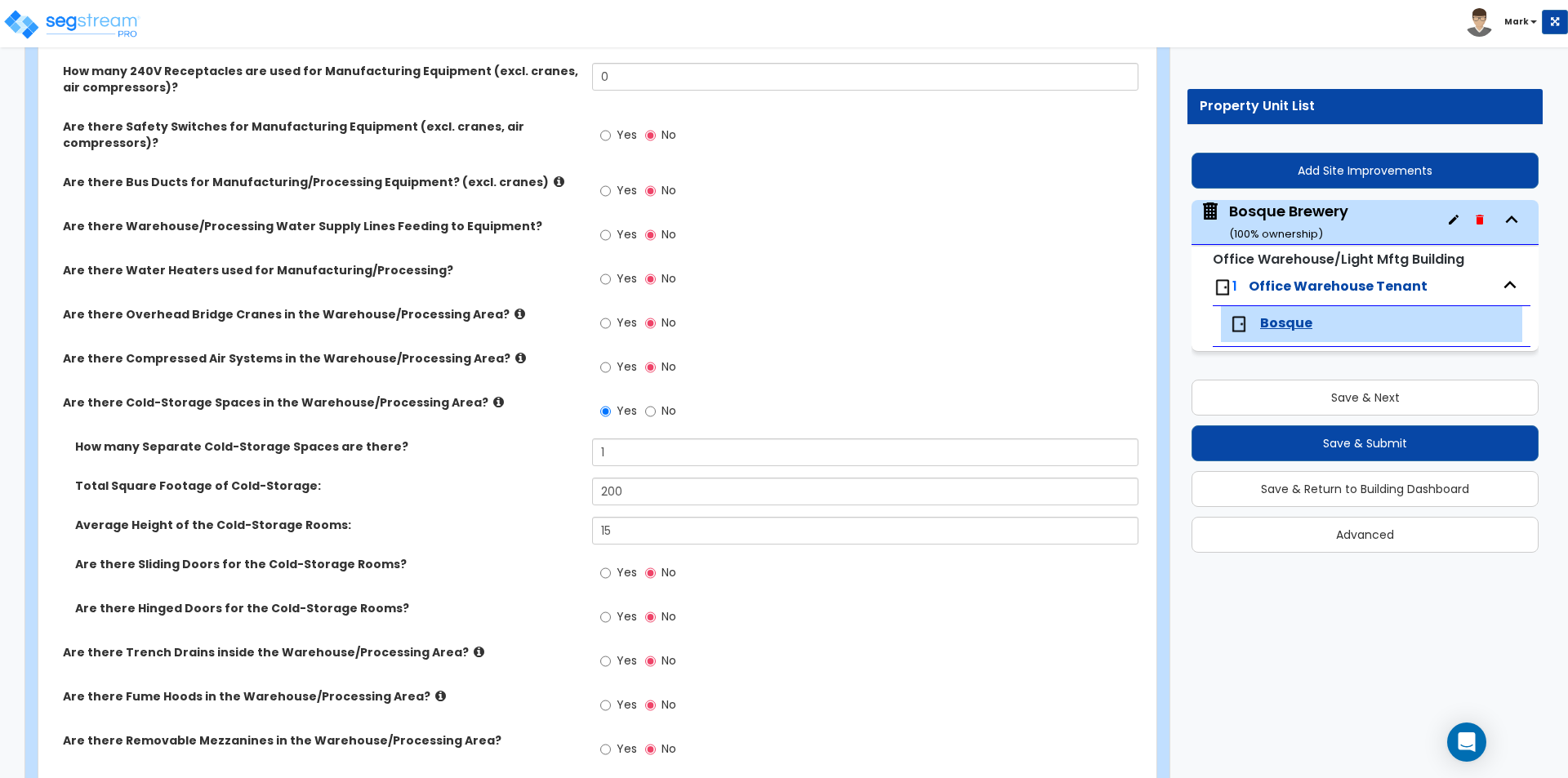
select select "1"
select select "6"
select select "1"
select select "5"
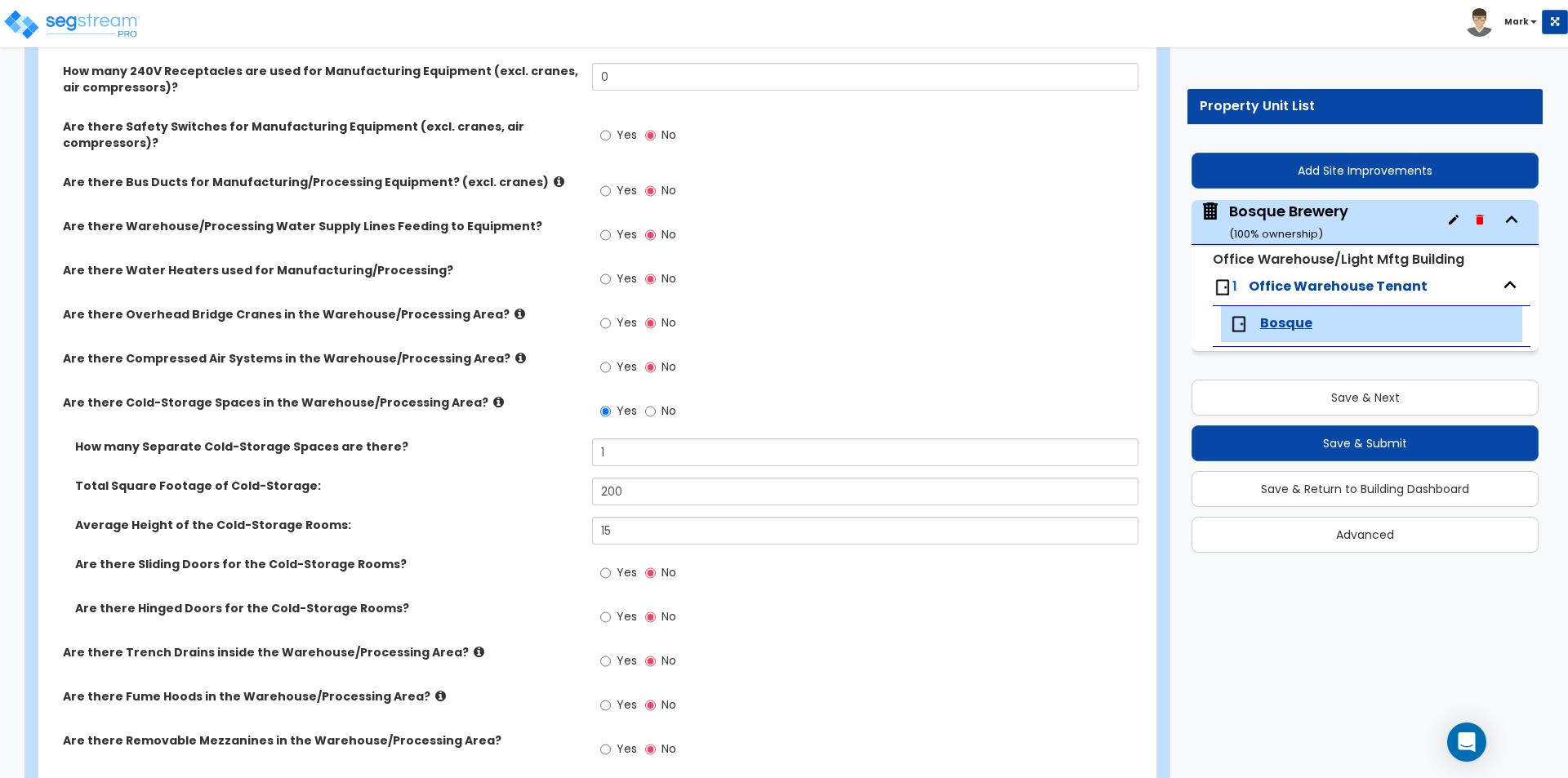
select select "4"
select select "2"
select select "5"
select select "2"
select select "3"
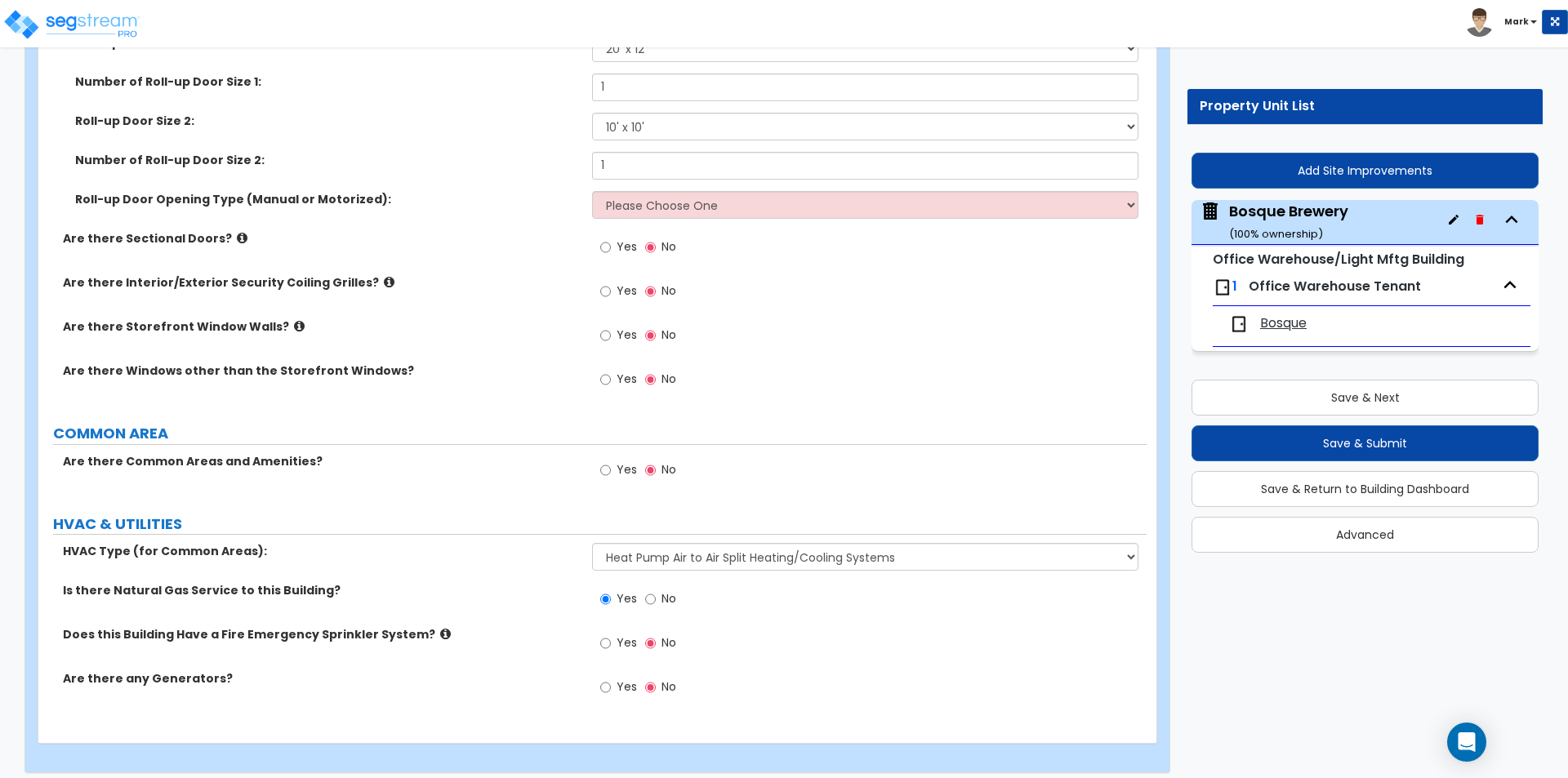
scroll to position [1796, 0]
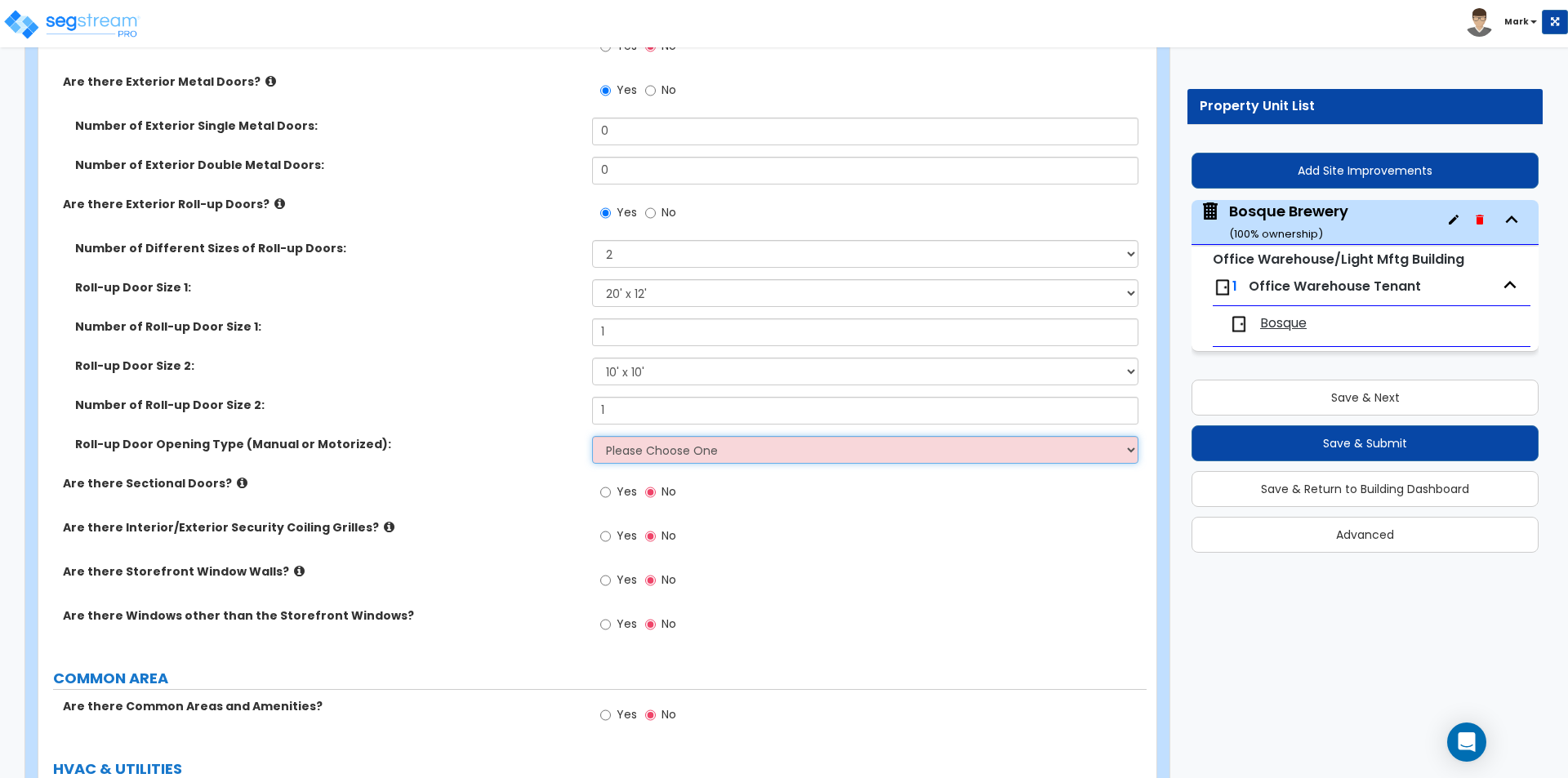
click at [699, 449] on select "Please Choose One All Manual All Motorized Some are Motorized" at bounding box center [865, 450] width 546 height 28
select select "1"
click at [592, 436] on select "Please Choose One All Manual All Motorized Some are Motorized" at bounding box center [865, 450] width 546 height 28
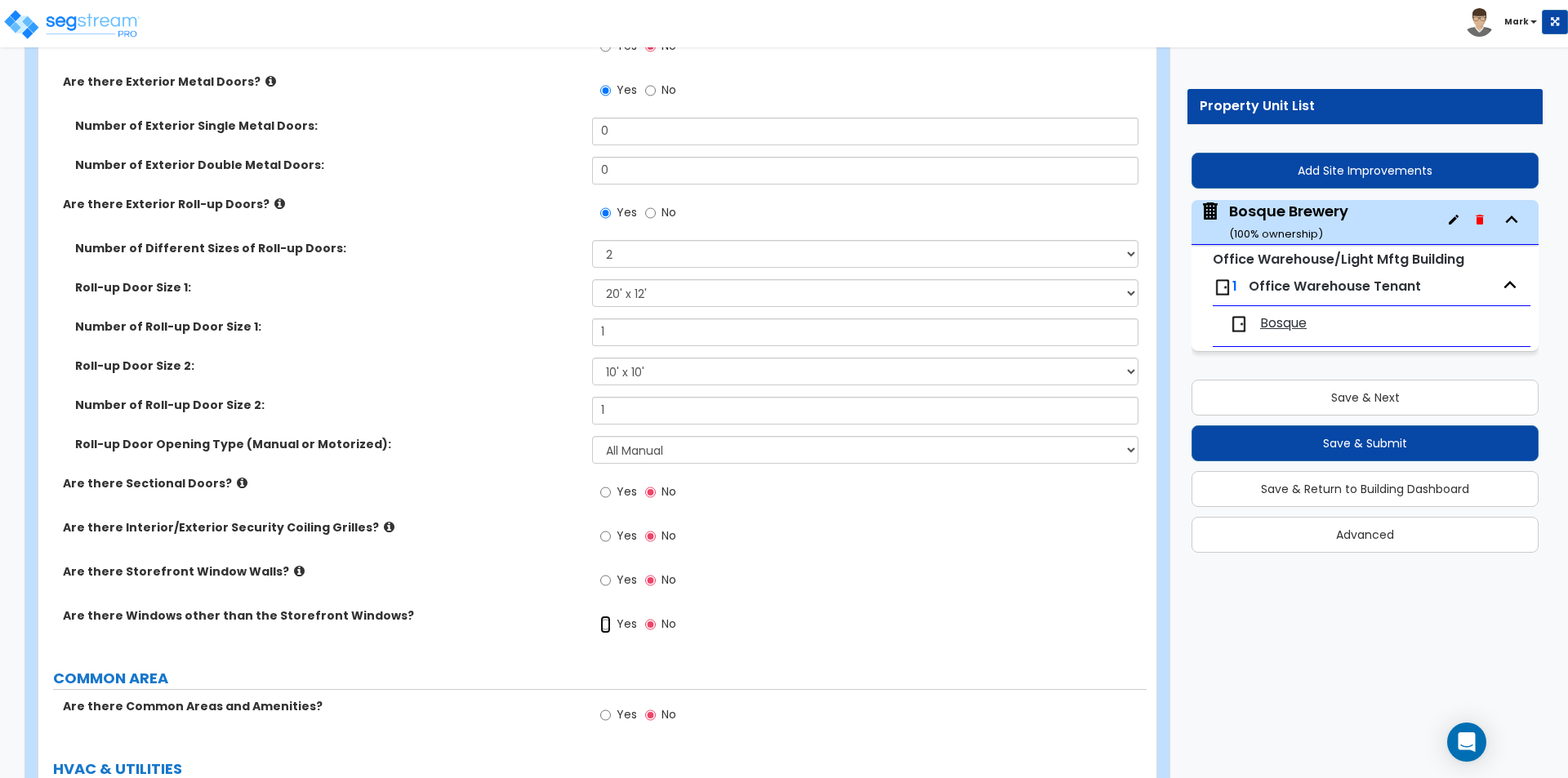
click at [606, 620] on input "Yes" at bounding box center [605, 624] width 11 height 18
radio input "true"
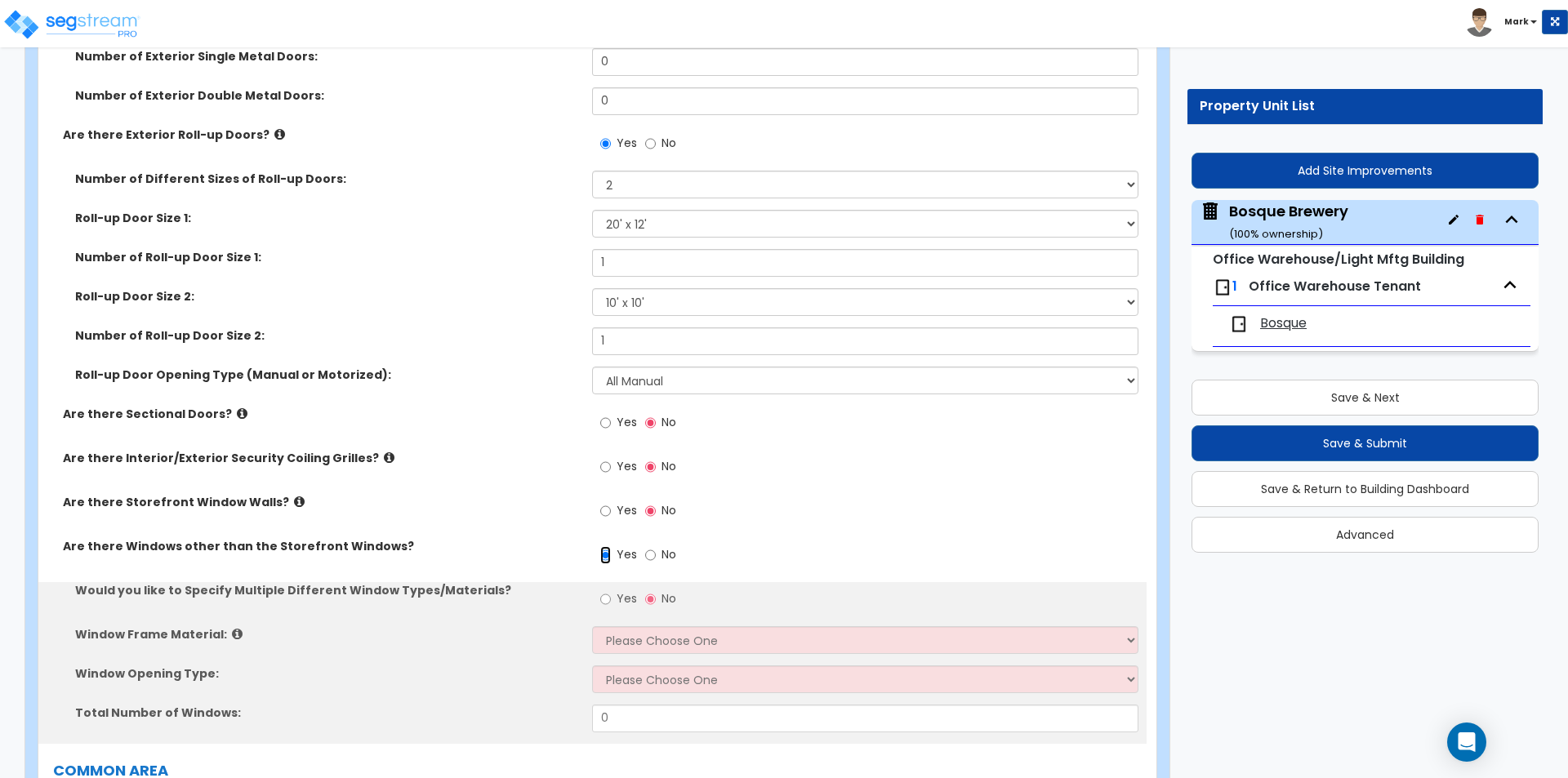
scroll to position [1959, 0]
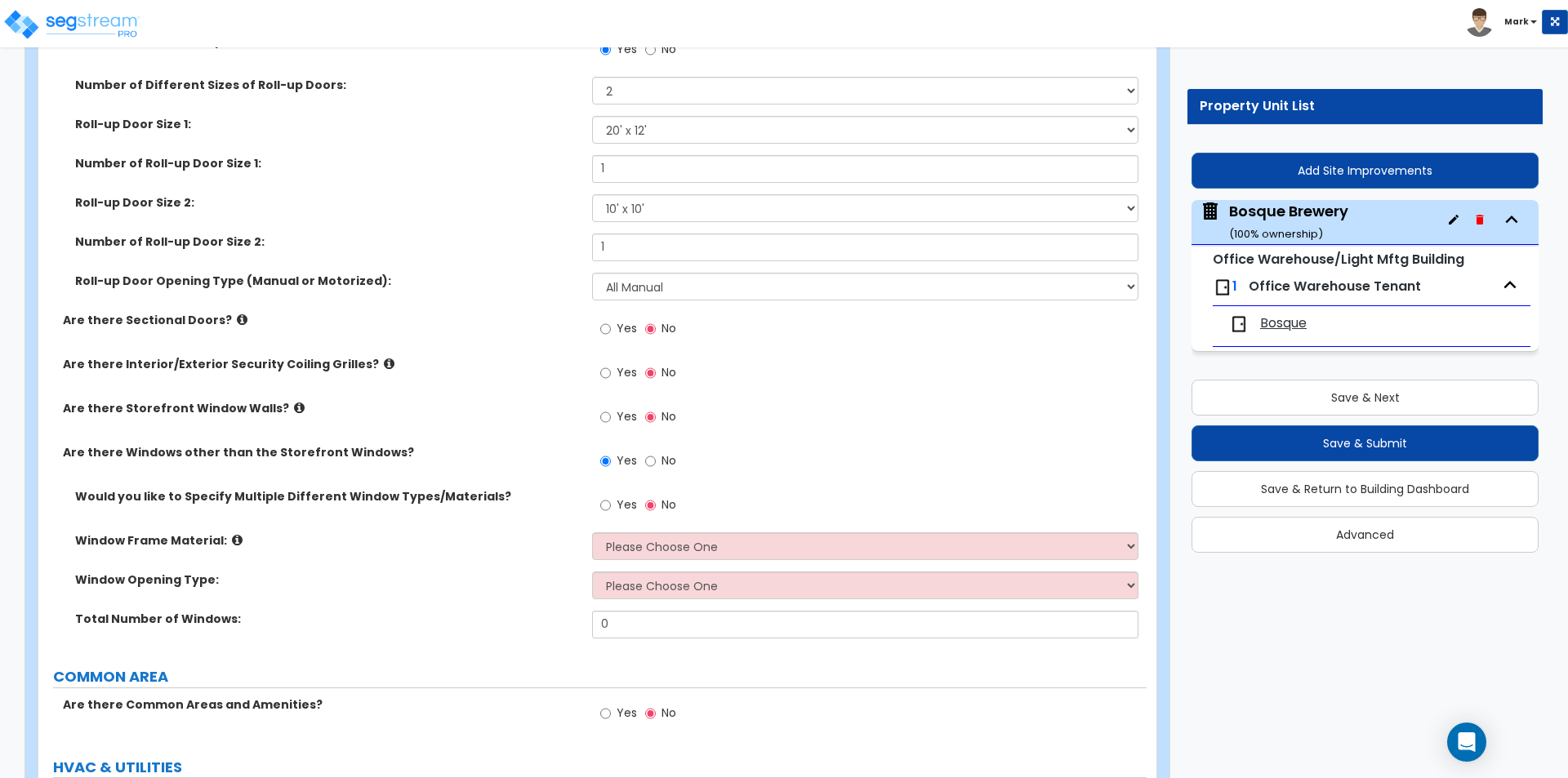
click at [614, 504] on label "Yes" at bounding box center [618, 507] width 37 height 28
click at [611, 504] on input "Yes" at bounding box center [605, 505] width 11 height 18
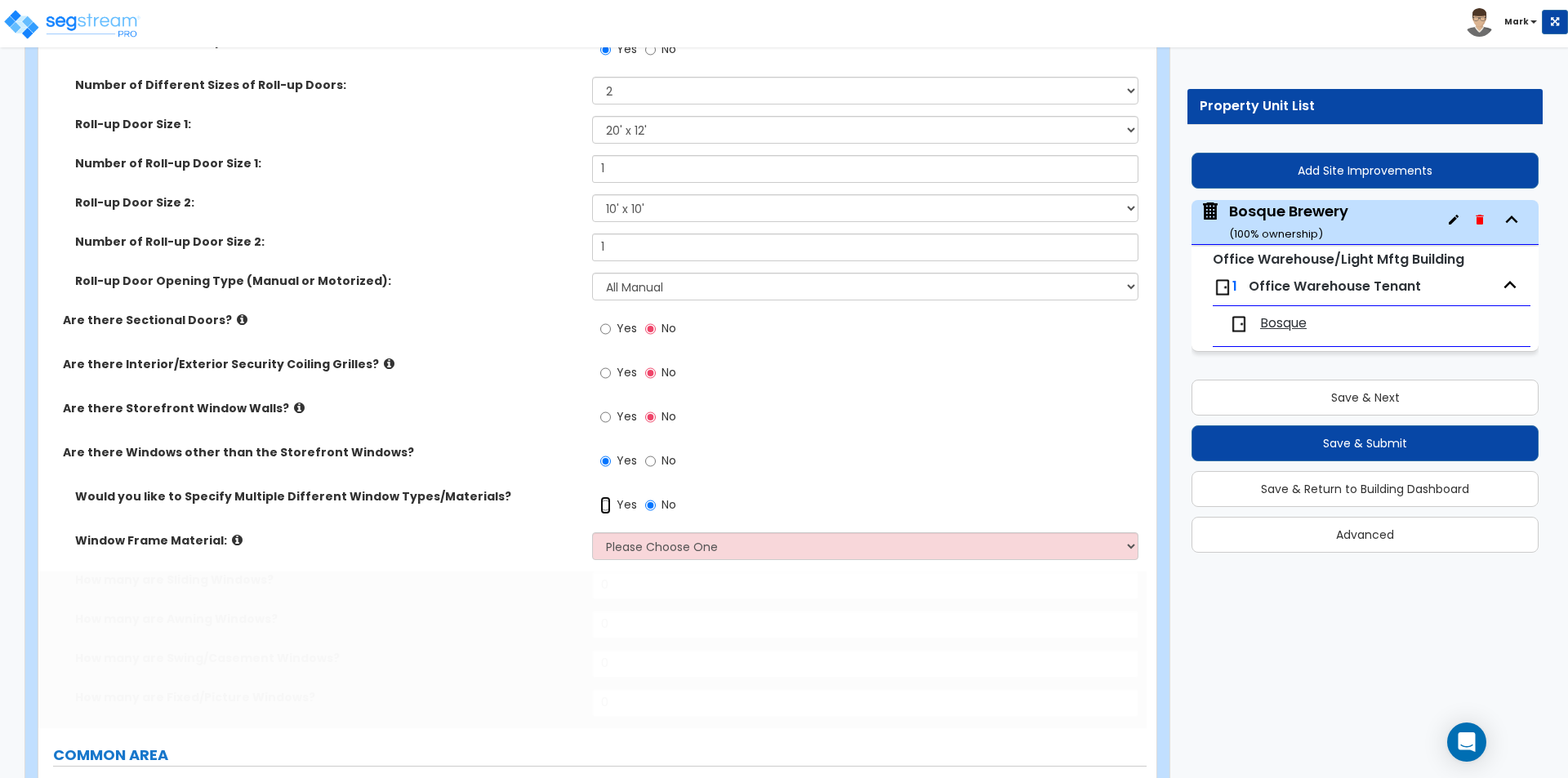
radio input "true"
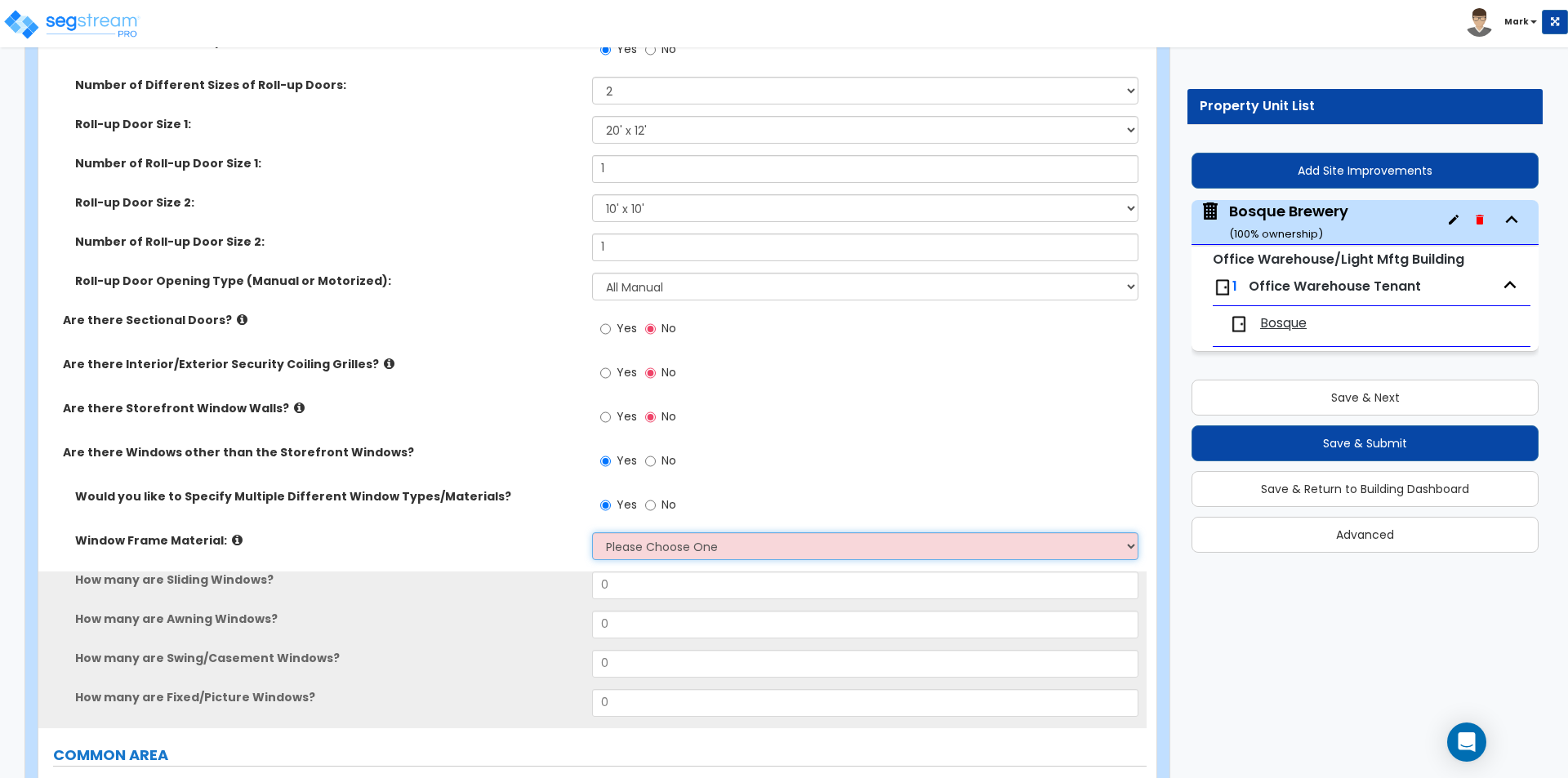
click at [629, 541] on select "Please Choose One Vinyl Aluminum Wood" at bounding box center [865, 546] width 546 height 28
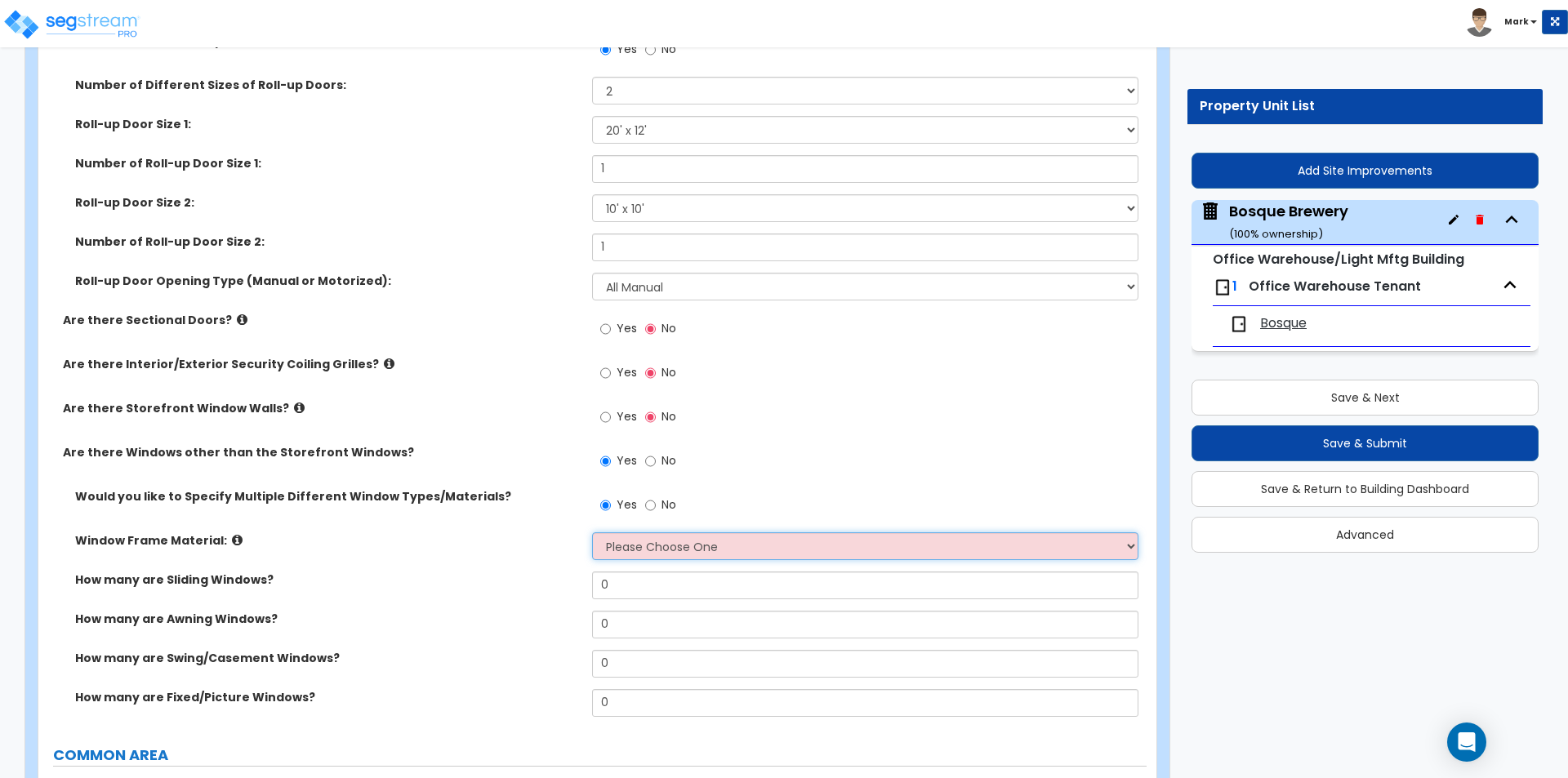
select select "2"
click at [592, 532] on select "Please Choose One Vinyl Aluminum Wood" at bounding box center [865, 546] width 546 height 28
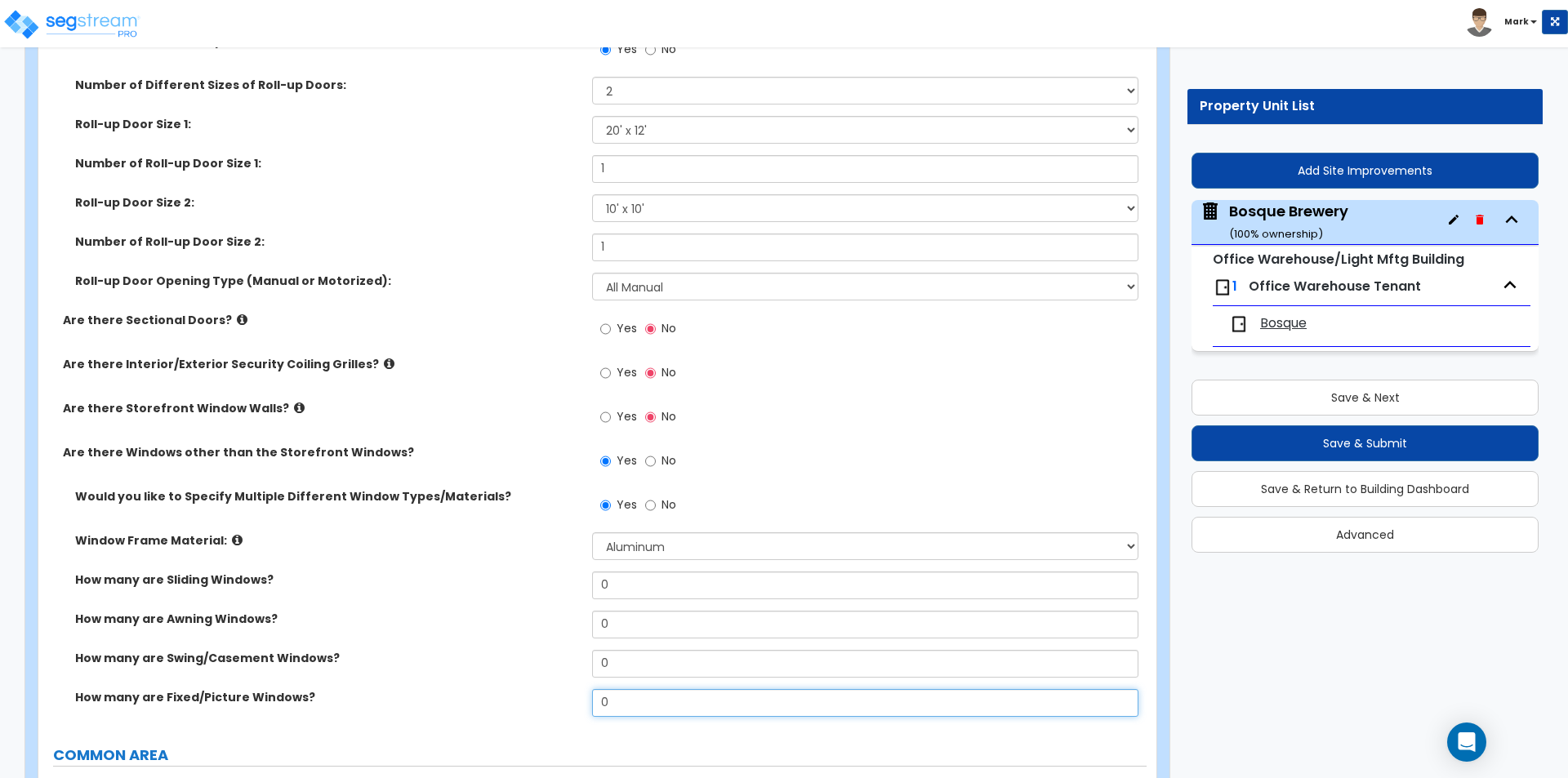
click at [634, 701] on input "0" at bounding box center [865, 703] width 546 height 28
type input "20"
click at [547, 643] on div "How many are Awning Windows? 0" at bounding box center [593, 630] width 1108 height 39
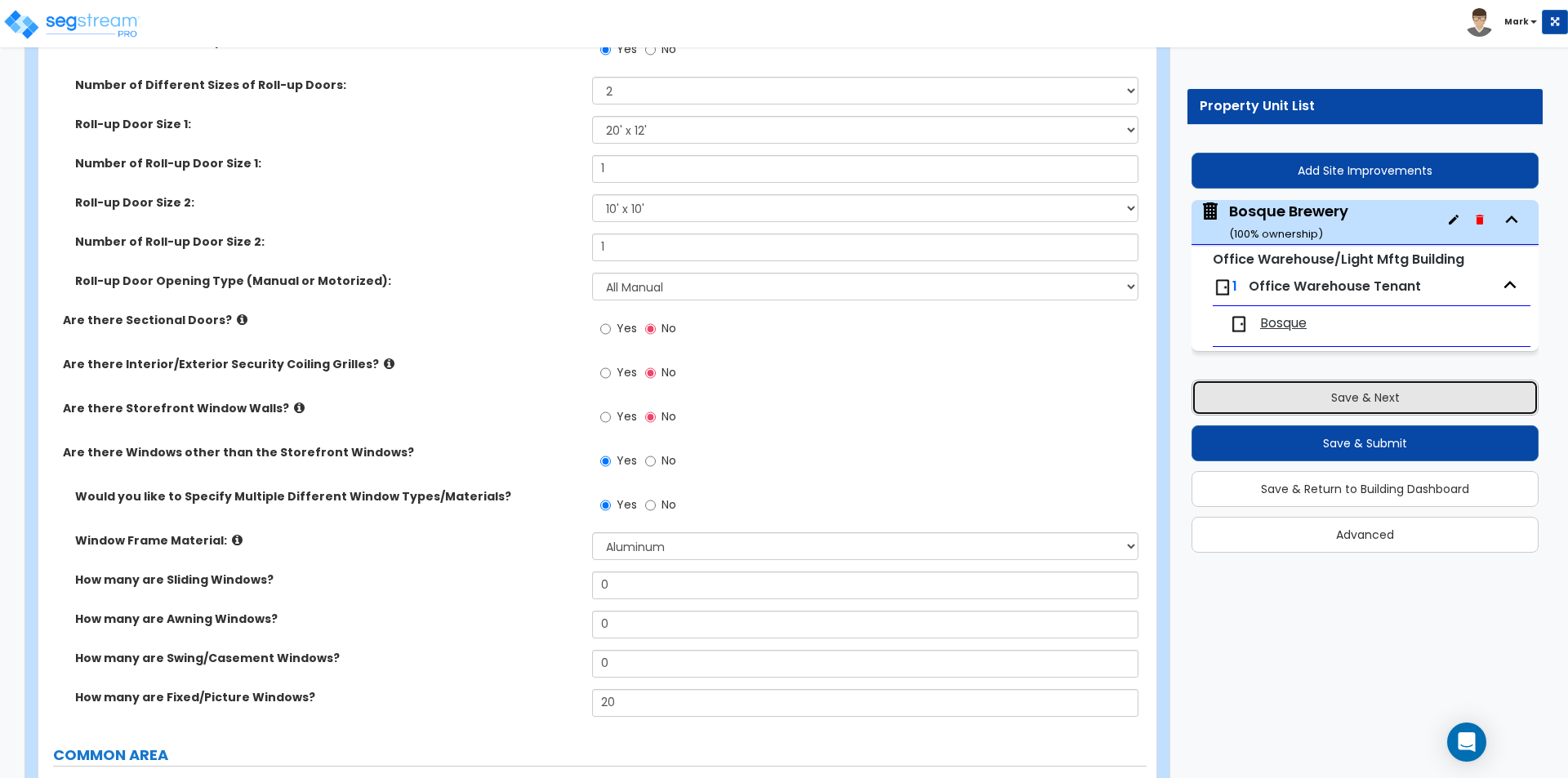
click at [1265, 396] on button "Save & Next" at bounding box center [1365, 398] width 347 height 36
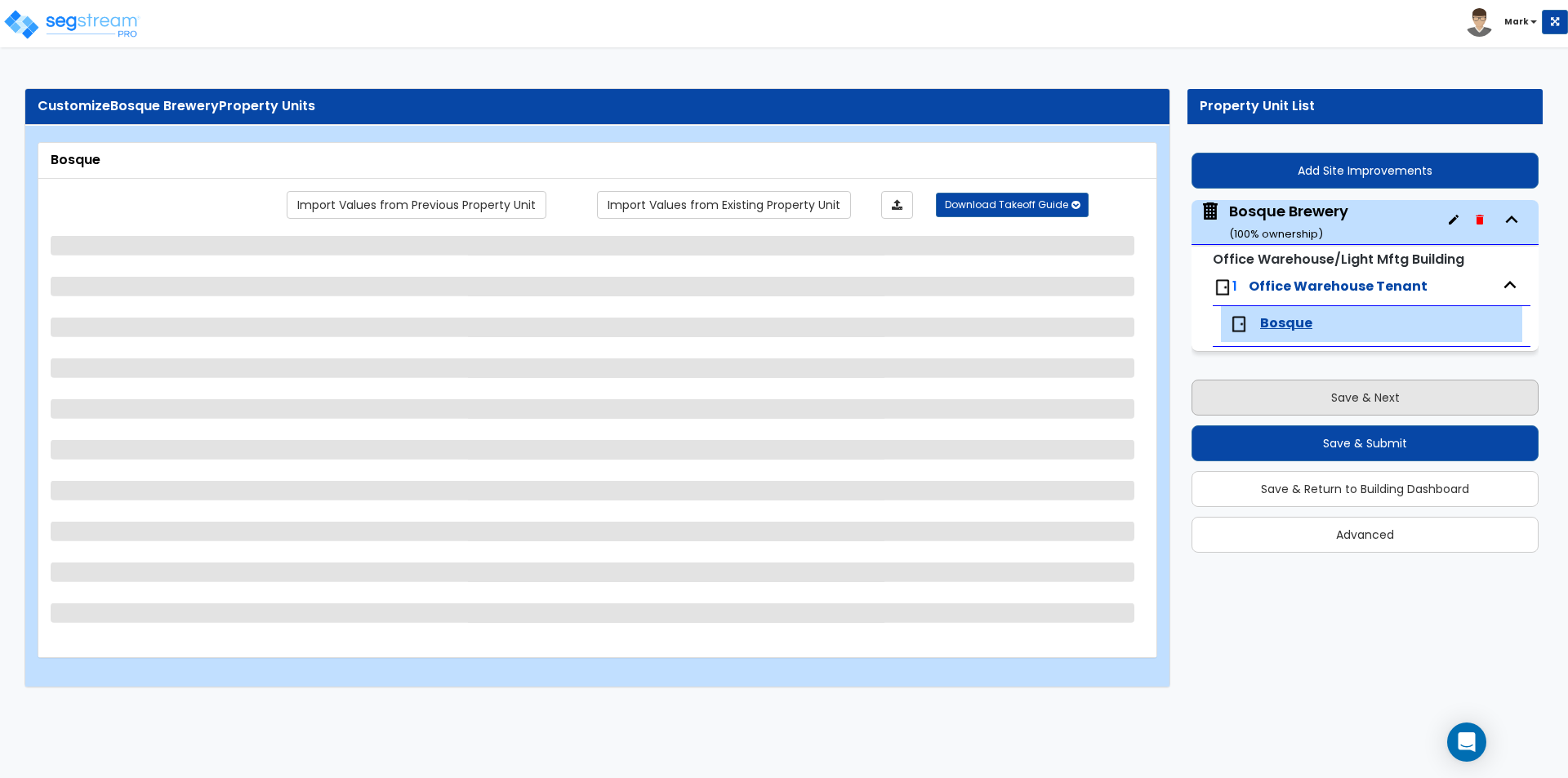
scroll to position [0, 0]
select select "3"
select select "2"
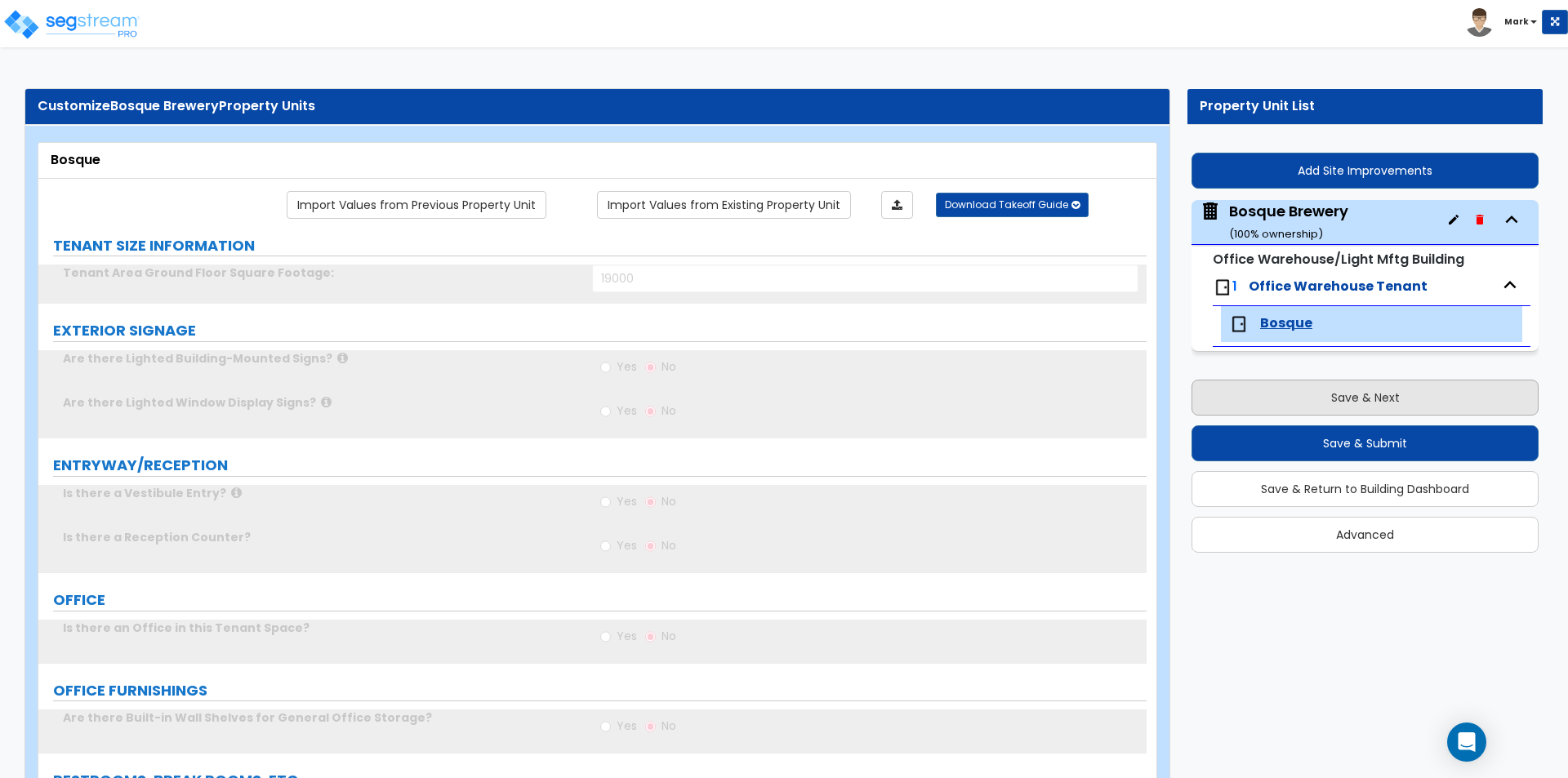
radio input "true"
type input "1"
type input "100"
select select "2"
type input "7"
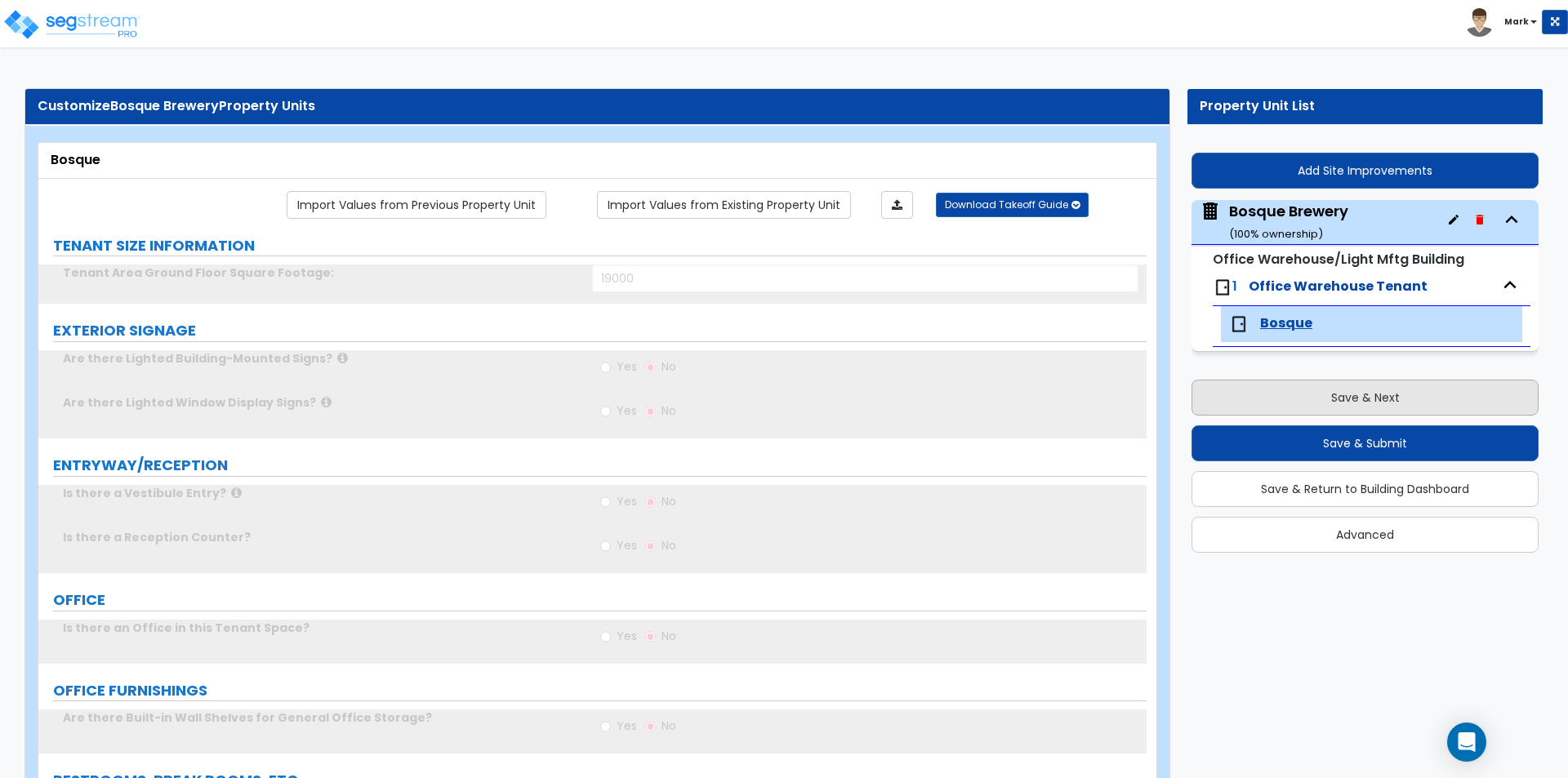
type input "5"
type input "1"
select select "1"
radio input "true"
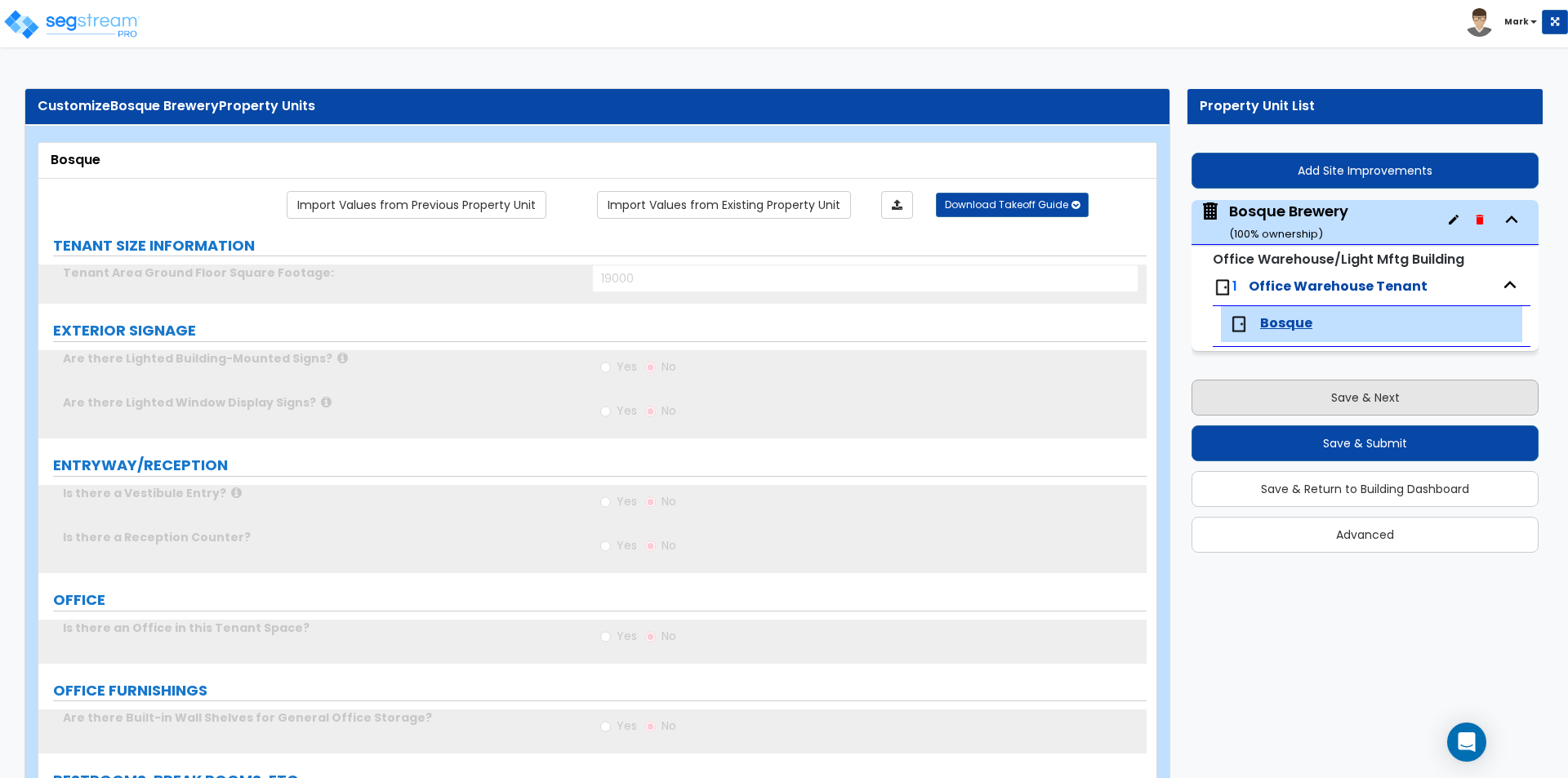
type input "1"
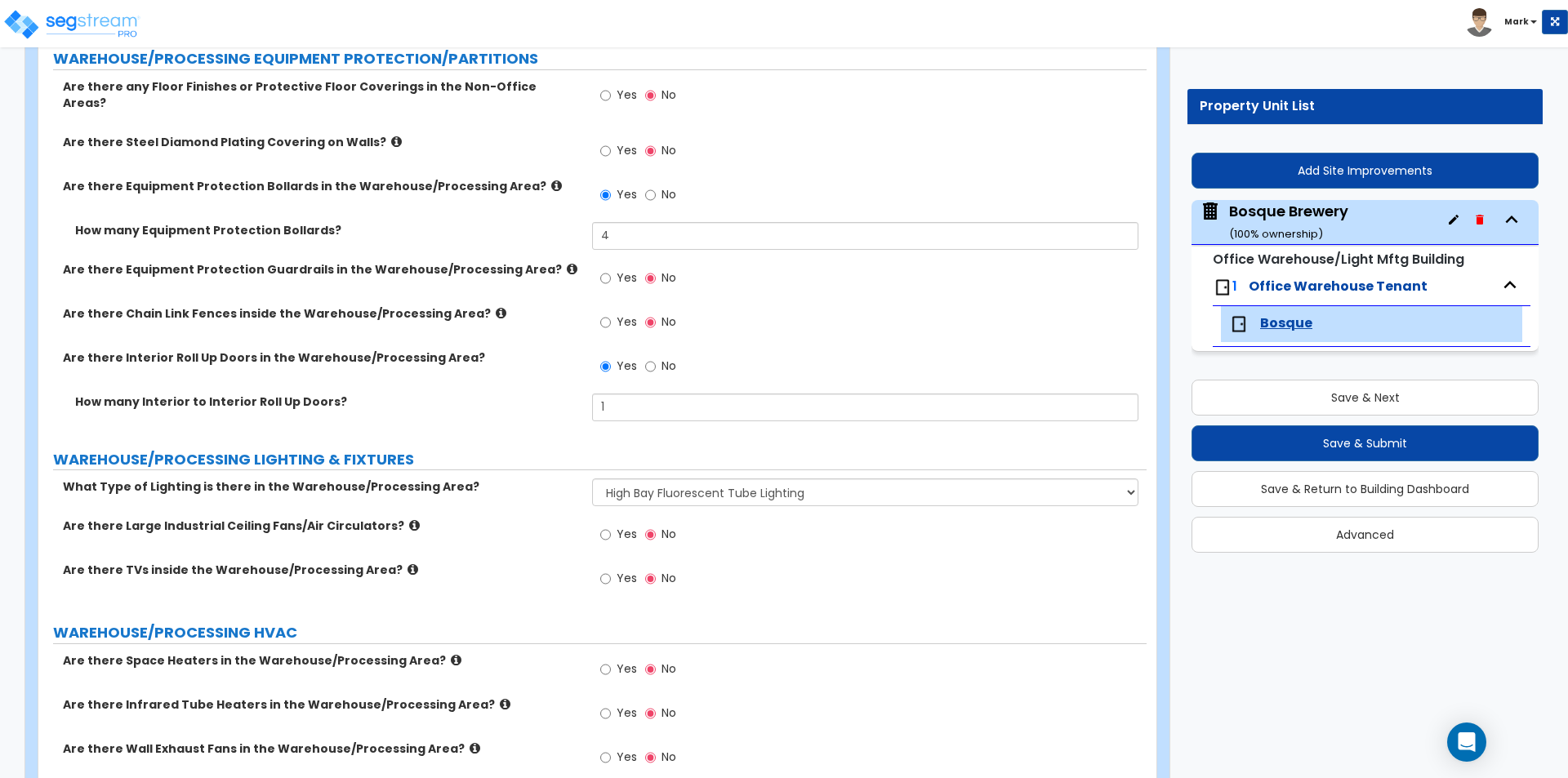
scroll to position [3183, 0]
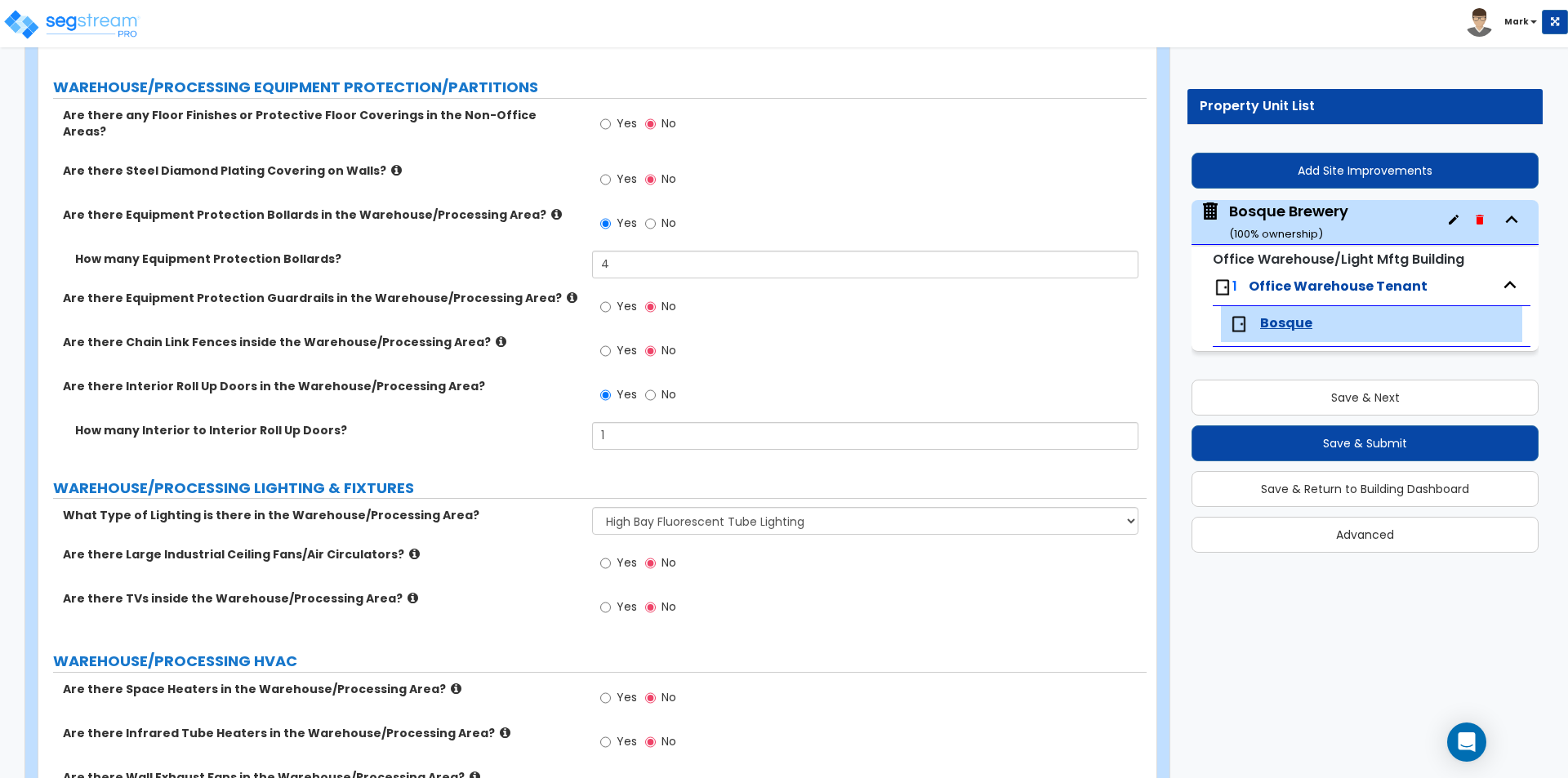
click at [1281, 217] on div "Bosque Brewery ( 100 % ownership)" at bounding box center [1288, 221] width 119 height 42
select select "7"
select select "1"
select select "6"
select select "1"
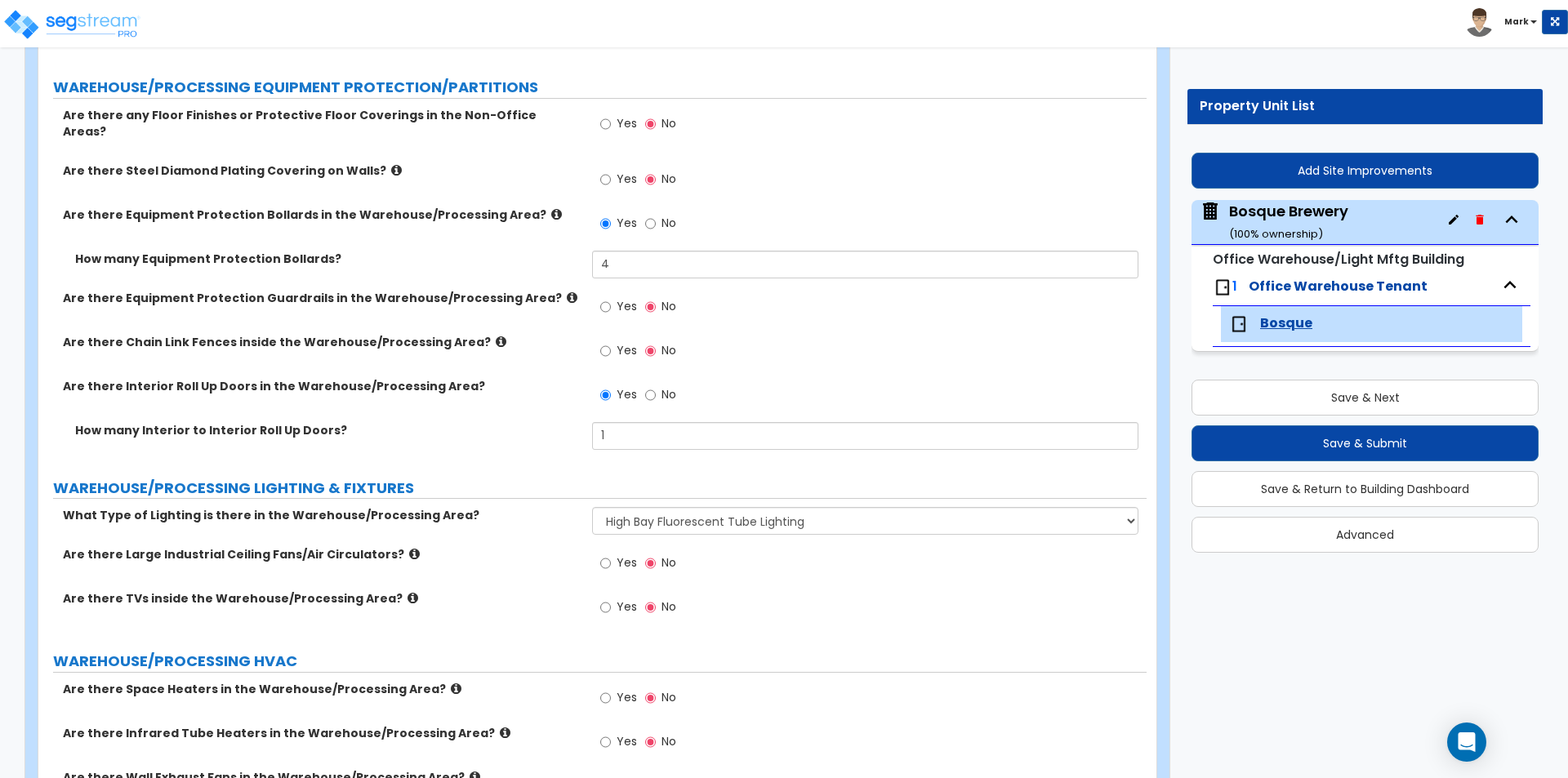
select select "1"
select select "5"
select select "4"
select select "2"
select select "5"
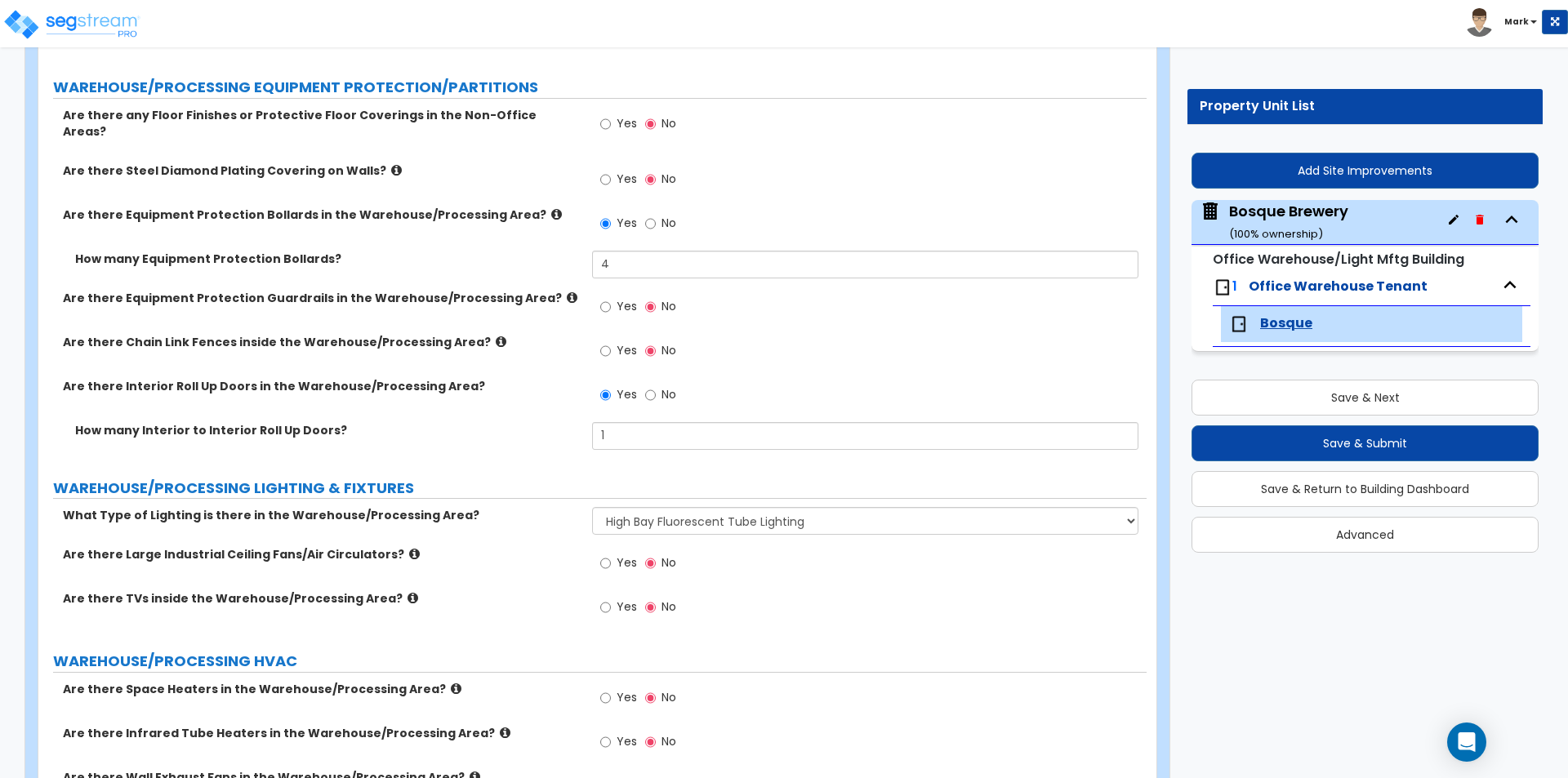
select select "2"
select select "1"
select select "2"
select select "3"
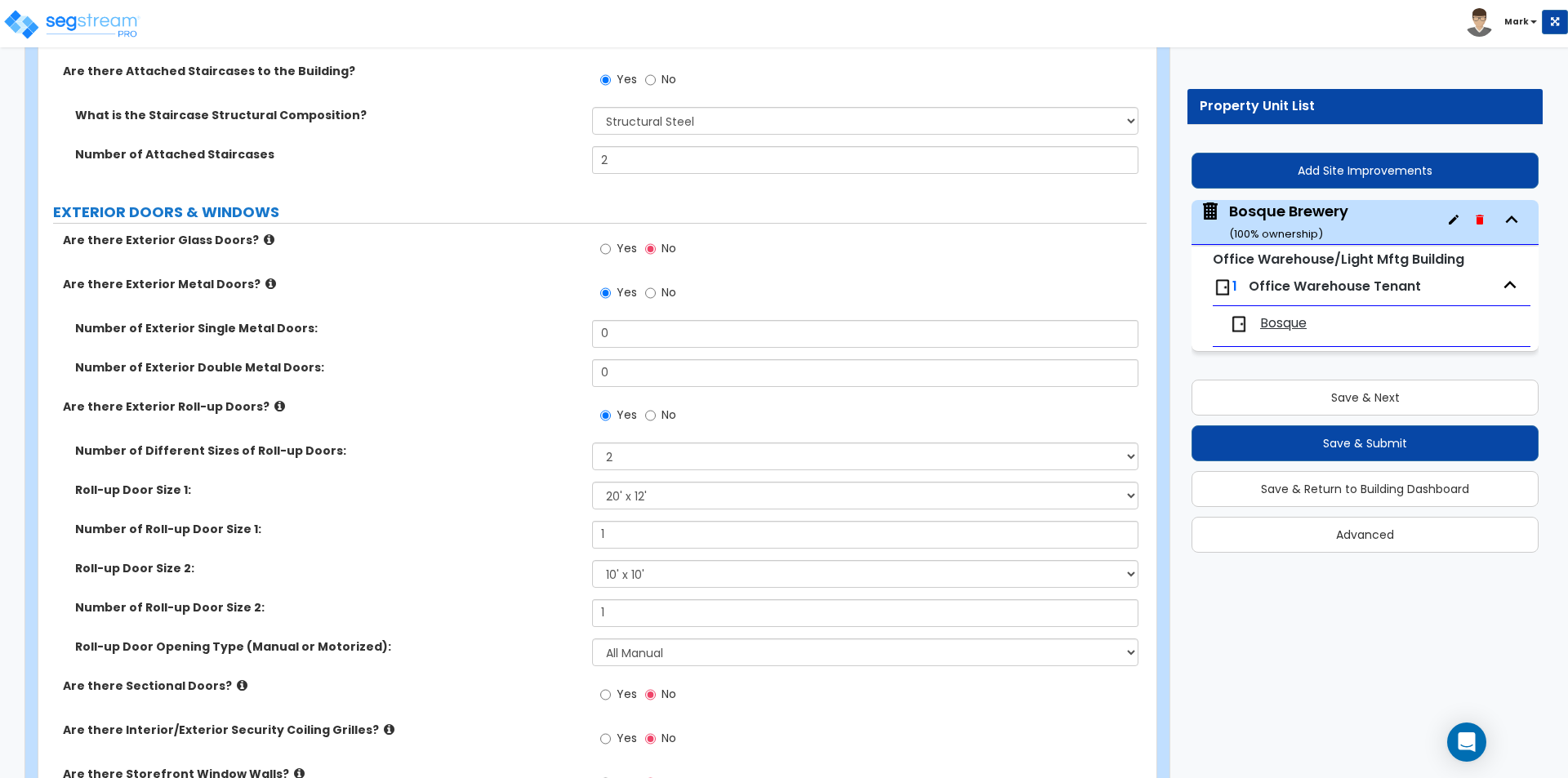
scroll to position [1632, 0]
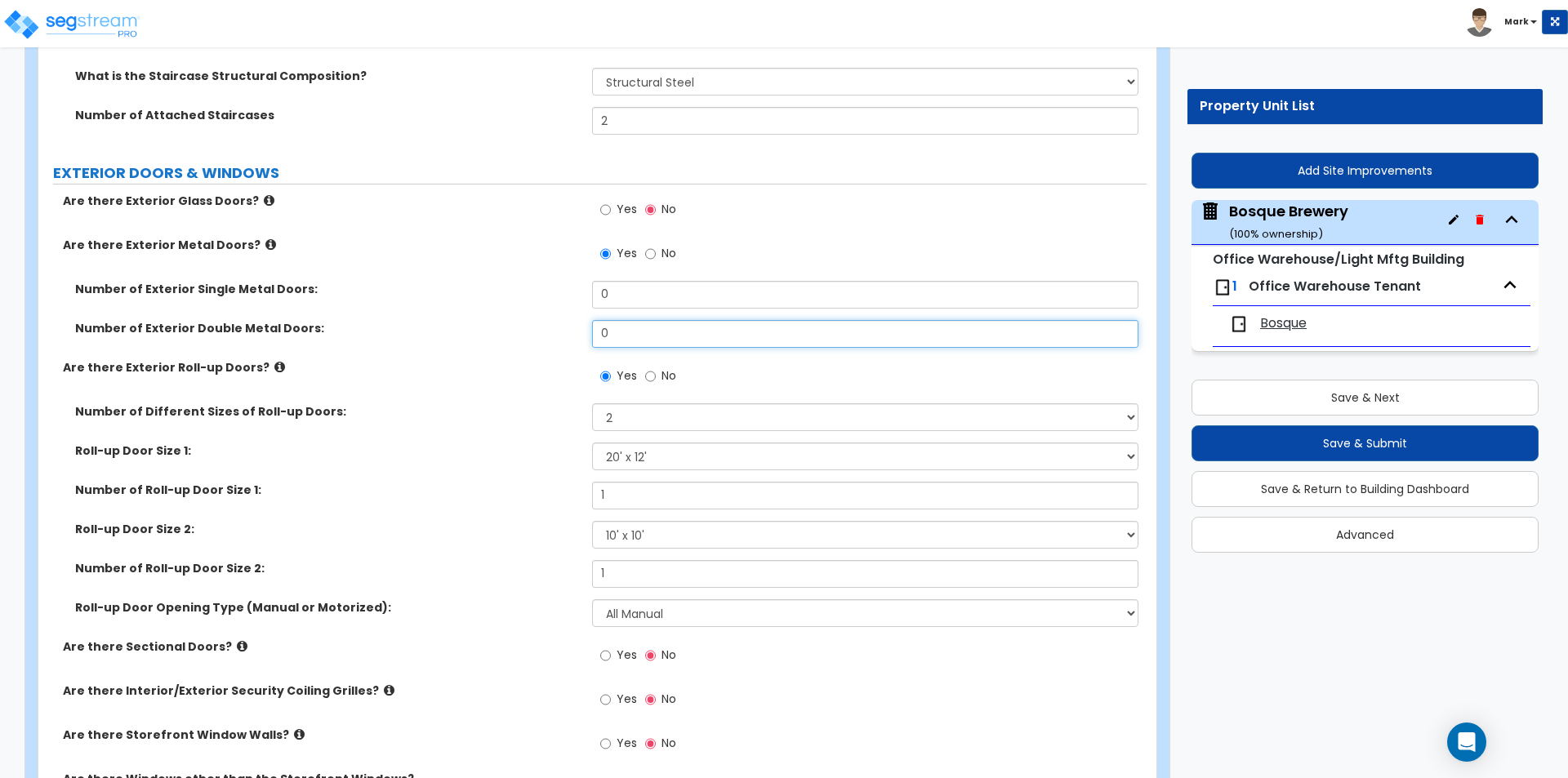
click at [629, 334] on input "0" at bounding box center [865, 334] width 546 height 28
type input "1"
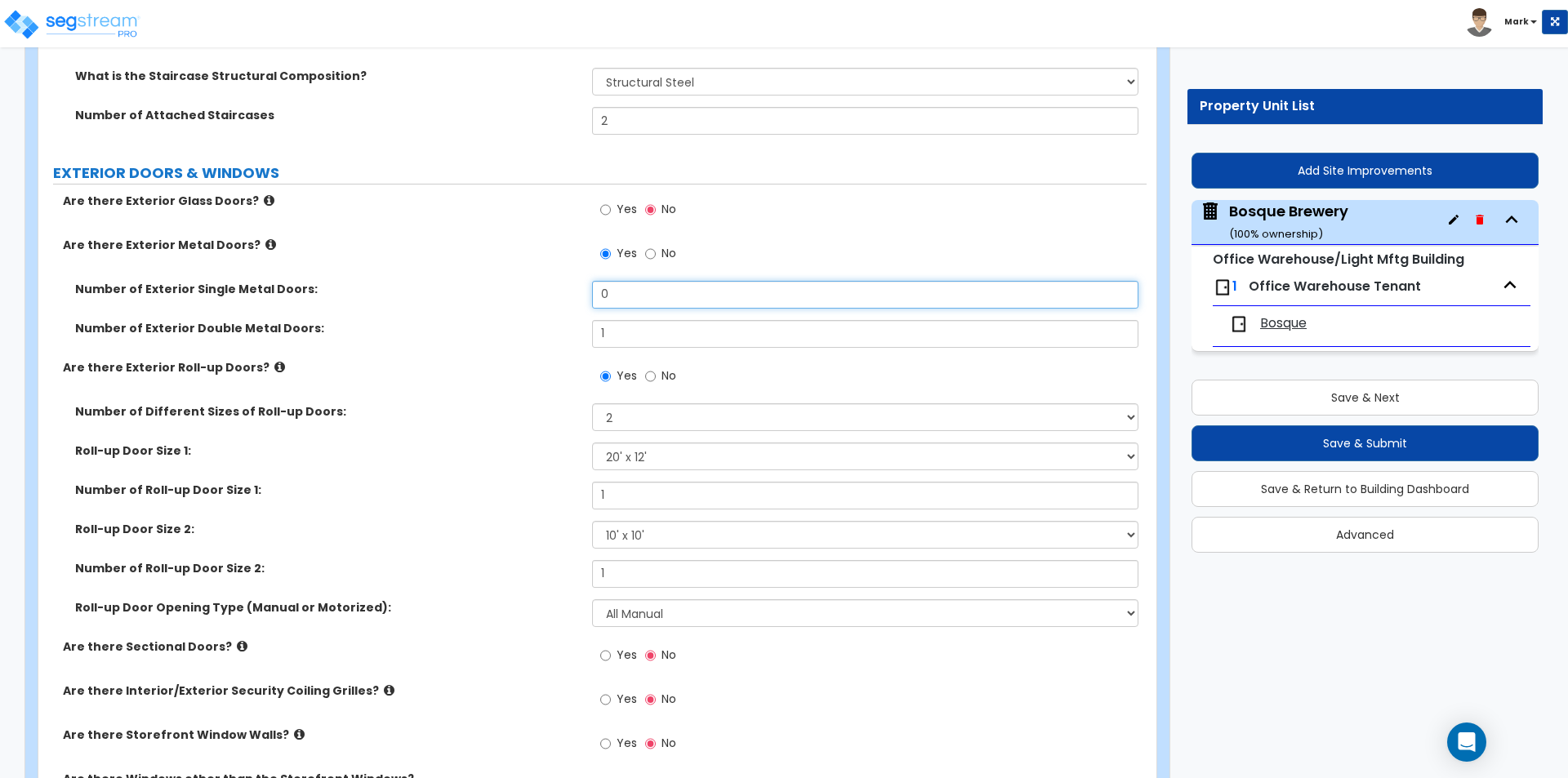
click at [622, 289] on input "0" at bounding box center [865, 295] width 546 height 28
type input "6"
click at [472, 352] on div "Number of Exterior Double Metal Doors: 1" at bounding box center [593, 339] width 1108 height 39
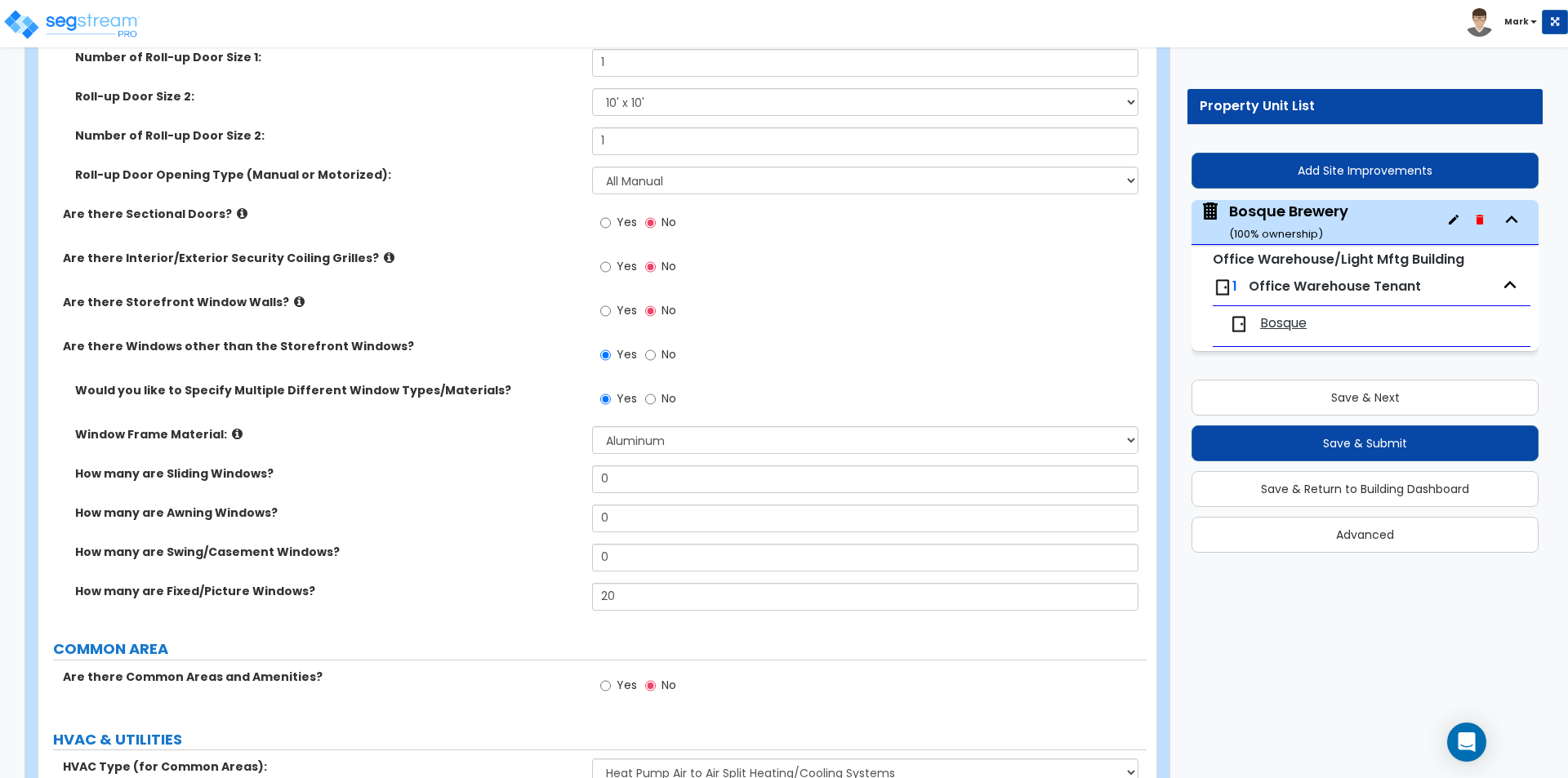
scroll to position [2292, 0]
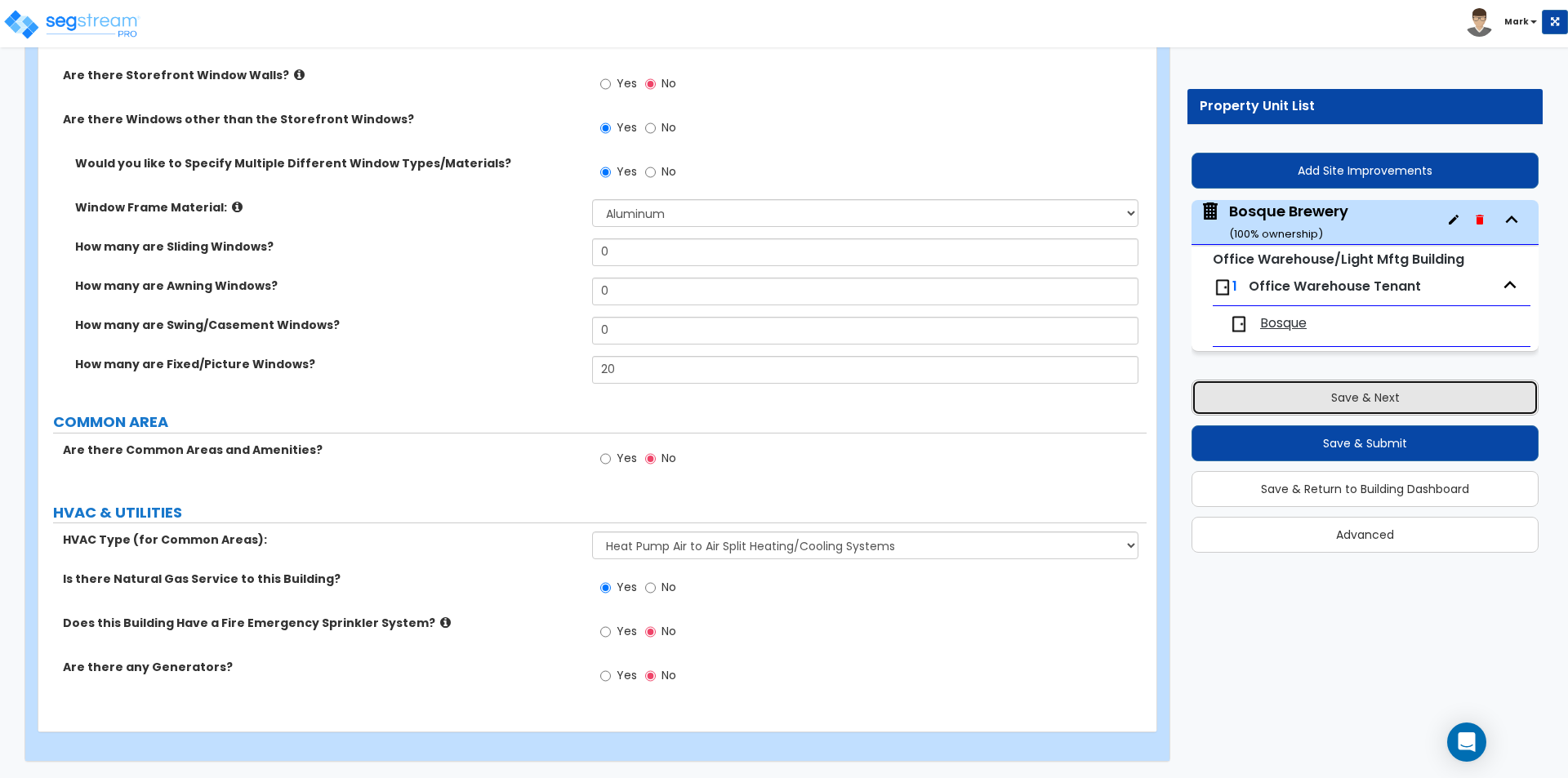
click at [1323, 391] on button "Save & Next" at bounding box center [1365, 398] width 347 height 36
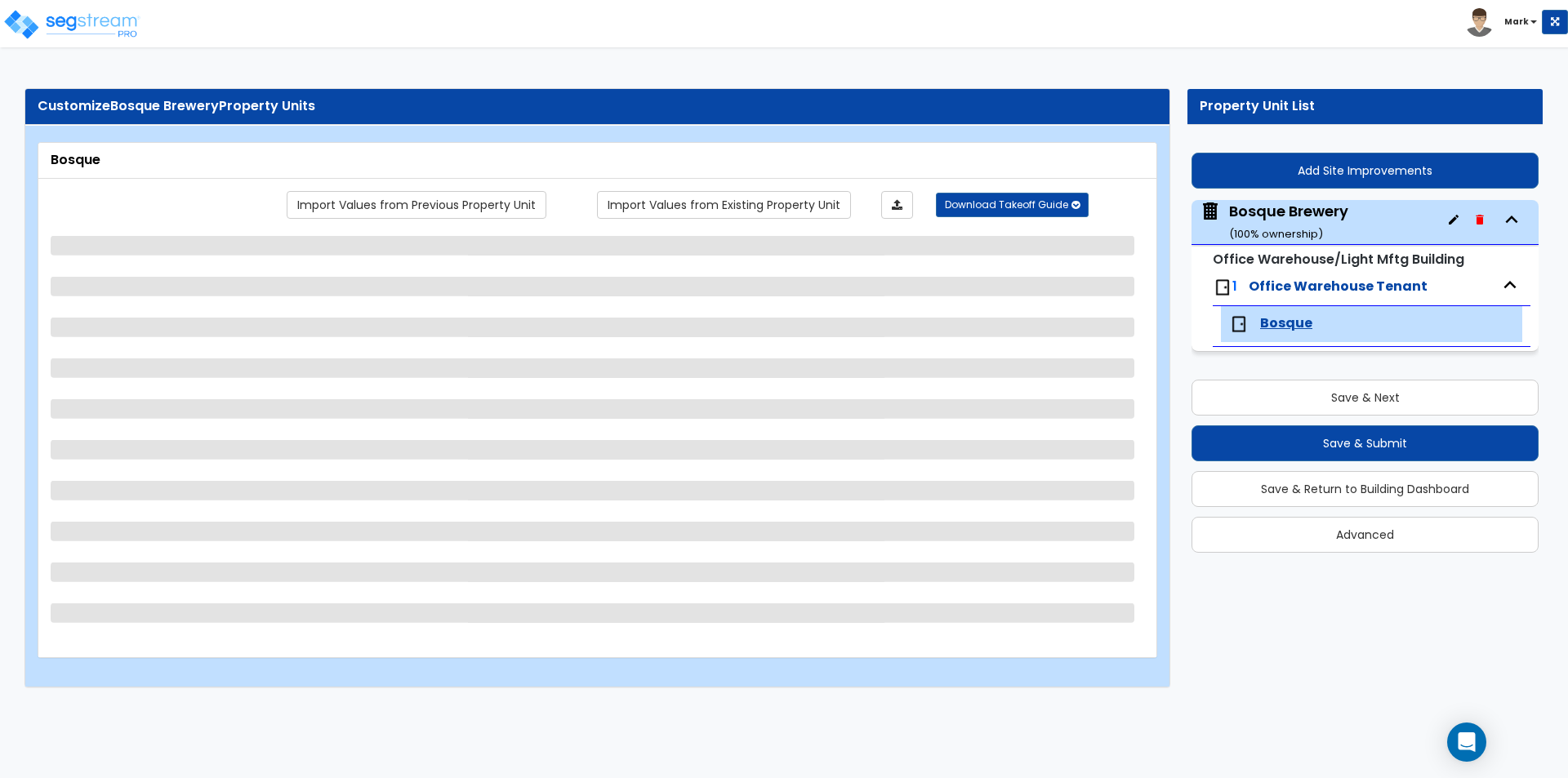
select select "3"
select select "2"
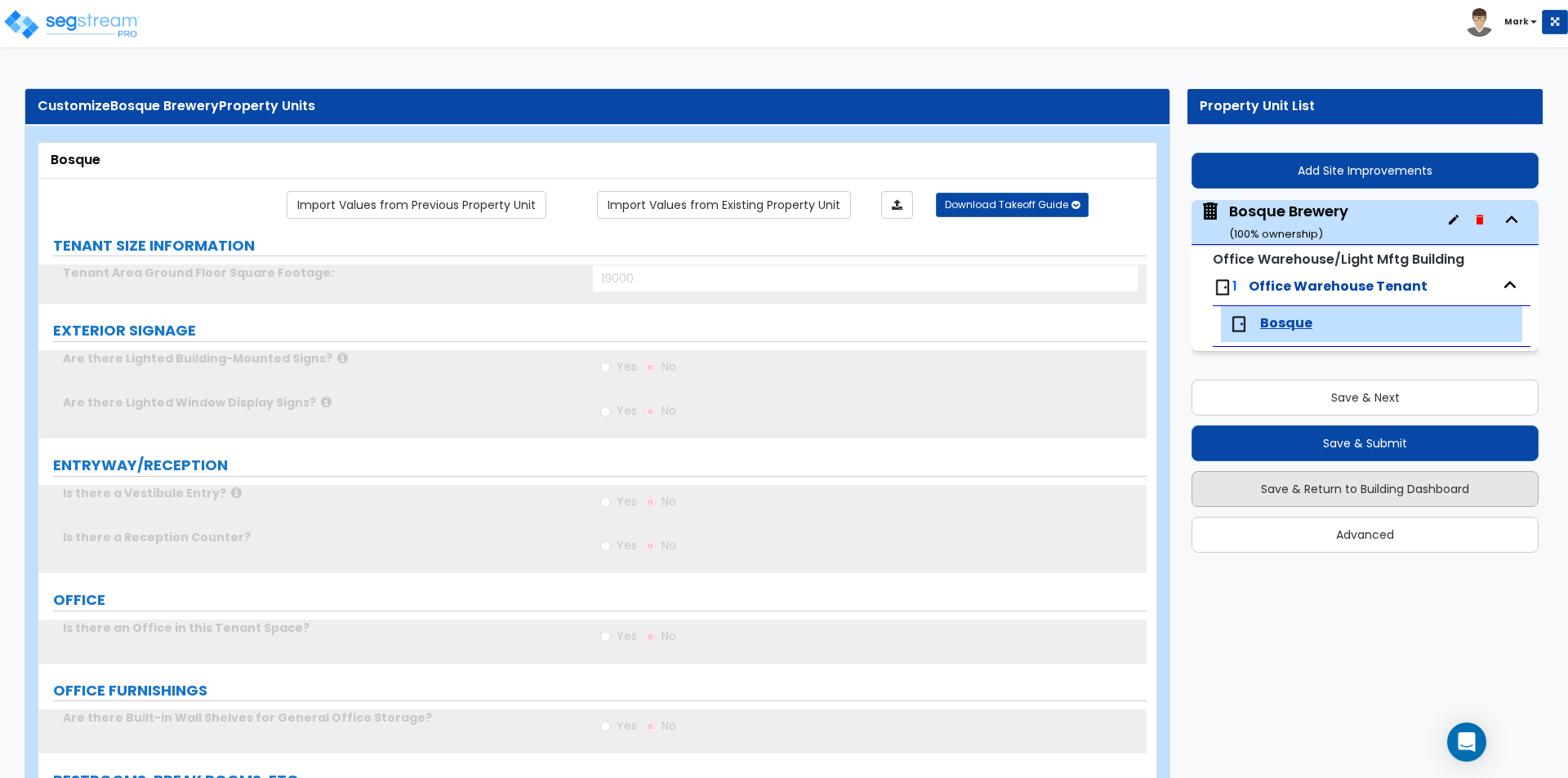
radio input "true"
type input "1"
type input "100"
select select "2"
type input "7"
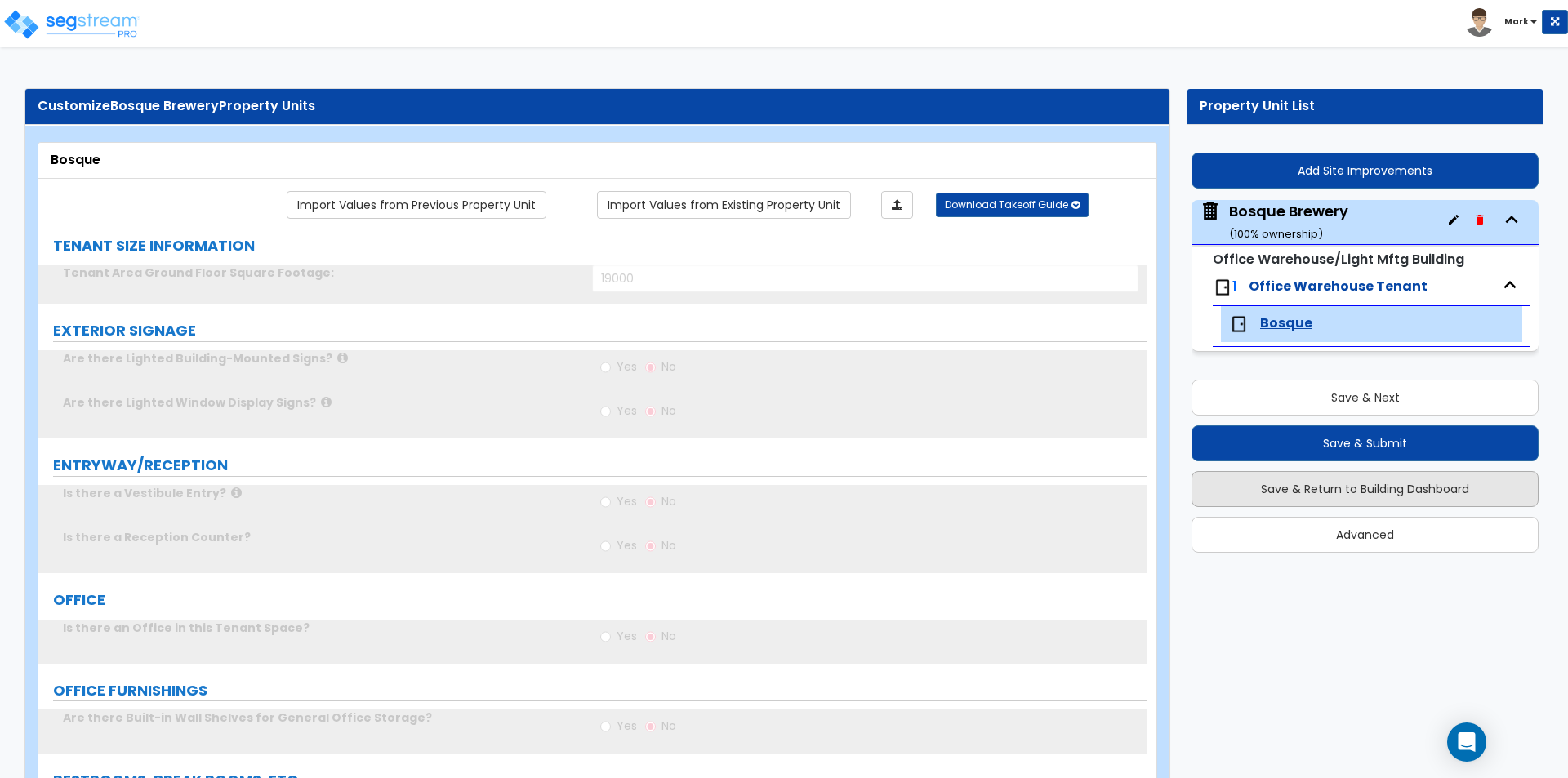
type input "5"
type input "1"
select select "1"
radio input "true"
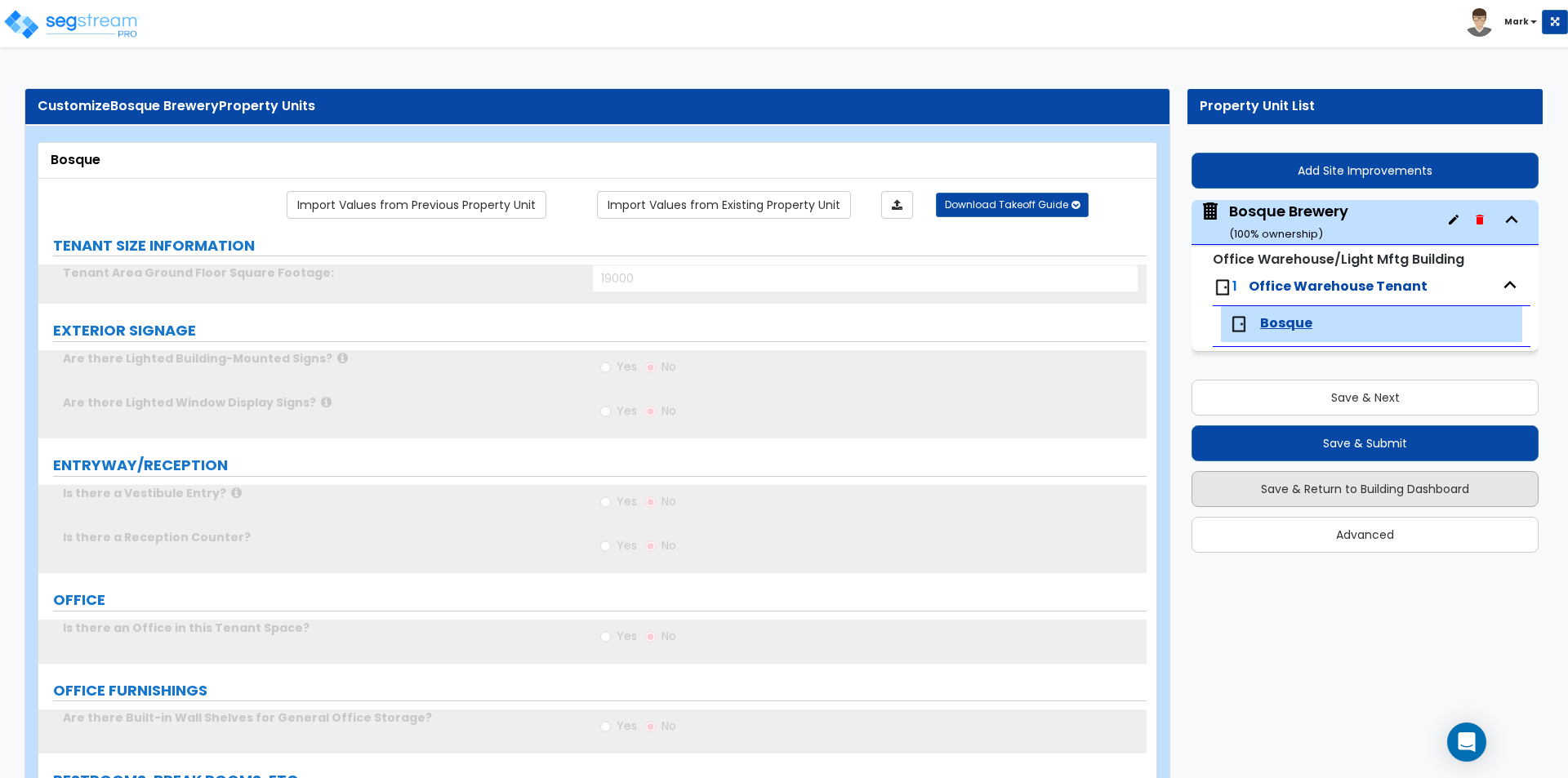
type input "1"
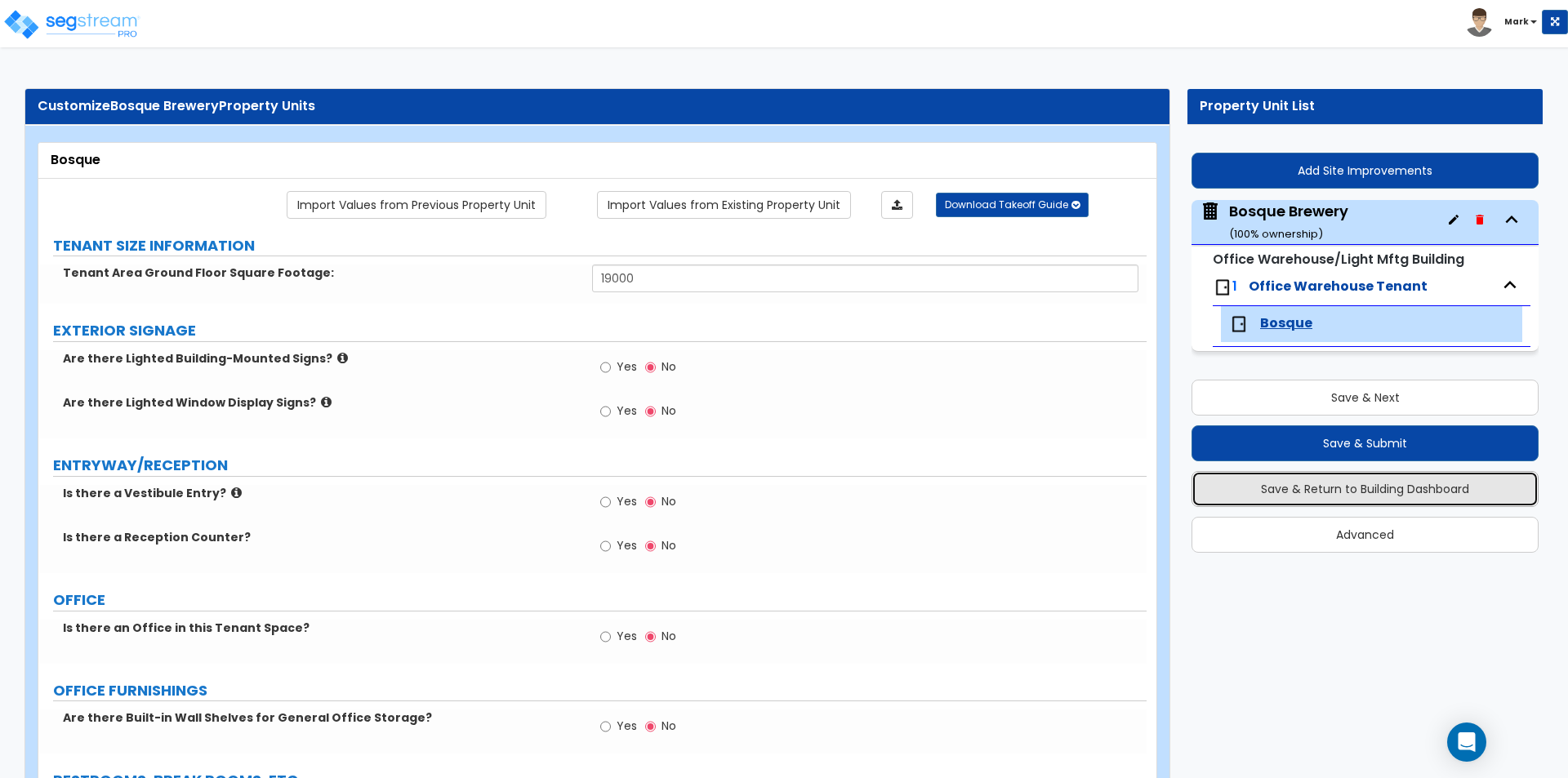
click at [1277, 489] on button "Save & Return to Building Dashboard" at bounding box center [1365, 489] width 347 height 36
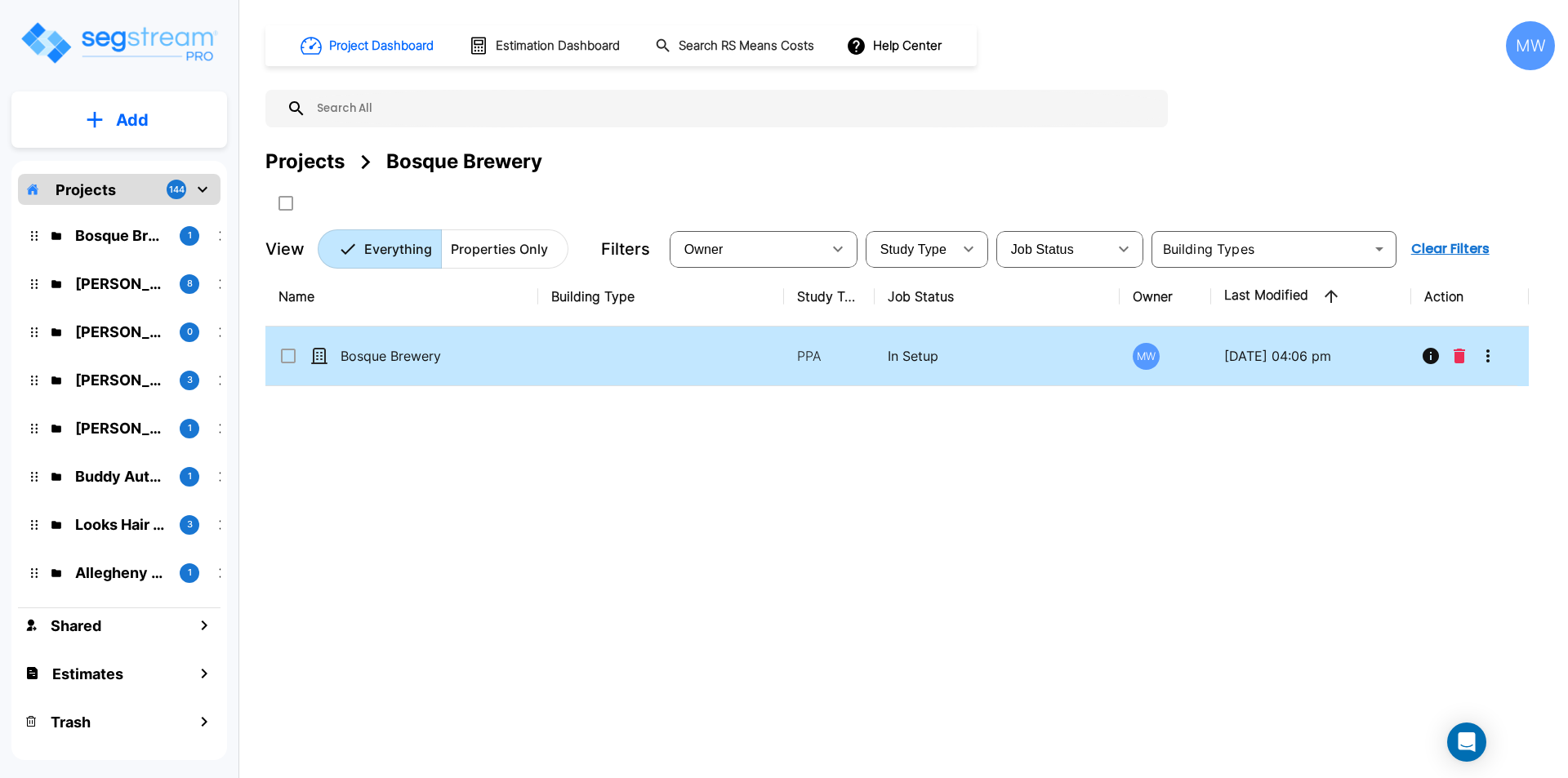
click at [380, 340] on td "Bosque Brewery" at bounding box center [402, 356] width 273 height 60
checkbox input "true"
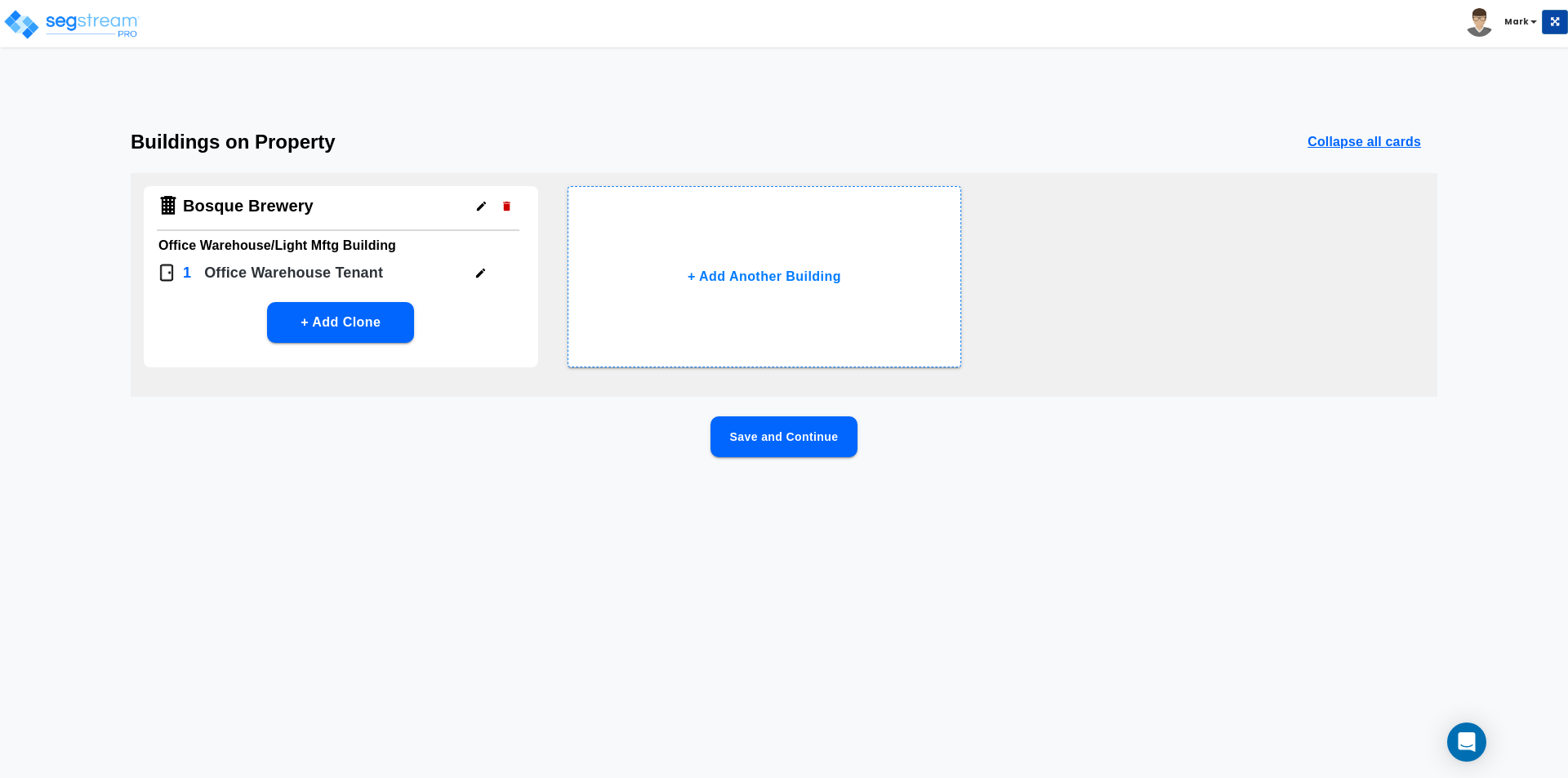
click at [805, 438] on button "Save and Continue" at bounding box center [783, 437] width 147 height 41
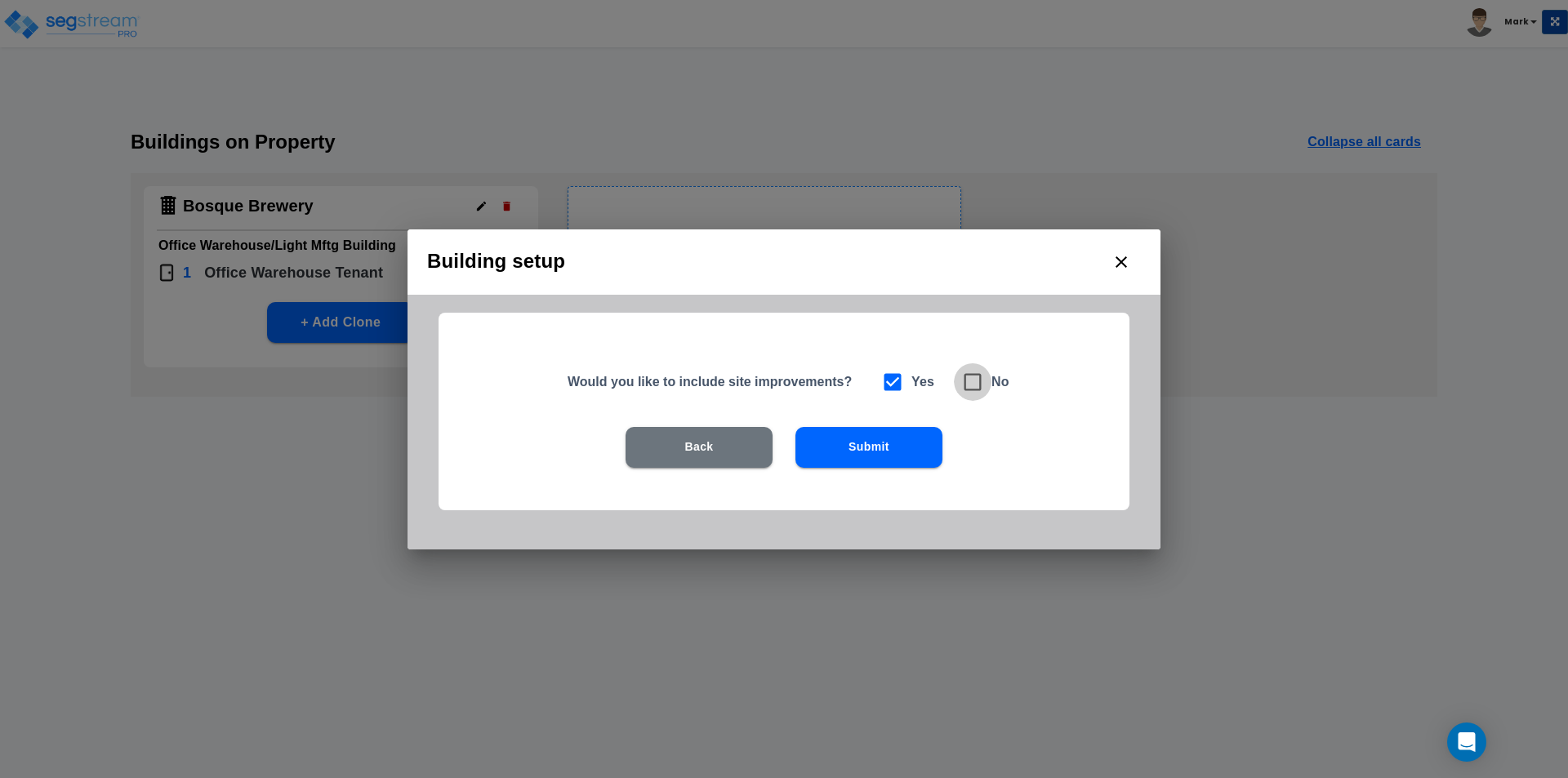
click at [973, 386] on icon at bounding box center [972, 382] width 23 height 23
checkbox input "false"
checkbox input "true"
click at [889, 466] on button "Submit" at bounding box center [869, 448] width 147 height 41
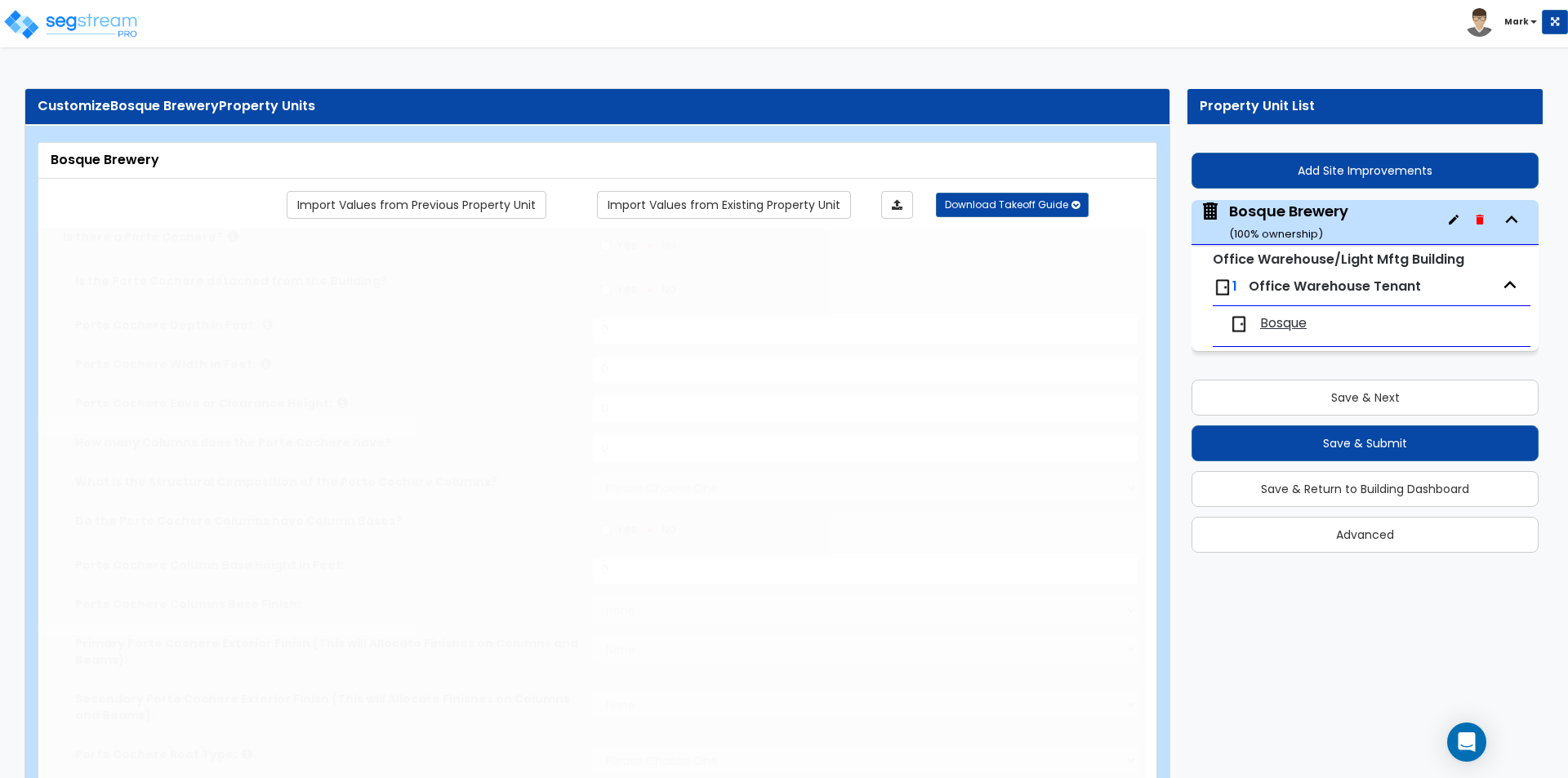
type input "19000"
type input "30"
type input "190"
select select "7"
select select "1"
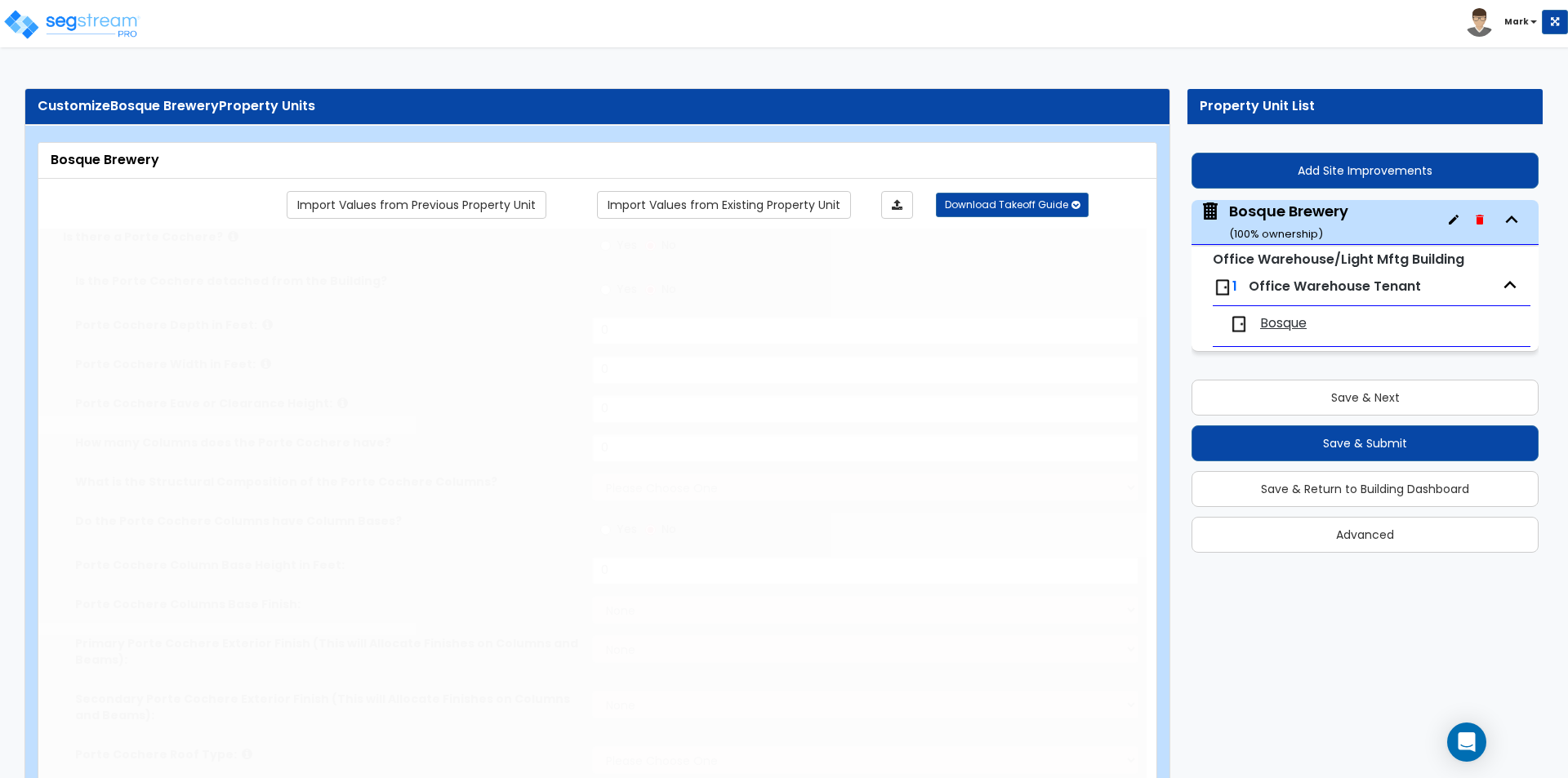
select select "6"
select select "1"
select select "5"
radio input "true"
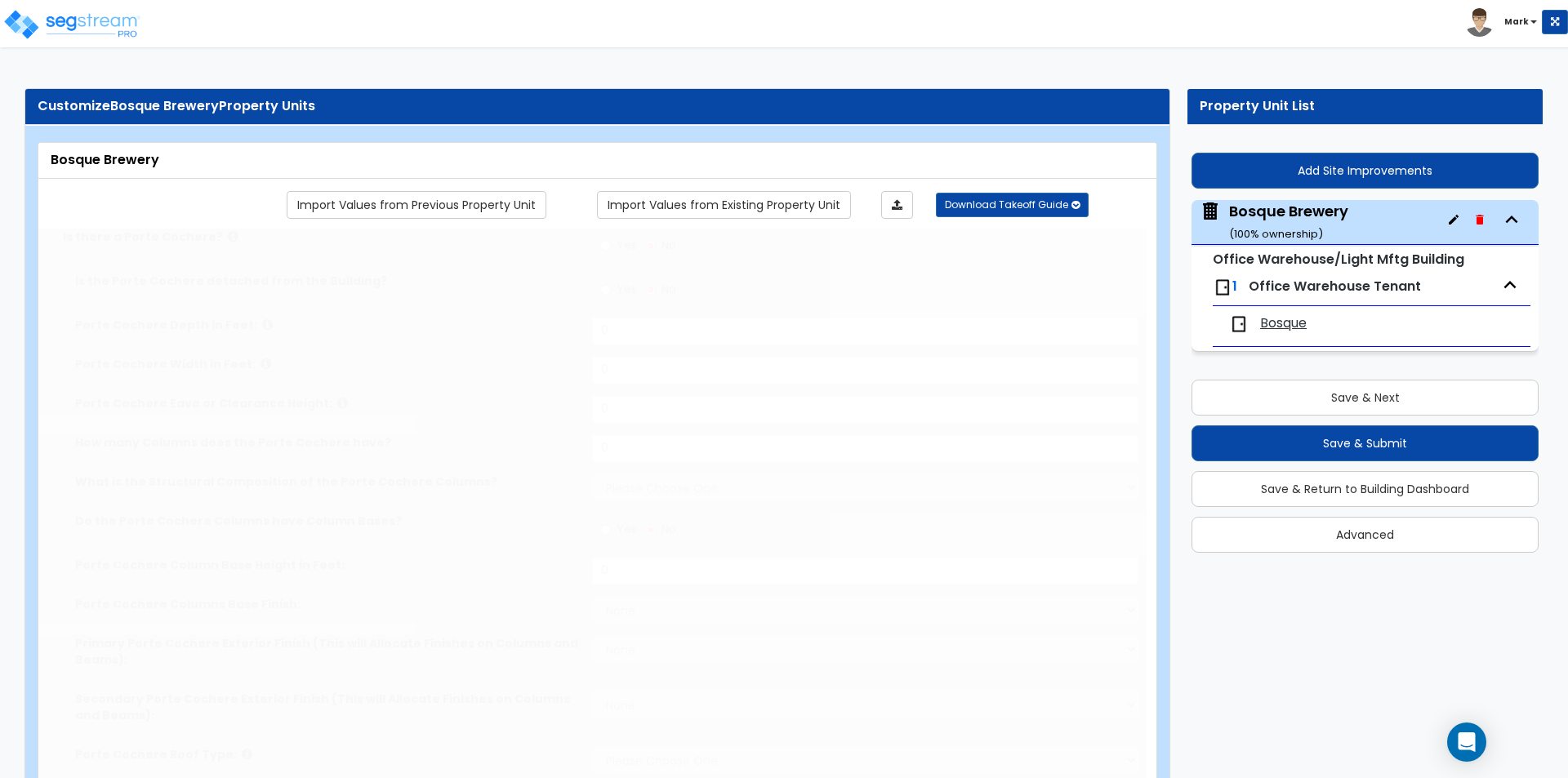
type input "6"
radio input "true"
select select "4"
type input "2"
radio input "true"
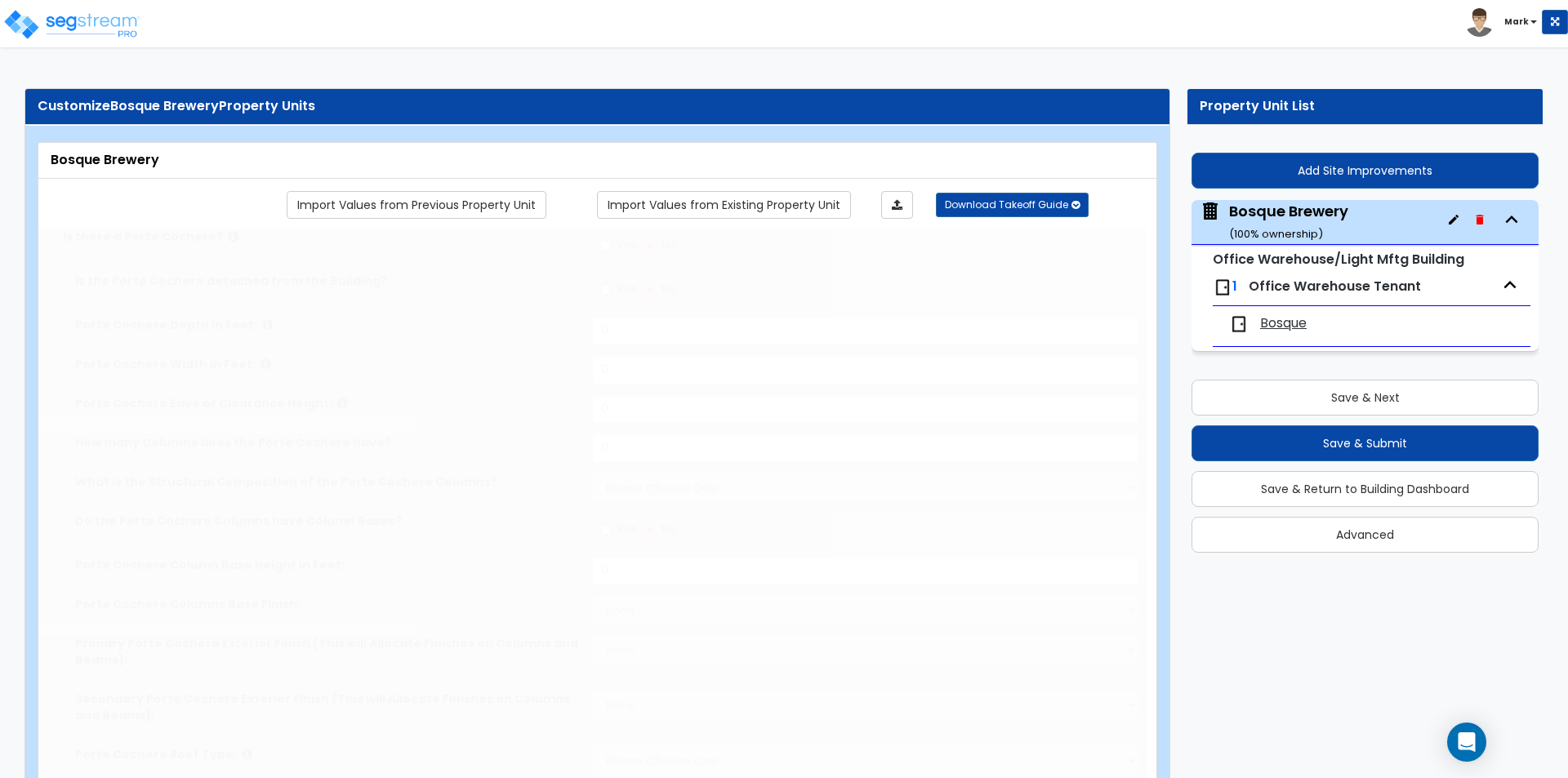
type input "6"
type input "1"
radio input "true"
select select "2"
select select "5"
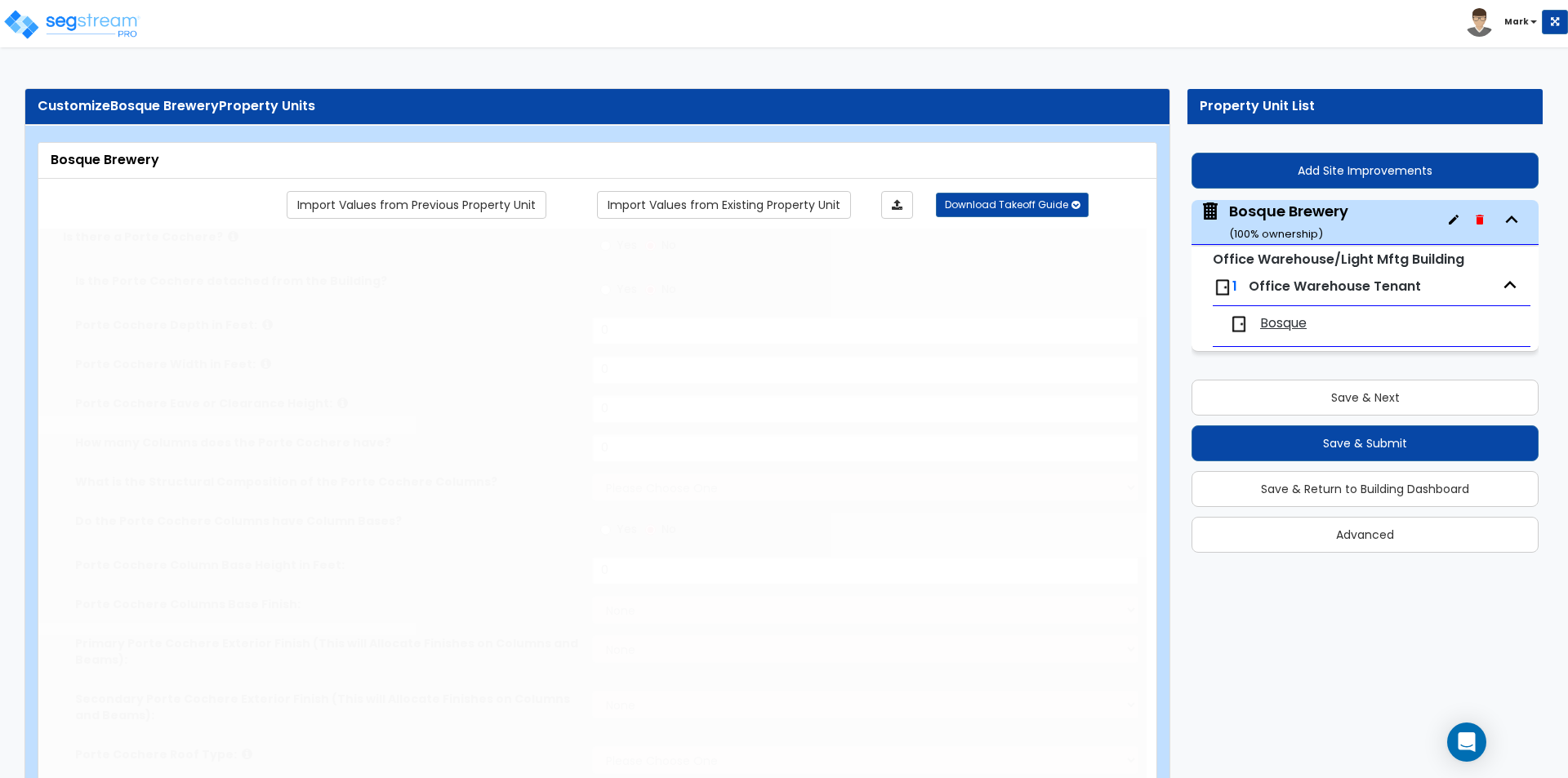
type input "1"
select select "2"
type input "1"
select select "1"
radio input "true"
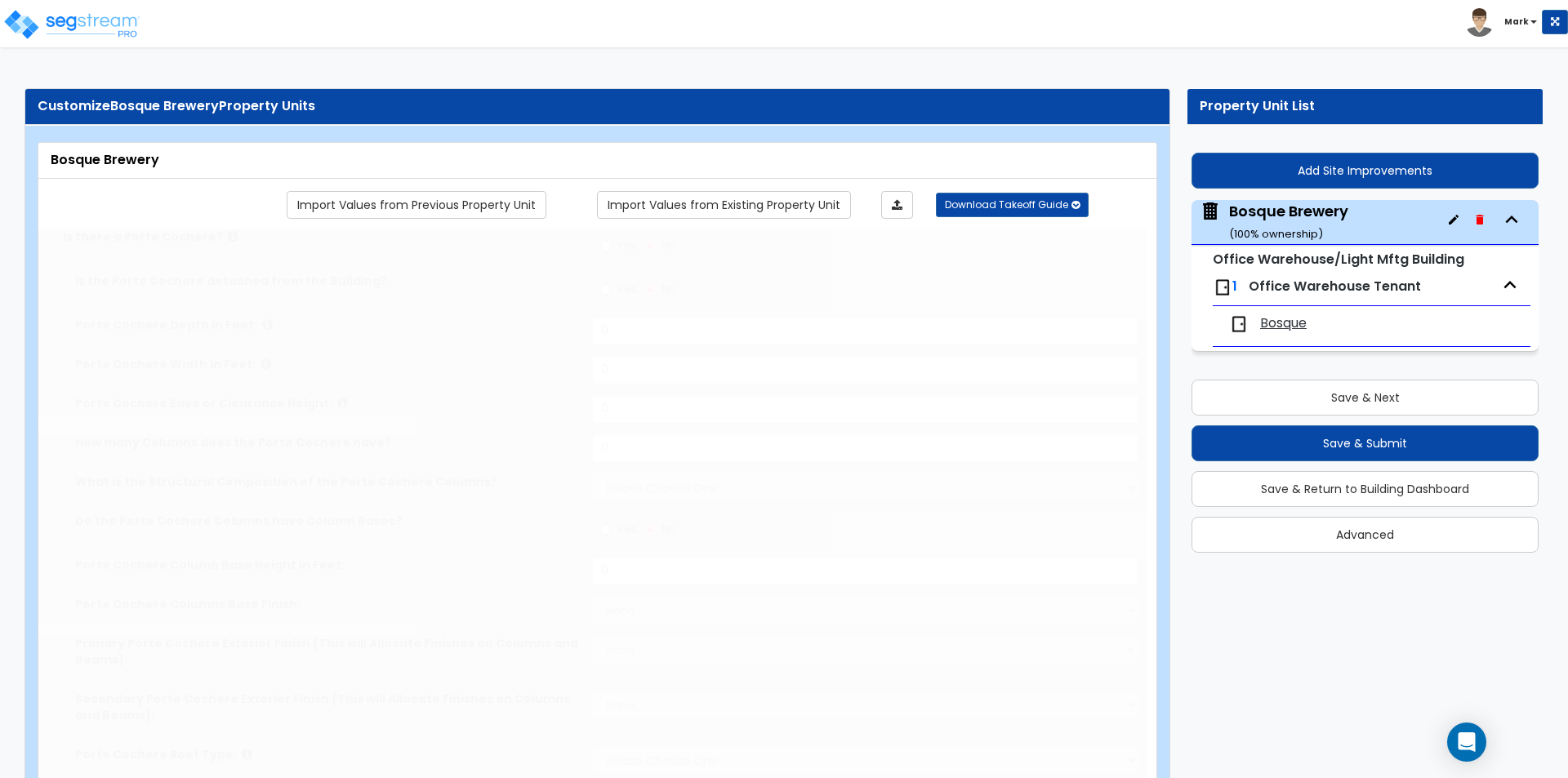
radio input "true"
select select "2"
type input "20"
select select "3"
radio input "true"
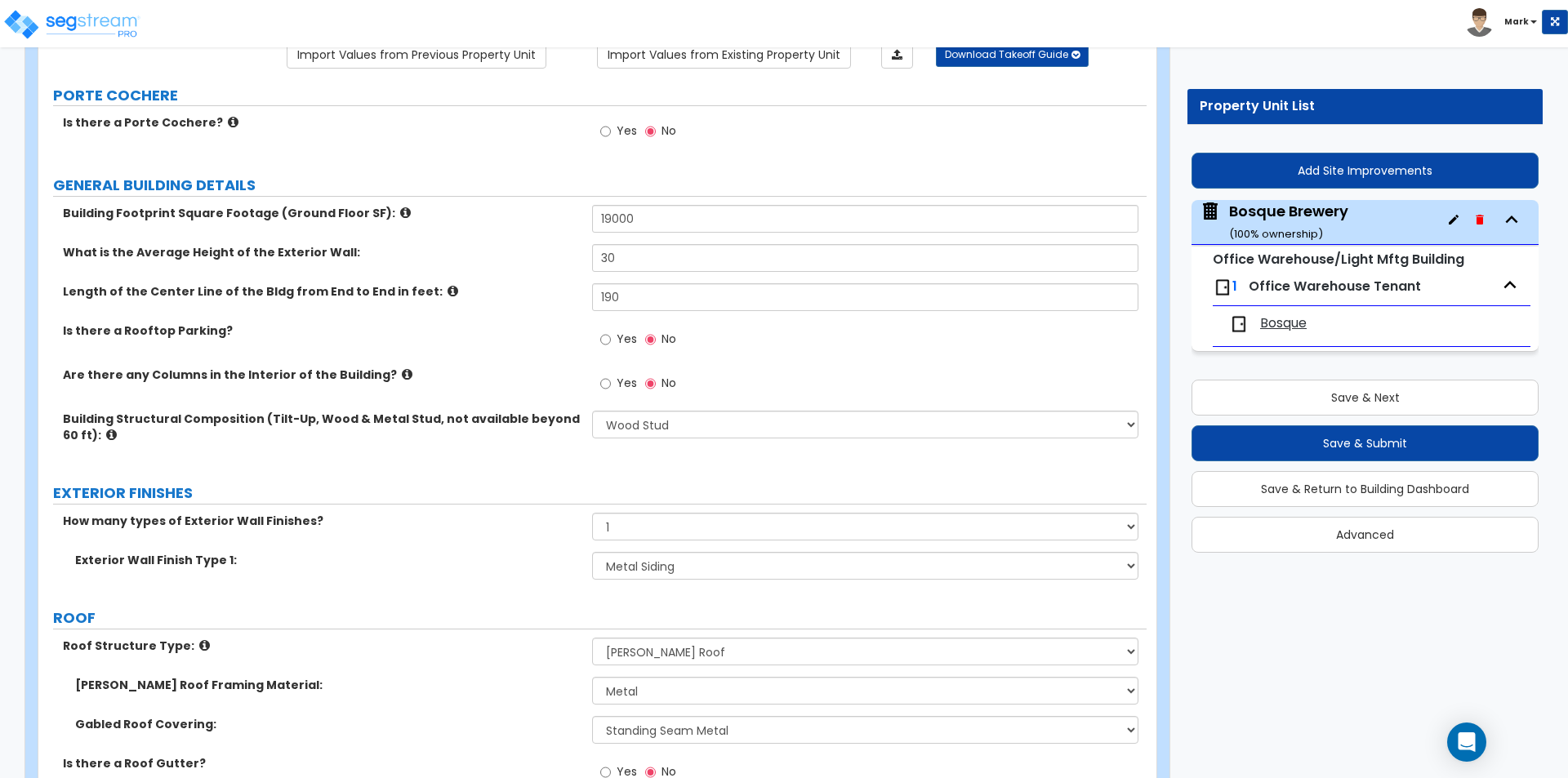
scroll to position [490, 0]
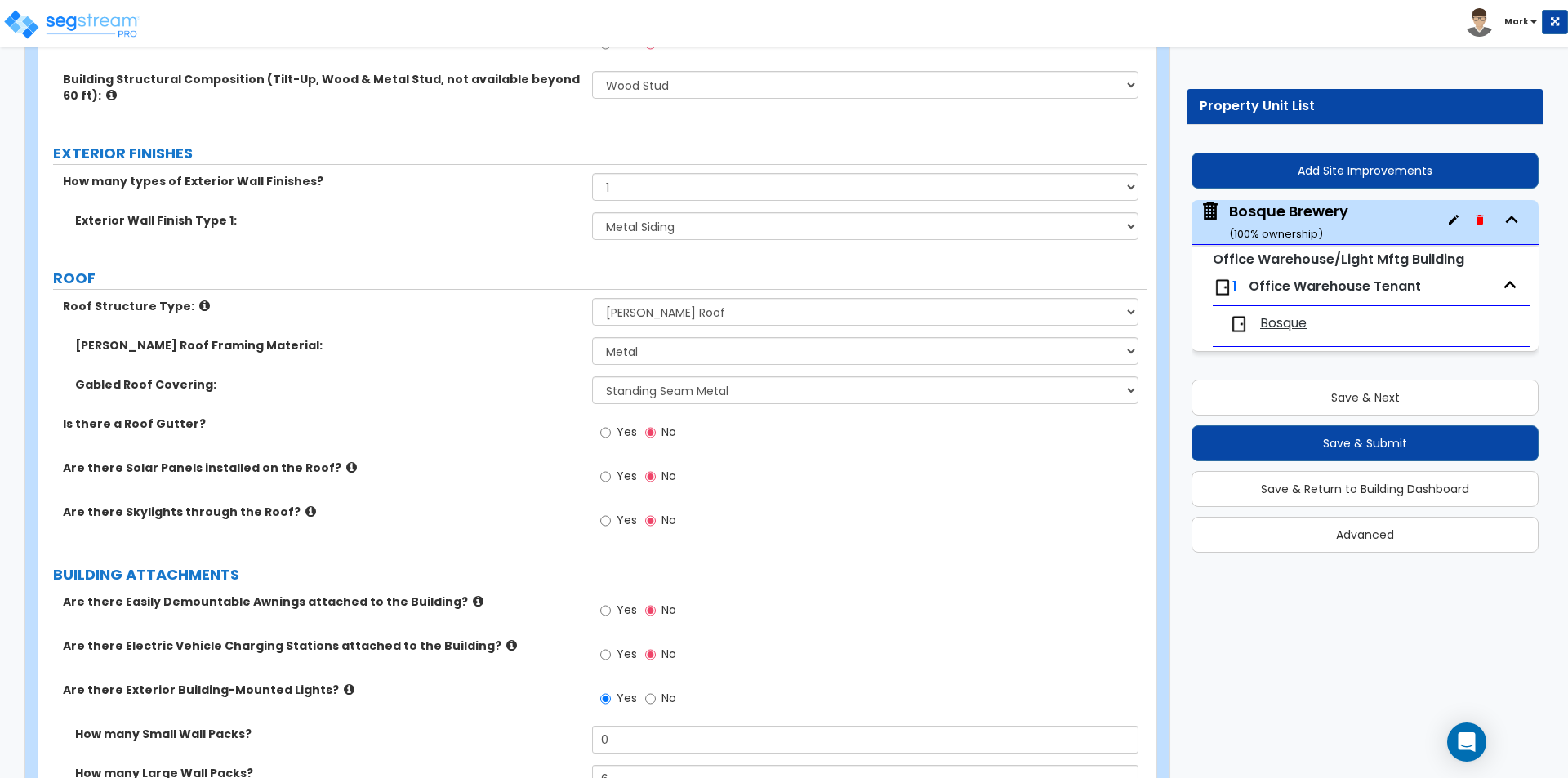
click at [1282, 314] on span "Bosque" at bounding box center [1283, 323] width 47 height 19
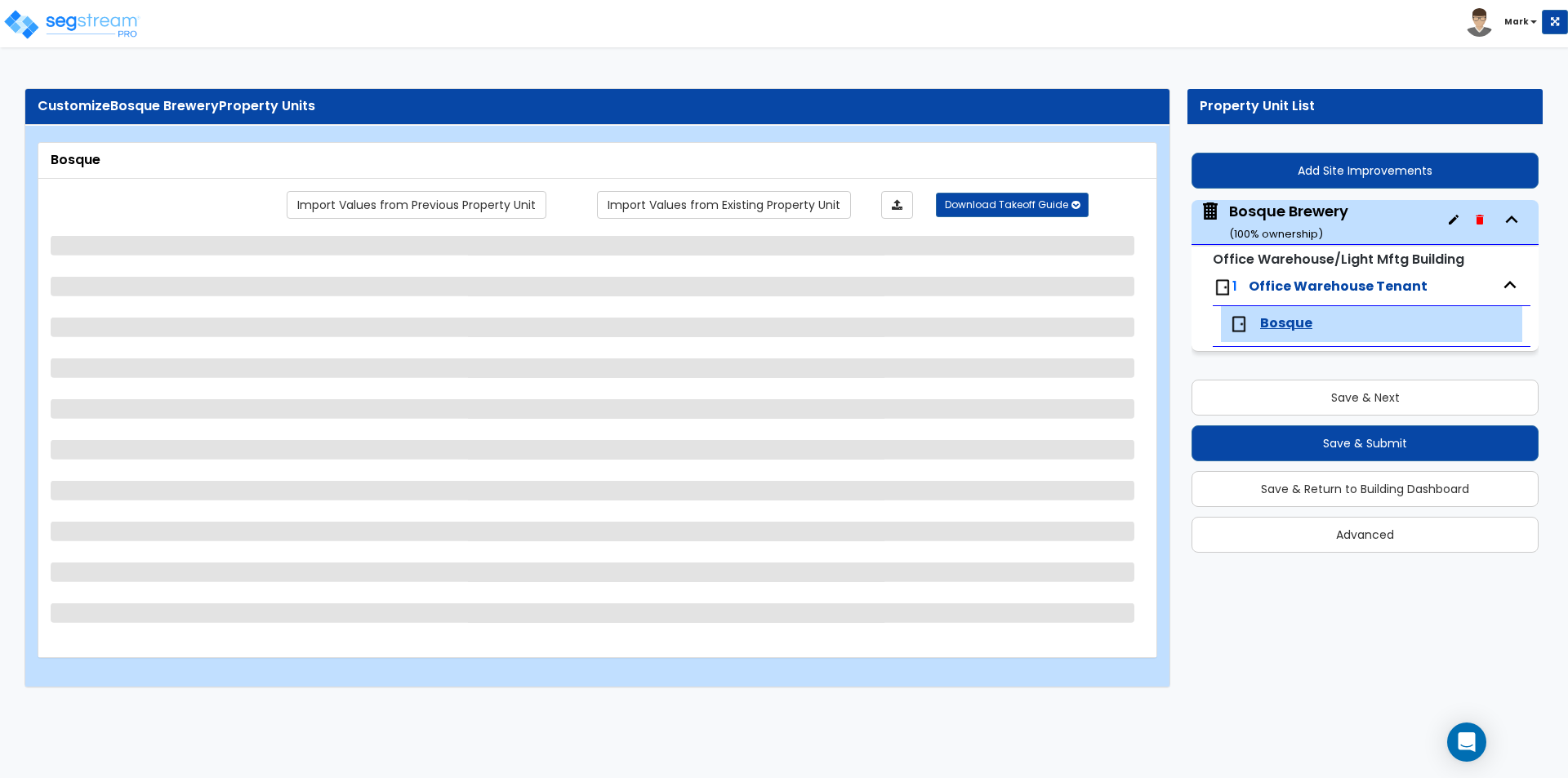
select select "3"
select select "2"
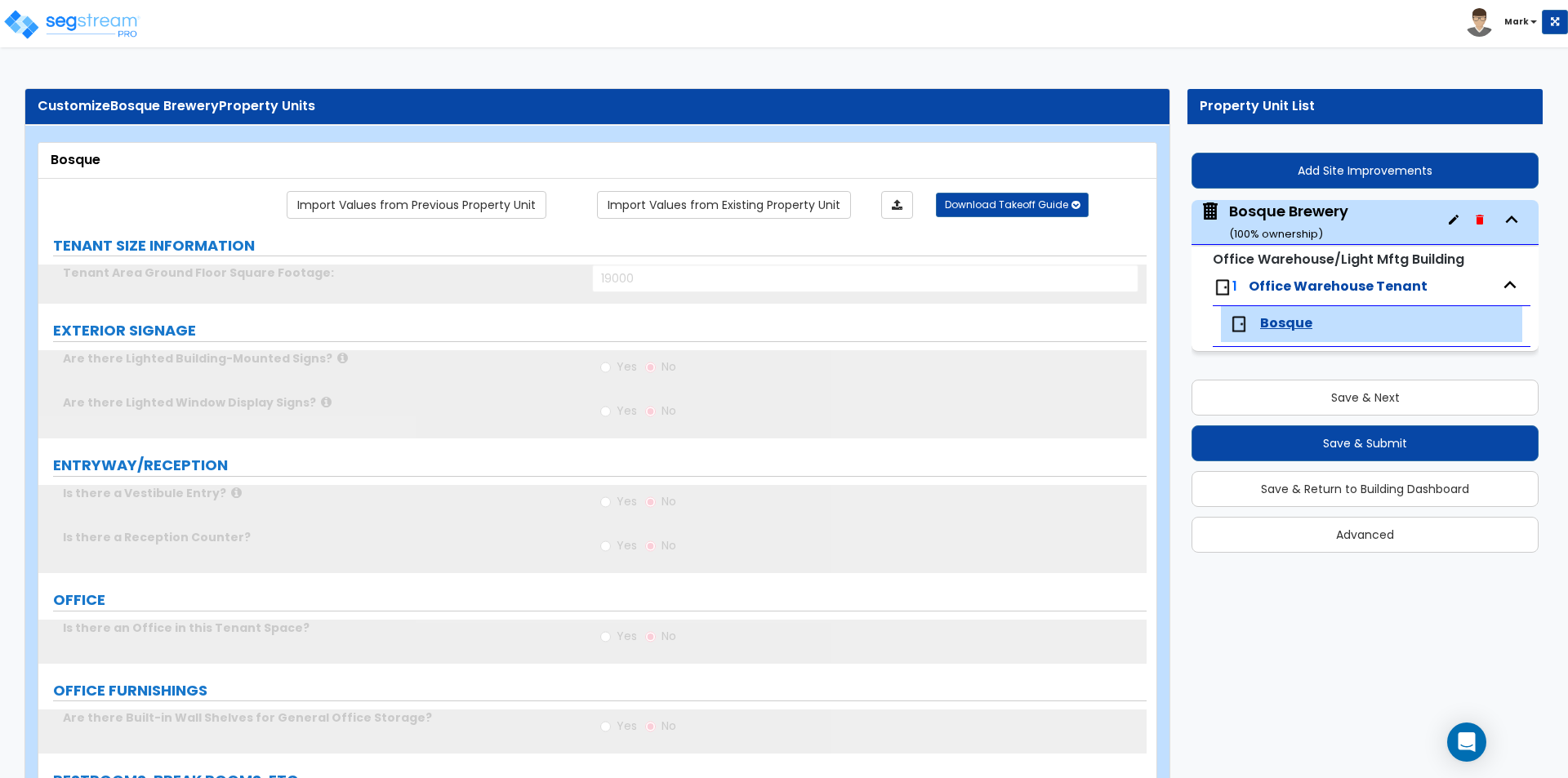
radio input "true"
type input "1"
type input "100"
select select "2"
type input "7"
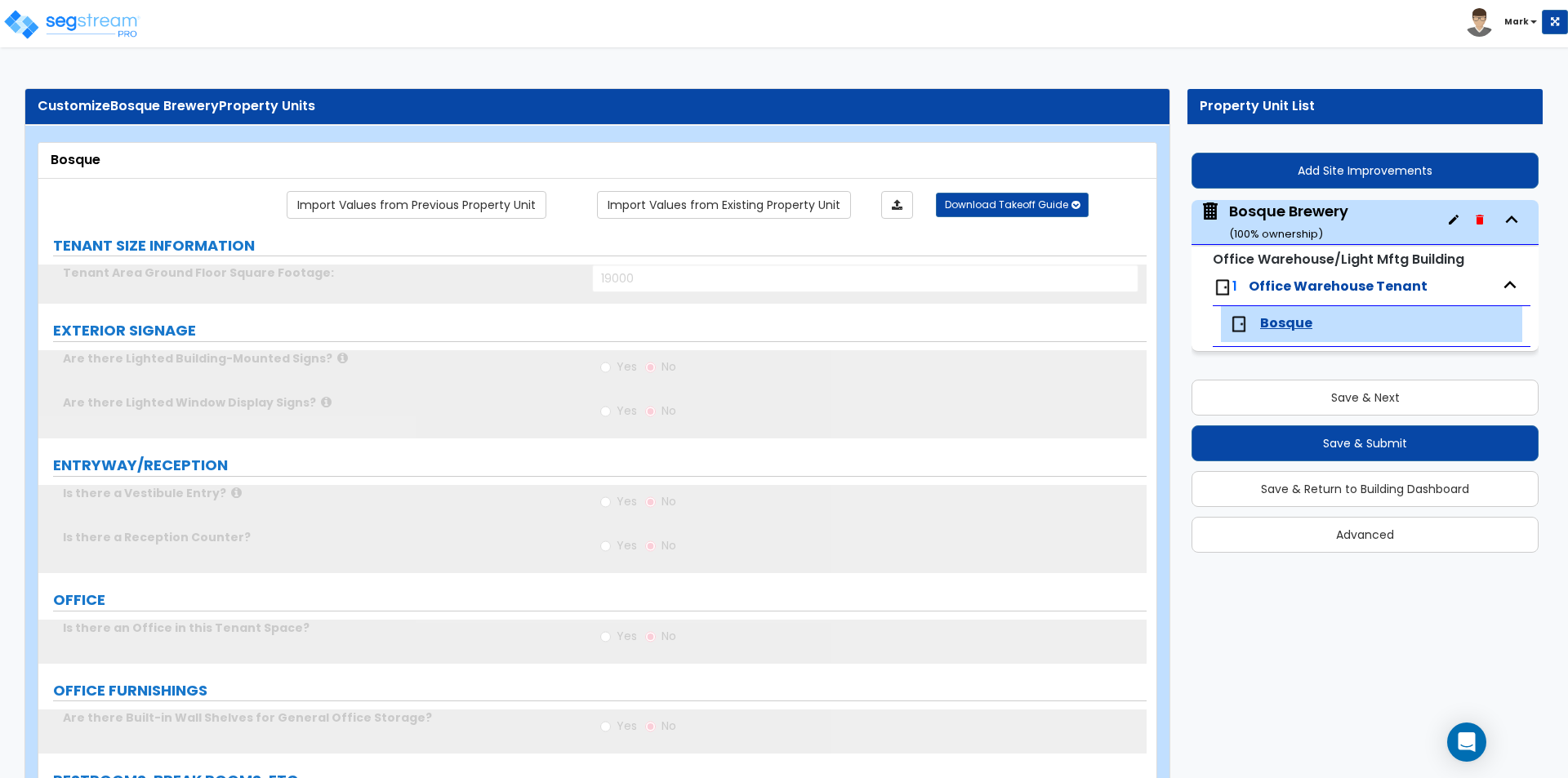
type input "5"
type input "1"
select select "1"
radio input "true"
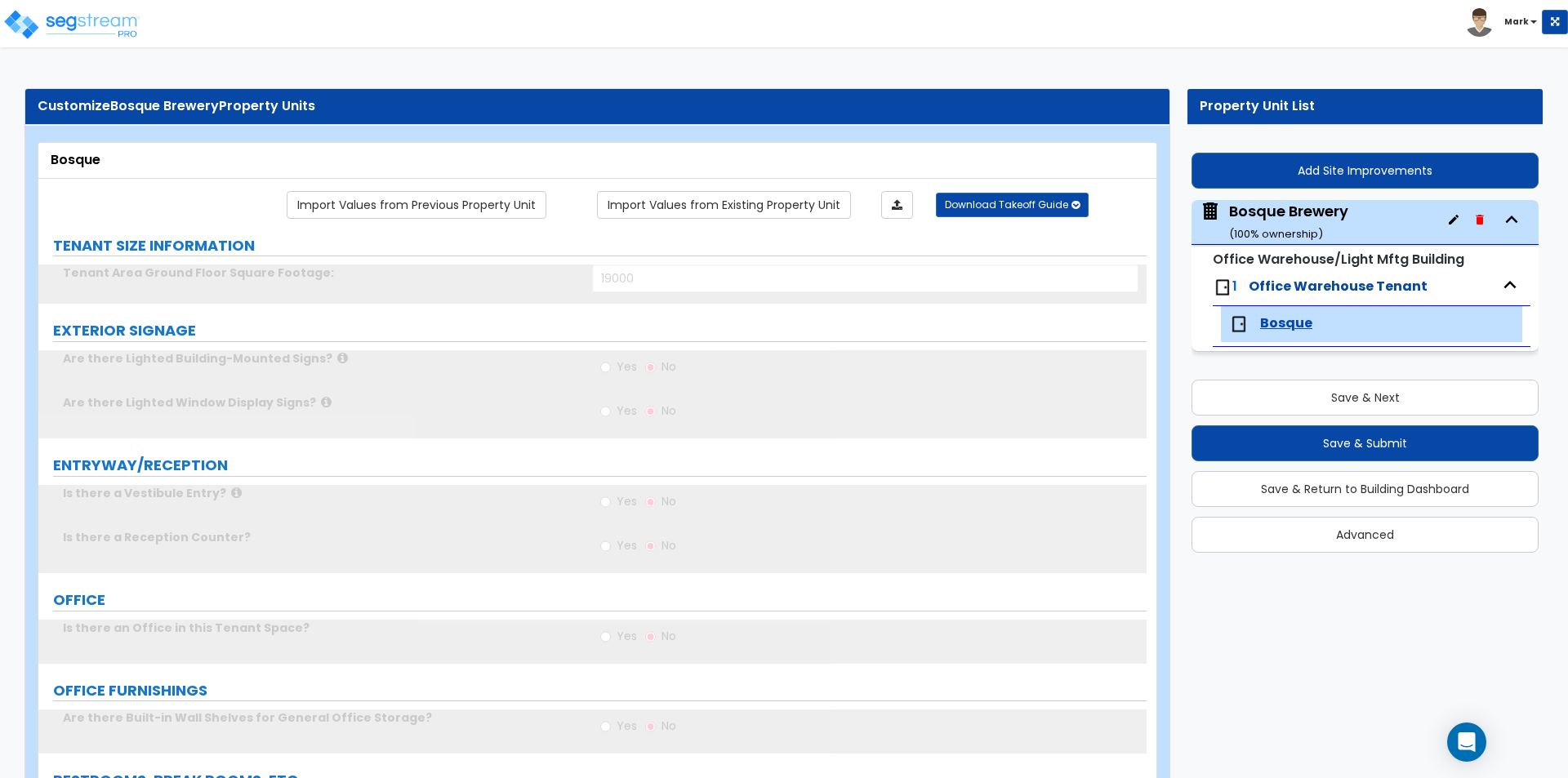
type input "1"
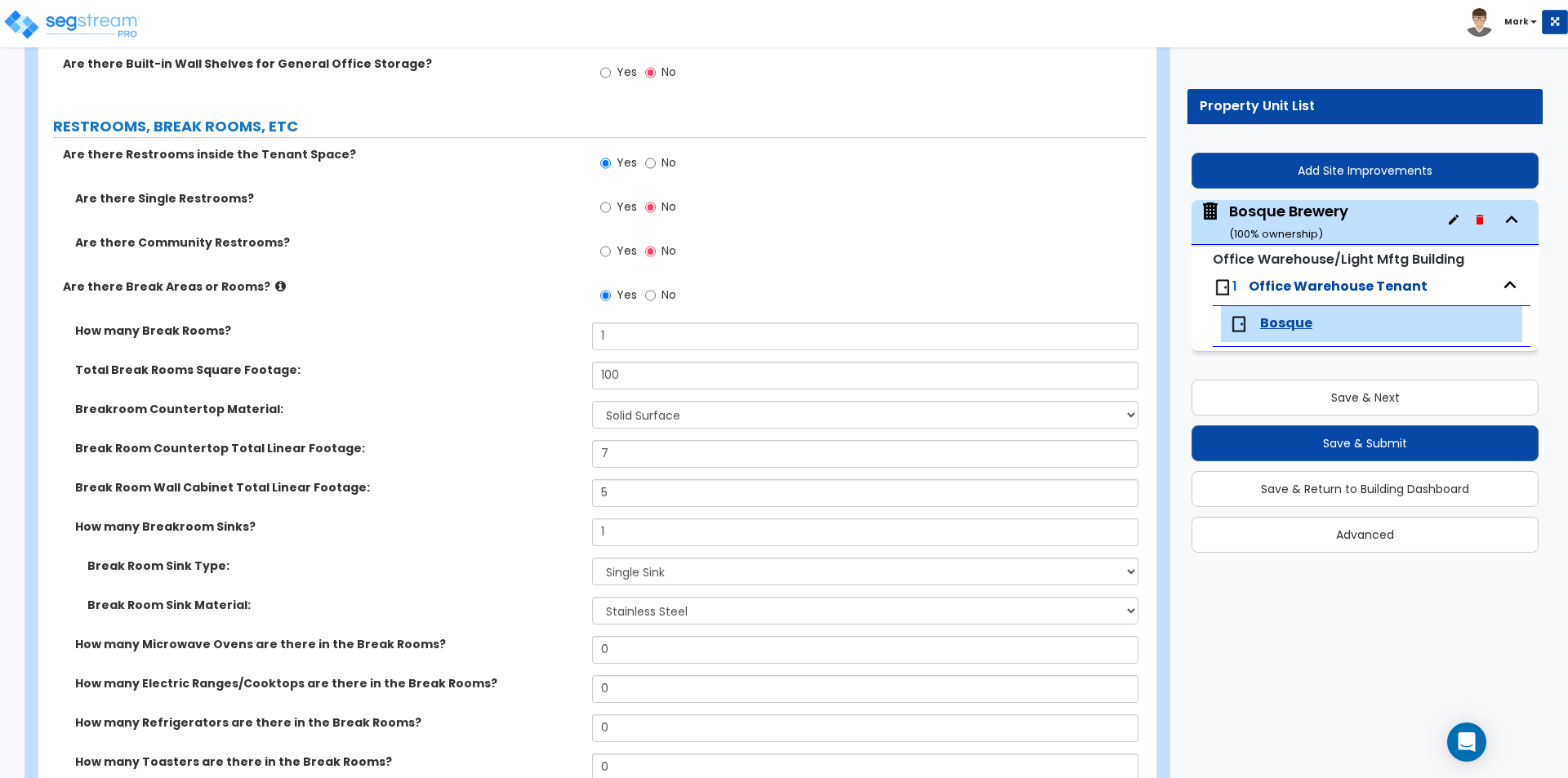
scroll to position [653, 0]
click at [611, 208] on label "Yes" at bounding box center [618, 209] width 37 height 28
click at [611, 208] on input "Yes" at bounding box center [605, 208] width 11 height 18
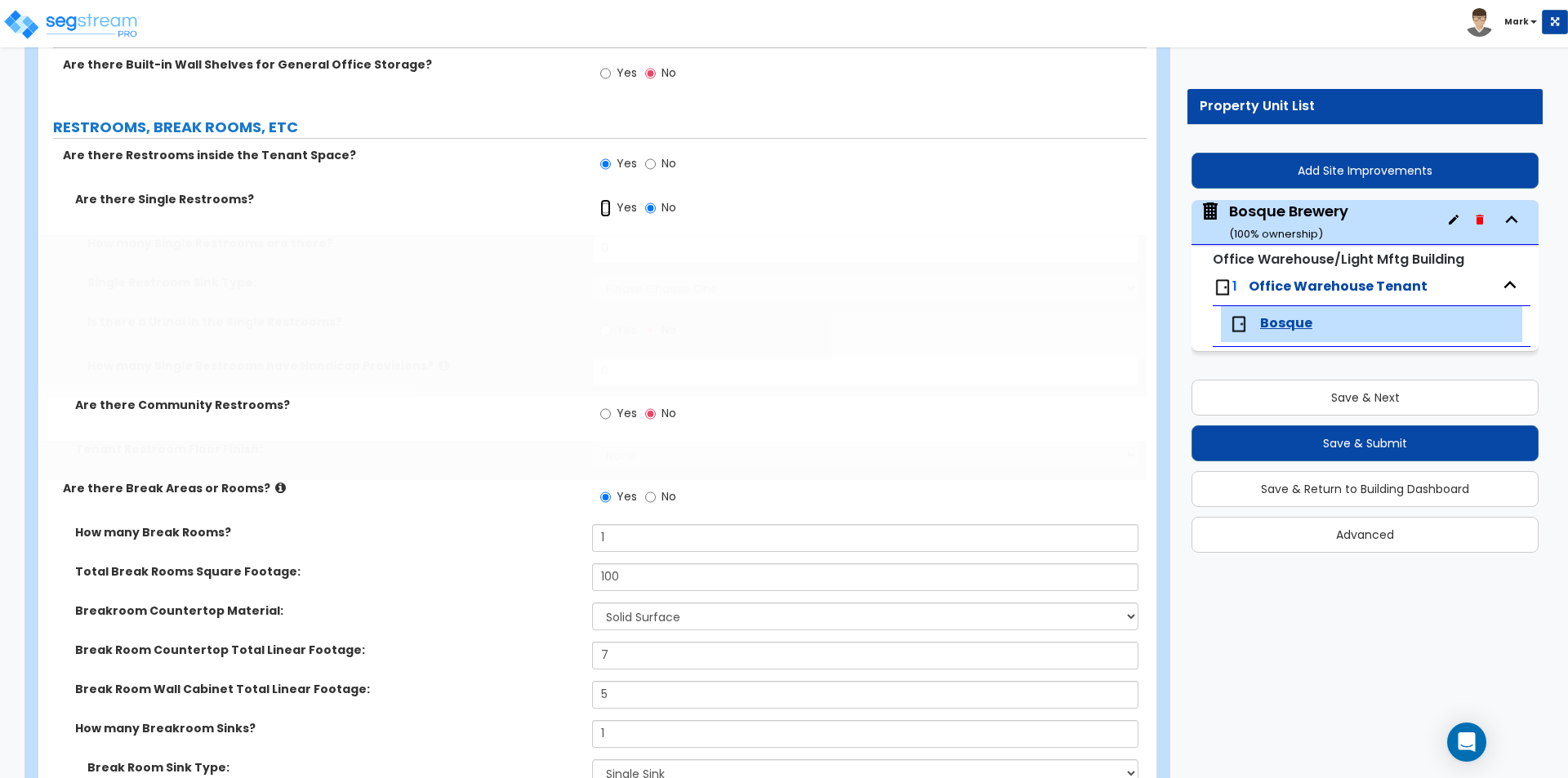
radio input "true"
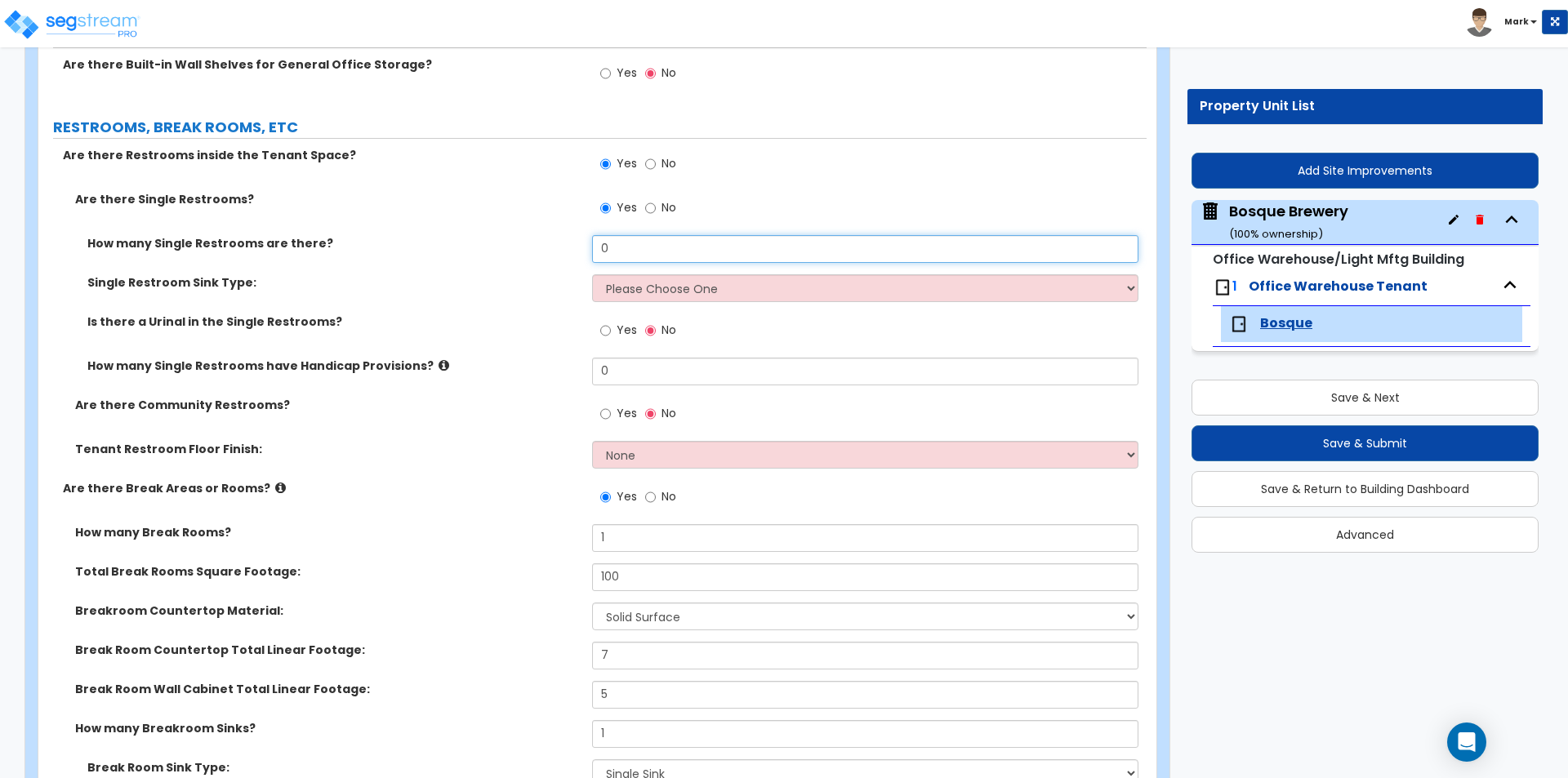
click at [621, 256] on input "0" at bounding box center [865, 249] width 546 height 28
type input "2"
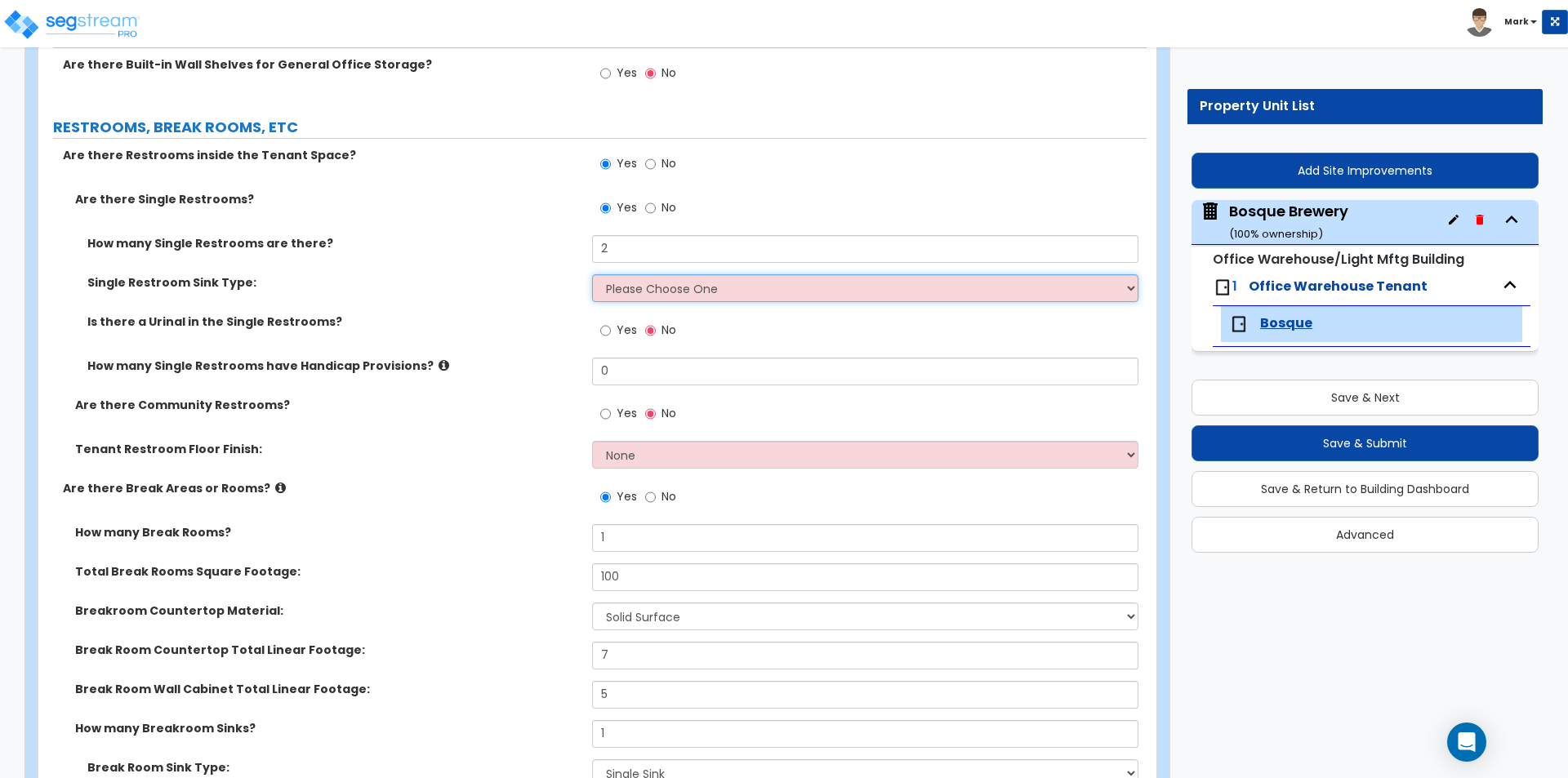
click at [662, 290] on select "Please Choose One Wall-mounted Vanity-mounted" at bounding box center [865, 288] width 546 height 28
select select "2"
click at [592, 274] on select "Please Choose One Wall-mounted Vanity-mounted" at bounding box center [865, 288] width 546 height 28
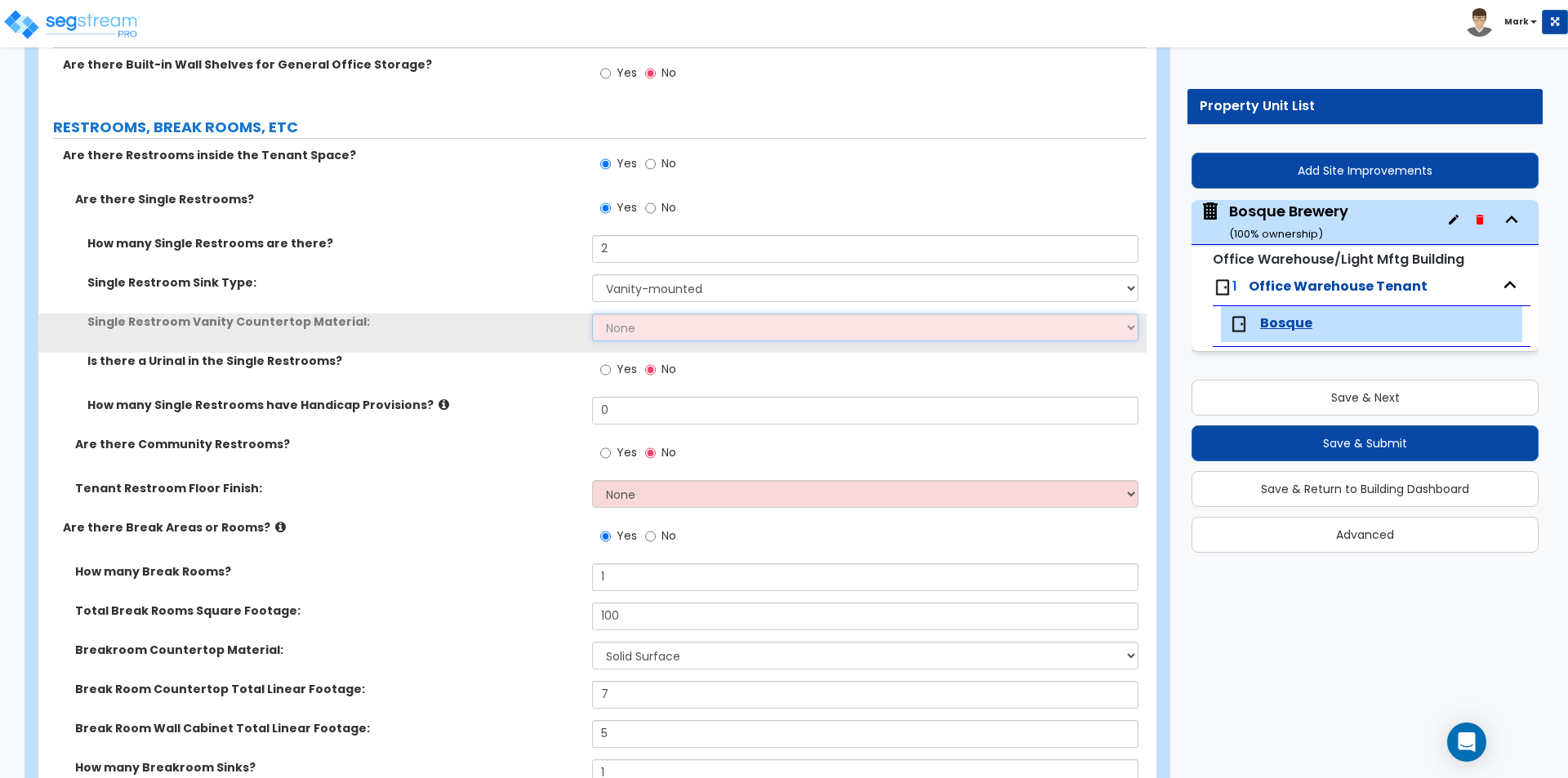
click at [665, 328] on select "None Plastic Laminate Solid Surface Stone Quartz Marble Tile Wood Stainless Ste…" at bounding box center [865, 328] width 546 height 28
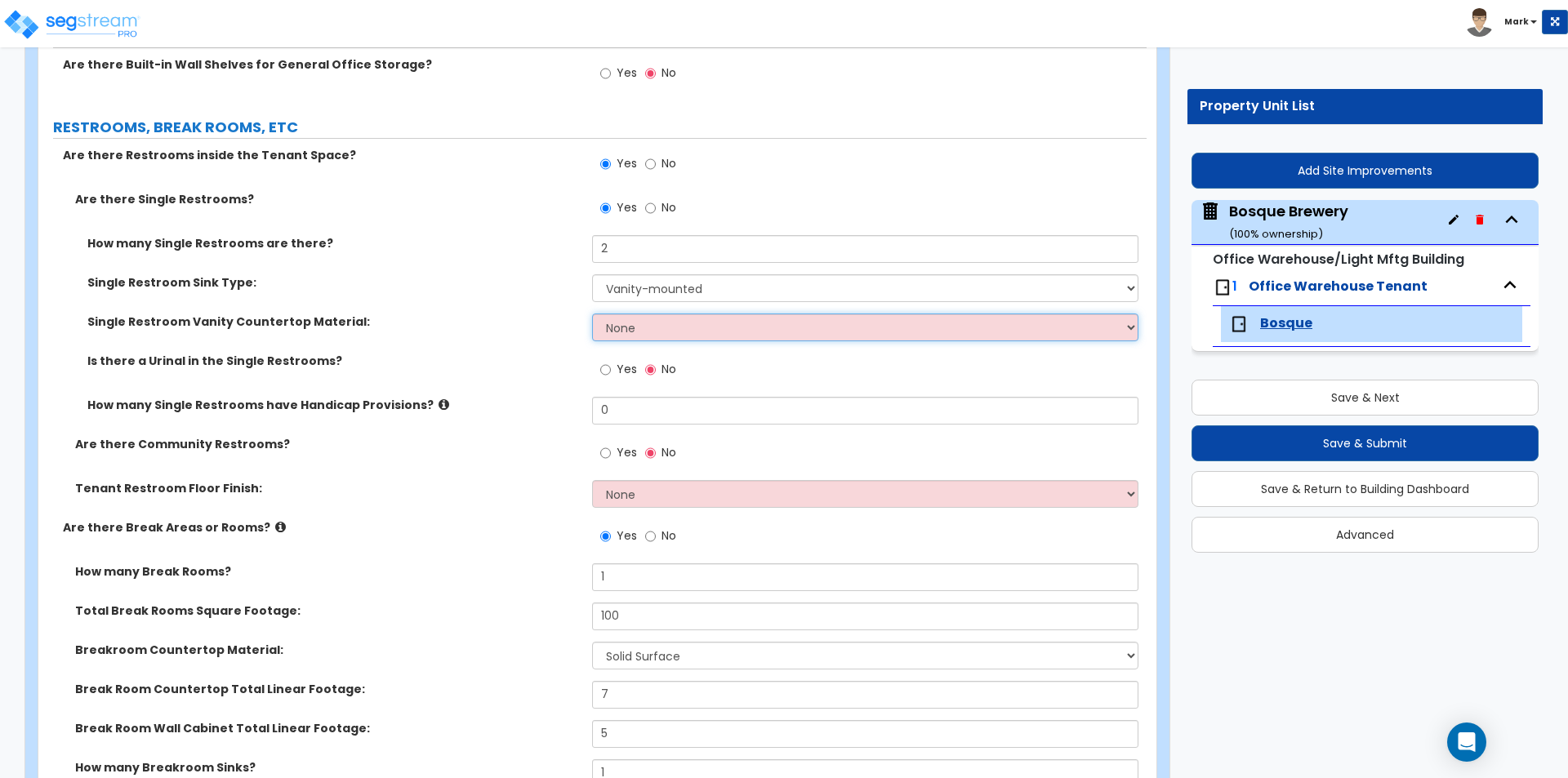
select select "4"
click at [592, 314] on select "None Plastic Laminate Solid Surface Stone Quartz Marble Tile Wood Stainless Ste…" at bounding box center [865, 328] width 546 height 28
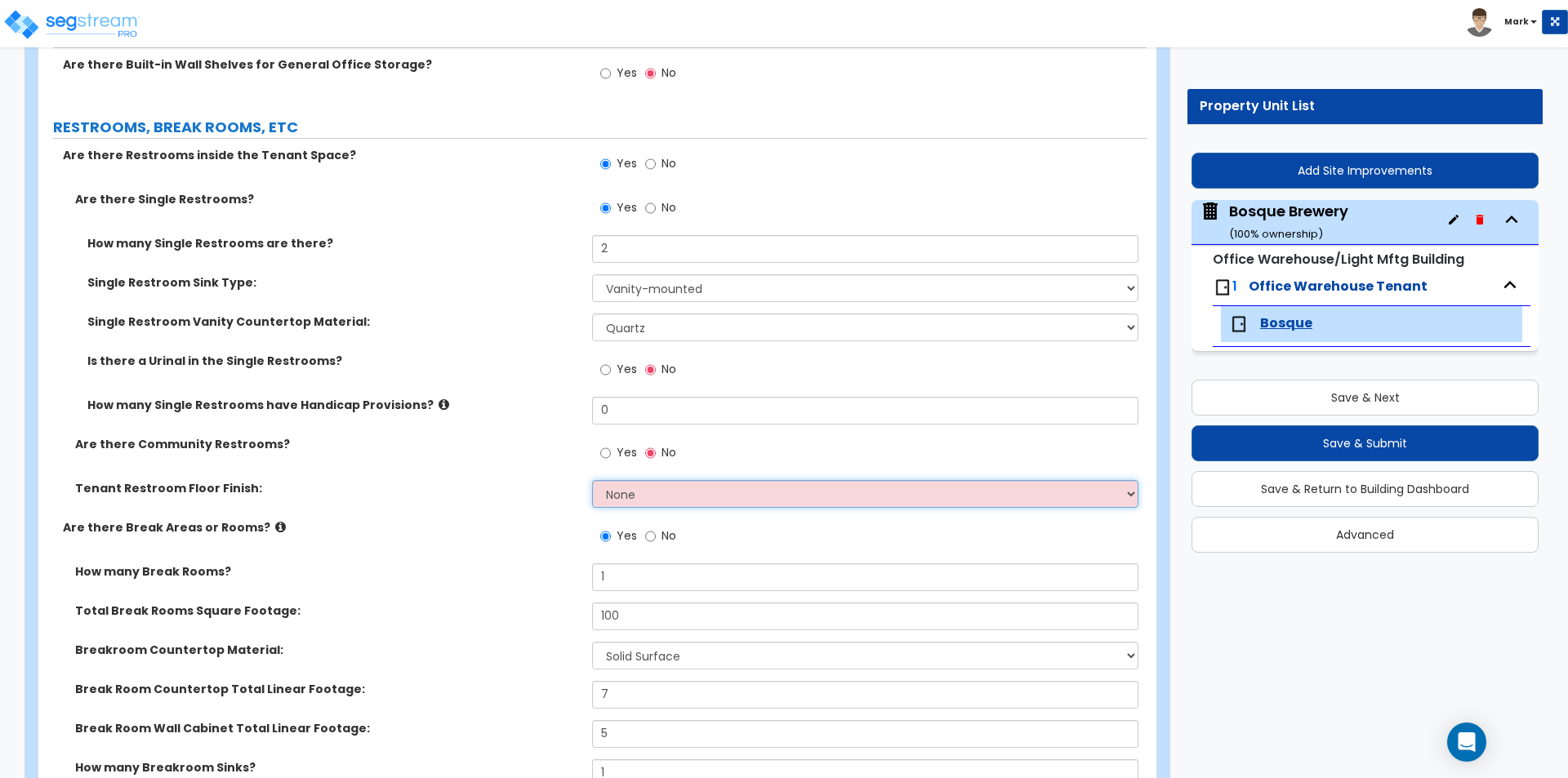
click at [637, 495] on select "None Tile Flooring Resilient Laminate Flooring VCT Flooring Sheet Vinyl Flooring" at bounding box center [865, 494] width 546 height 28
click at [592, 480] on select "None Tile Flooring Resilient Laminate Flooring VCT Flooring Sheet Vinyl Flooring" at bounding box center [865, 494] width 546 height 28
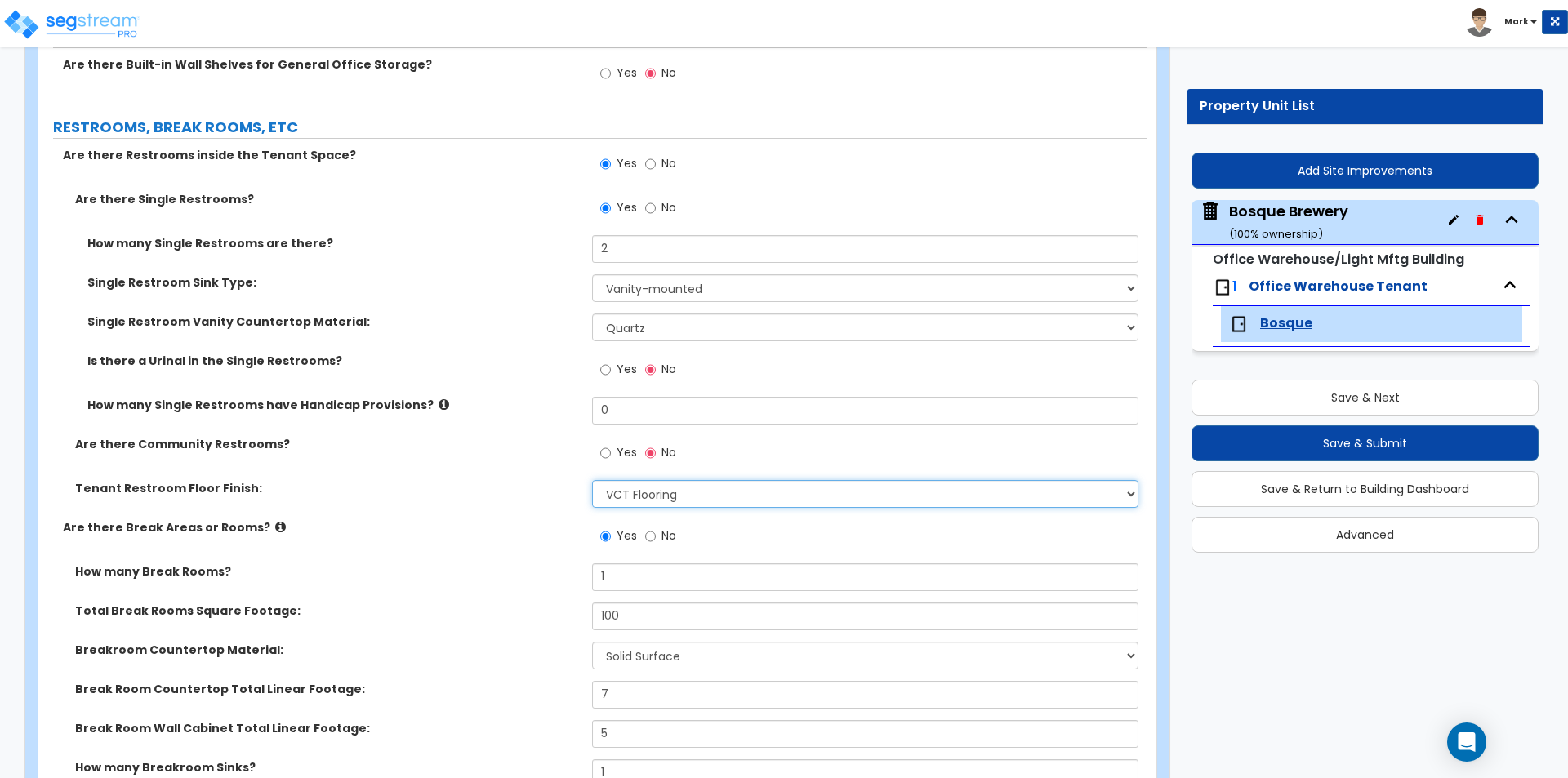
click at [643, 489] on select "None Tile Flooring Resilient Laminate Flooring VCT Flooring Sheet Vinyl Flooring" at bounding box center [865, 494] width 546 height 28
select select "2"
click at [592, 480] on select "None Tile Flooring Resilient Laminate Flooring VCT Flooring Sheet Vinyl Flooring" at bounding box center [865, 494] width 546 height 28
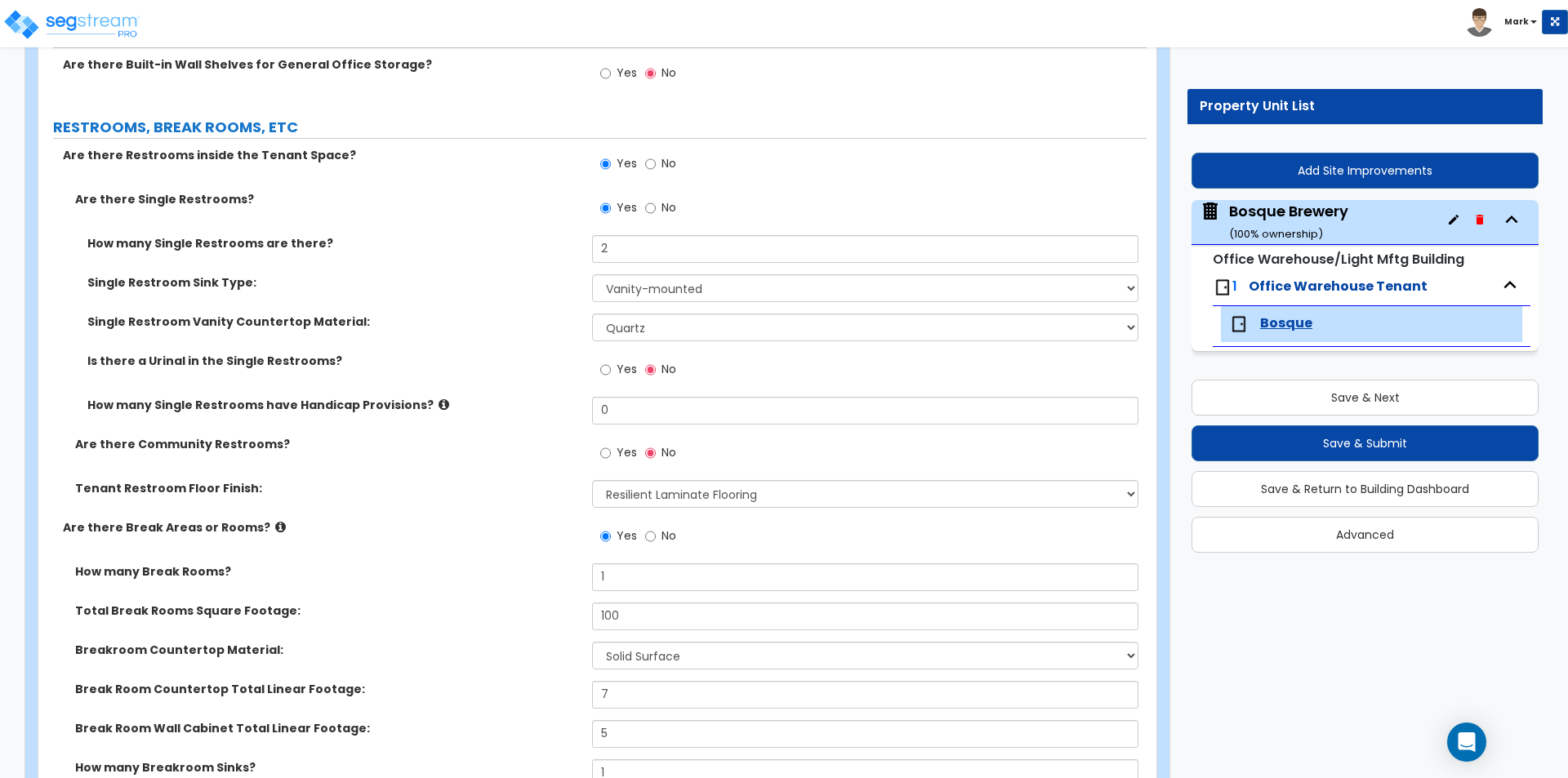
click at [496, 260] on div "How many Single Restrooms are there? 2" at bounding box center [593, 255] width 1108 height 39
click at [498, 302] on div "Single Restroom Sink Type: Please Choose One Wall-mounted Vanity-mounted" at bounding box center [593, 294] width 1108 height 39
click at [626, 412] on input "0" at bounding box center [865, 411] width 546 height 28
type input "2"
click at [531, 426] on div "How many Single Restrooms have Handicap Provisions? 2" at bounding box center [593, 417] width 1108 height 39
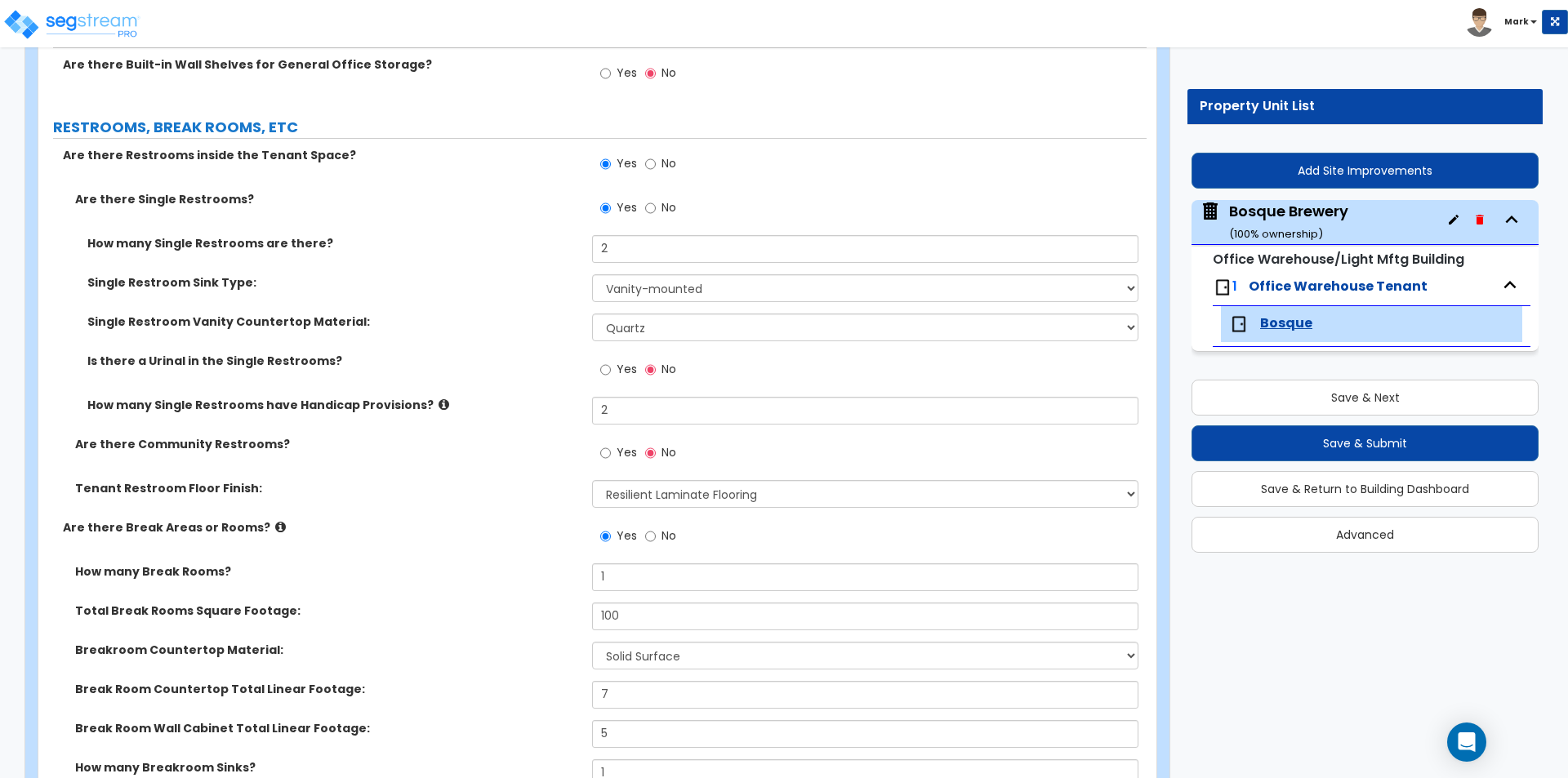
click at [617, 368] on span "Yes" at bounding box center [626, 369] width 21 height 16
click at [611, 368] on input "Yes" at bounding box center [605, 370] width 11 height 18
radio input "true"
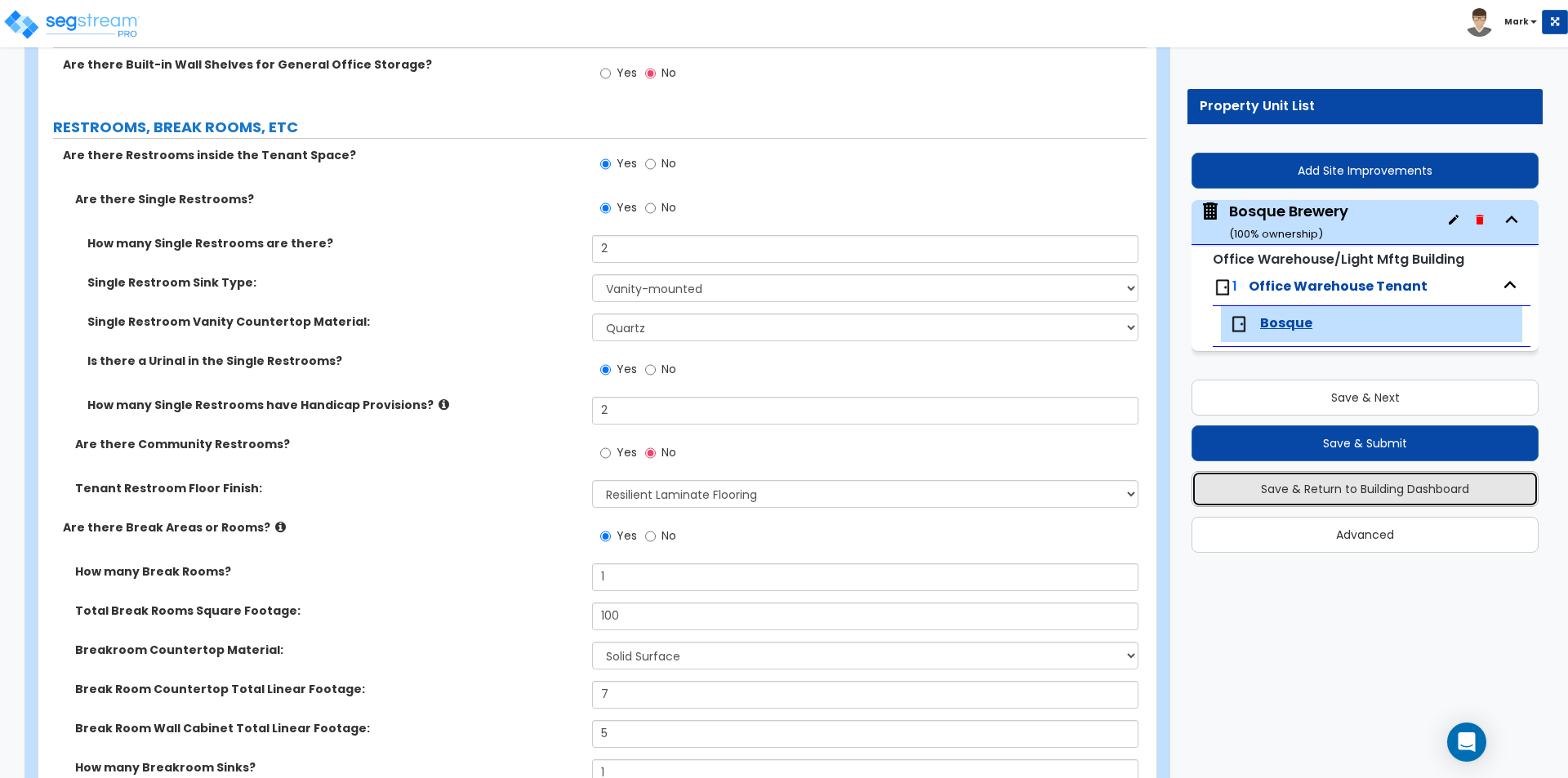
click at [1417, 476] on button "Save & Return to Building Dashboard" at bounding box center [1365, 489] width 347 height 36
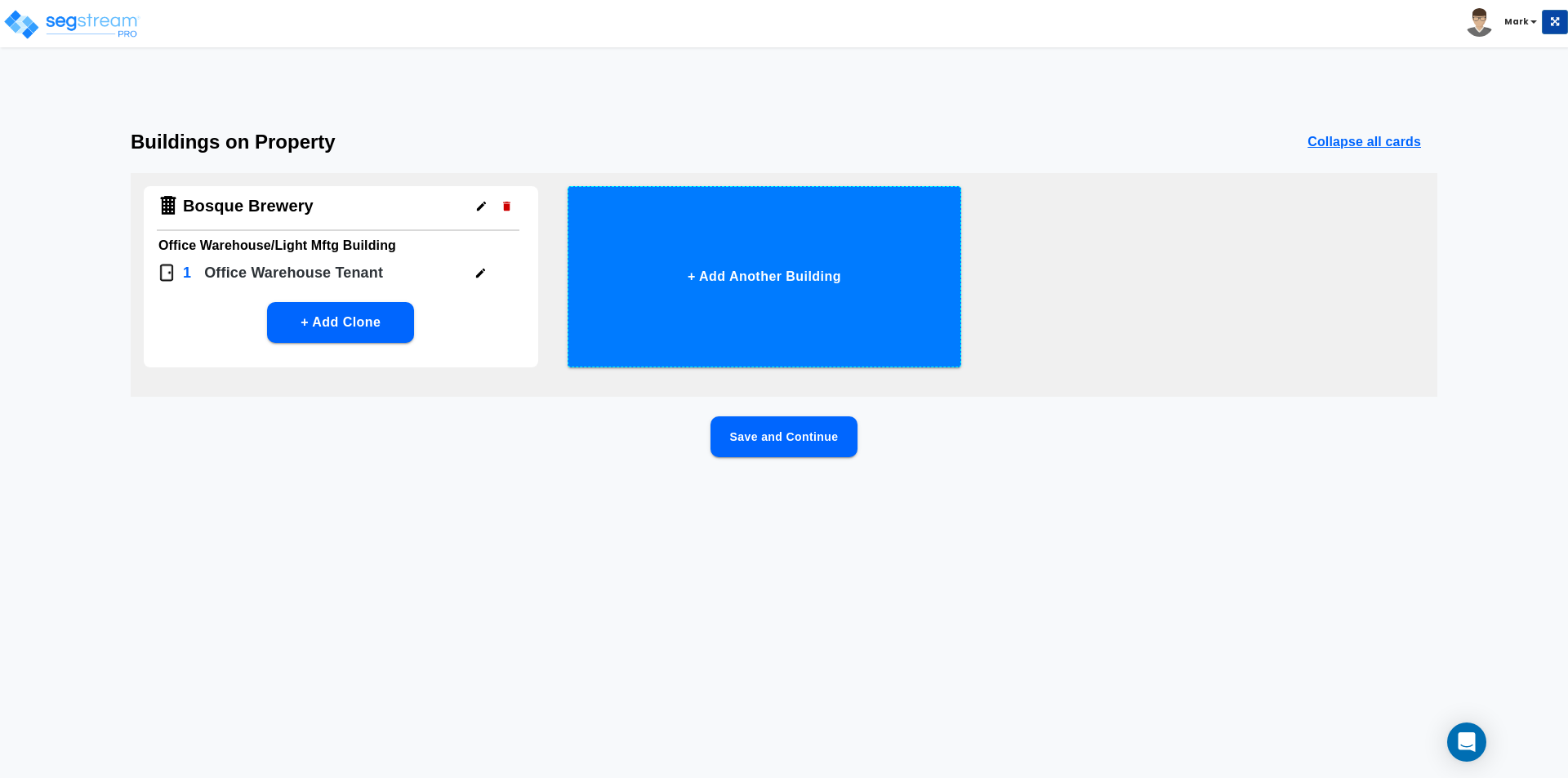
click at [768, 283] on button "+ Add Another Building" at bounding box center [764, 277] width 394 height 182
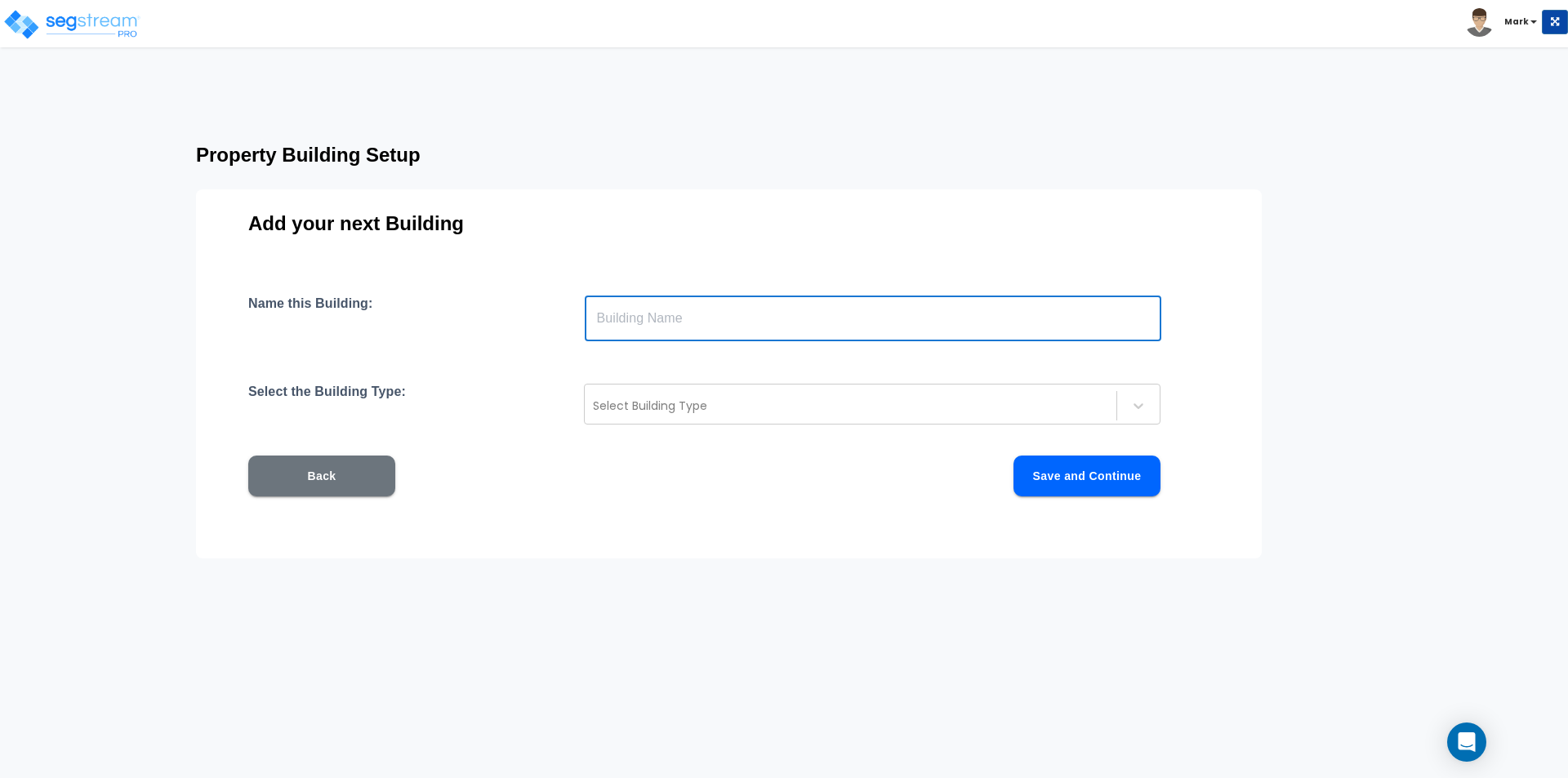
click at [753, 302] on input "text" at bounding box center [872, 319] width 576 height 46
type input "restaurant"
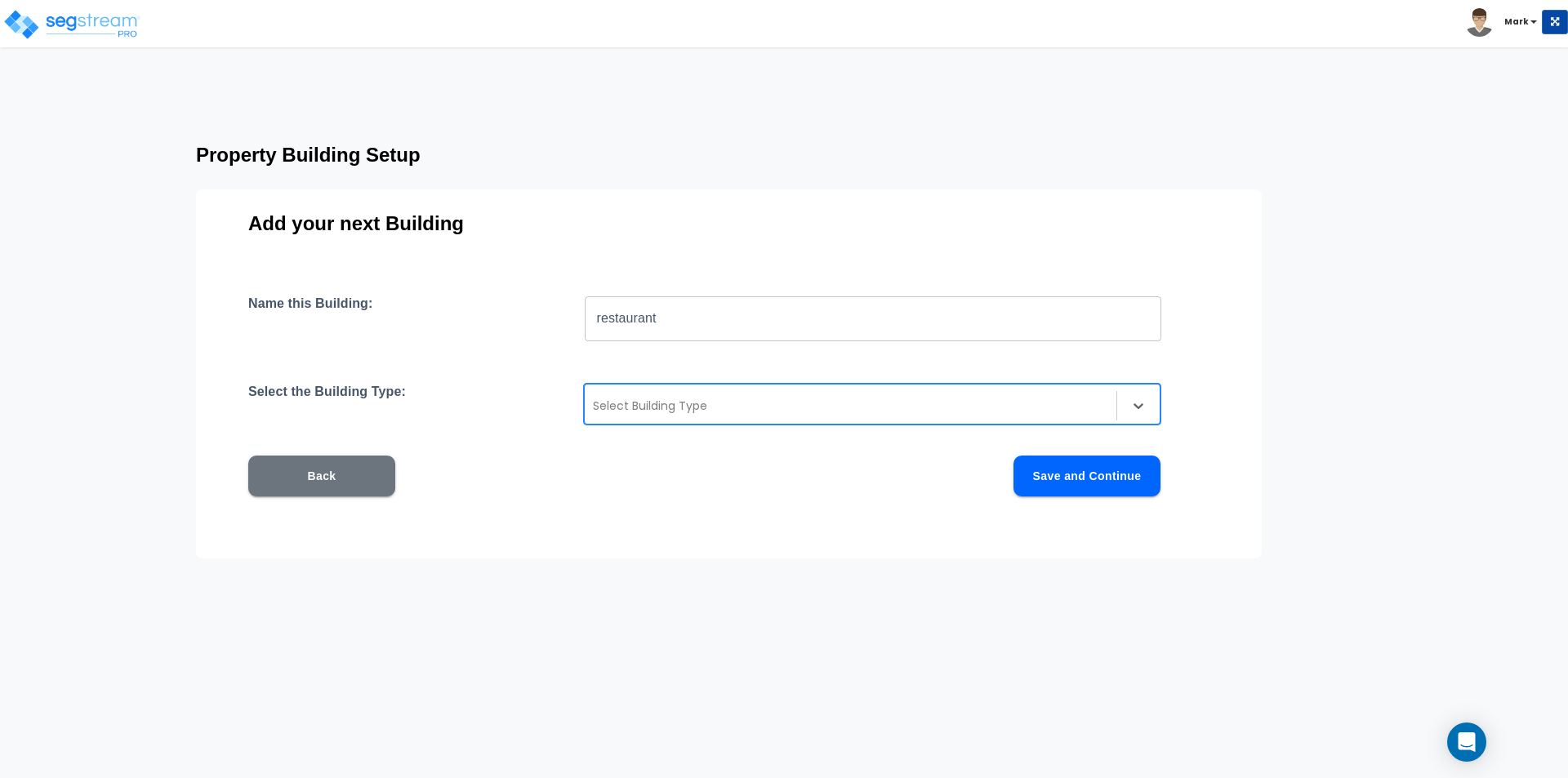
click at [830, 385] on div "Select Building Type" at bounding box center [871, 404] width 576 height 41
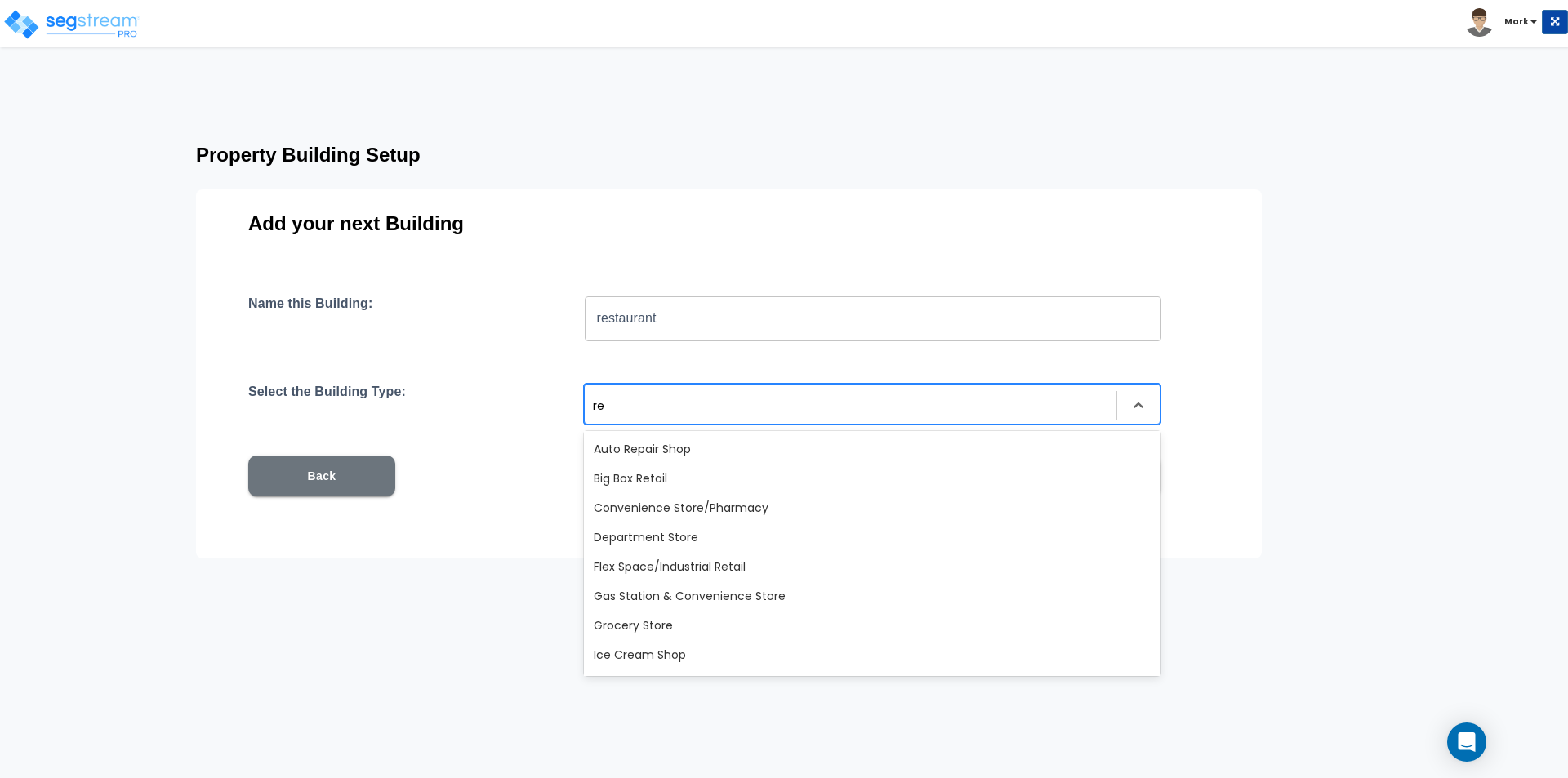
type input "r"
type input "B"
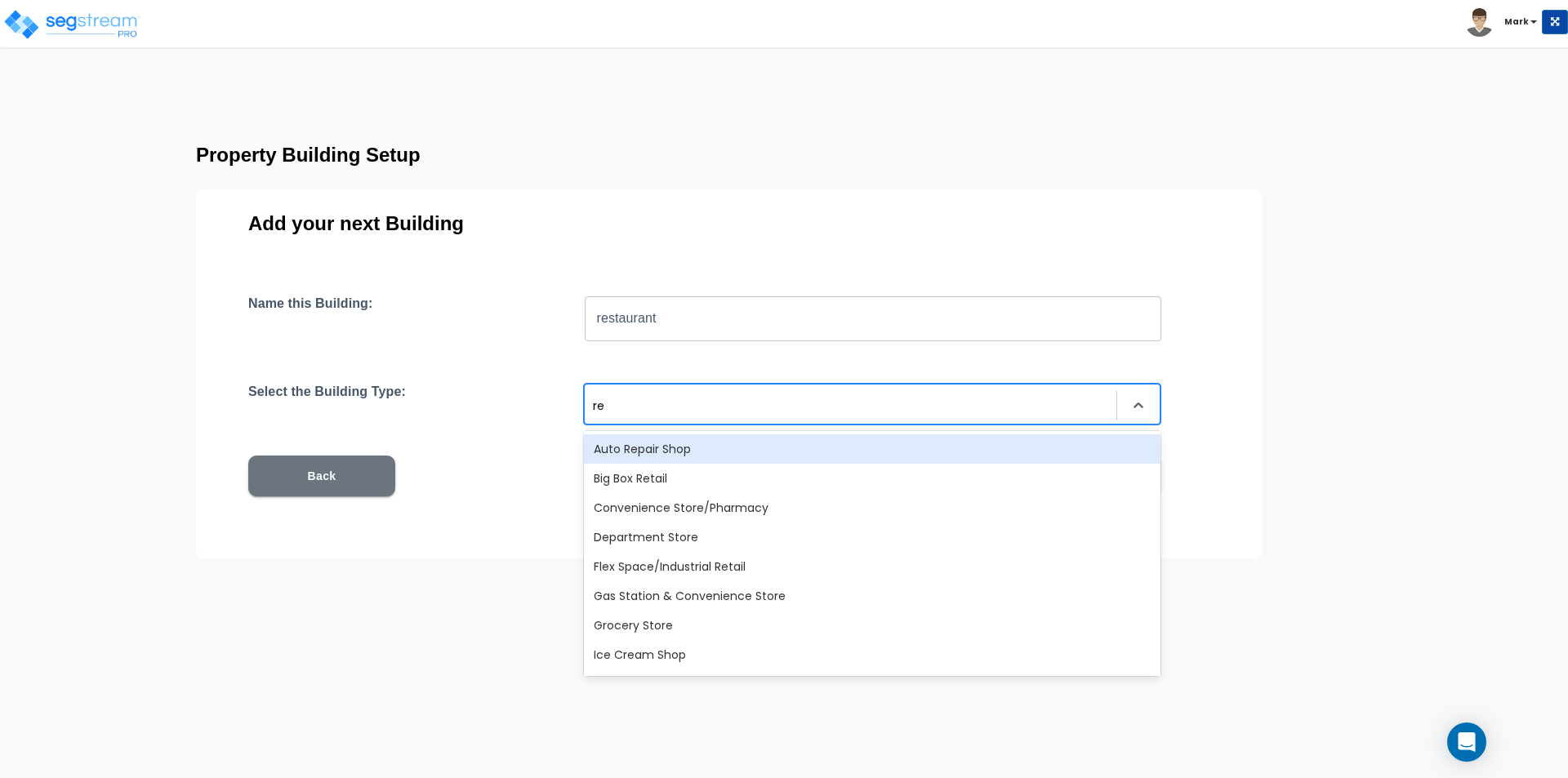
type input "res"
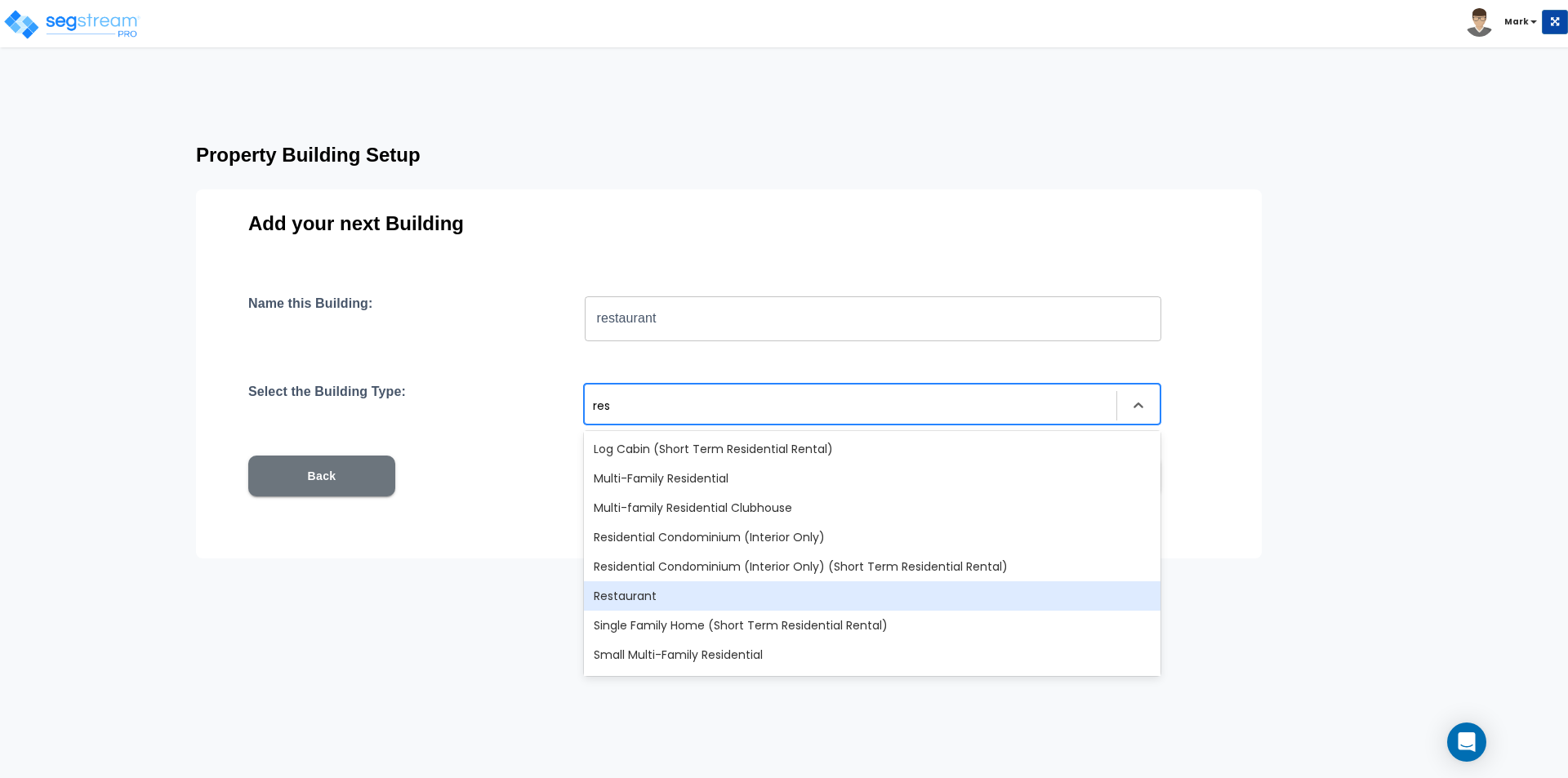
click at [666, 599] on div "Restaurant" at bounding box center [871, 596] width 576 height 30
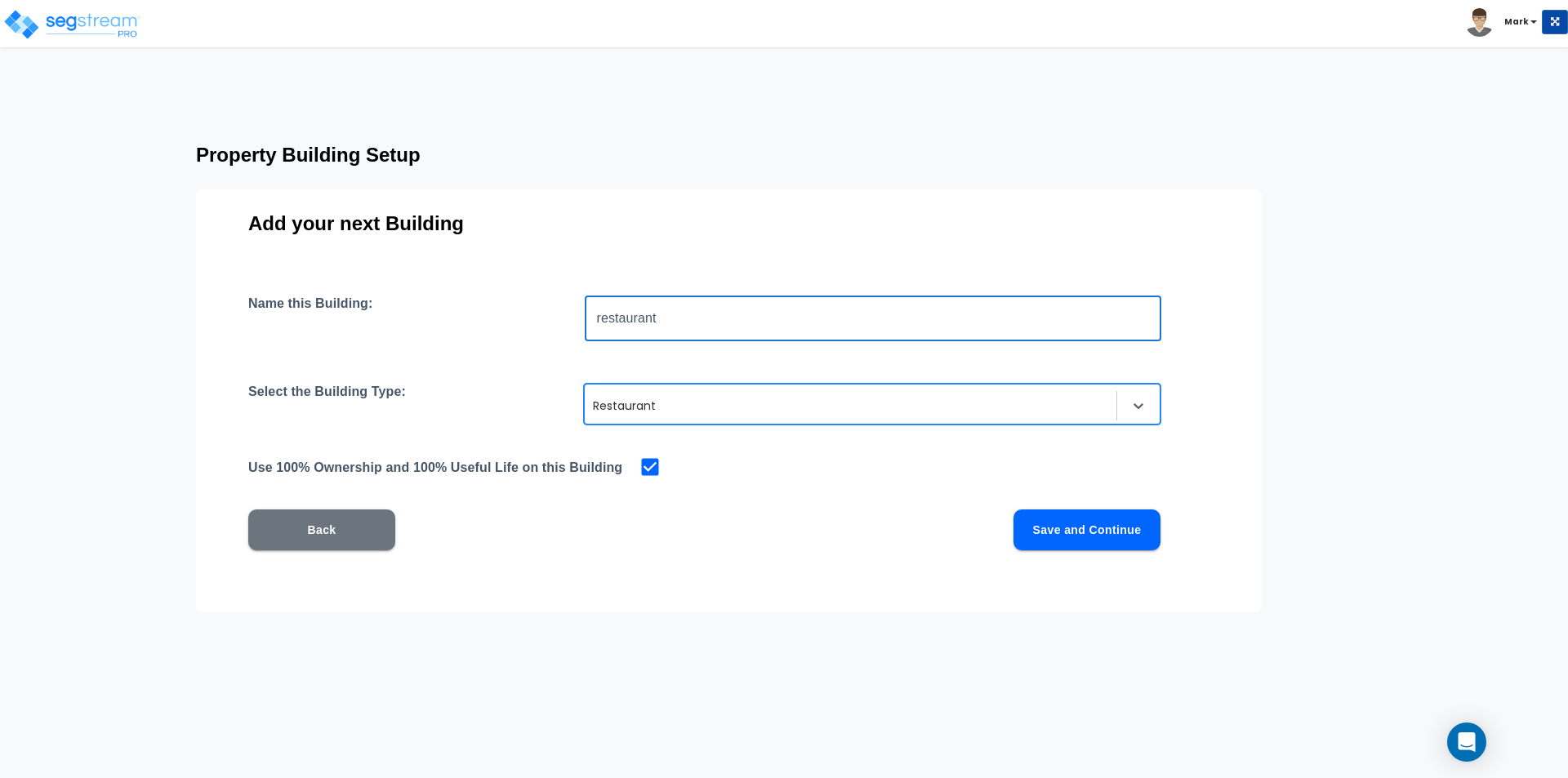
drag, startPoint x: 663, startPoint y: 324, endPoint x: 470, endPoint y: 320, distance: 193.0
click at [470, 320] on div "Name this Building: restaurant ​" at bounding box center [728, 319] width 961 height 46
type input "Bosque"
click at [500, 348] on div "Name this Building: Bosque ​ Select the Building Type: option Restaurant, selec…" at bounding box center [728, 443] width 961 height 294
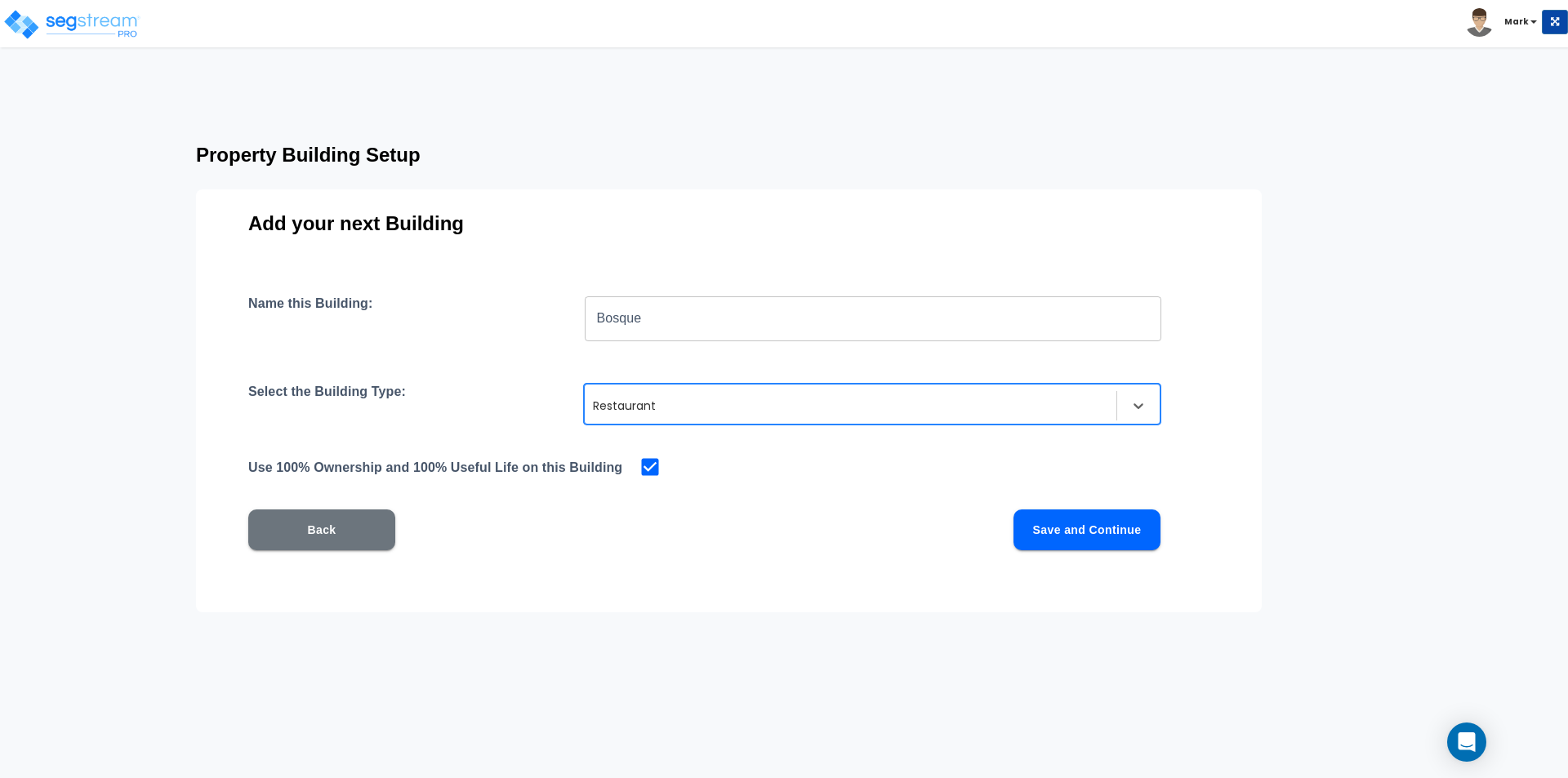
click at [1146, 517] on button "Save and Continue" at bounding box center [1086, 530] width 147 height 41
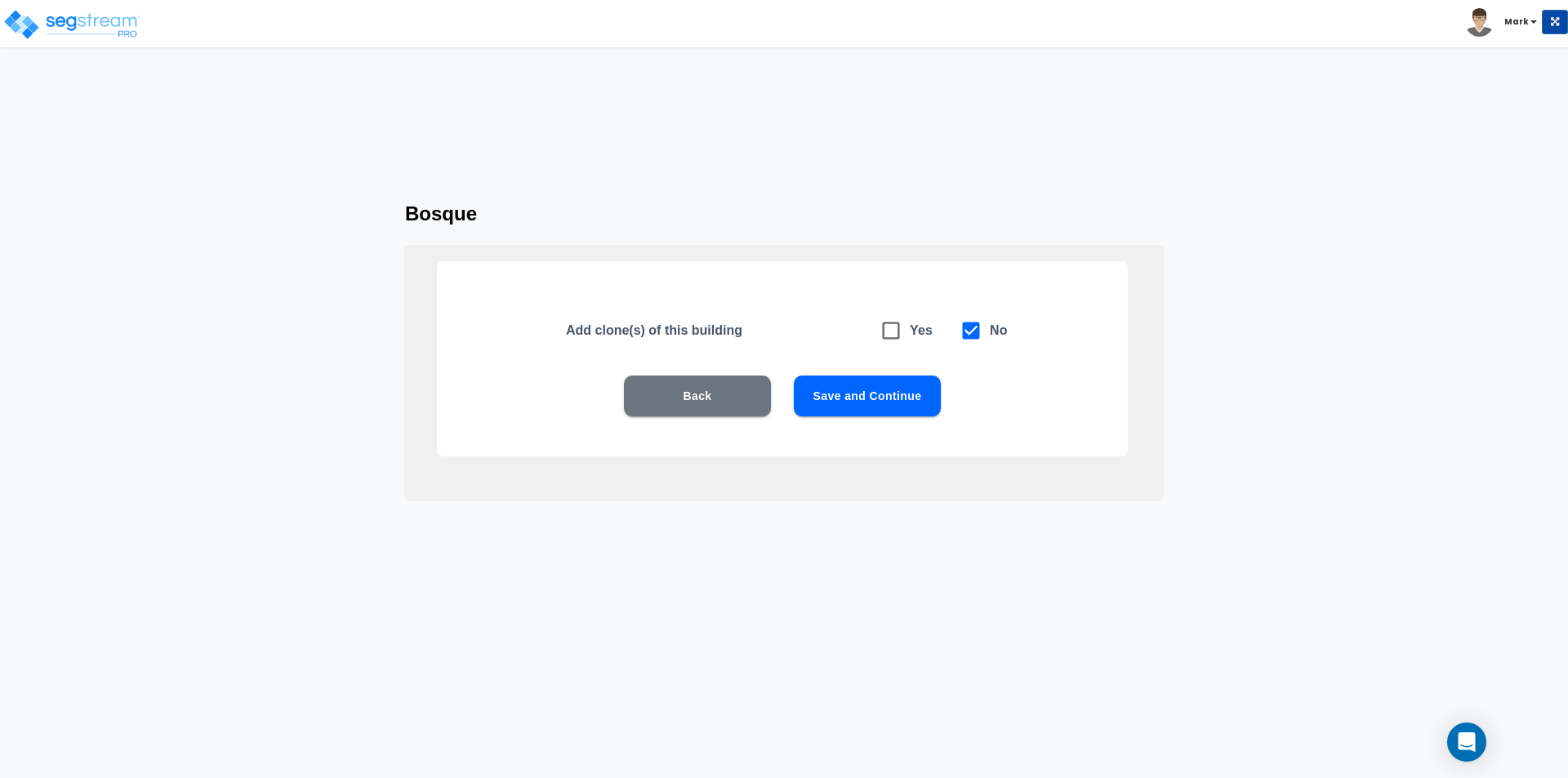
click at [897, 396] on button "Save and Continue" at bounding box center [867, 396] width 147 height 41
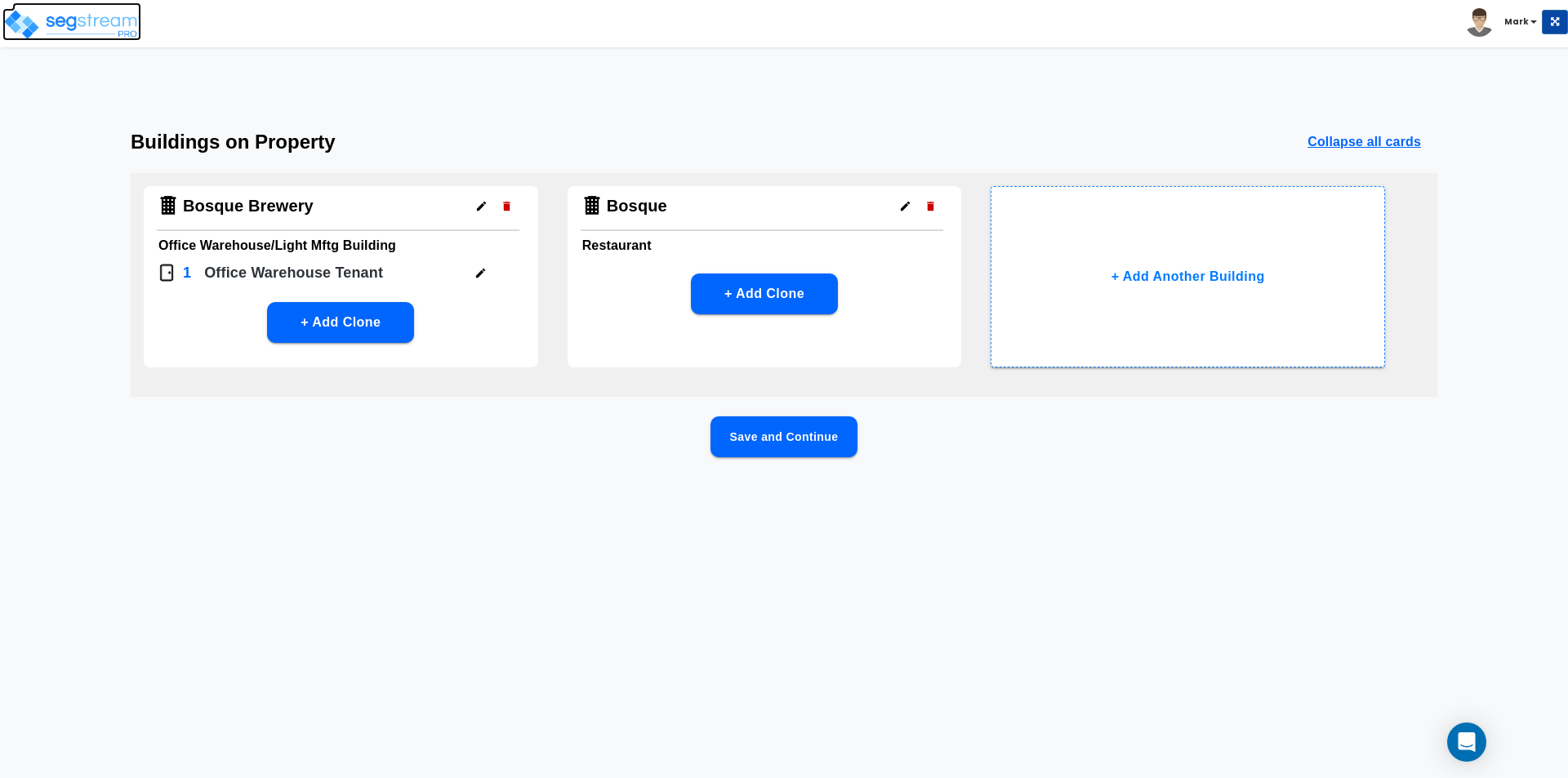
click at [99, 22] on img at bounding box center [71, 25] width 139 height 33
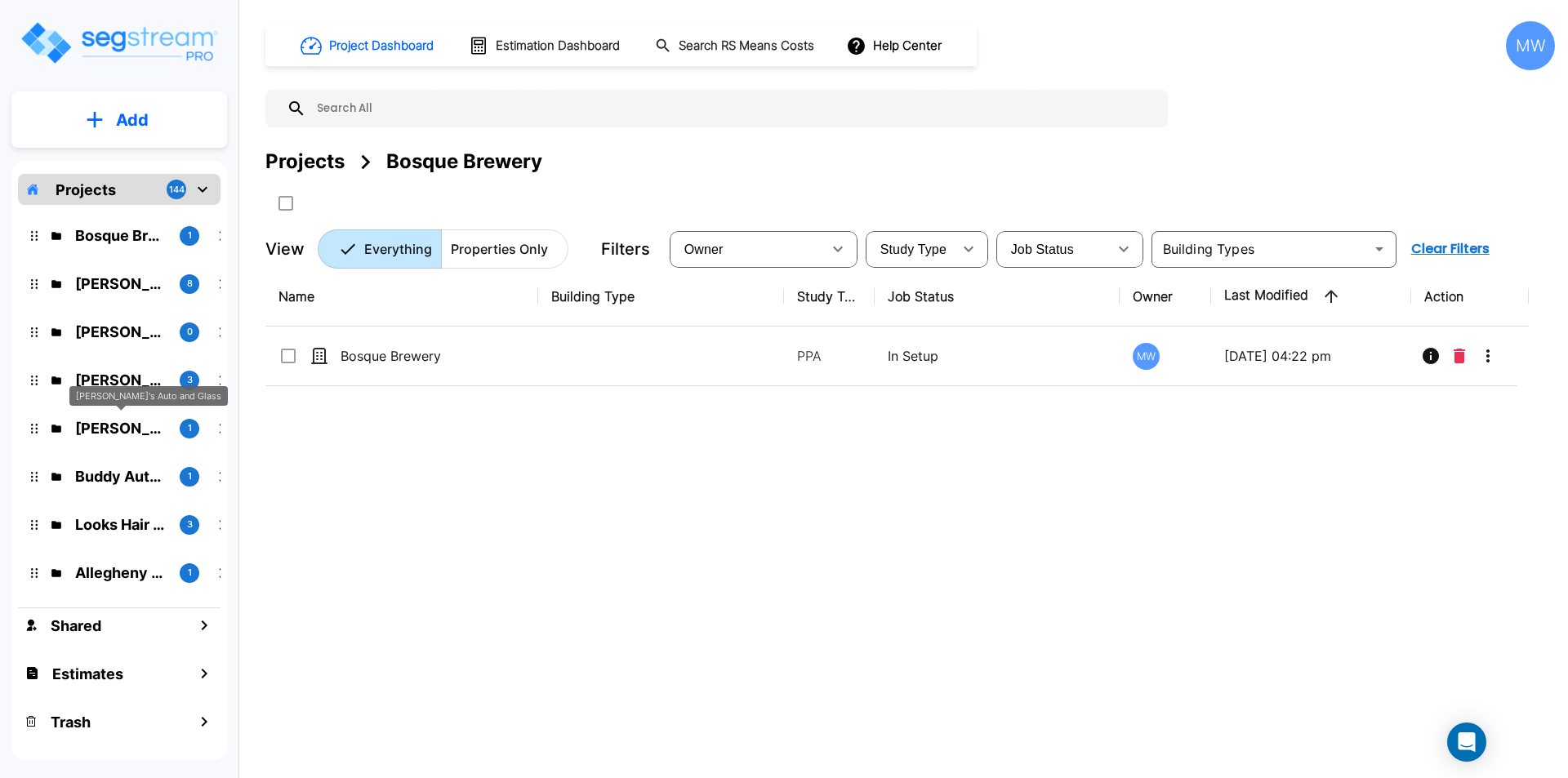
click at [118, 435] on p "[PERSON_NAME]'s Auto and Glass" at bounding box center [120, 428] width 91 height 22
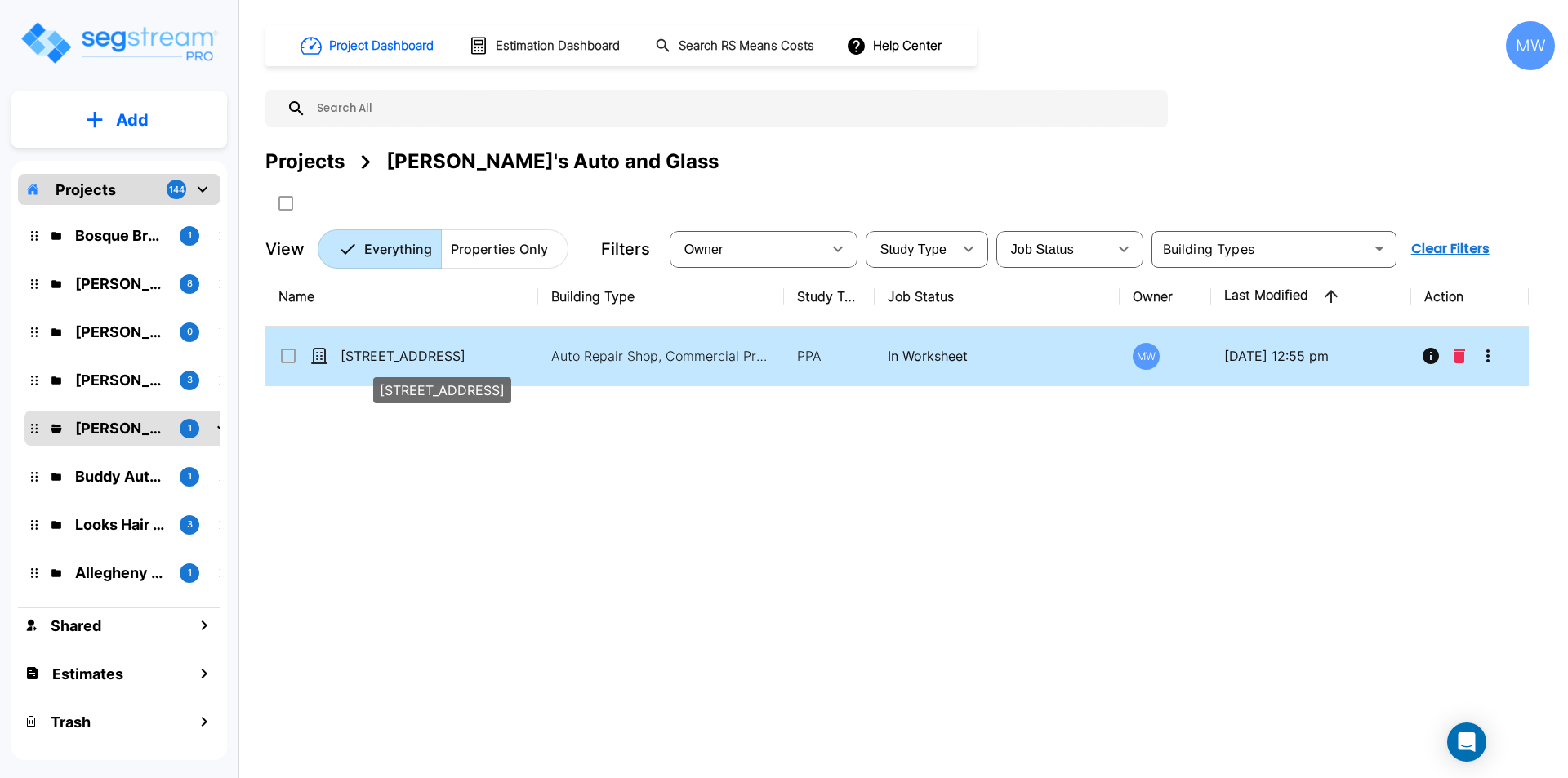
click at [447, 354] on p "301 S Main St" at bounding box center [422, 356] width 164 height 20
click at [464, 355] on p "[STREET_ADDRESS]" at bounding box center [422, 356] width 164 height 20
click at [464, 354] on p "[STREET_ADDRESS]" at bounding box center [422, 356] width 164 height 20
checkbox input "true"
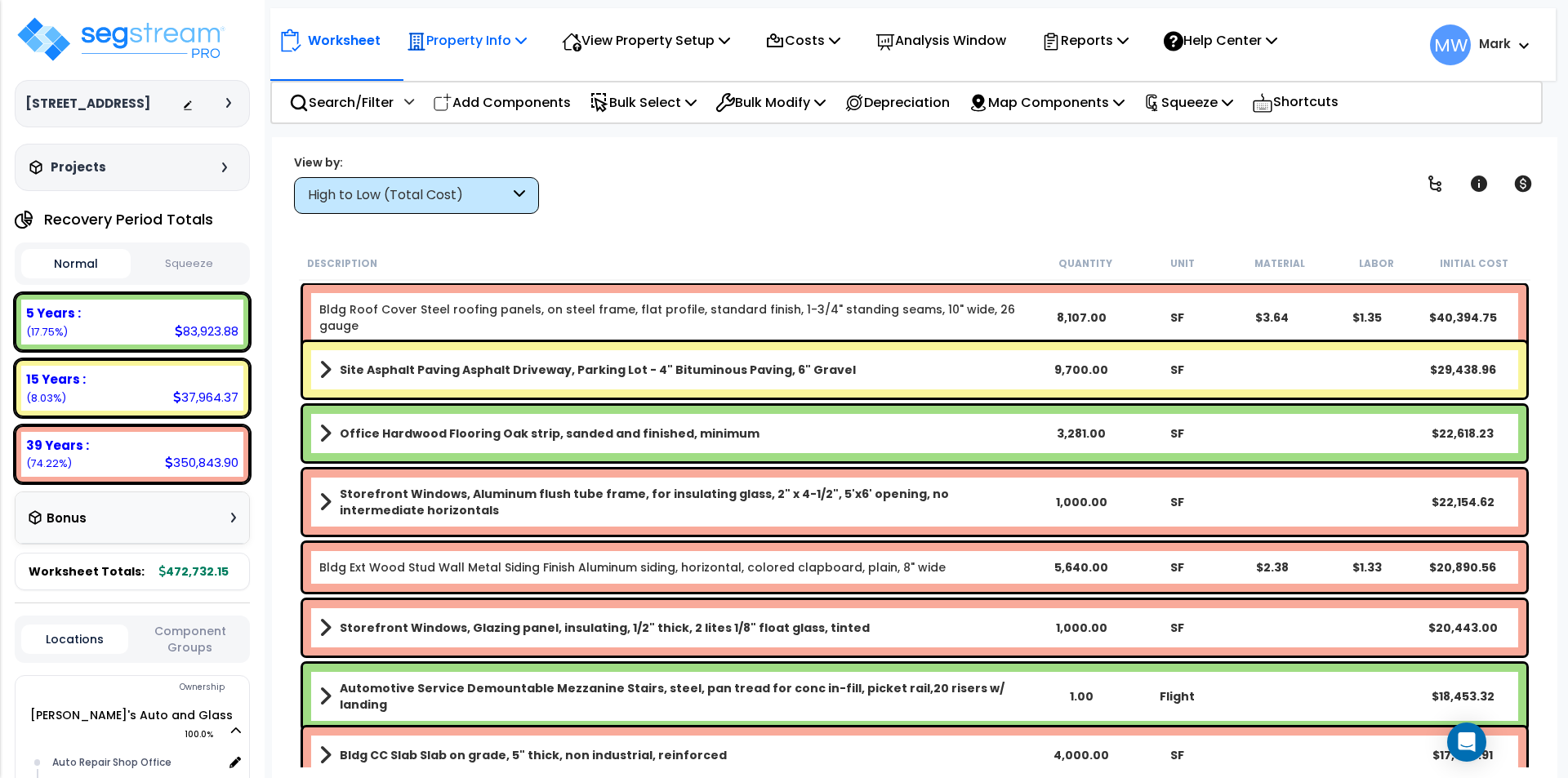
click at [486, 47] on p "Property Info" at bounding box center [467, 40] width 120 height 22
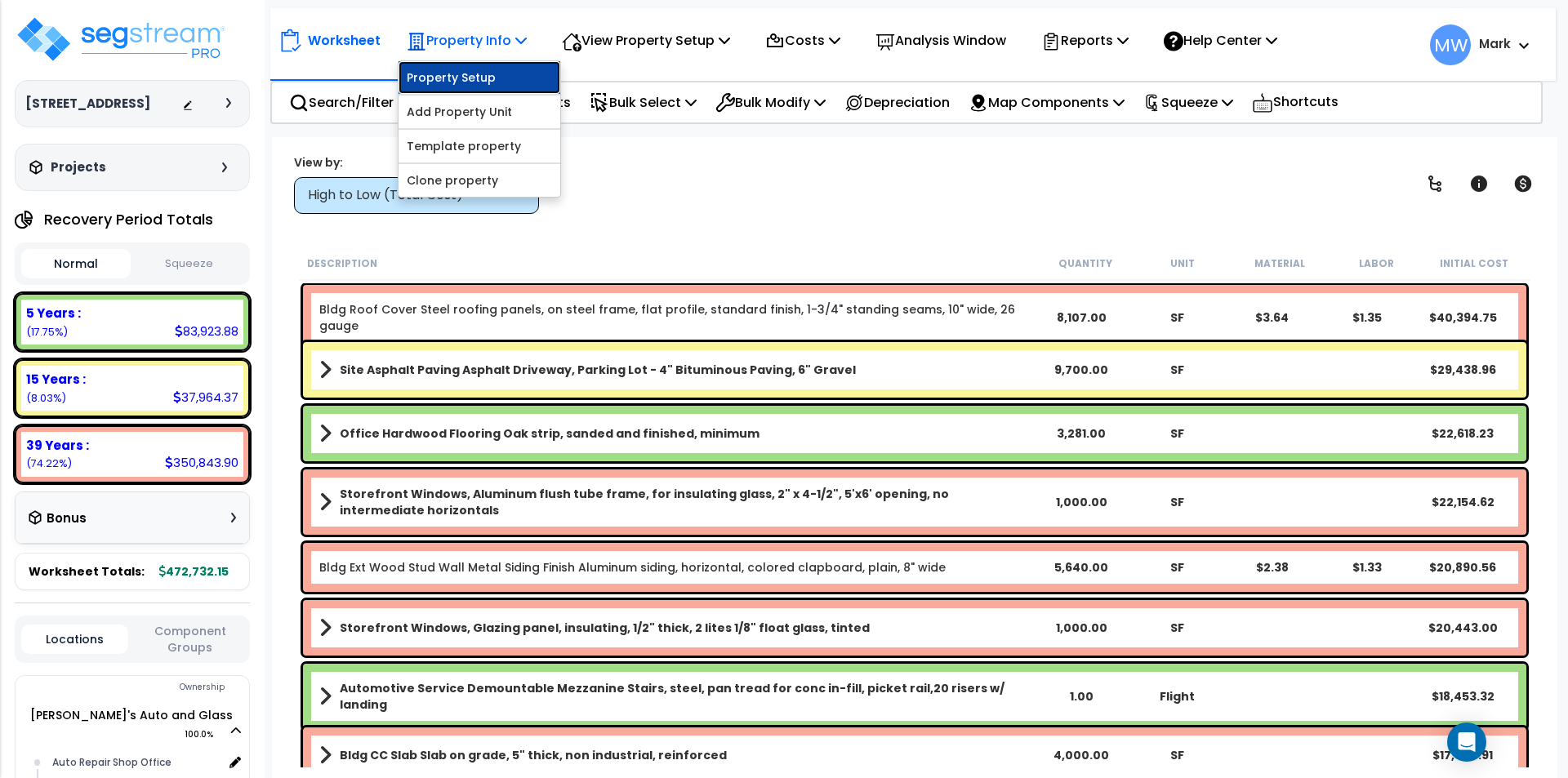
click at [487, 64] on link "Property Setup" at bounding box center [479, 78] width 162 height 33
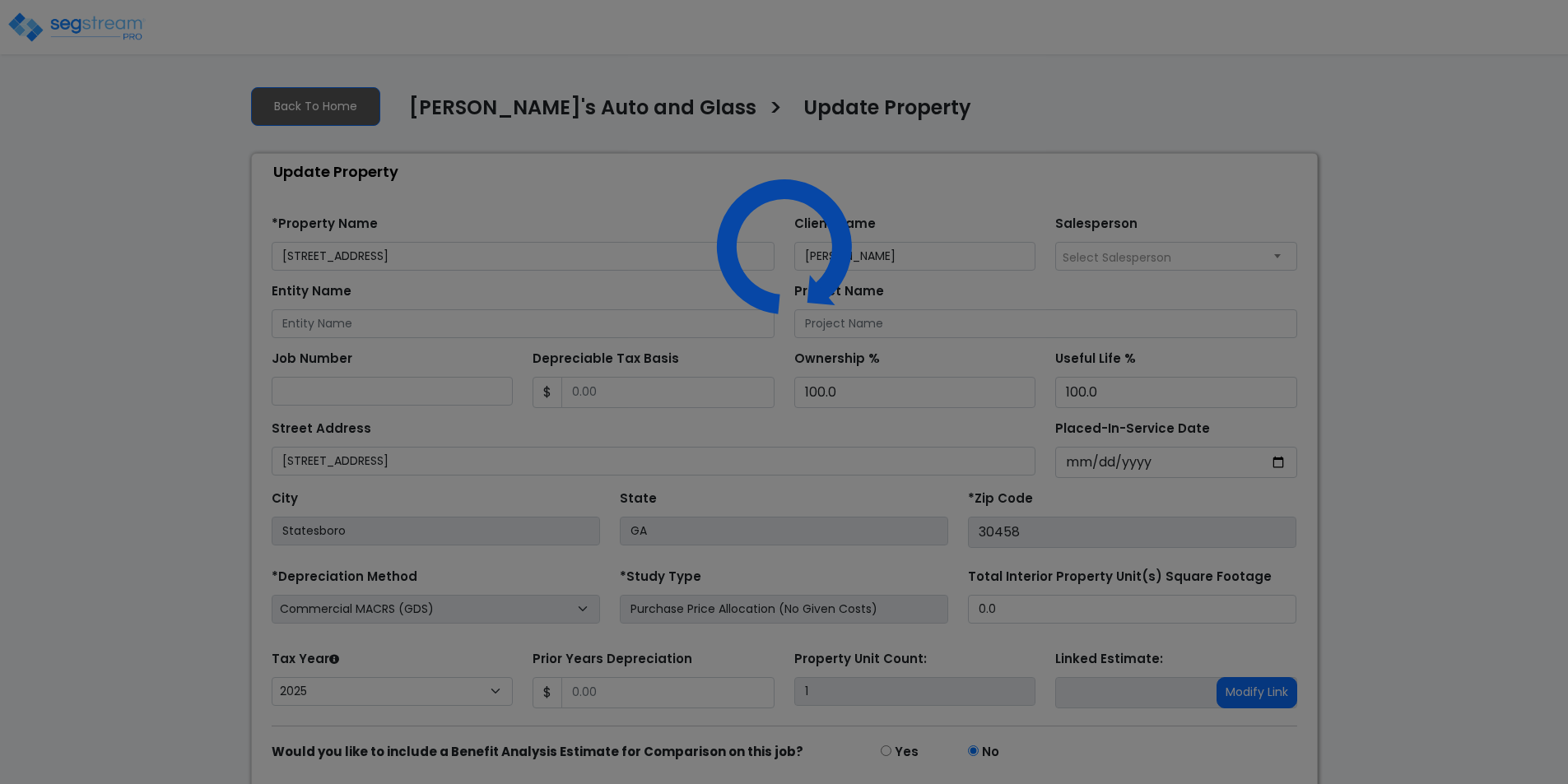
select select "2025"
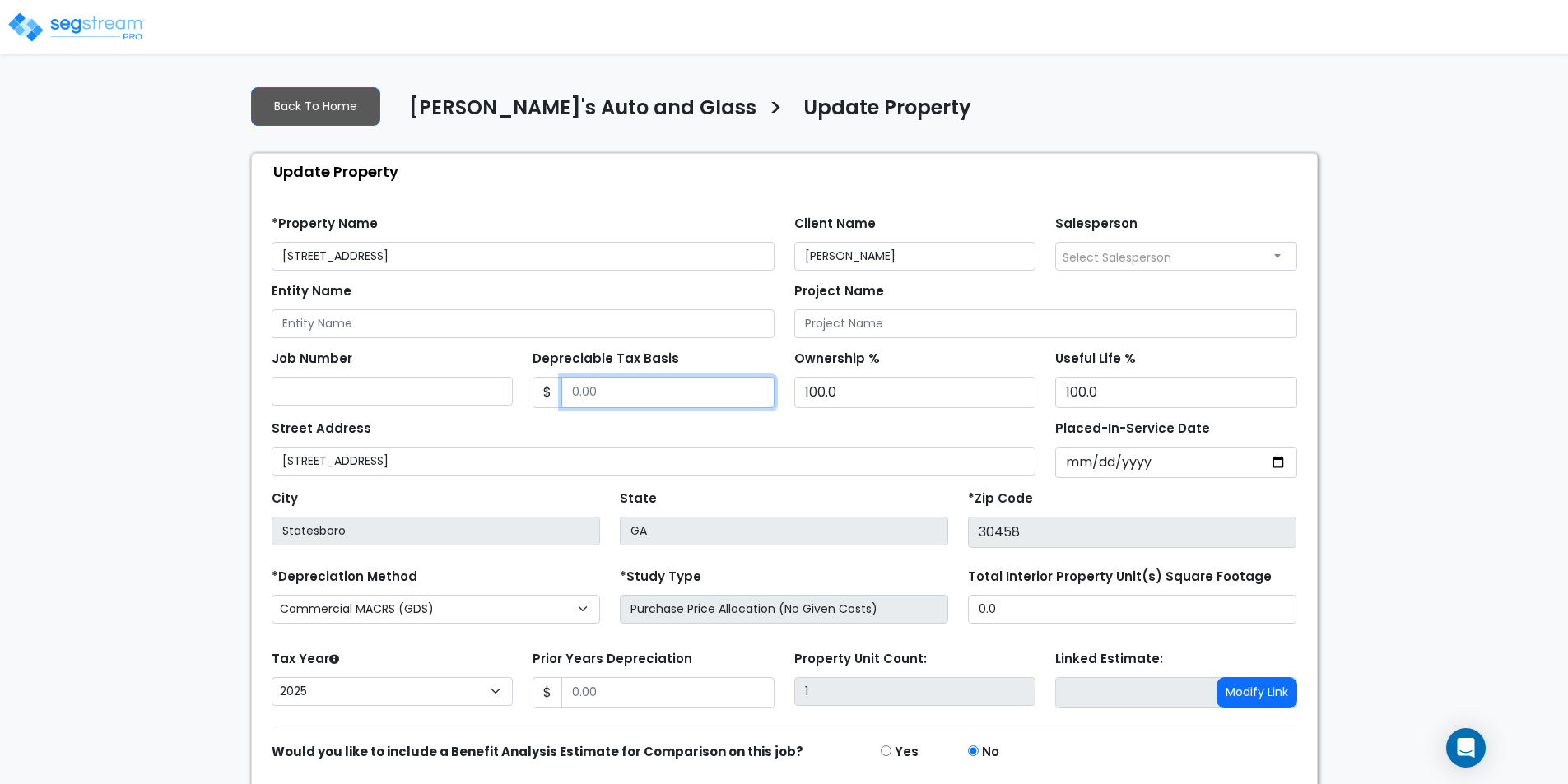
click at [679, 400] on input "Depreciable Tax Basis" at bounding box center [668, 392] width 213 height 31
type input "320000"
click at [715, 423] on div "Street Address 301 S main Street" at bounding box center [654, 446] width 765 height 60
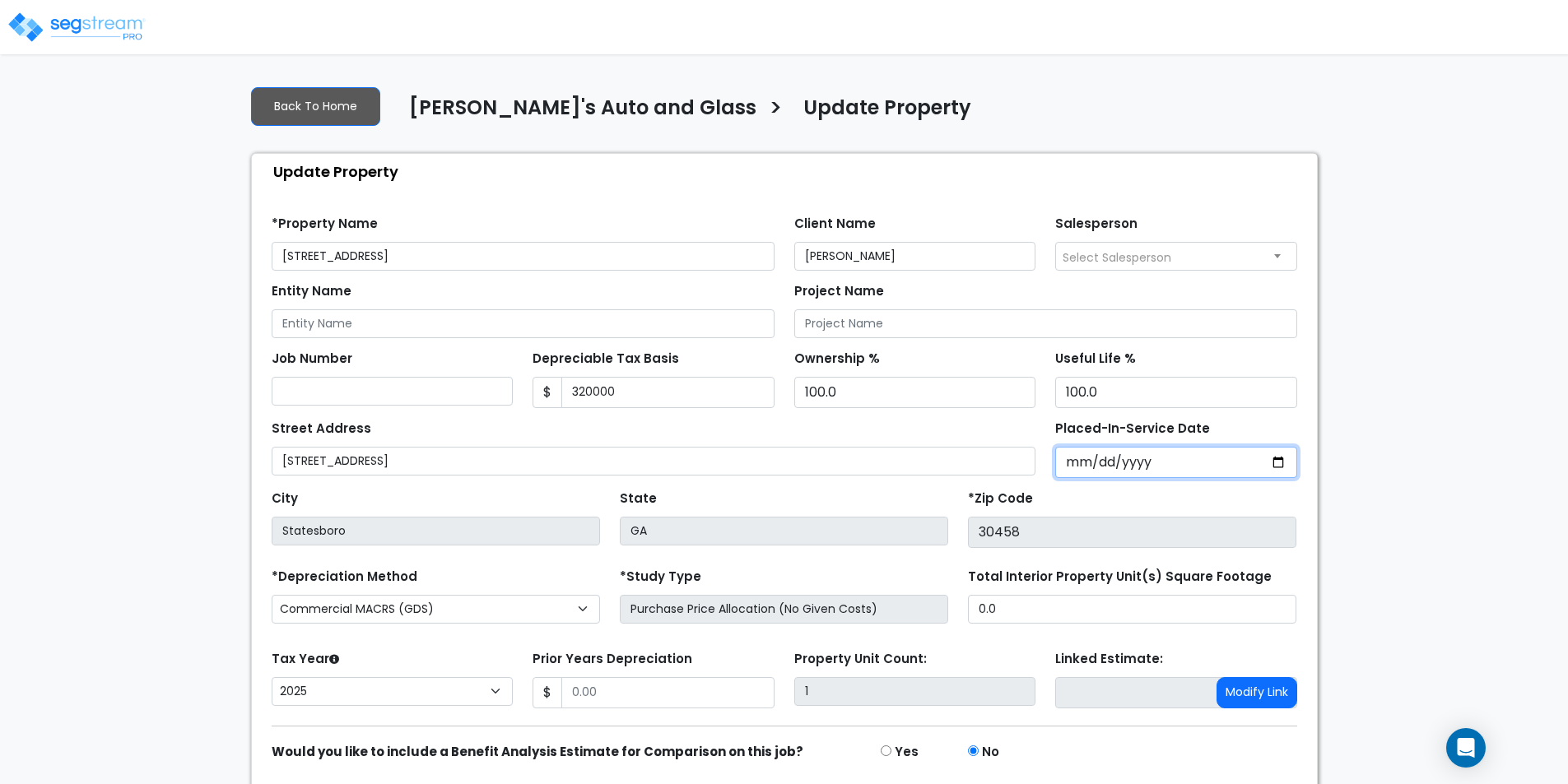
click at [1280, 462] on input "2010-12-31" at bounding box center [1176, 462] width 242 height 31
type input "2010-10-29"
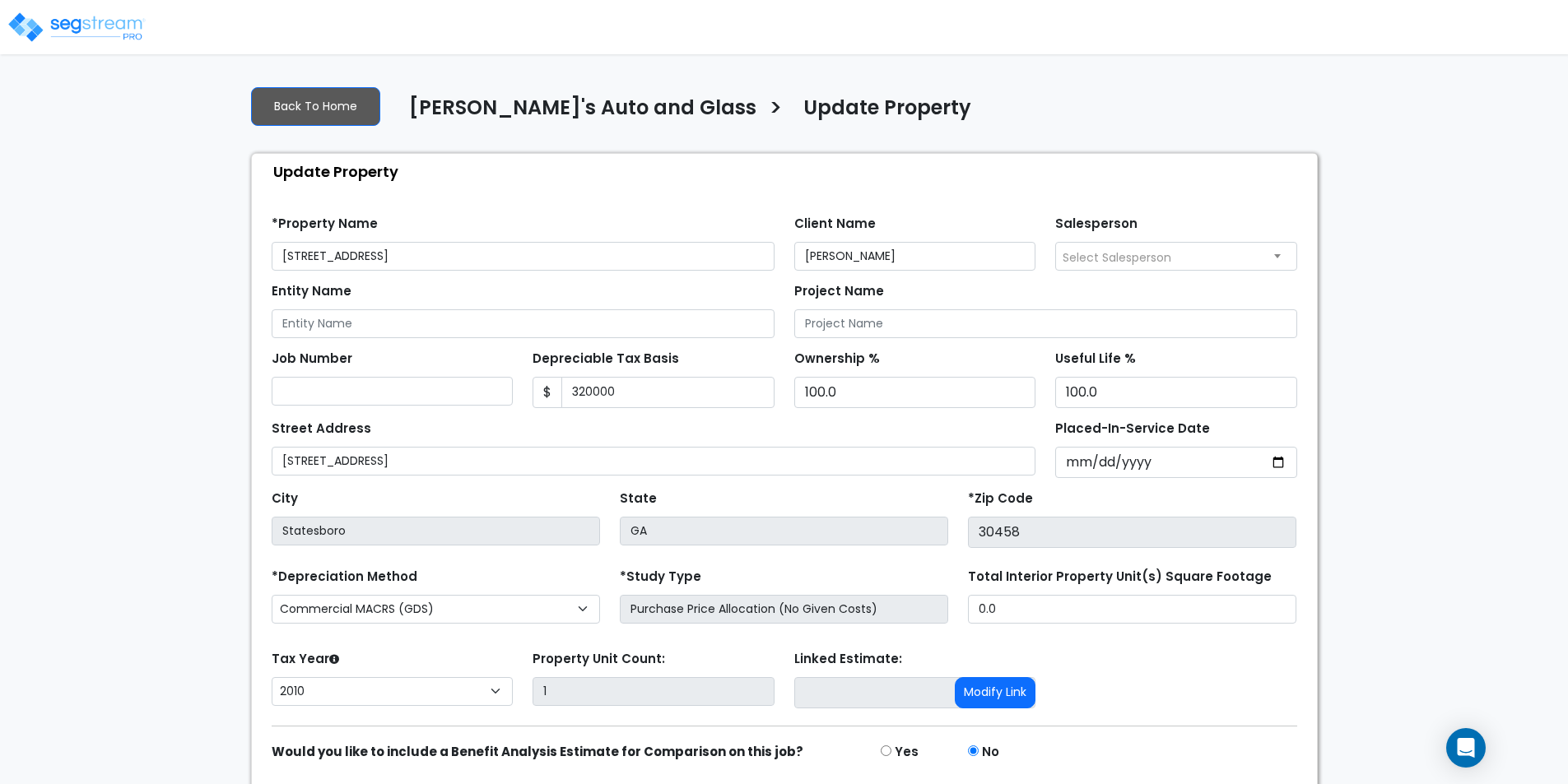
click at [1083, 500] on div "*Zip Code 30458" at bounding box center [1131, 517] width 328 height 62
click at [414, 700] on select "2026 2025 2024 2023 2022 2021 2020 2019 2018 2017 2016 2015 2014 2013 2012 2011…" at bounding box center [393, 691] width 242 height 29
click at [272, 677] on select "2026 2025 2024 2023 2022 2021 2020 2019 2018 2017 2016 2015 2014 2013 2012 2011…" at bounding box center [393, 691] width 242 height 29
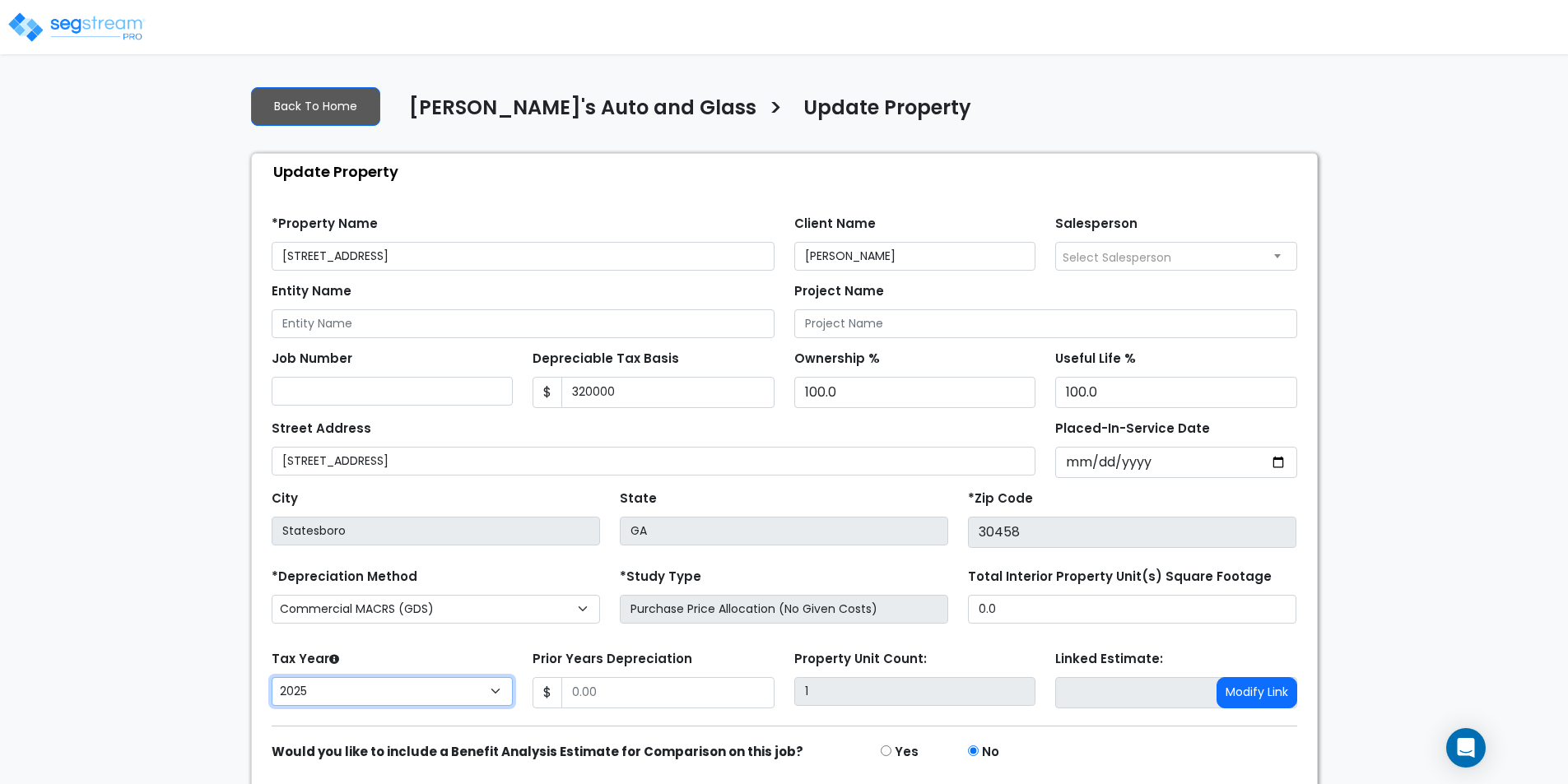
click at [462, 690] on select "2026 2025 2024 2023 2022 2021 2020 2019 2018 2017 2016 2015 2014 2013 2012 2011…" at bounding box center [393, 691] width 242 height 29
select select "2024"
click at [272, 677] on select "2026 2025 2024 2023 2022 2021 2020 2019 2018 2017 2016 2015 2014 2013 2012 2011…" at bounding box center [393, 691] width 242 height 29
click at [620, 693] on input "Prior Years Depreciation" at bounding box center [668, 693] width 213 height 31
type input "0"
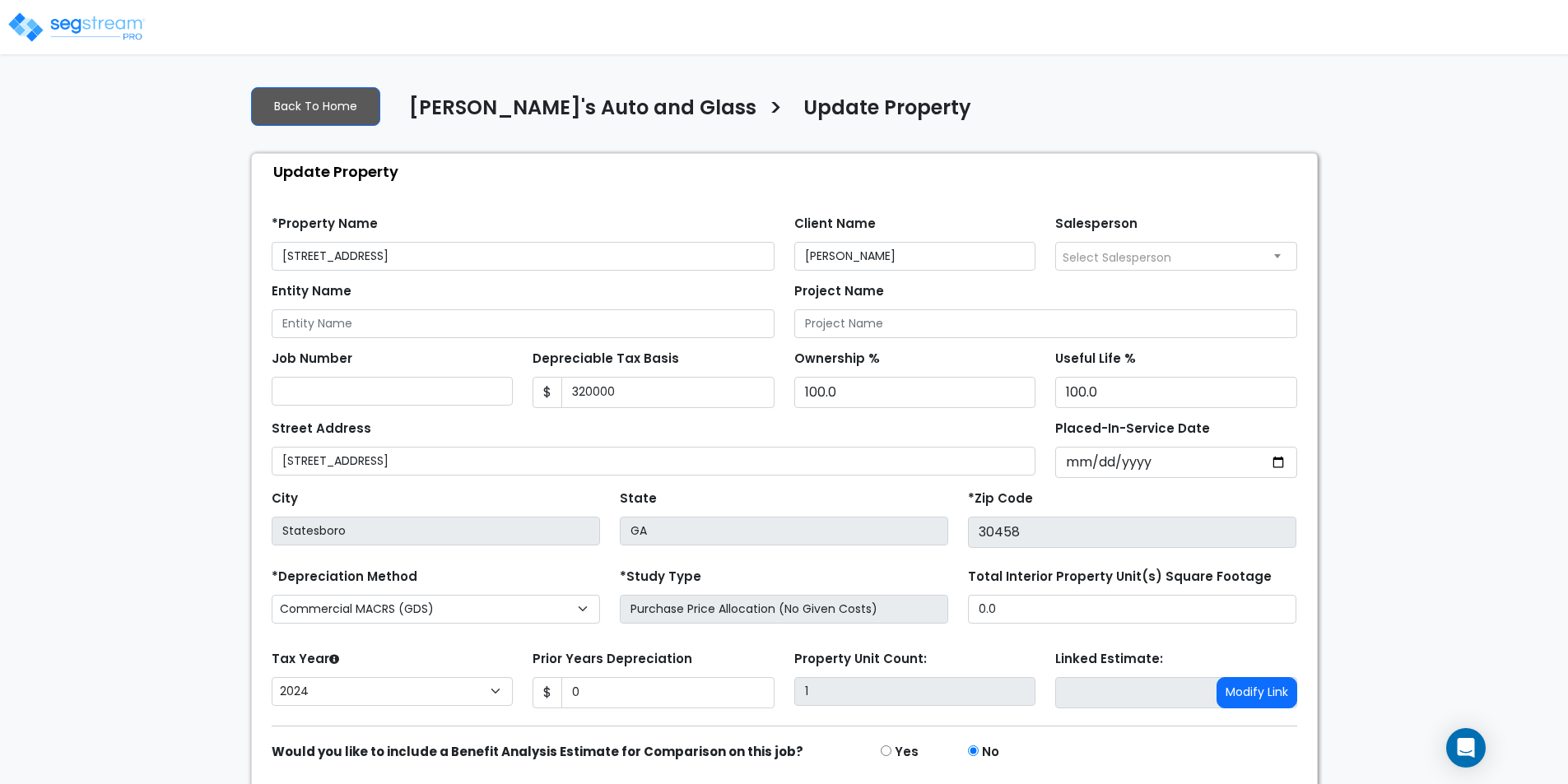
click at [608, 634] on form "*Property Name 301 S Main St Client Name Lisa Ricks Salesperson" at bounding box center [784, 515] width 1025 height 625
click at [614, 689] on input "0" at bounding box center [668, 693] width 213 height 31
type input "108,376.09"
click at [640, 640] on form "*Property Name 301 S Main St Client Name Lisa Ricks Salesperson" at bounding box center [784, 515] width 1025 height 625
click at [465, 323] on input "Entity Name" at bounding box center [523, 324] width 503 height 29
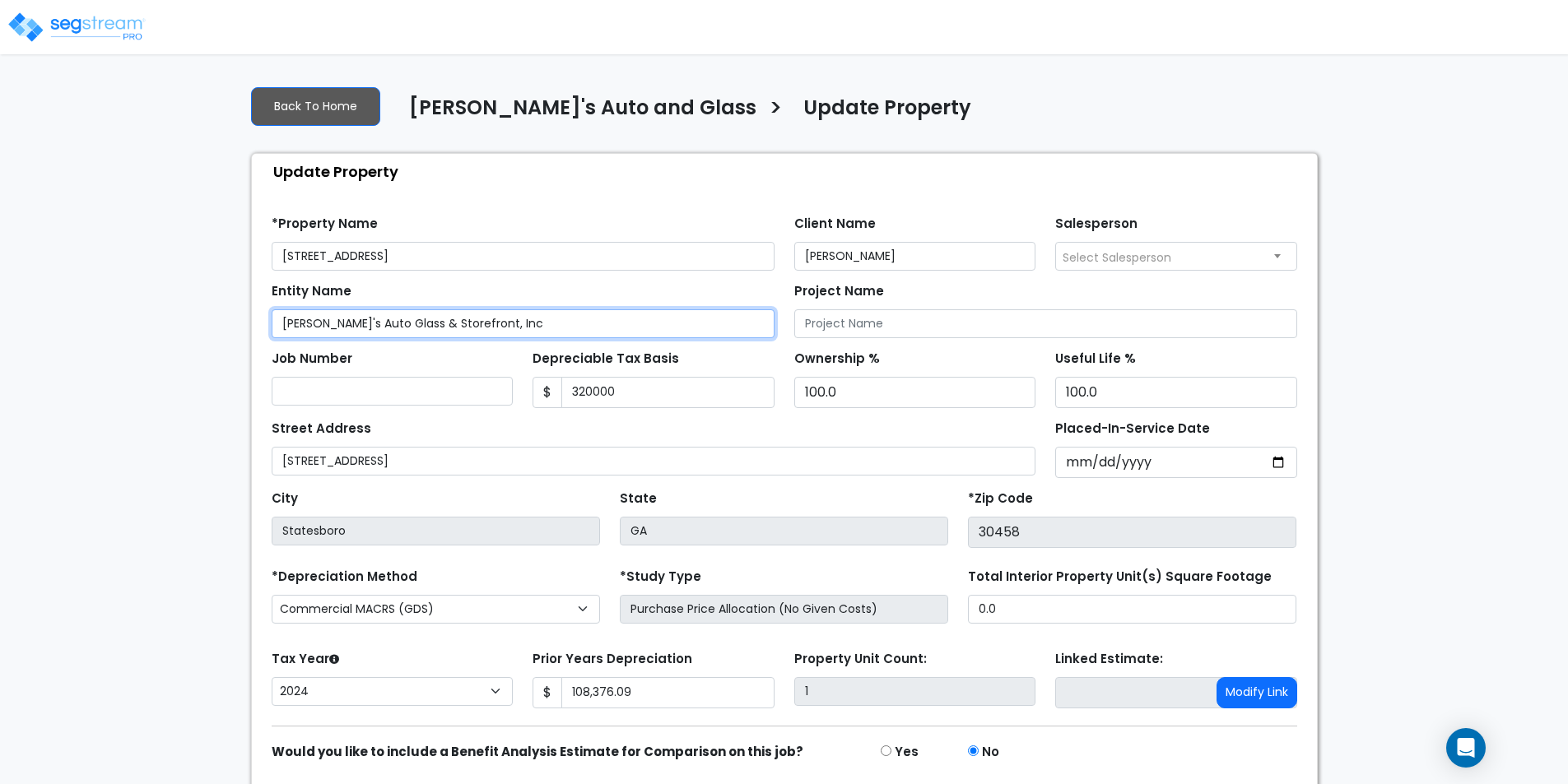
type input "Rick's Auto Glass & Storefront, Inc"
drag, startPoint x: 440, startPoint y: 350, endPoint x: 434, endPoint y: 341, distance: 10.8
click at [436, 346] on div "Job Number" at bounding box center [393, 376] width 242 height 60
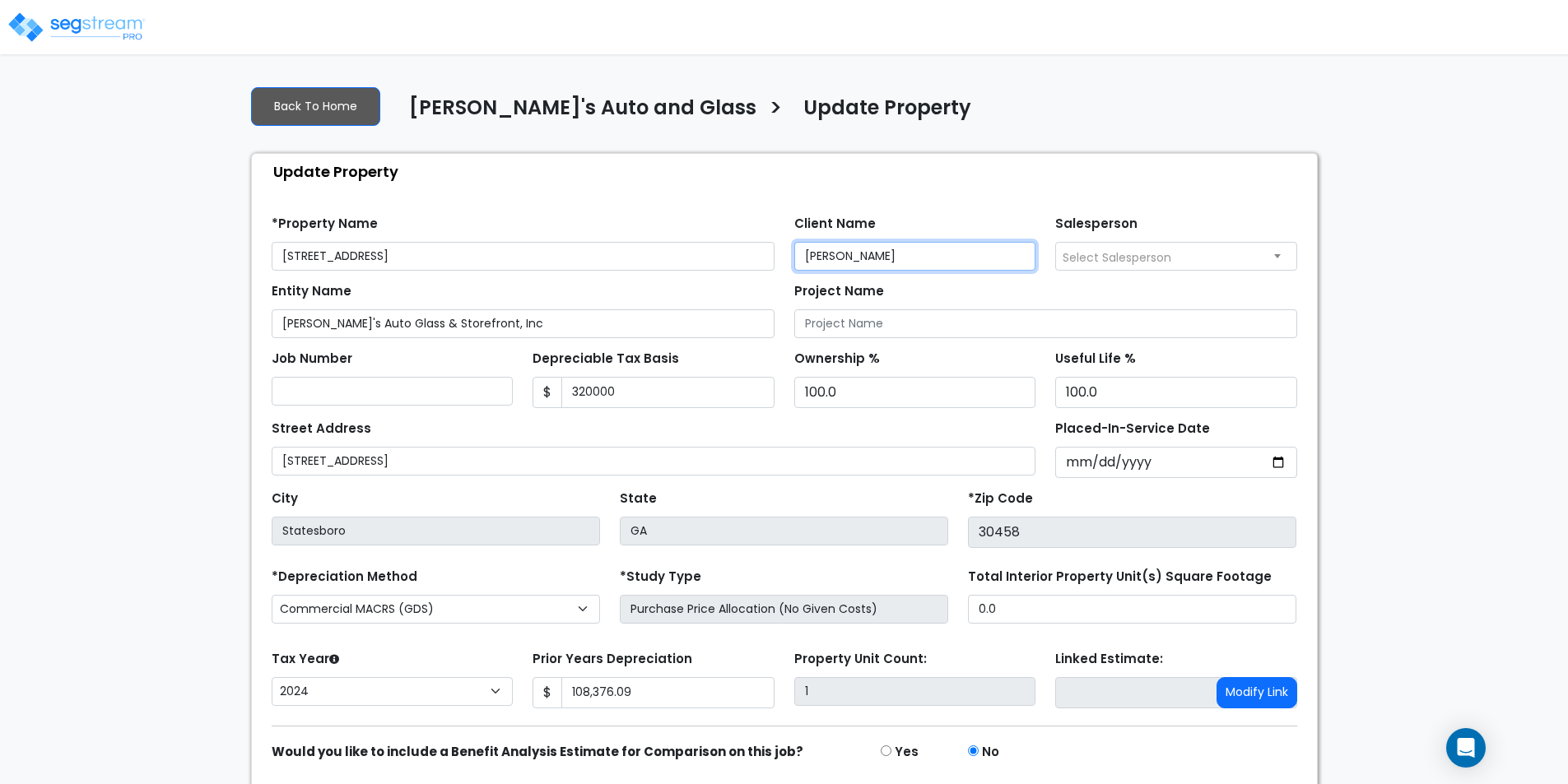
click at [884, 262] on input "Lisa Ricks" at bounding box center [915, 256] width 242 height 29
type input "Lisa Rick"
click at [798, 211] on div "Client Name Lisa Rick" at bounding box center [915, 241] width 242 height 60
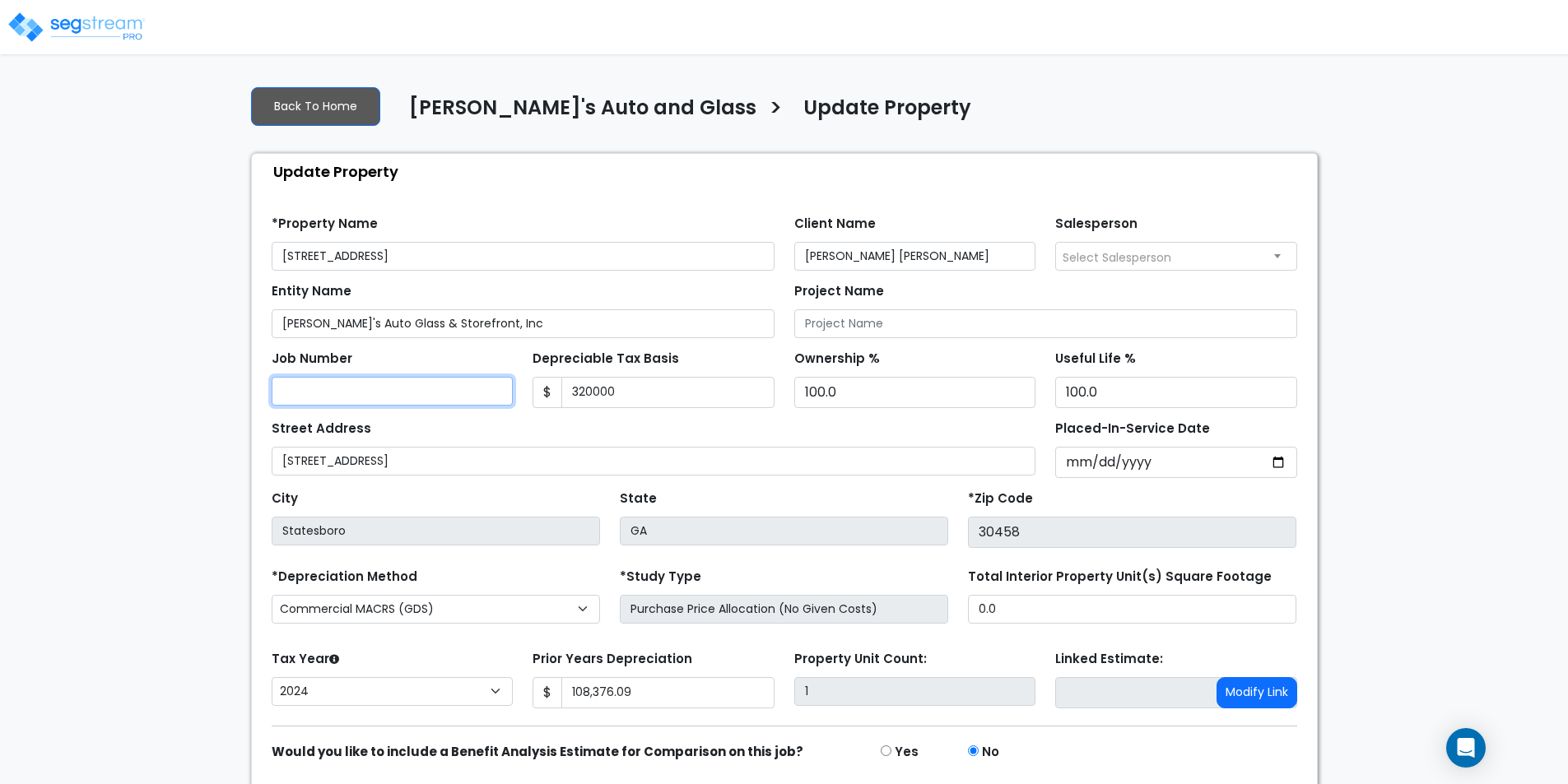
click at [438, 394] on input "Job Number" at bounding box center [393, 391] width 242 height 29
type input "3"
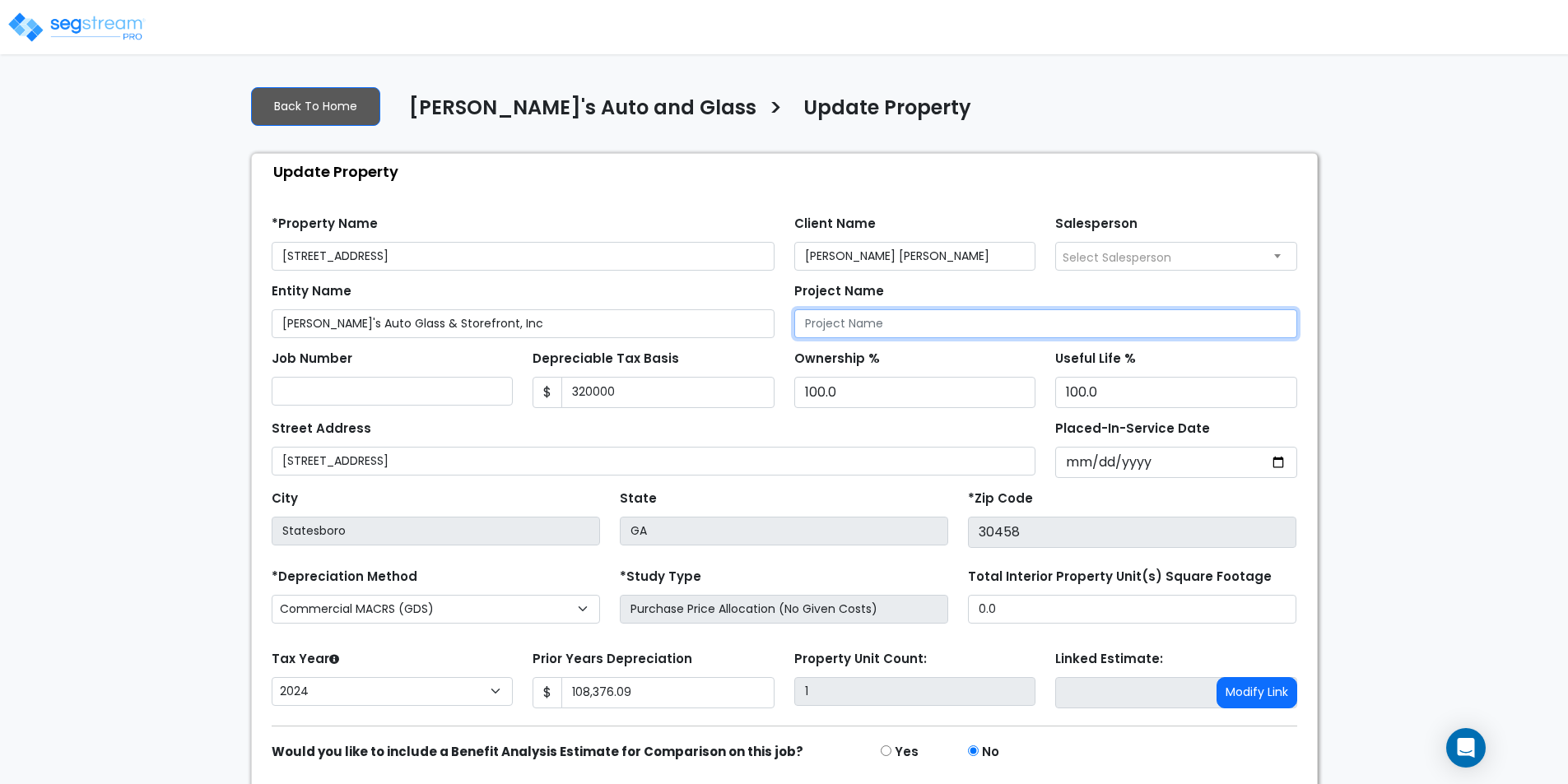
click at [895, 330] on input "Project Name" at bounding box center [1045, 324] width 503 height 29
click at [871, 417] on div "Street Address 301 S main Street" at bounding box center [654, 446] width 765 height 60
click at [934, 324] on input "301 S Main Street" at bounding box center [1045, 324] width 503 height 29
type input "301 S Main Street Cost Segregation Study"
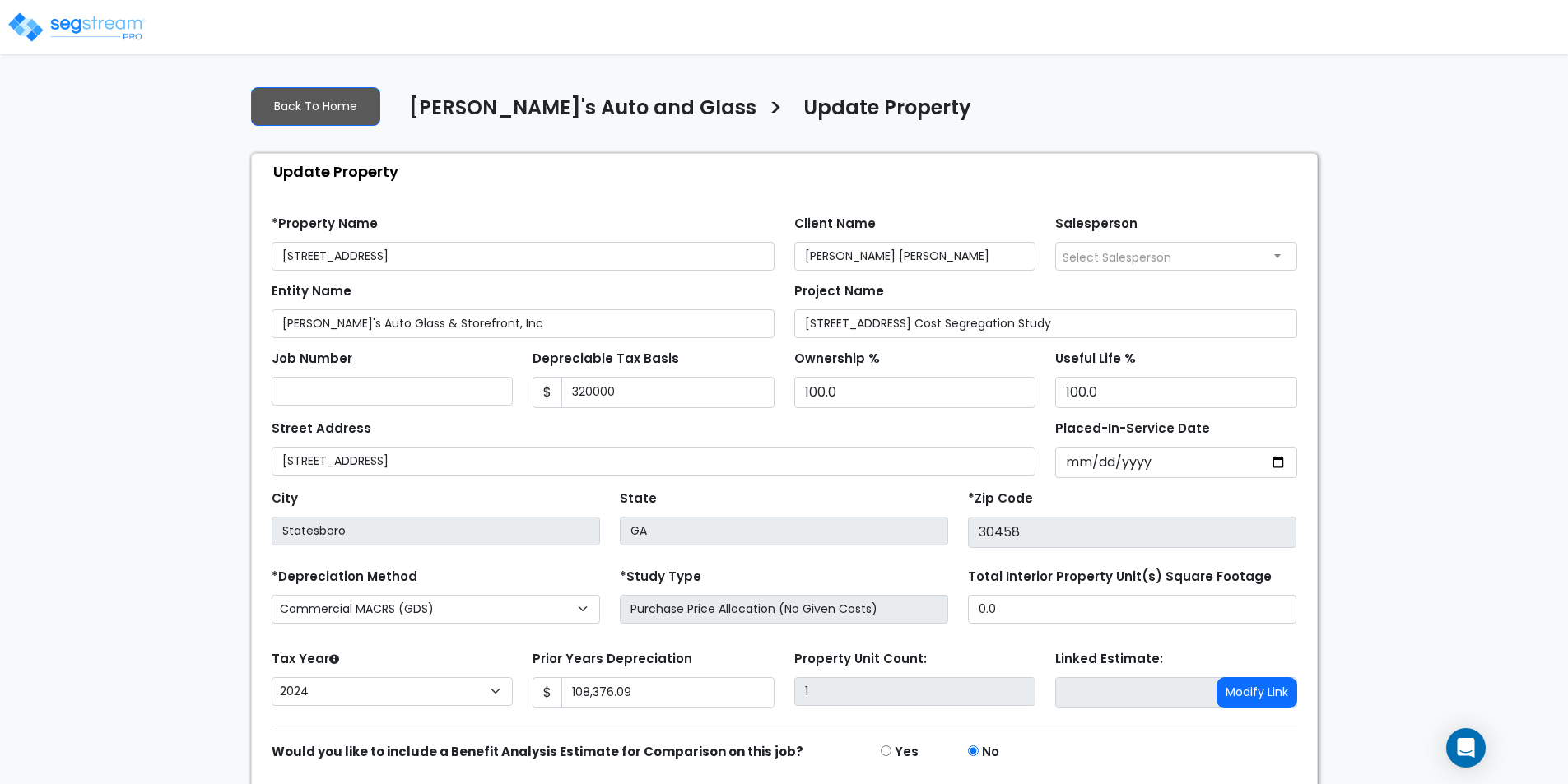
click at [1006, 291] on div "Project Name 301 S Main Street Cost Segregation Study" at bounding box center [1045, 309] width 503 height 60
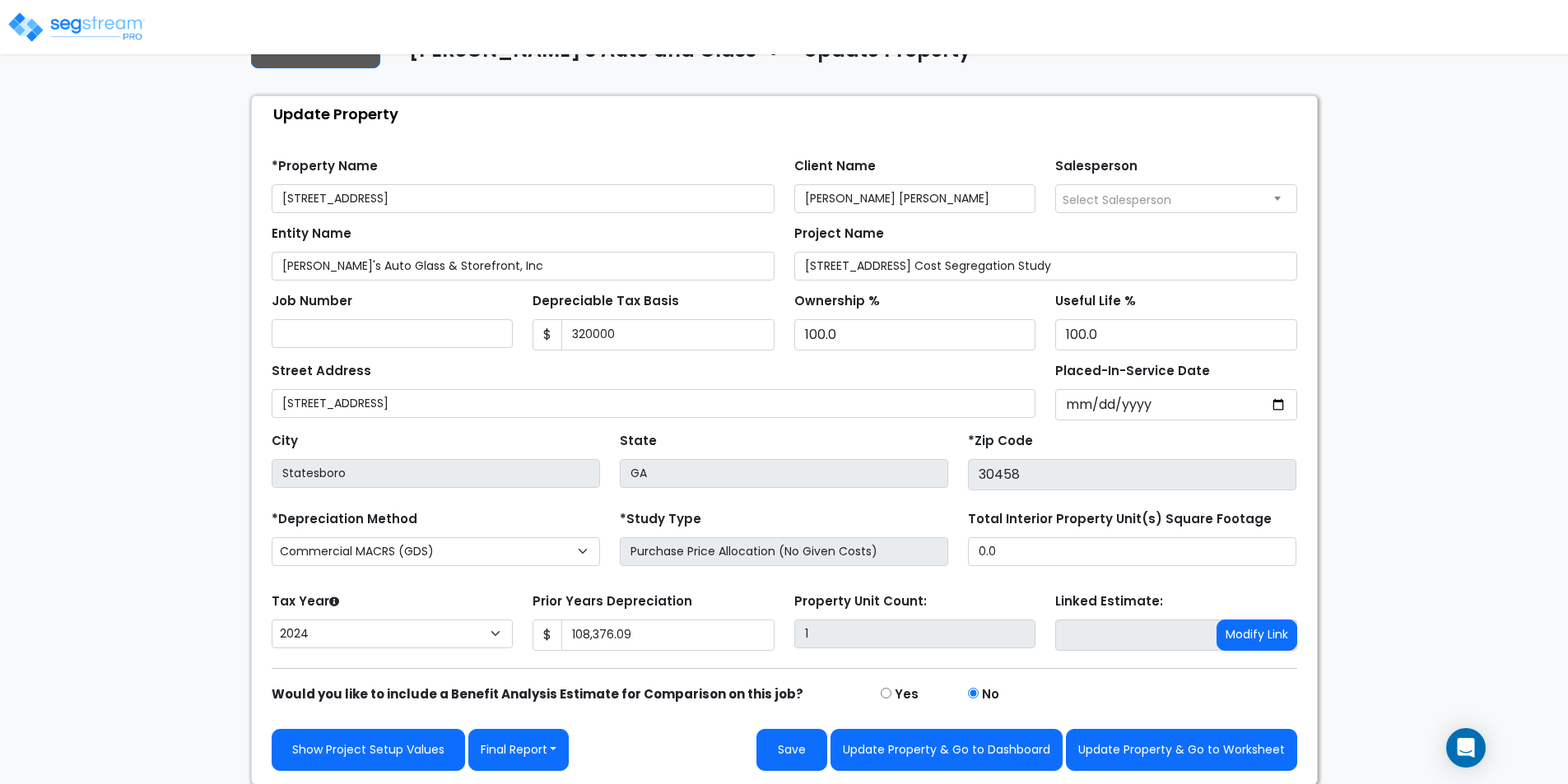
scroll to position [59, 0]
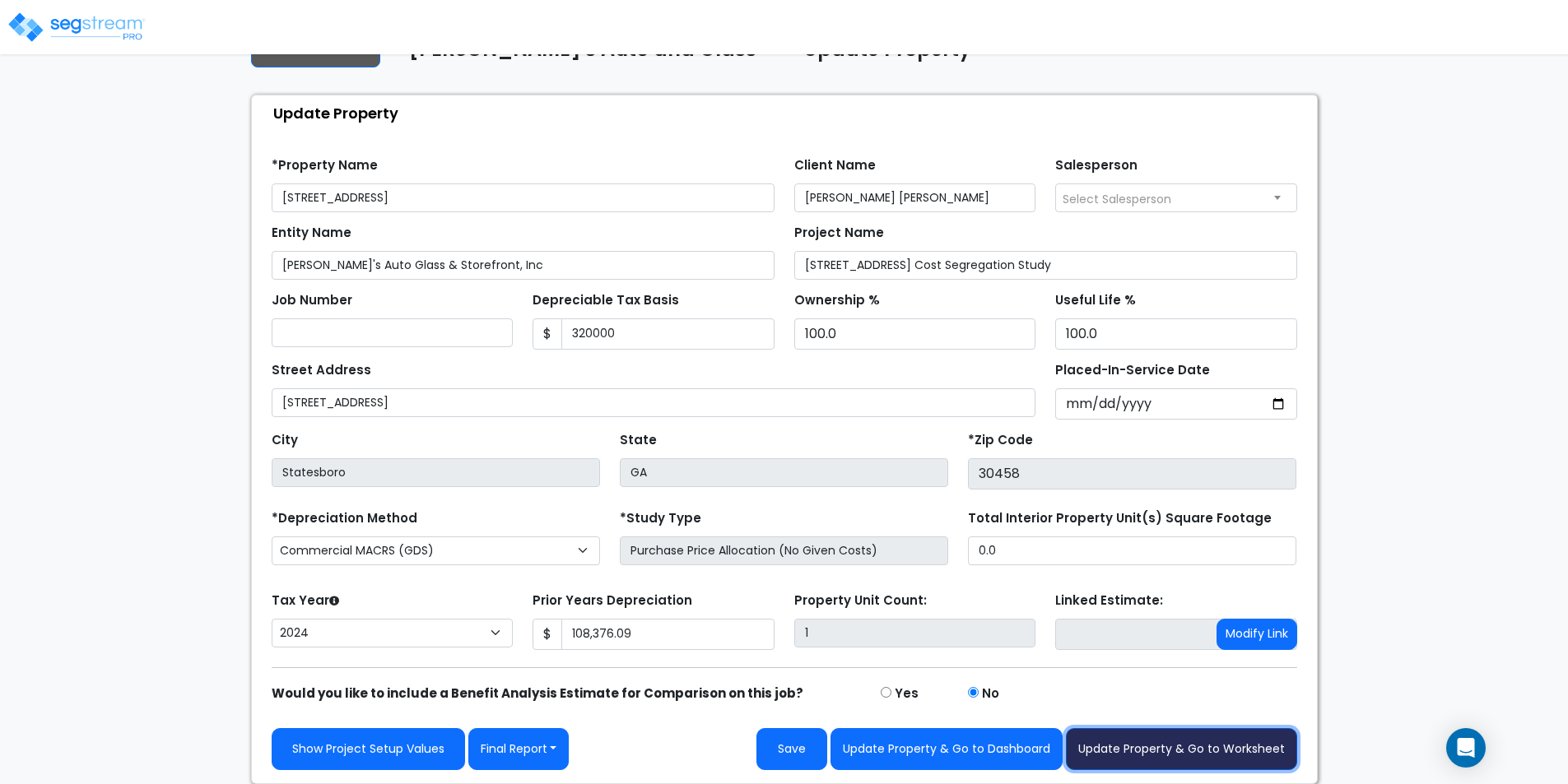
click at [1136, 743] on button "Update Property & Go to Worksheet" at bounding box center [1181, 748] width 231 height 42
type input "108376.09"
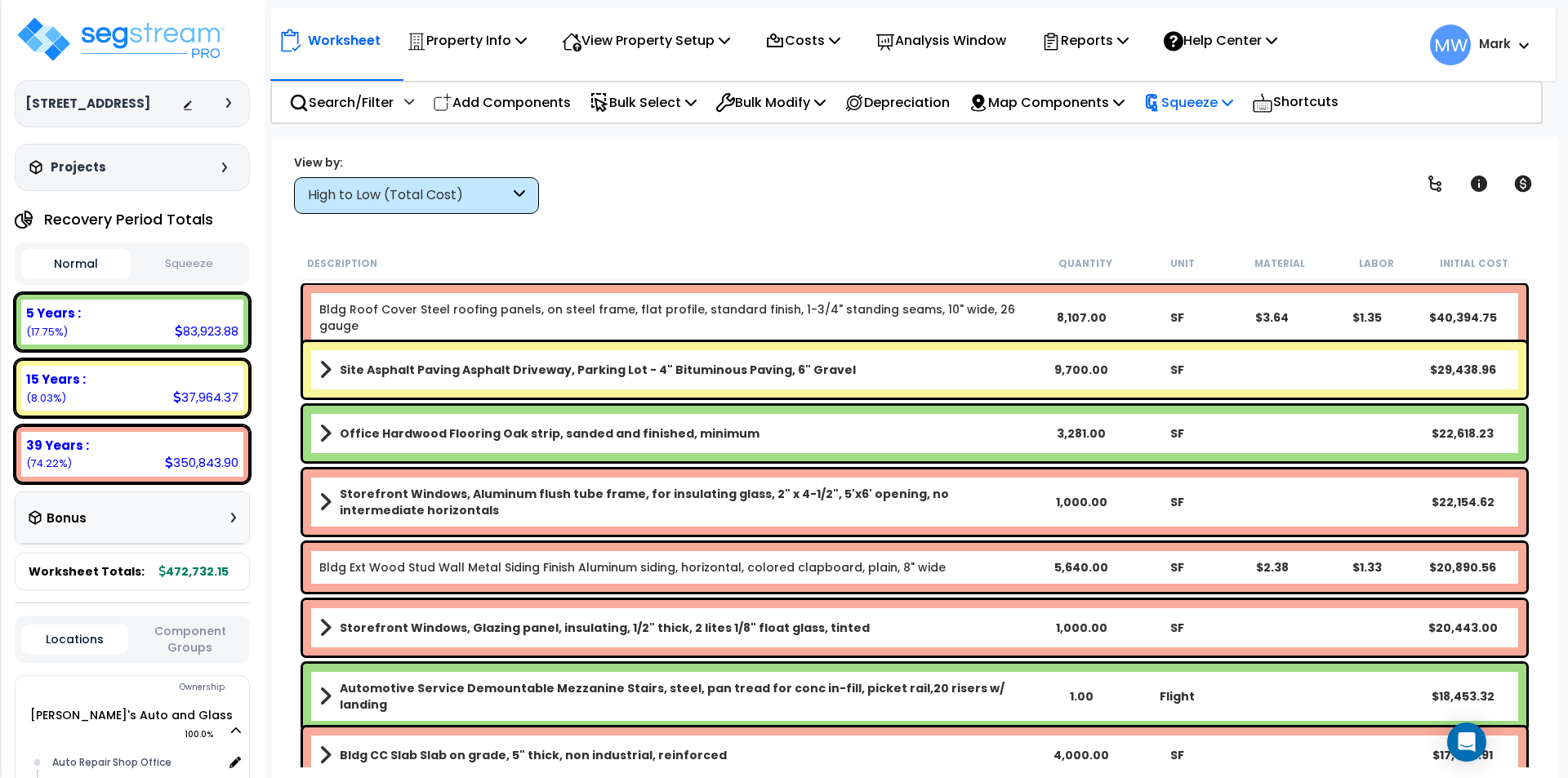
click at [1227, 99] on p "Squeeze" at bounding box center [1188, 102] width 90 height 22
click at [1226, 132] on link "Squeeze" at bounding box center [1215, 139] width 162 height 33
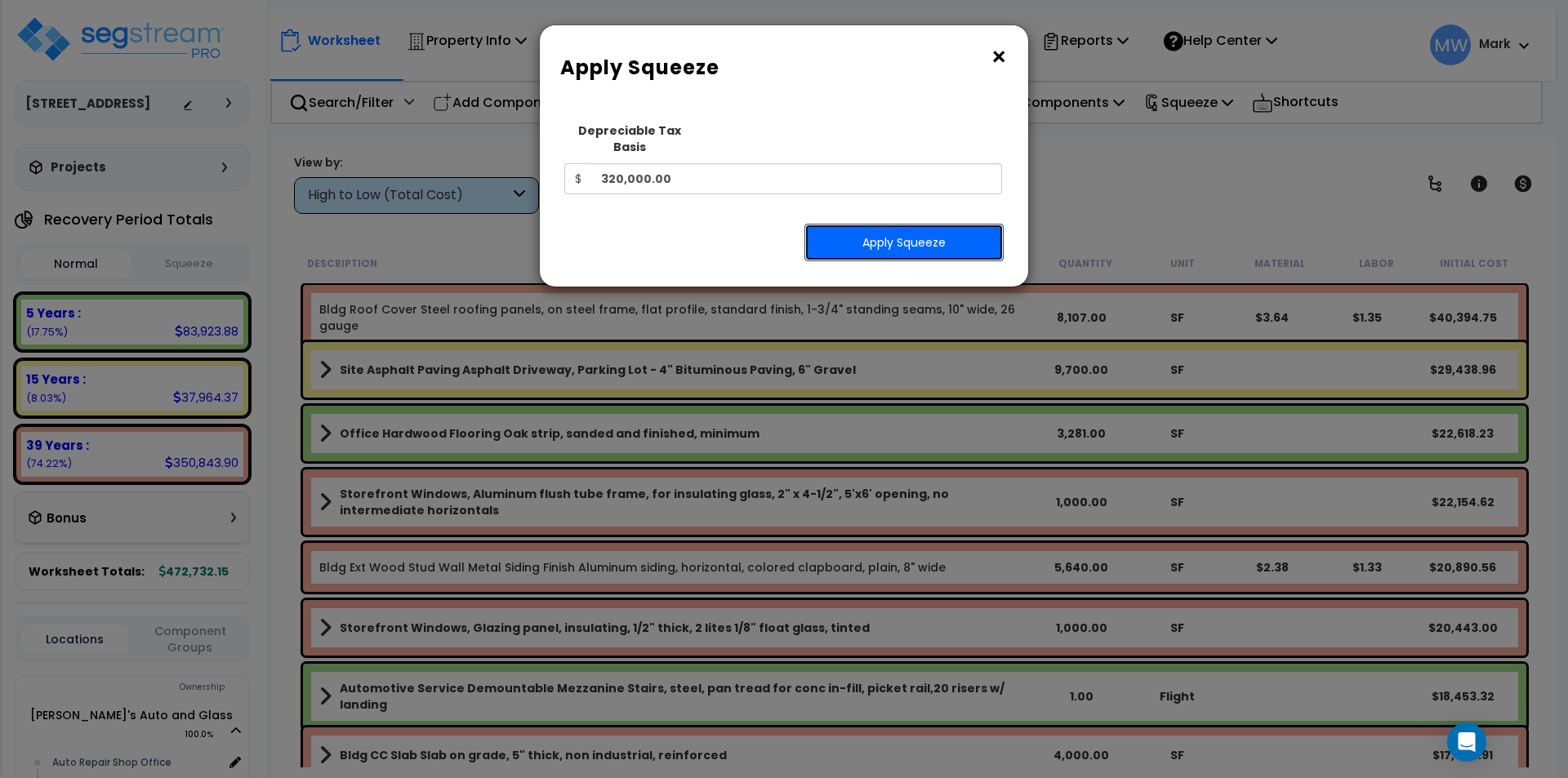
click at [855, 225] on button "Apply Squeeze" at bounding box center [904, 242] width 199 height 38
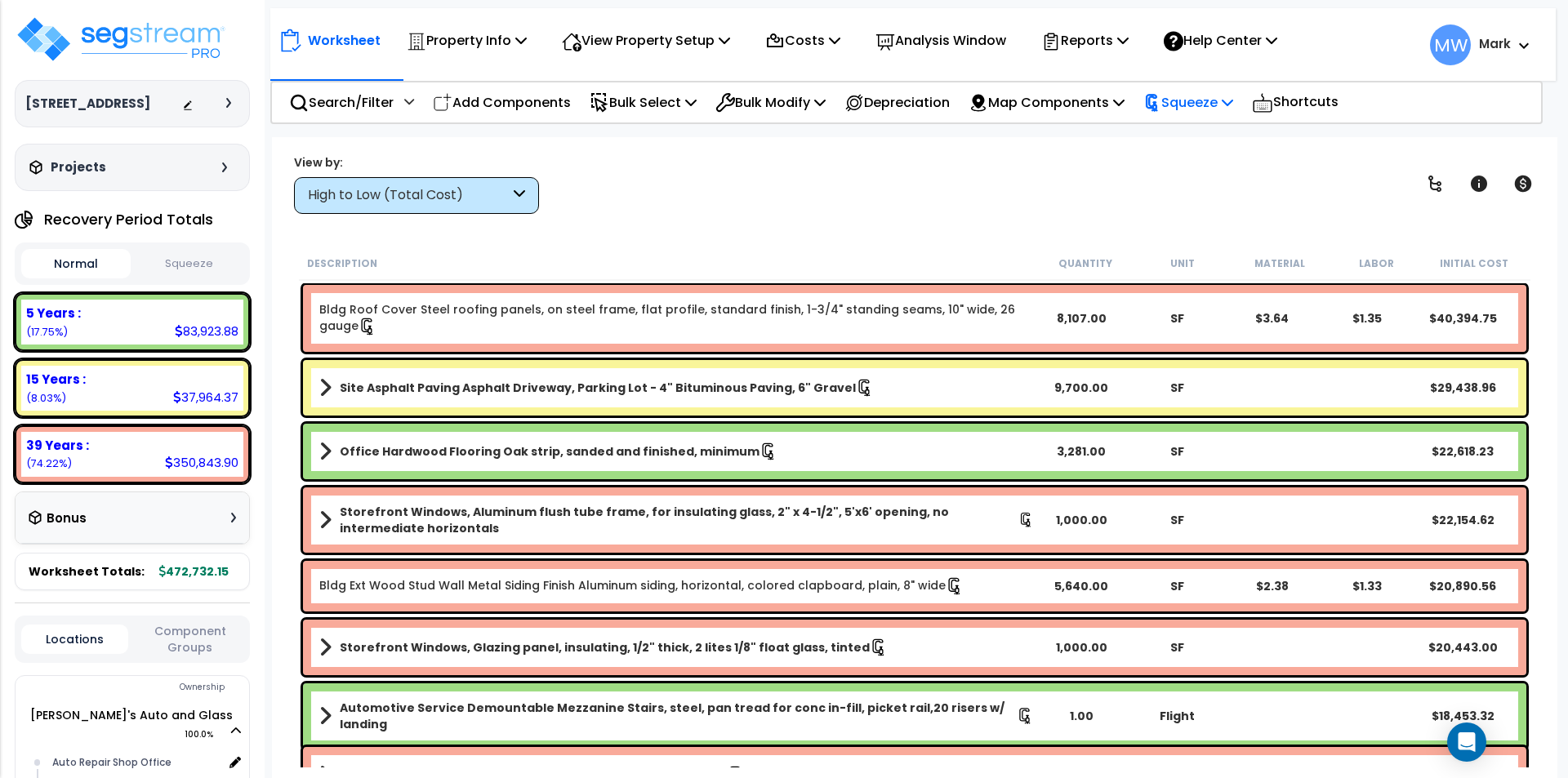
click at [1233, 91] on p "Squeeze" at bounding box center [1188, 102] width 90 height 22
click at [1003, 186] on div "View by: High to Low (Total Cost) High to Low (Total Cost)" at bounding box center [915, 184] width 1252 height 61
click at [200, 263] on button "Squeeze" at bounding box center [189, 264] width 109 height 29
click at [1118, 39] on p "Reports" at bounding box center [1085, 40] width 87 height 22
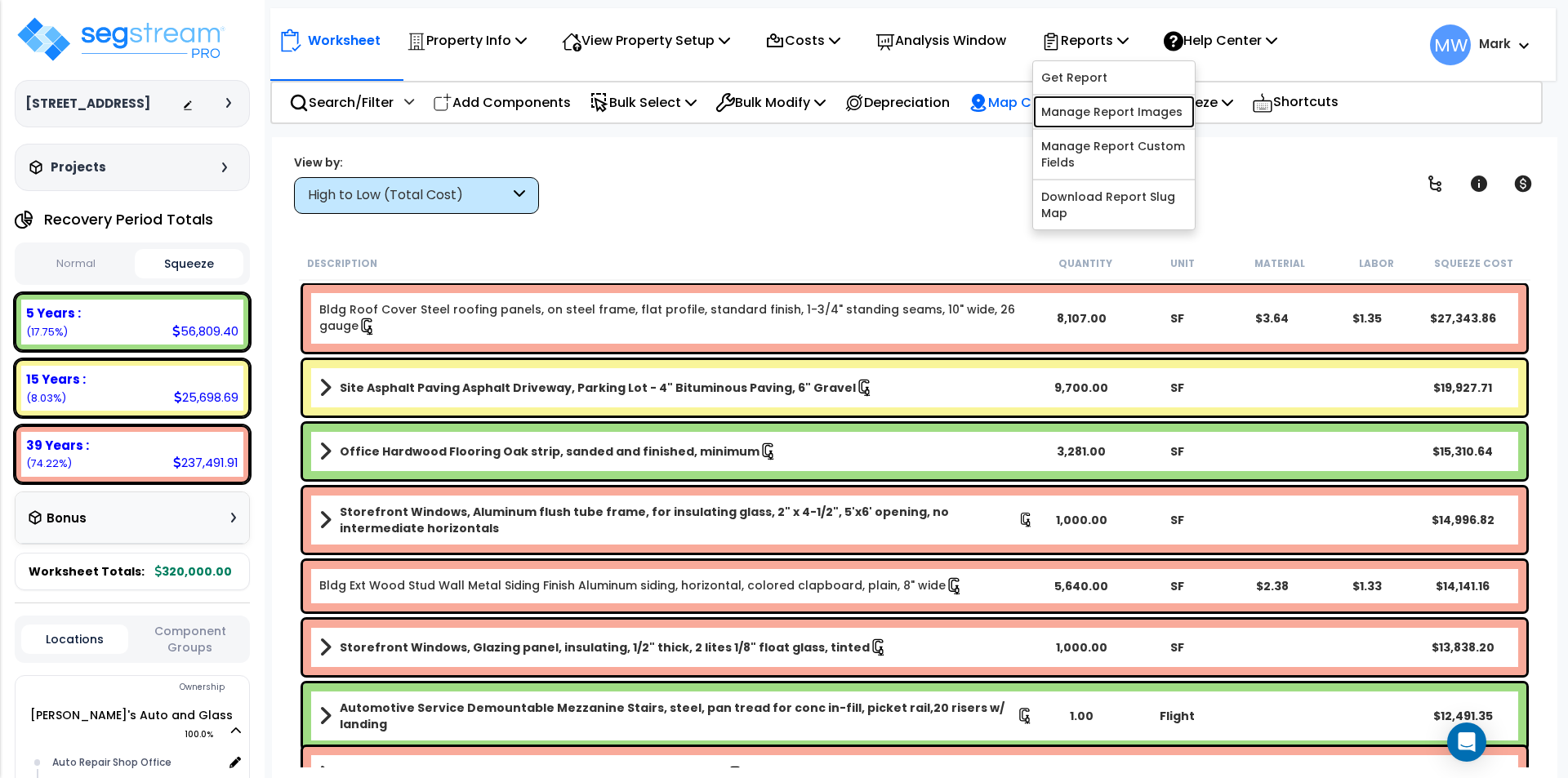
click at [1128, 114] on link "Manage Report Images" at bounding box center [1114, 112] width 162 height 33
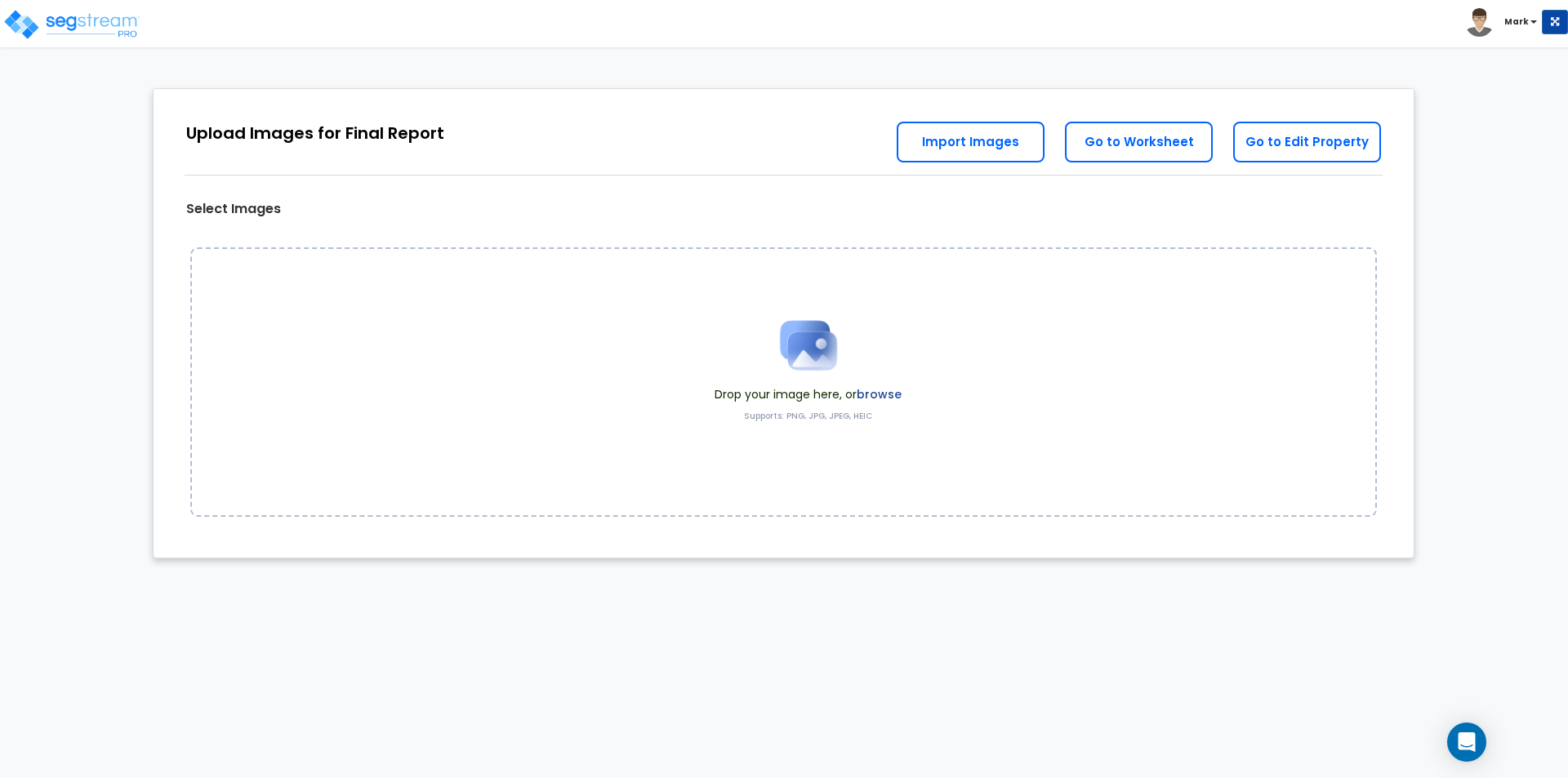
click at [860, 397] on label "browse" at bounding box center [879, 394] width 45 height 16
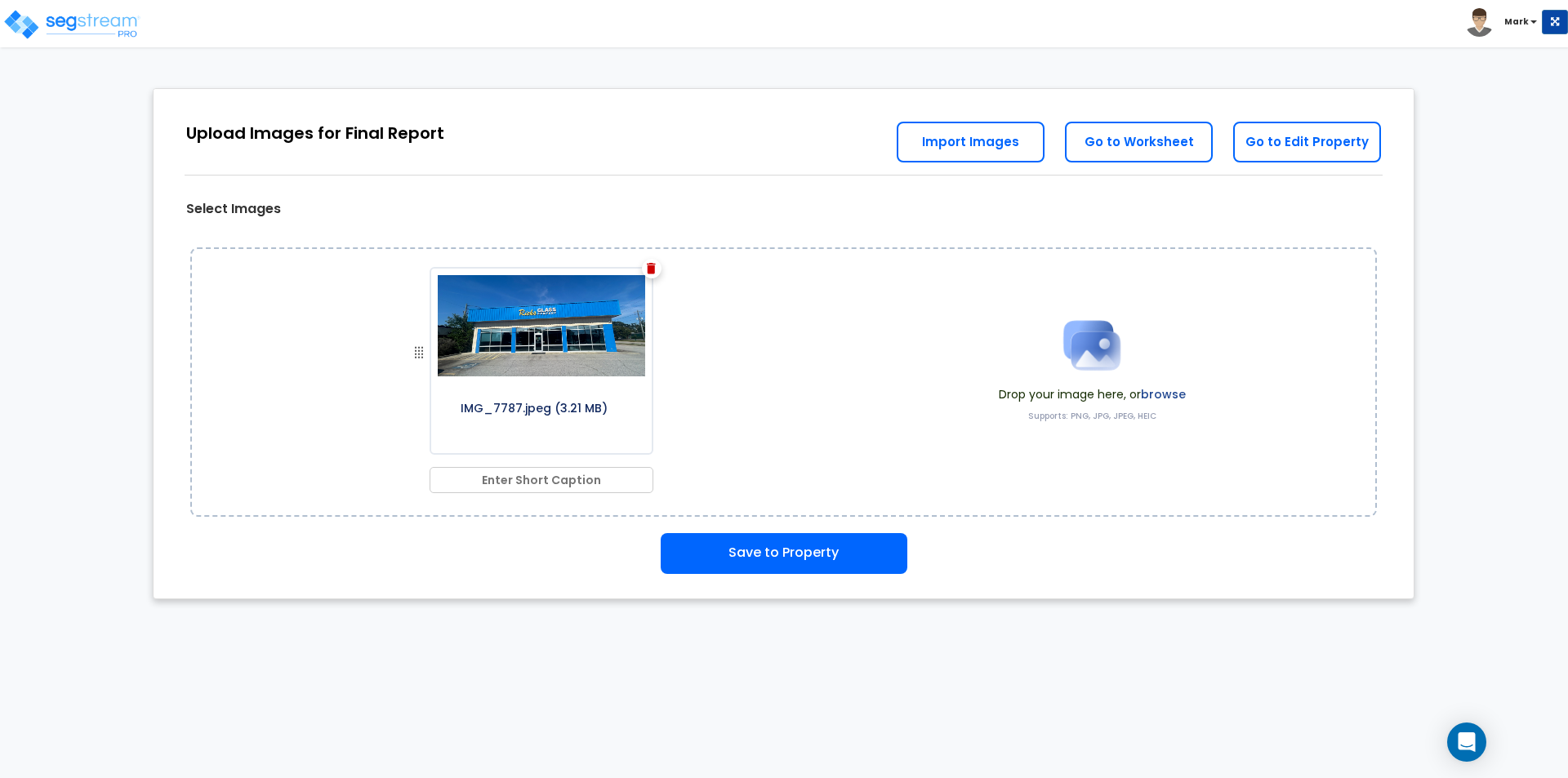
click at [1166, 395] on label "browse" at bounding box center [1163, 394] width 45 height 16
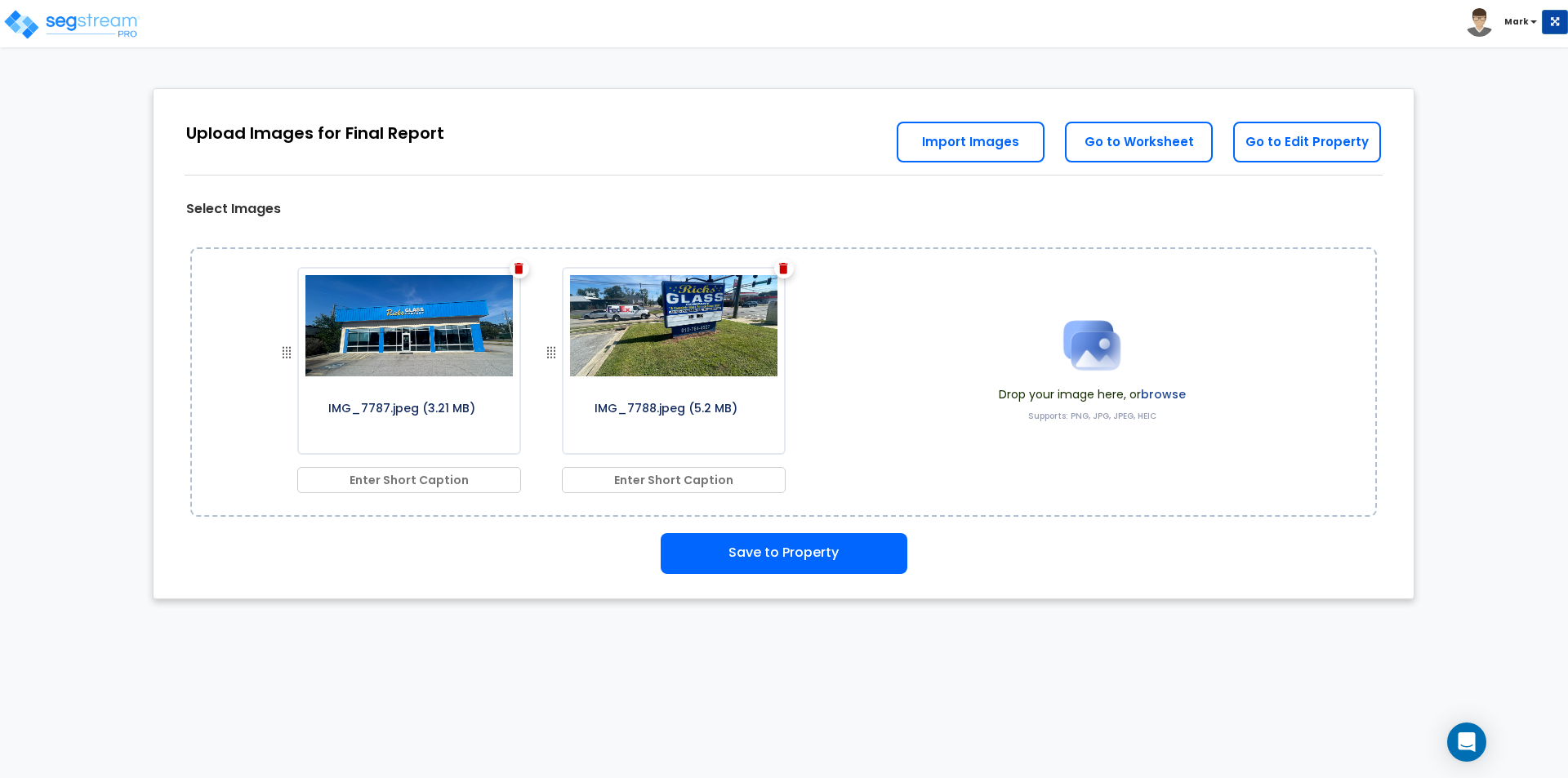
click at [1168, 388] on label "browse" at bounding box center [1163, 394] width 45 height 16
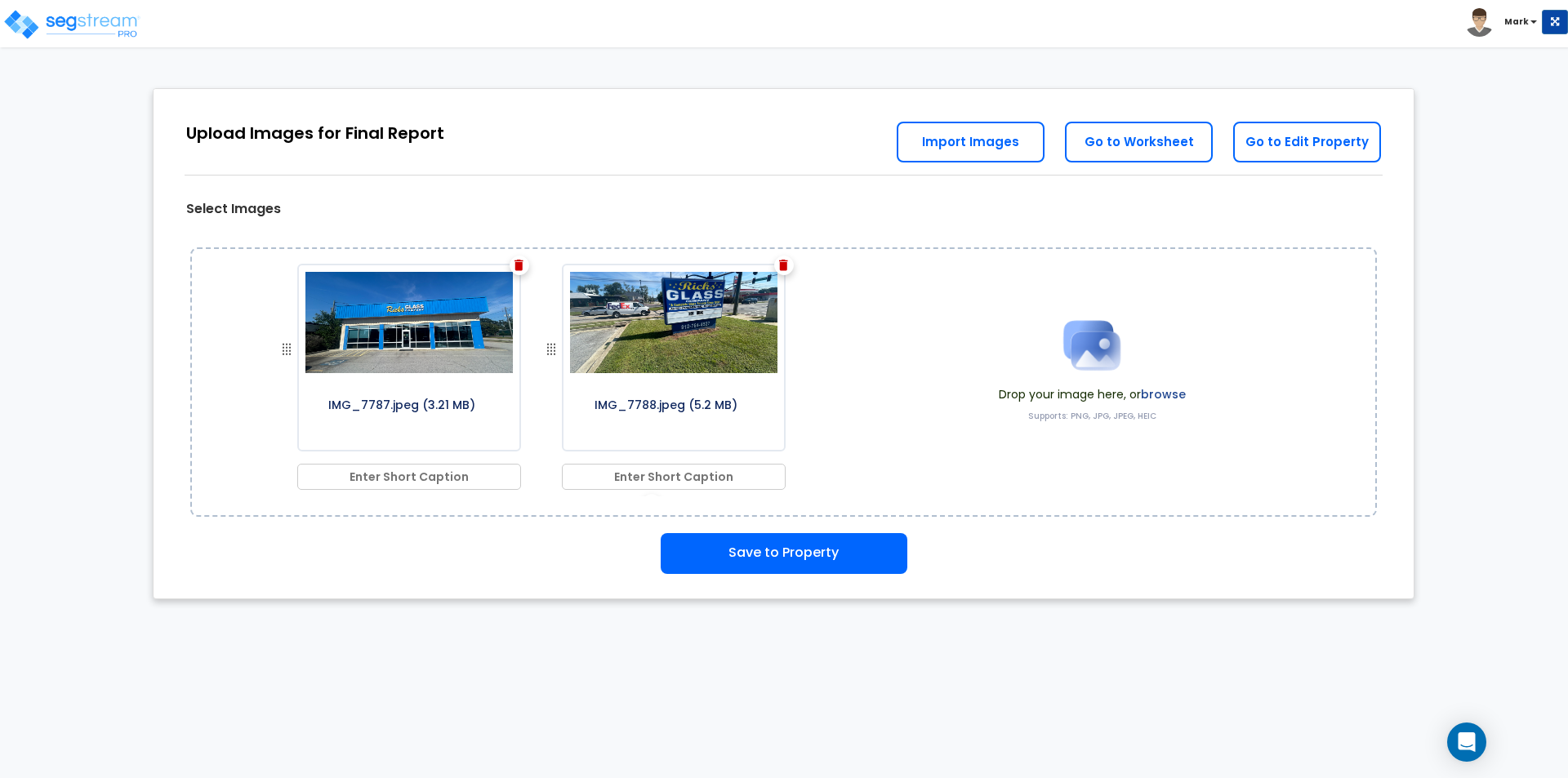
click at [1174, 391] on label "browse" at bounding box center [1163, 394] width 45 height 16
click at [1178, 384] on span at bounding box center [1092, 345] width 187 height 81
click at [1162, 392] on label "browse" at bounding box center [1163, 394] width 45 height 16
